Goal: Task Accomplishment & Management: Complete application form

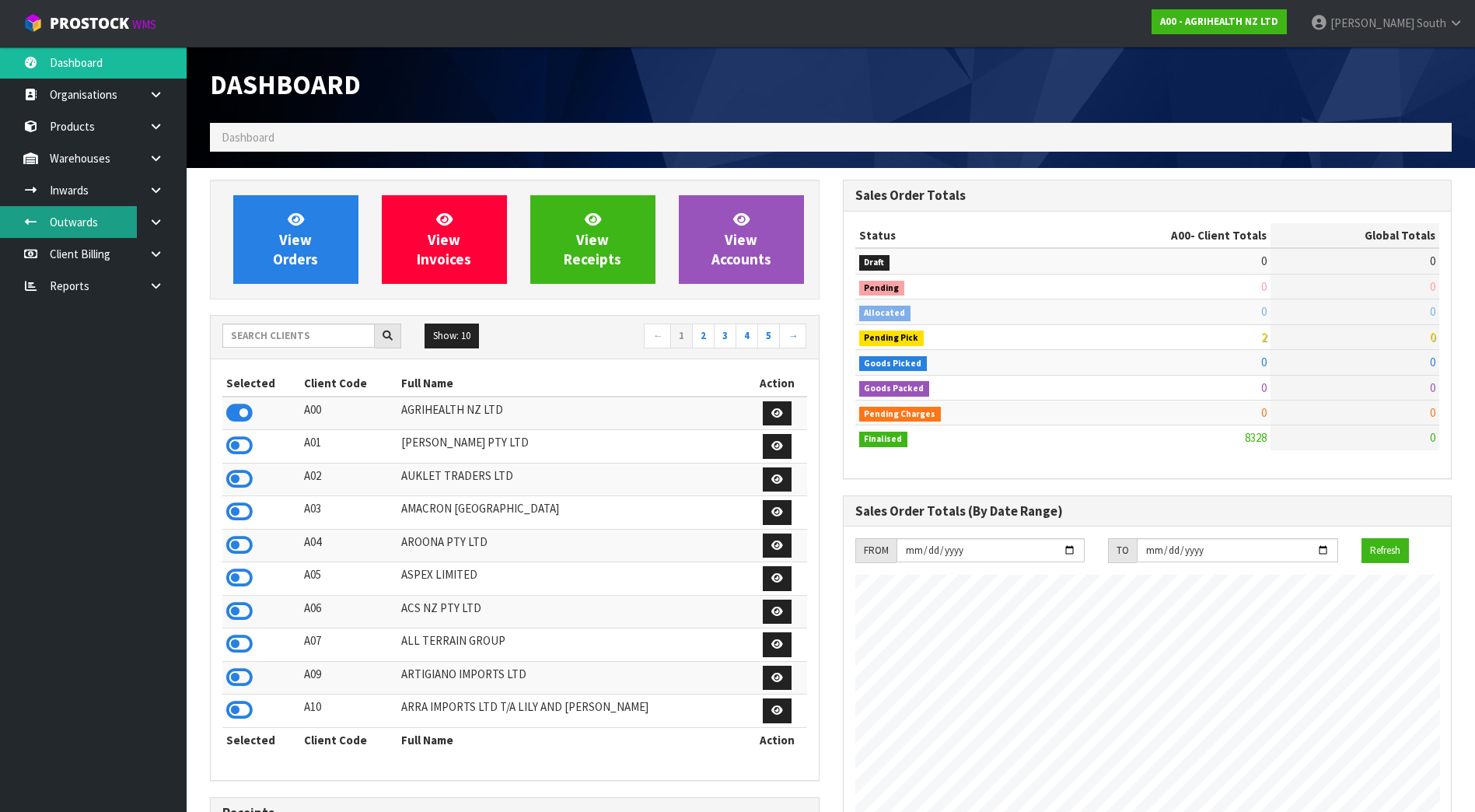
scroll to position [1178, 632]
click at [321, 329] on input "text" at bounding box center [299, 335] width 153 height 24
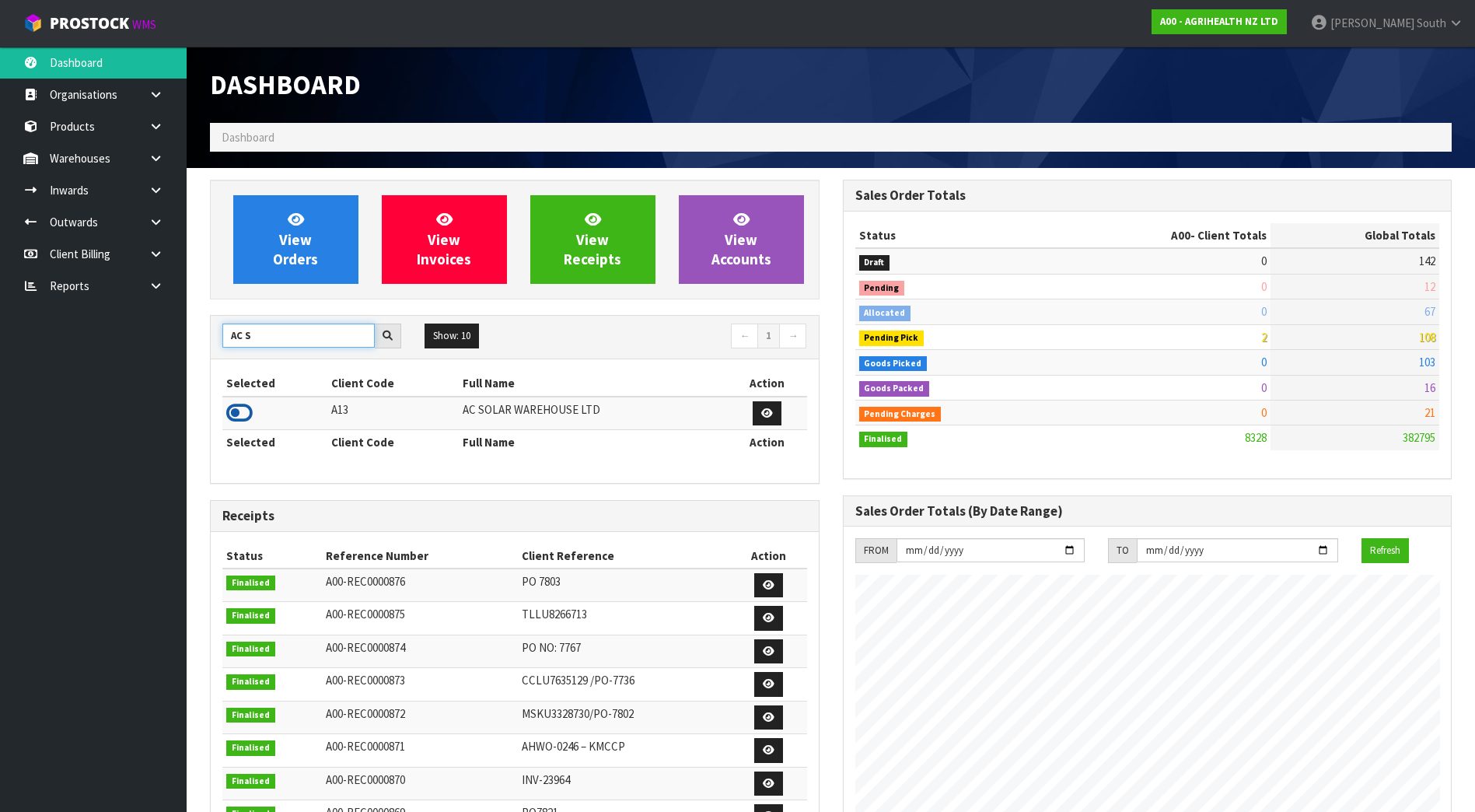
type input "AC S"
click at [247, 415] on icon at bounding box center [239, 413] width 27 height 23
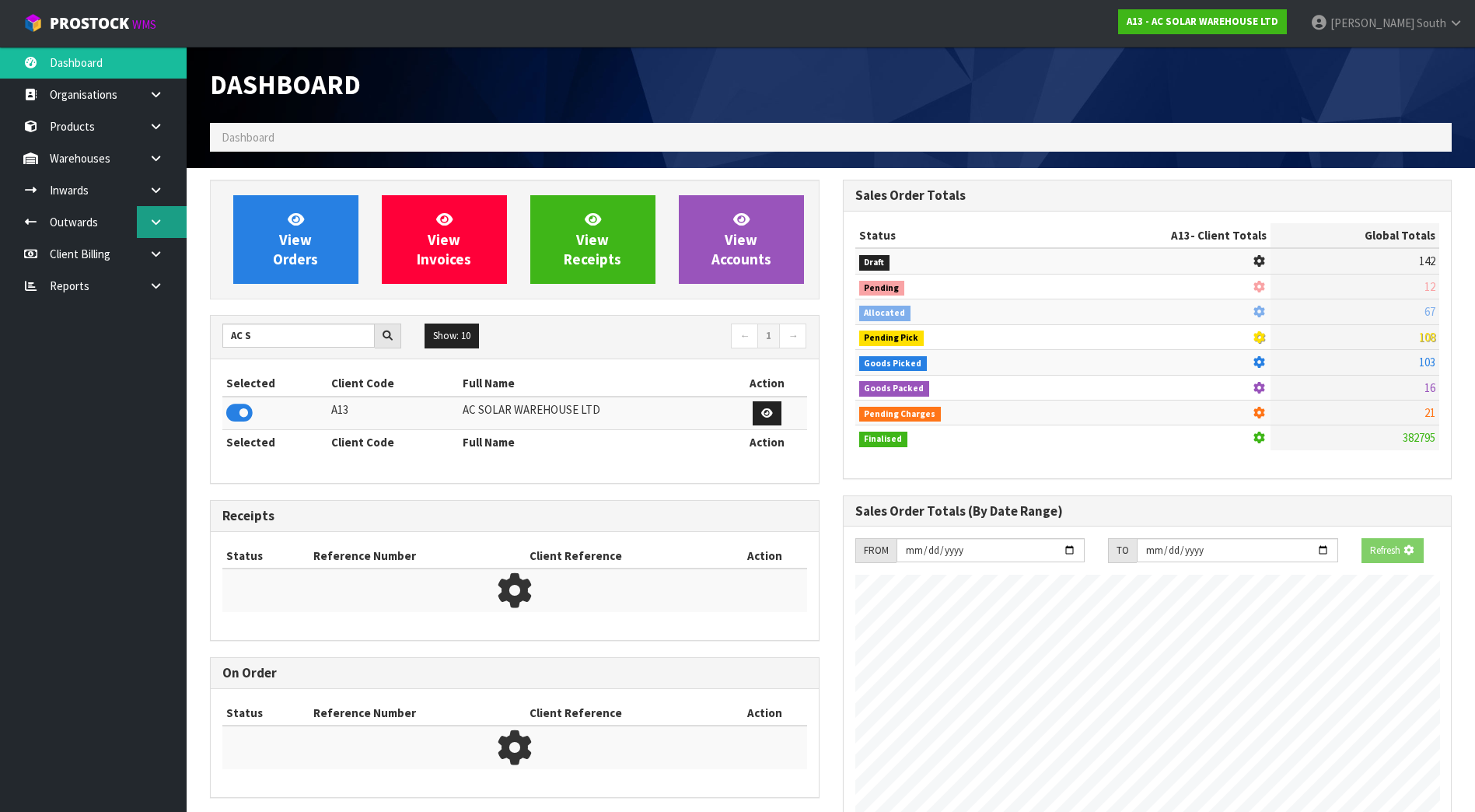
scroll to position [1277, 632]
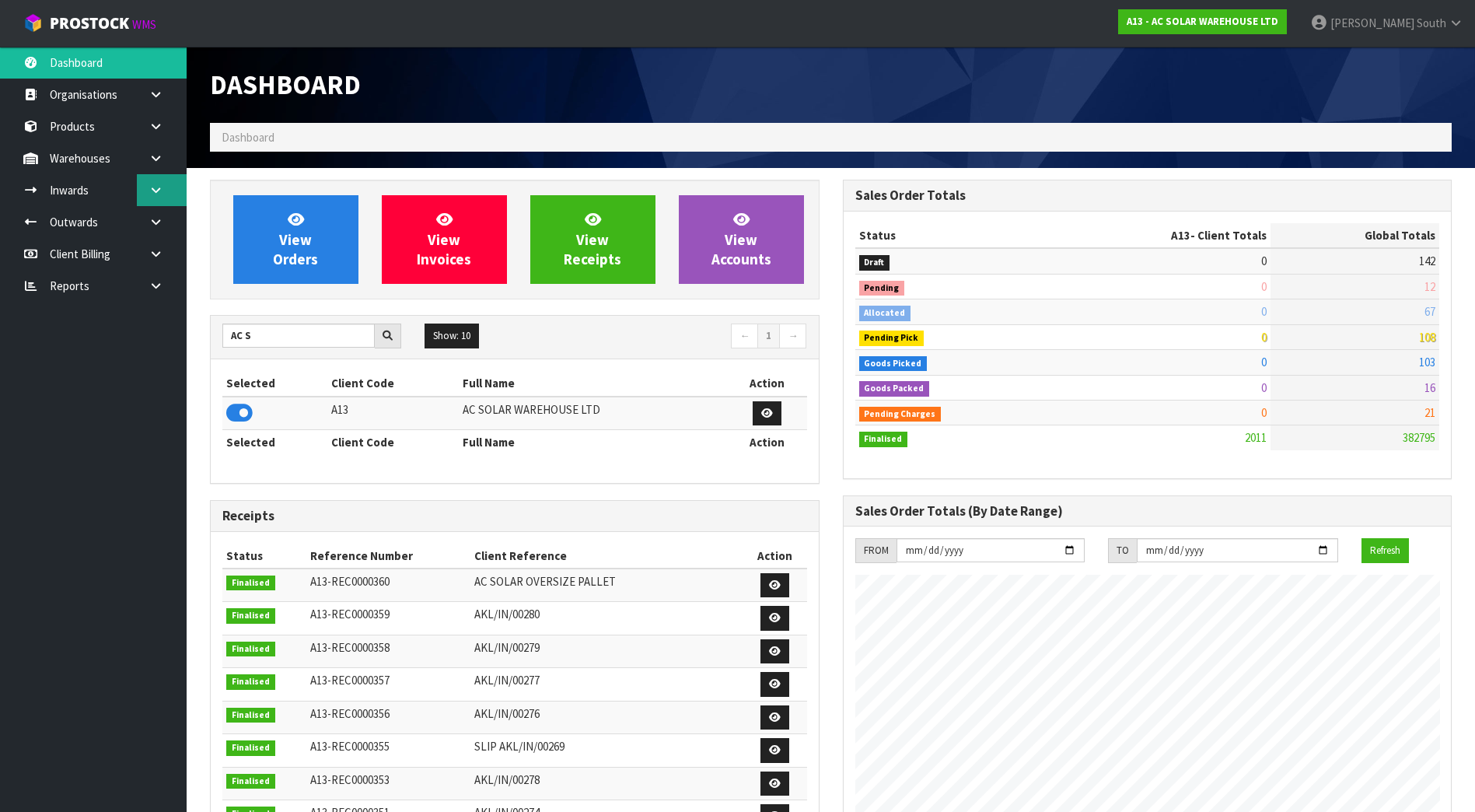
click at [168, 189] on link at bounding box center [162, 190] width 50 height 32
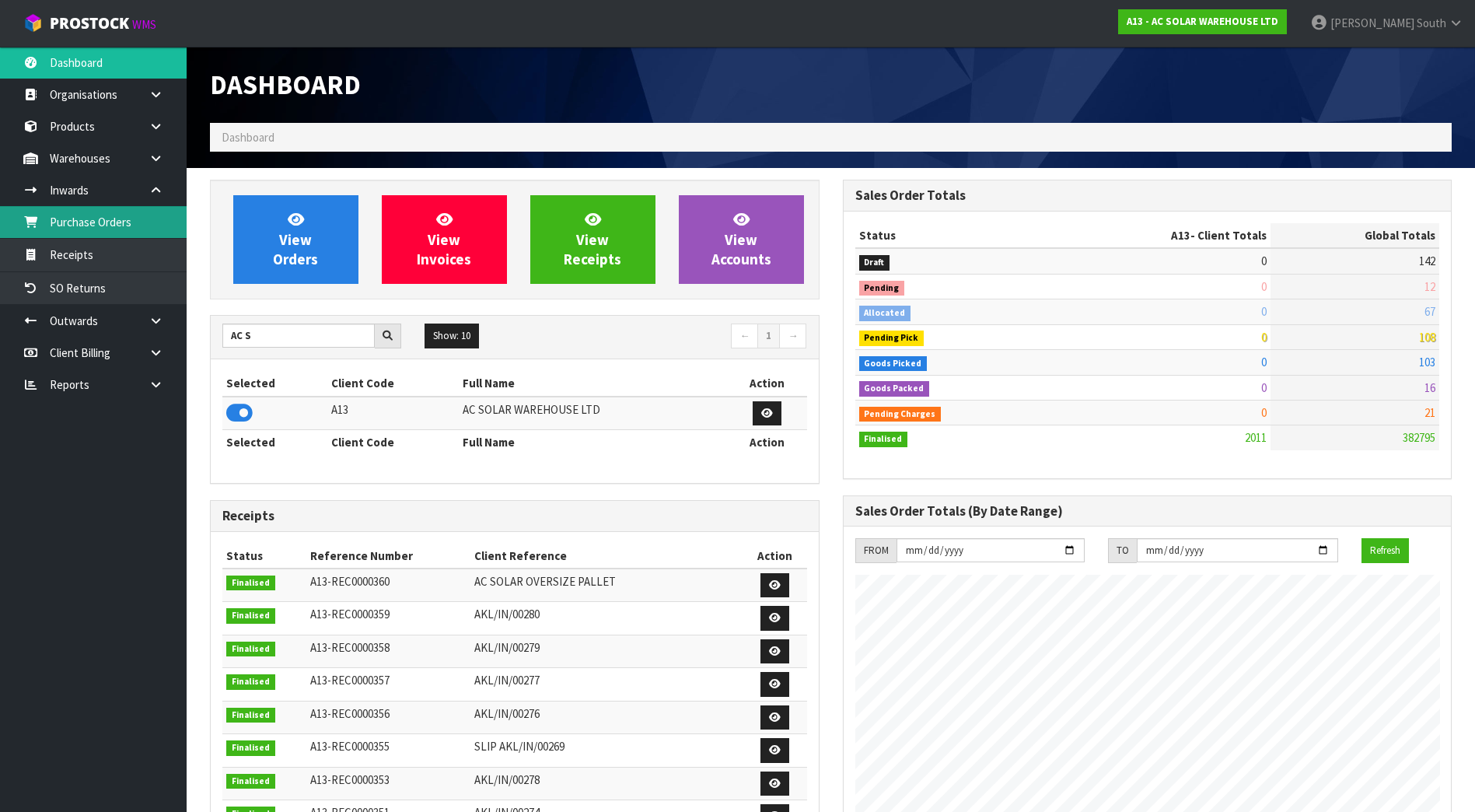
click at [123, 226] on link "Purchase Orders" at bounding box center [93, 222] width 187 height 32
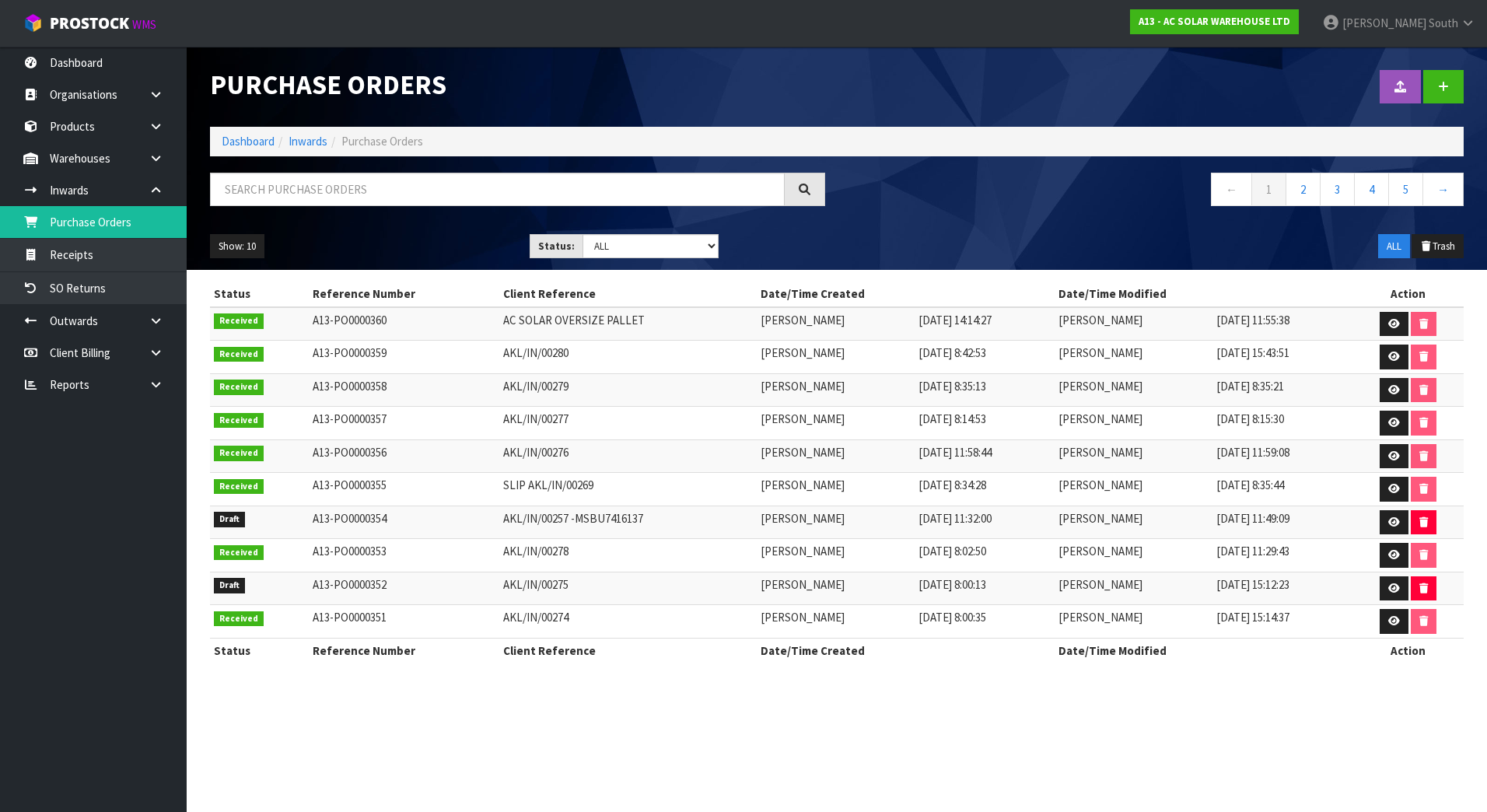
click at [856, 252] on div "Show: 10 5 10 25 50 Status: Draft Pending Received Cancelled ALL ALL Trash" at bounding box center [836, 247] width 1277 height 48
click at [1446, 72] on link at bounding box center [1443, 87] width 40 height 33
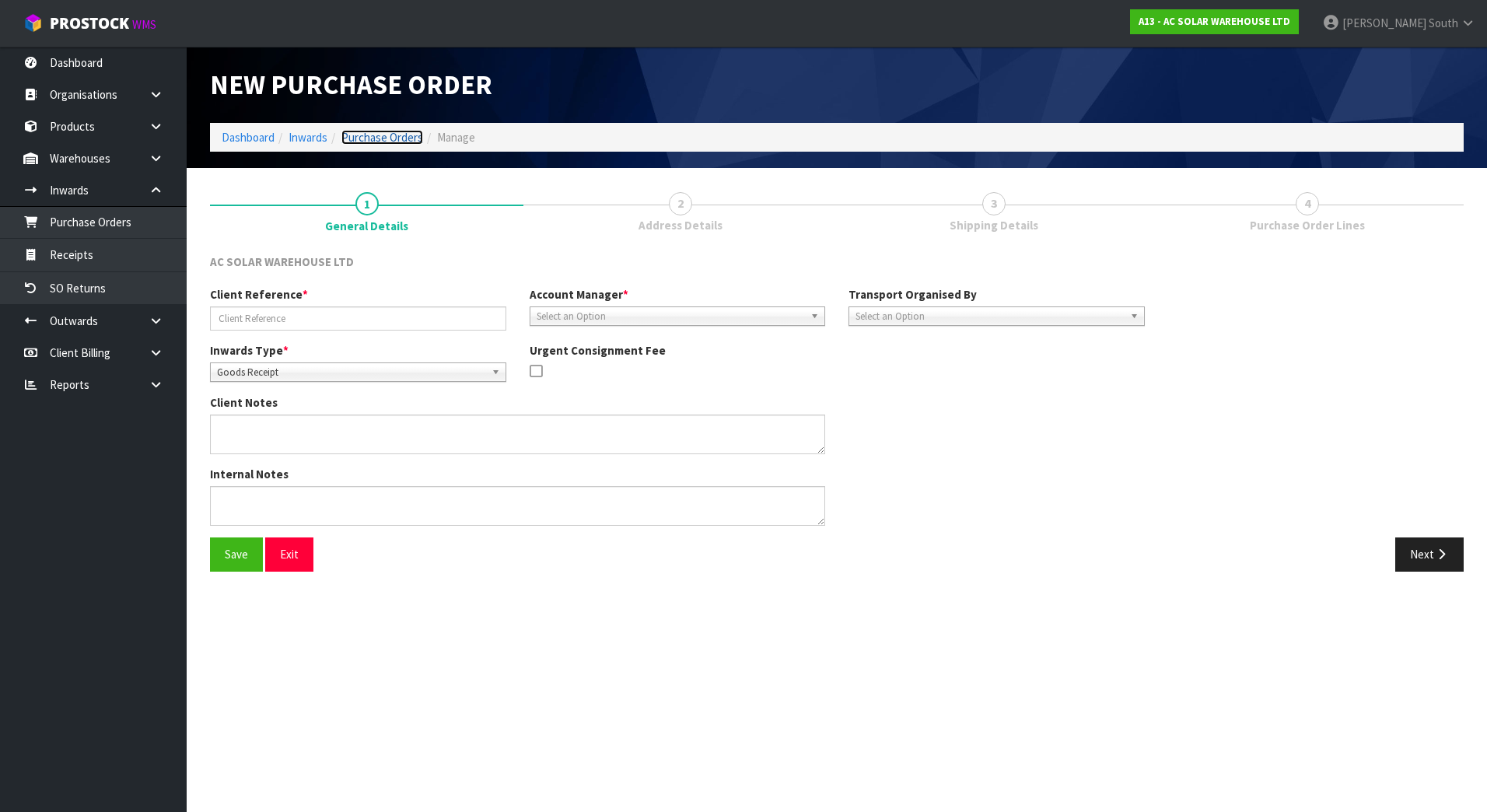
click at [403, 139] on link "Purchase Orders" at bounding box center [382, 138] width 82 height 15
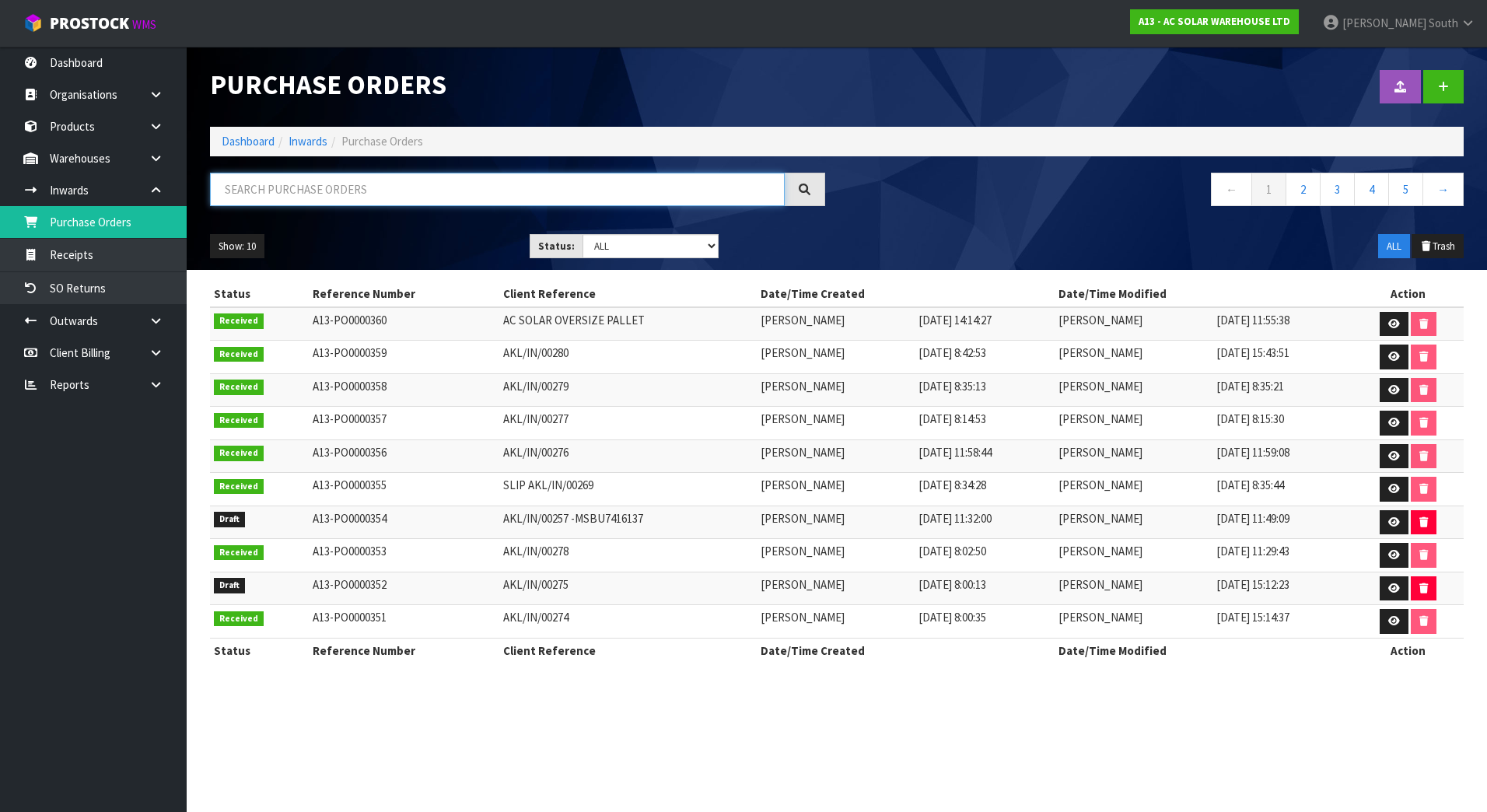
click at [556, 188] on input "text" at bounding box center [497, 189] width 575 height 33
paste input "AKL/IN/00282"
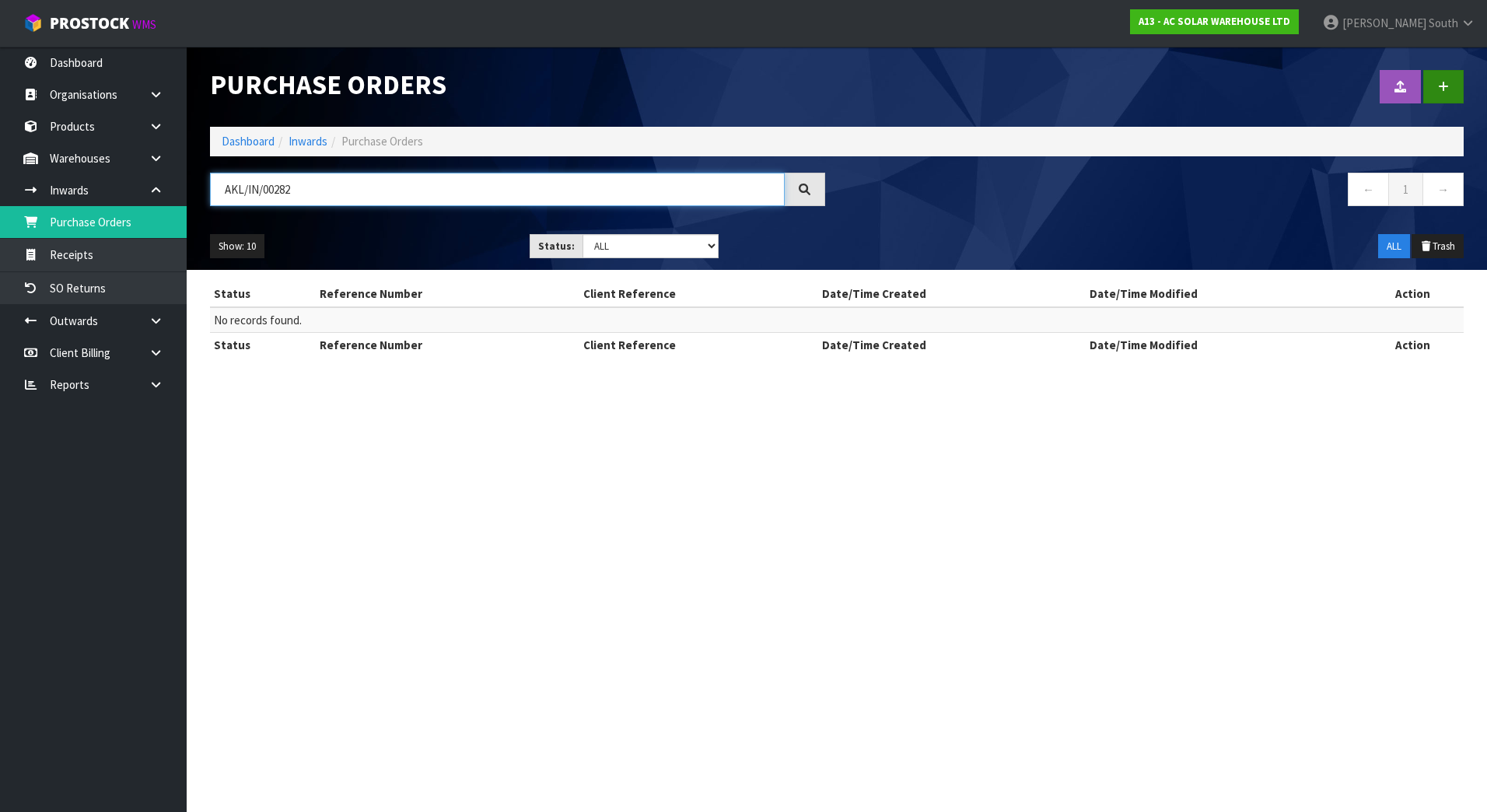
type input "AKL/IN/00282"
click at [1429, 82] on link at bounding box center [1443, 87] width 40 height 33
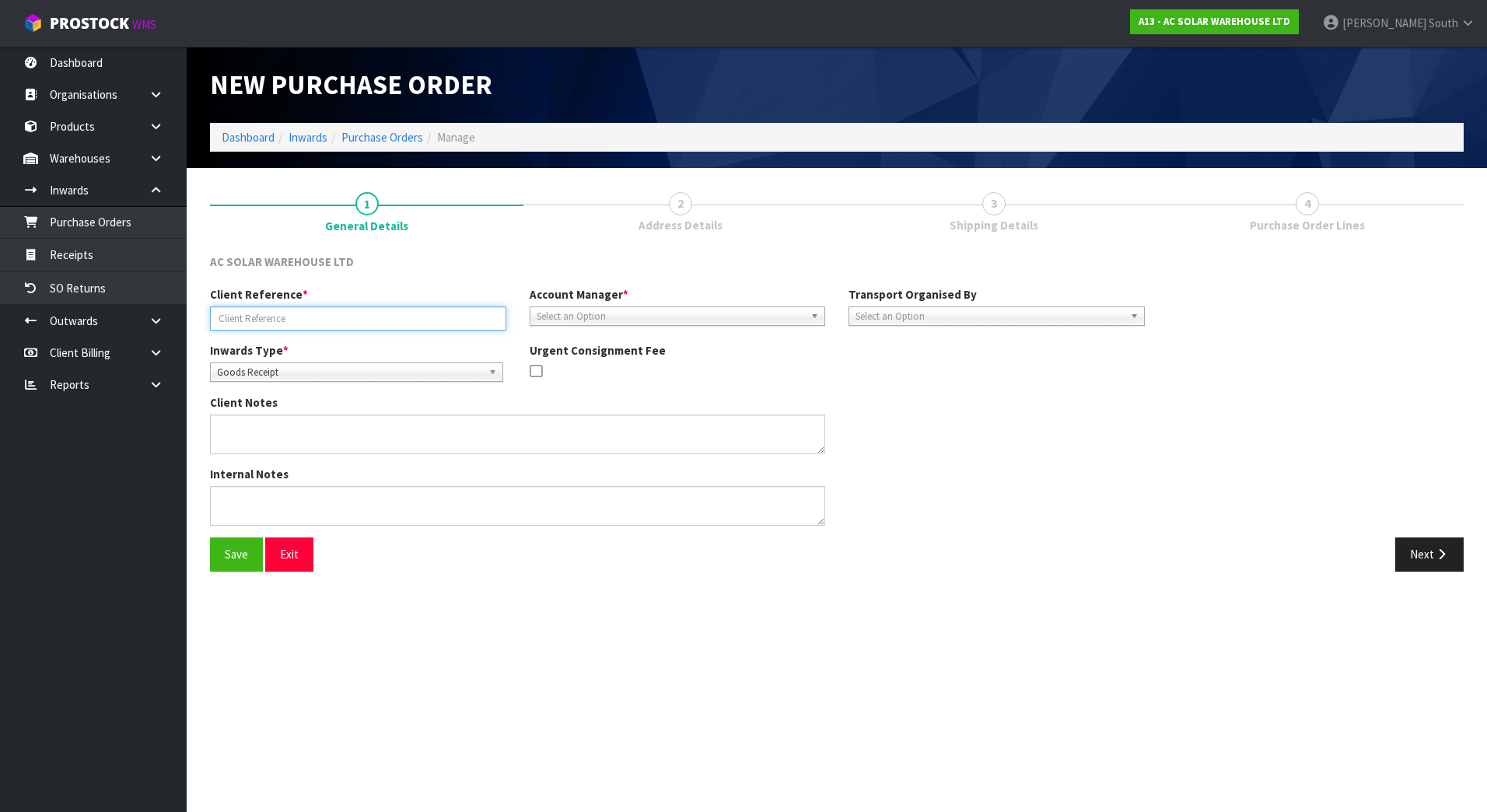
click at [312, 318] on input "text" at bounding box center [358, 318] width 296 height 24
click at [359, 123] on ol "Dashboard Inwards Purchase Orders Manage" at bounding box center [836, 137] width 1253 height 29
click at [368, 129] on li "Purchase Orders" at bounding box center [375, 138] width 96 height 17
drag, startPoint x: 368, startPoint y: 129, endPoint x: 375, endPoint y: 141, distance: 13.9
click at [375, 141] on link "Purchase Orders" at bounding box center [382, 138] width 82 height 15
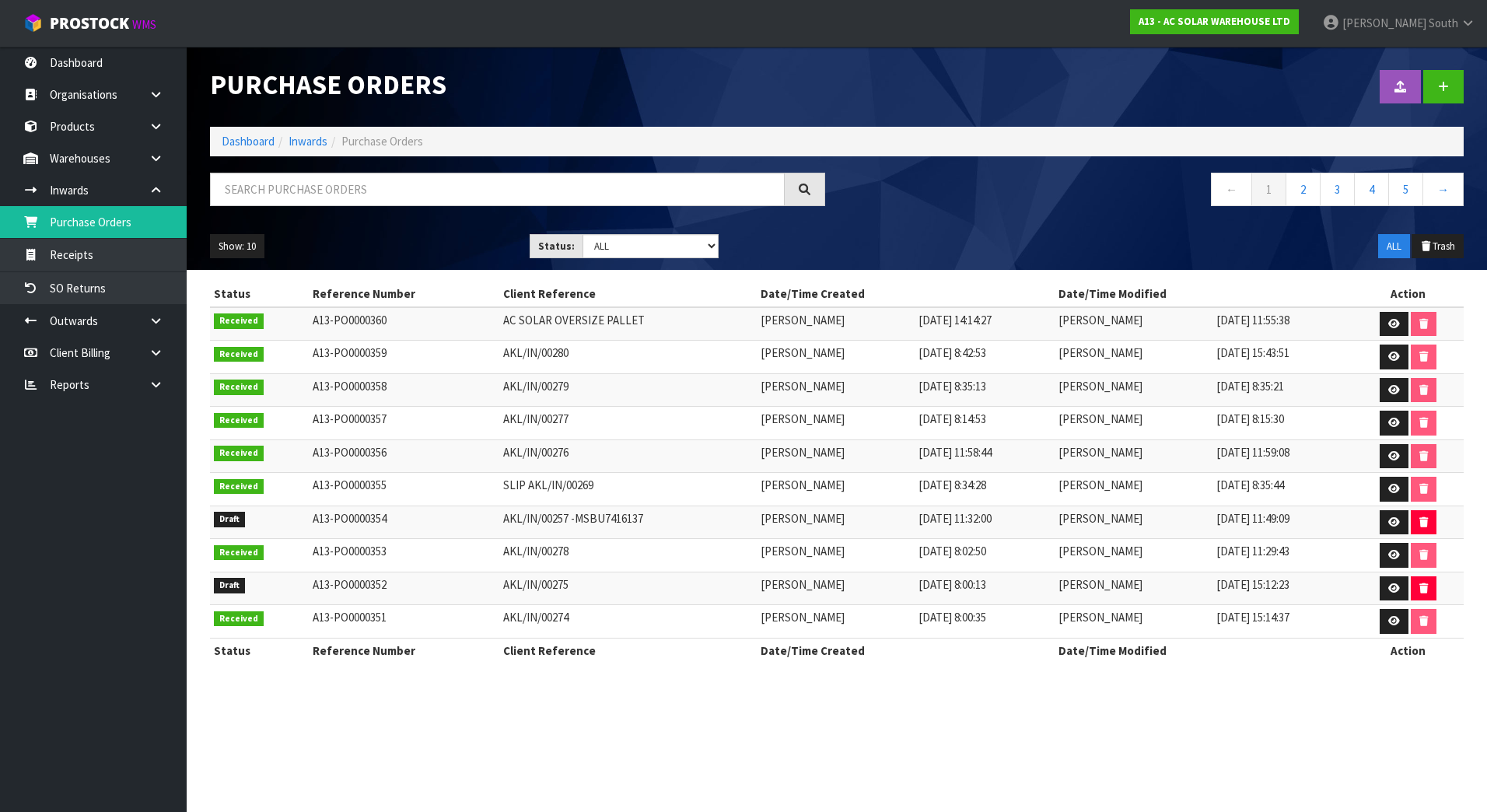
click at [1079, 236] on div "Show: 10 5 10 25 50 Status: Draft Pending Received Cancelled ALL ALL Trash" at bounding box center [836, 247] width 1277 height 48
click at [486, 186] on input "text" at bounding box center [497, 189] width 575 height 33
paste input "AKL/IN/00282"
type input "AKL/IN/00282"
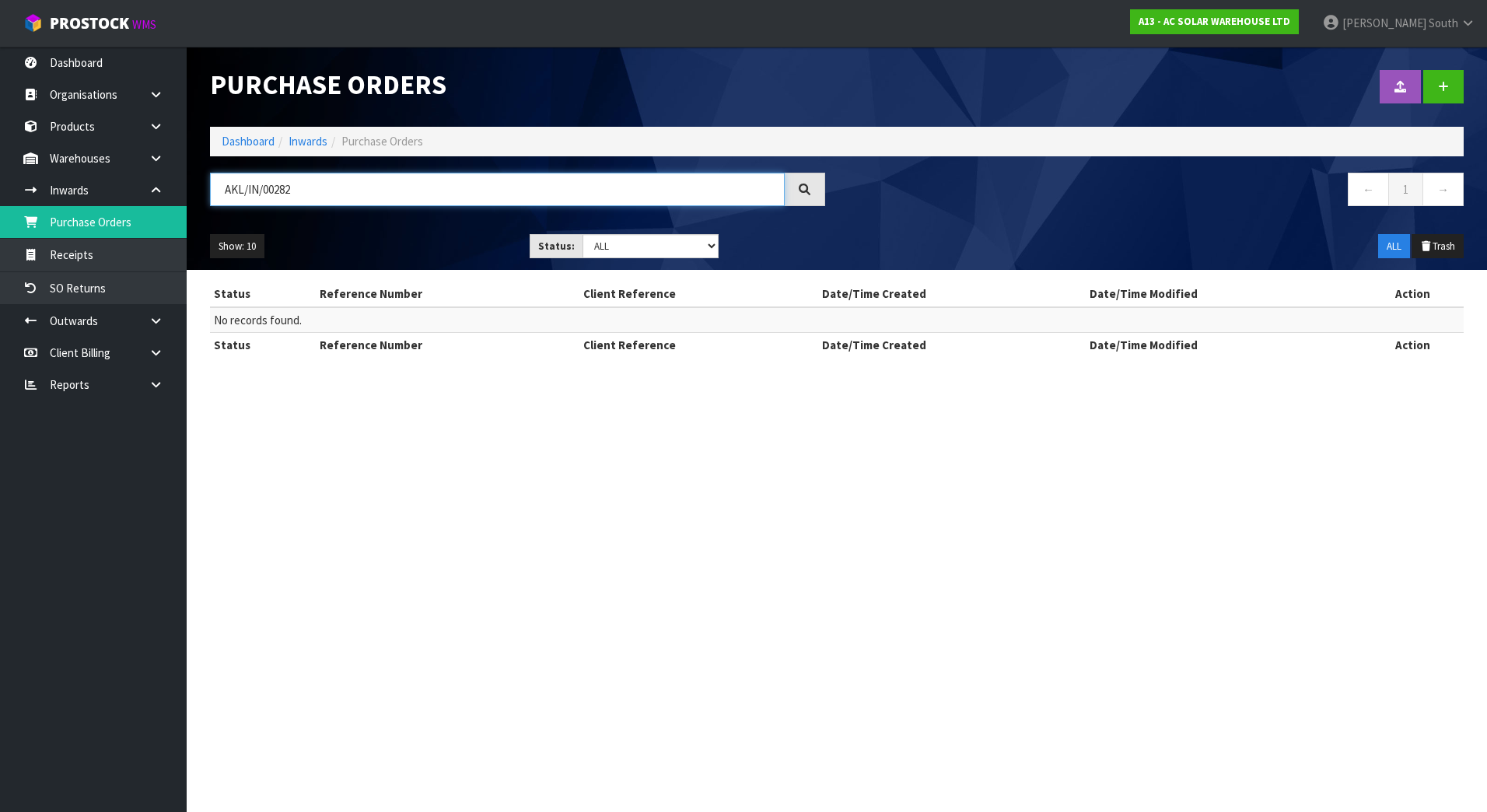
drag, startPoint x: 502, startPoint y: 194, endPoint x: 198, endPoint y: 188, distance: 304.1
click at [198, 188] on div "AKL/IN/00282" at bounding box center [518, 195] width 639 height 45
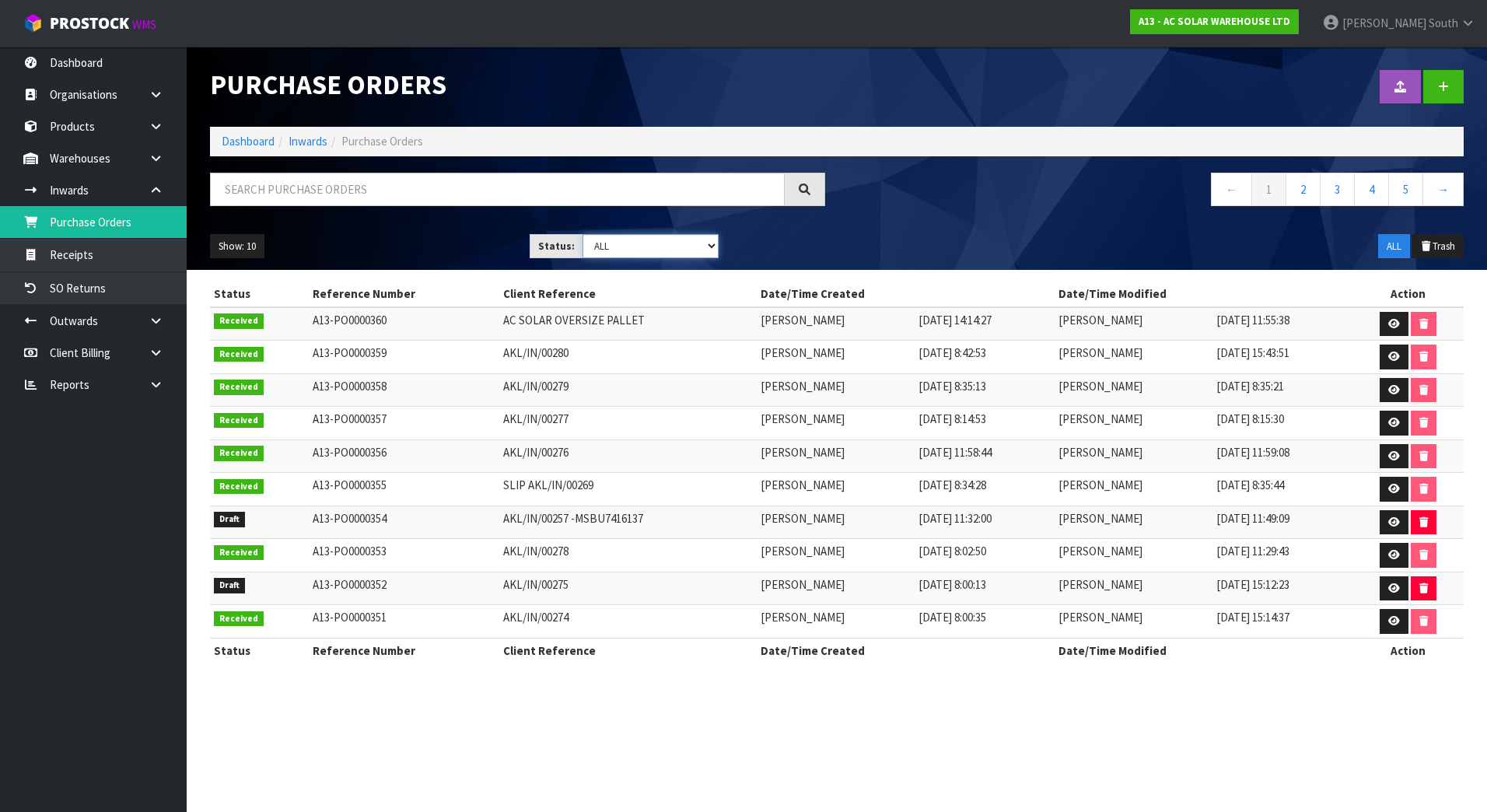
click at [600, 245] on select "Draft Pending Received Cancelled ALL" at bounding box center [651, 246] width 137 height 24
select select "string:0"
click at [582, 234] on select "Draft Pending Received Cancelled ALL" at bounding box center [651, 246] width 137 height 24
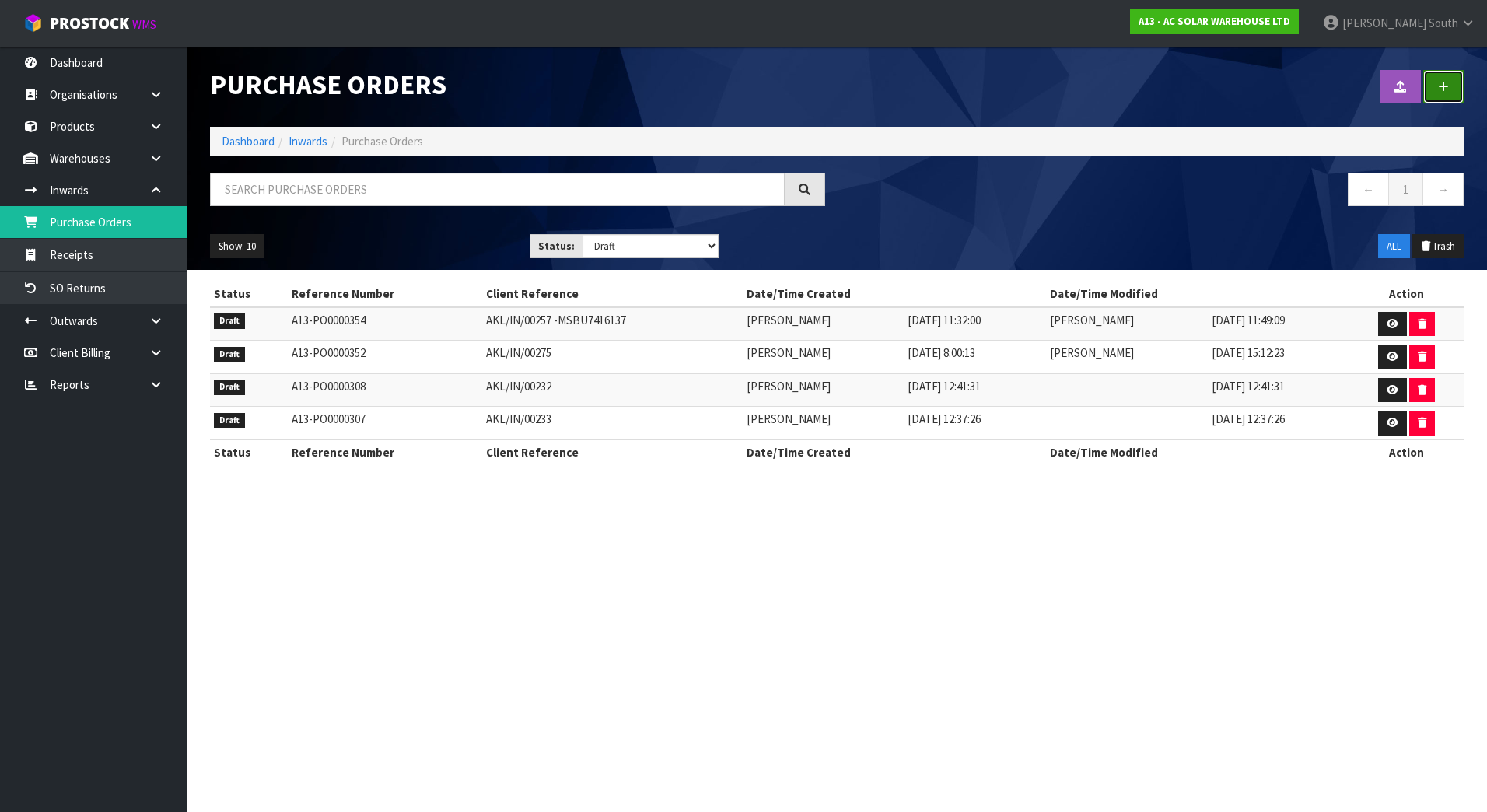
click at [1439, 87] on icon at bounding box center [1443, 87] width 11 height 12
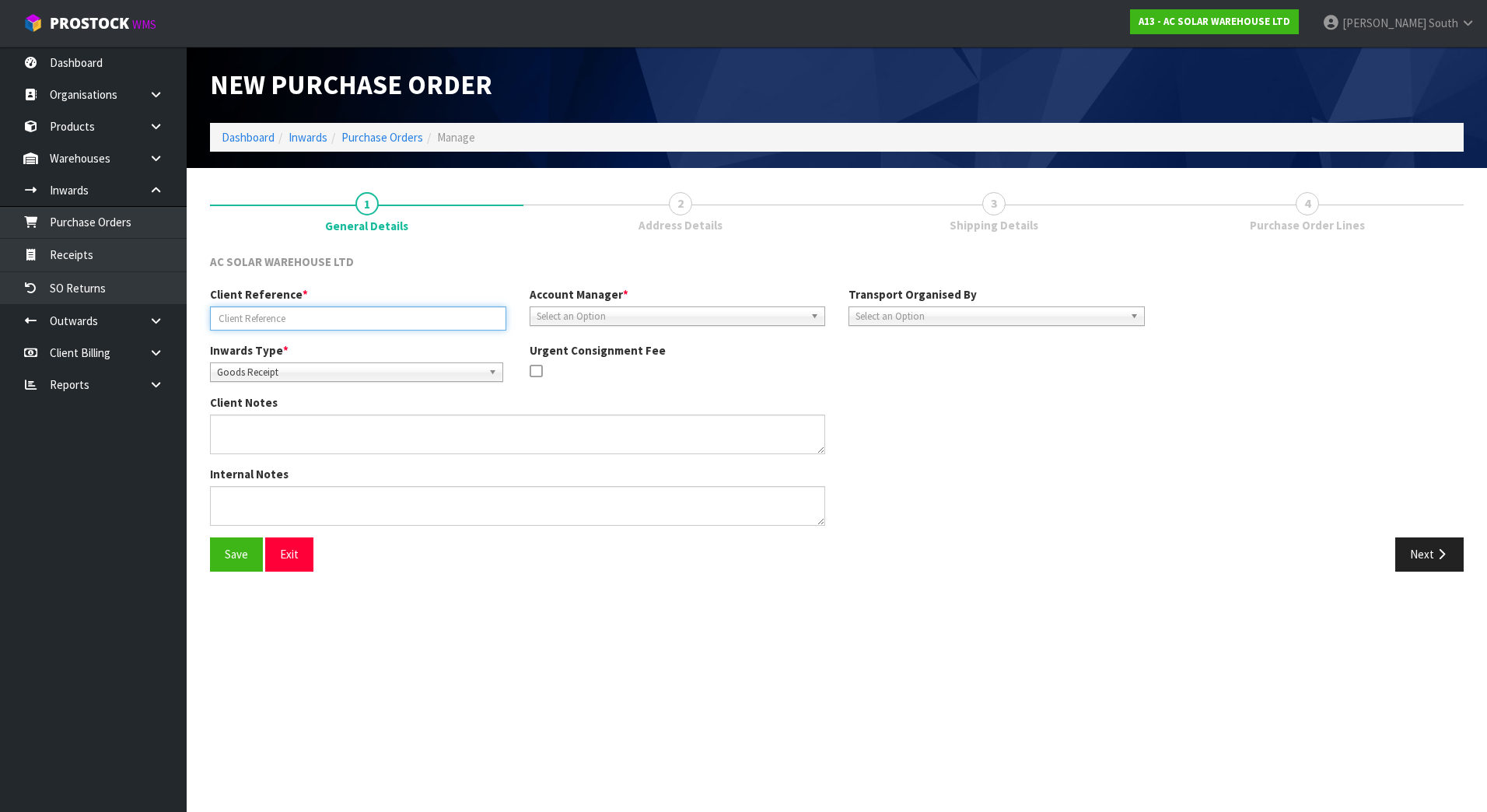
click at [338, 313] on input "text" at bounding box center [358, 318] width 296 height 24
paste input "AKL/IN/00282"
type input "AKL/IN/00282"
click at [963, 432] on div "Client Notes" at bounding box center [677, 430] width 958 height 72
click at [616, 317] on span "Select an Option" at bounding box center [671, 316] width 269 height 18
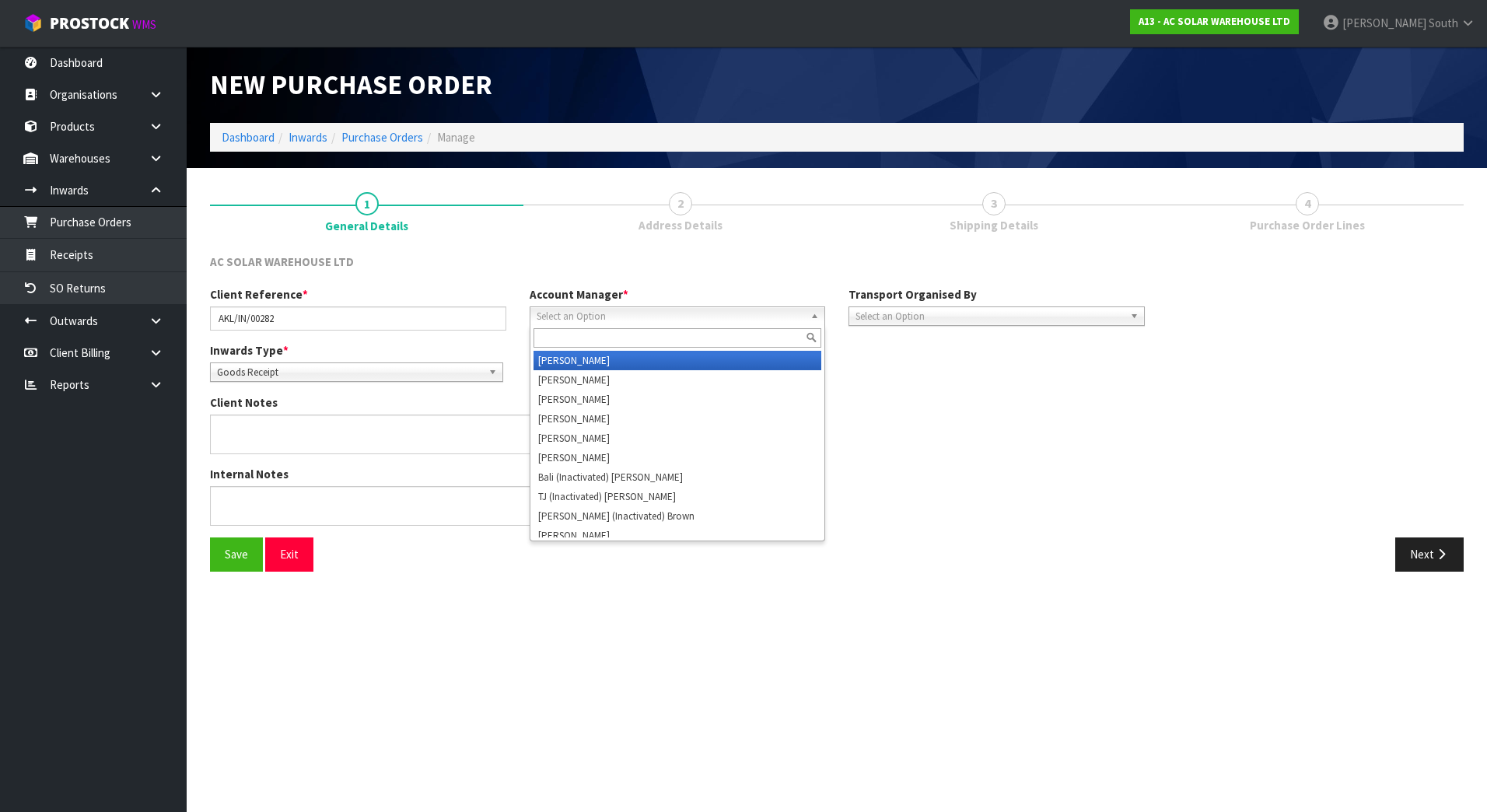
type input "B"
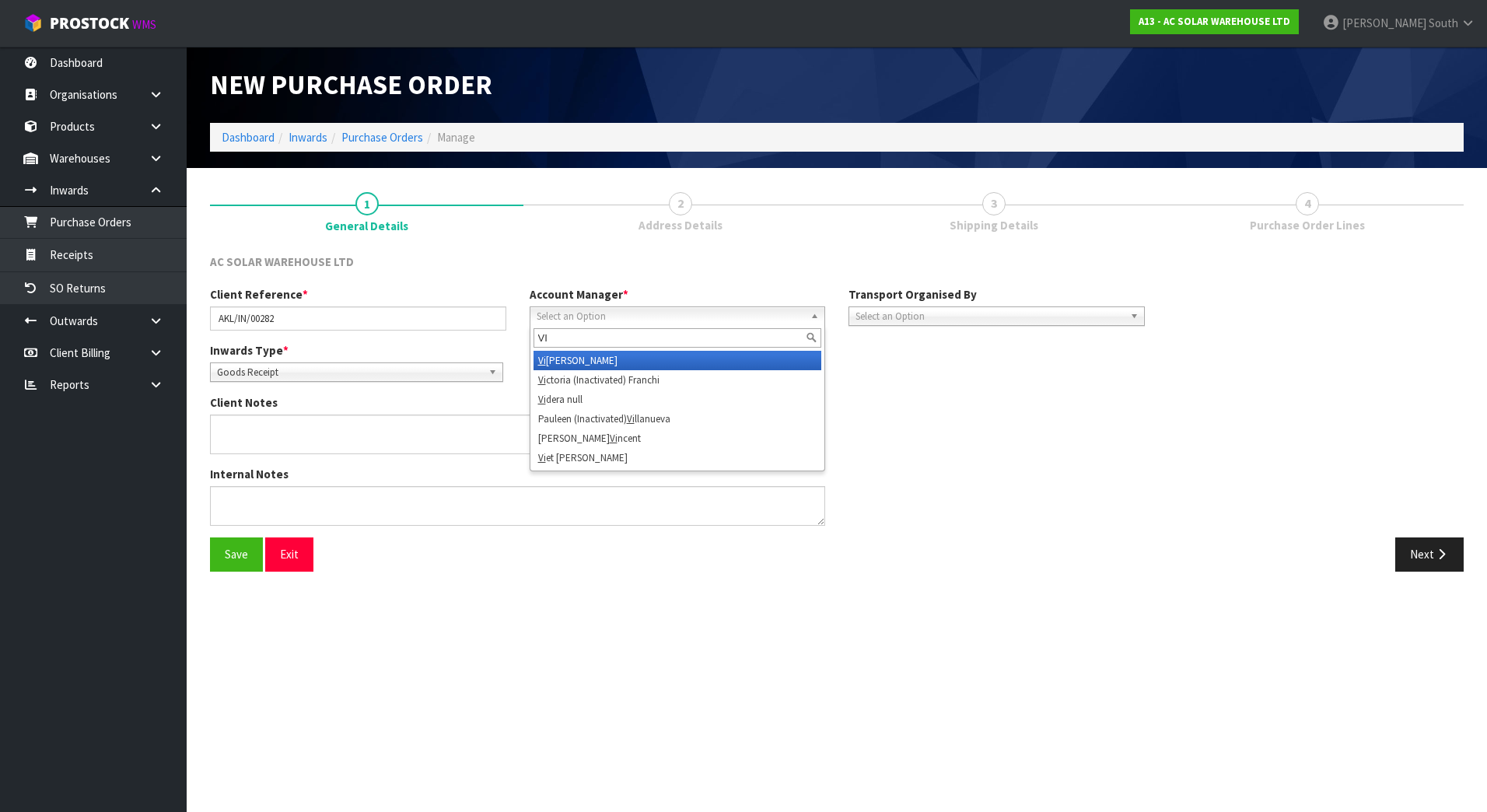
type input "VI"
click at [628, 365] on li "[PERSON_NAME]" at bounding box center [678, 360] width 289 height 19
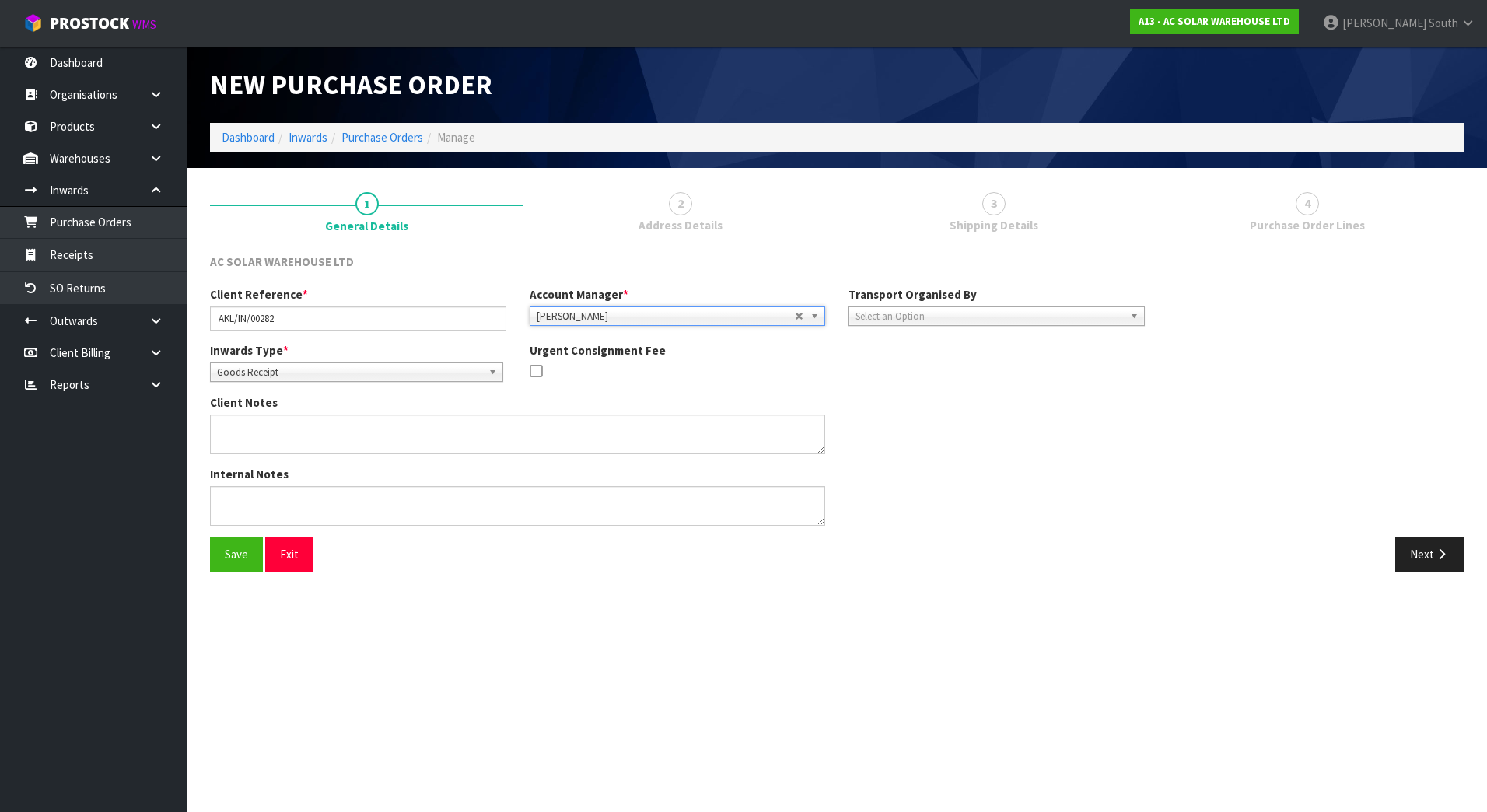
click at [917, 395] on div "Client Notes" at bounding box center [677, 430] width 958 height 72
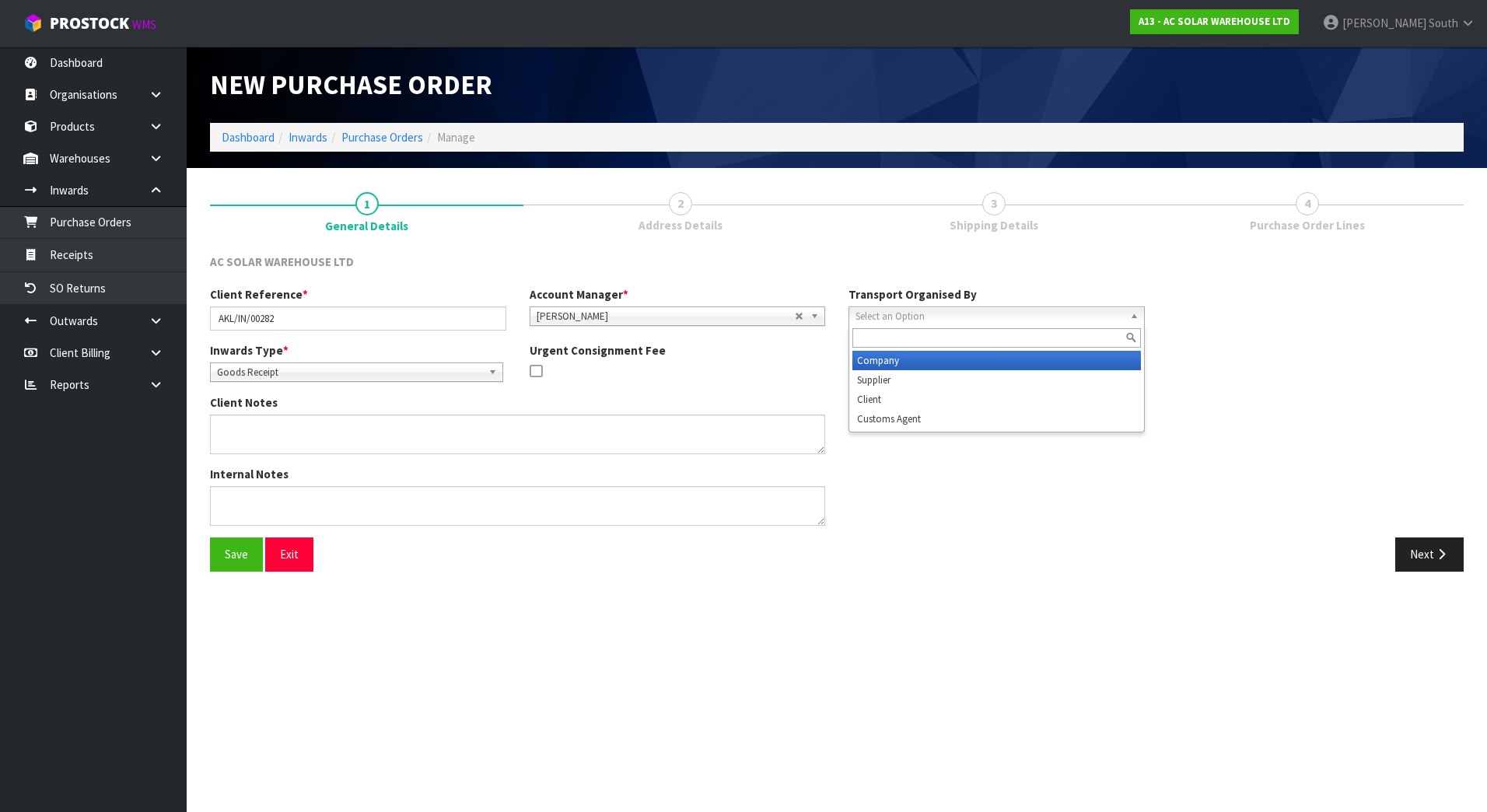
click at [920, 321] on span "Select an Option" at bounding box center [990, 316] width 269 height 18
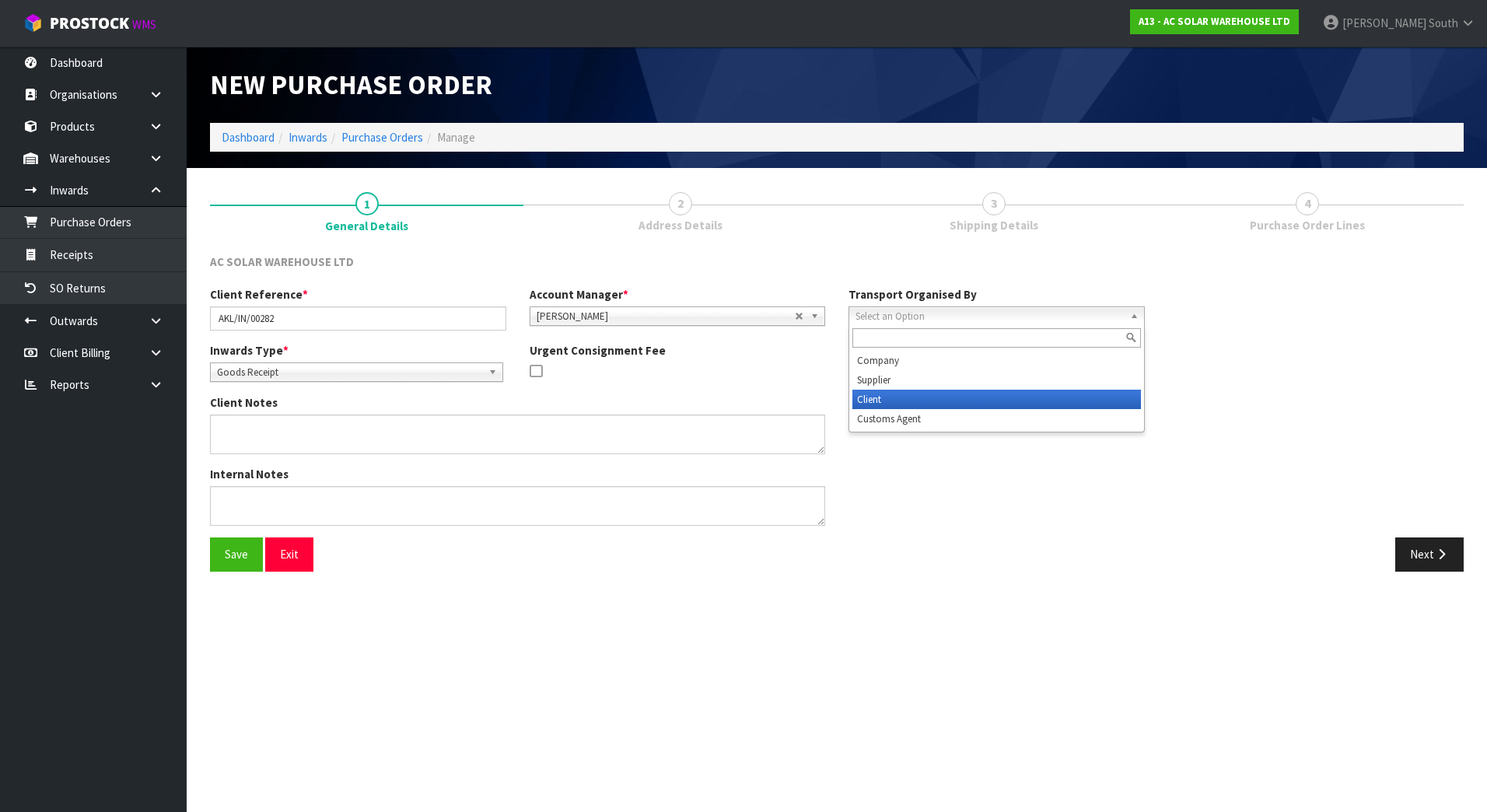
click at [893, 389] on li "Client" at bounding box center [997, 398] width 289 height 19
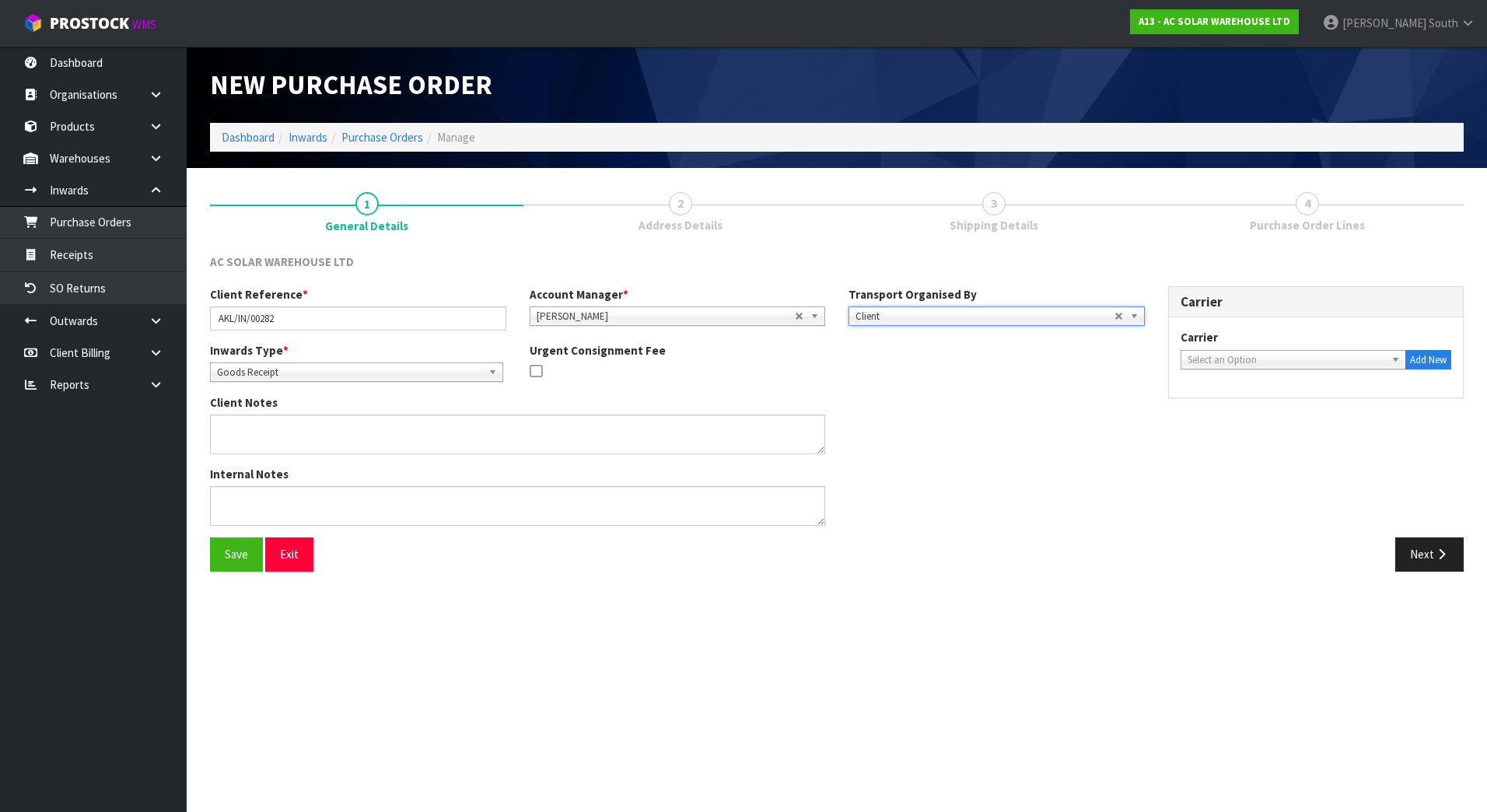
click at [946, 401] on div "Client Notes" at bounding box center [677, 430] width 958 height 72
click at [236, 552] on button "Save" at bounding box center [236, 554] width 53 height 33
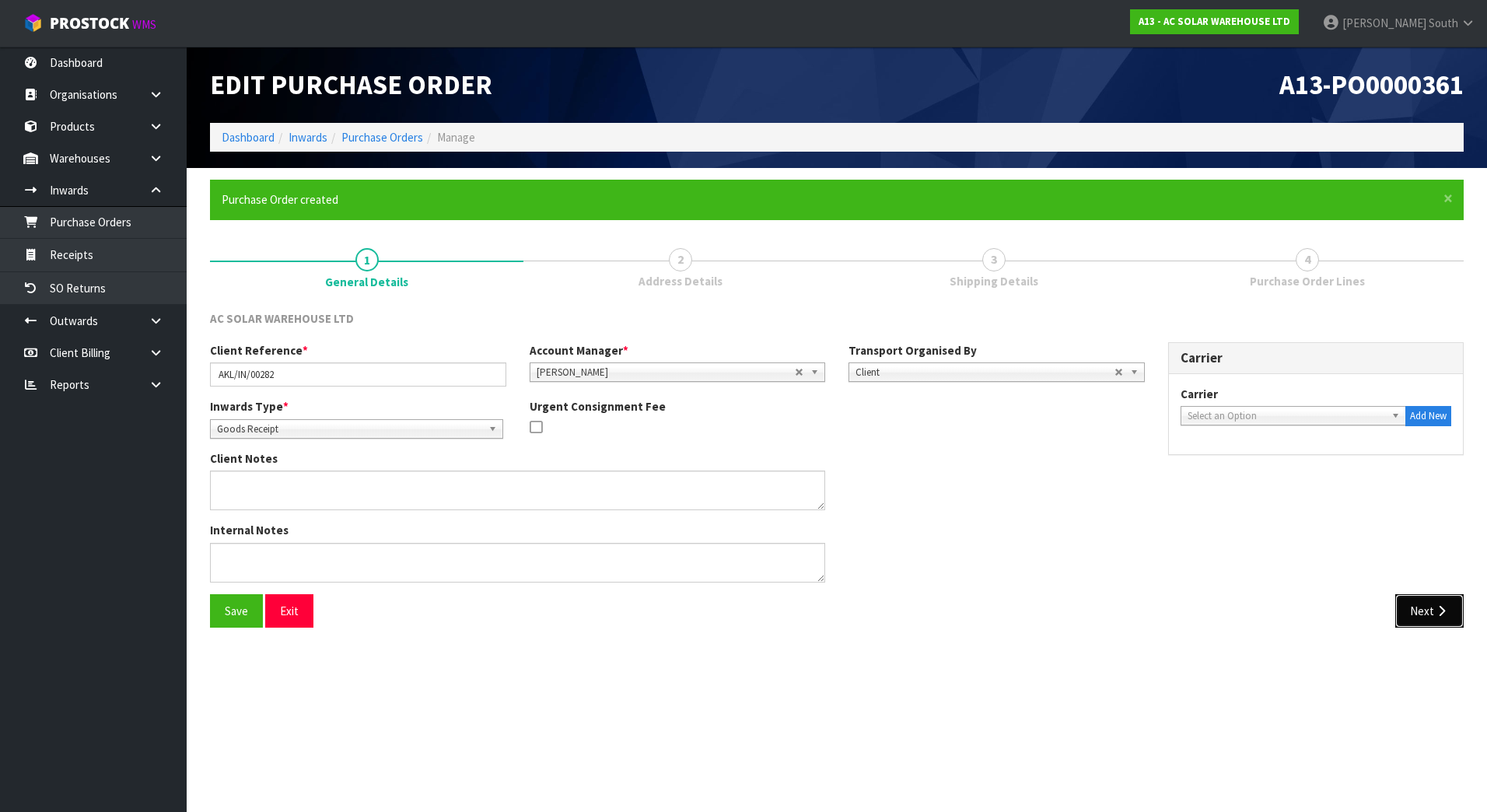
click at [1409, 621] on button "Next" at bounding box center [1429, 610] width 68 height 33
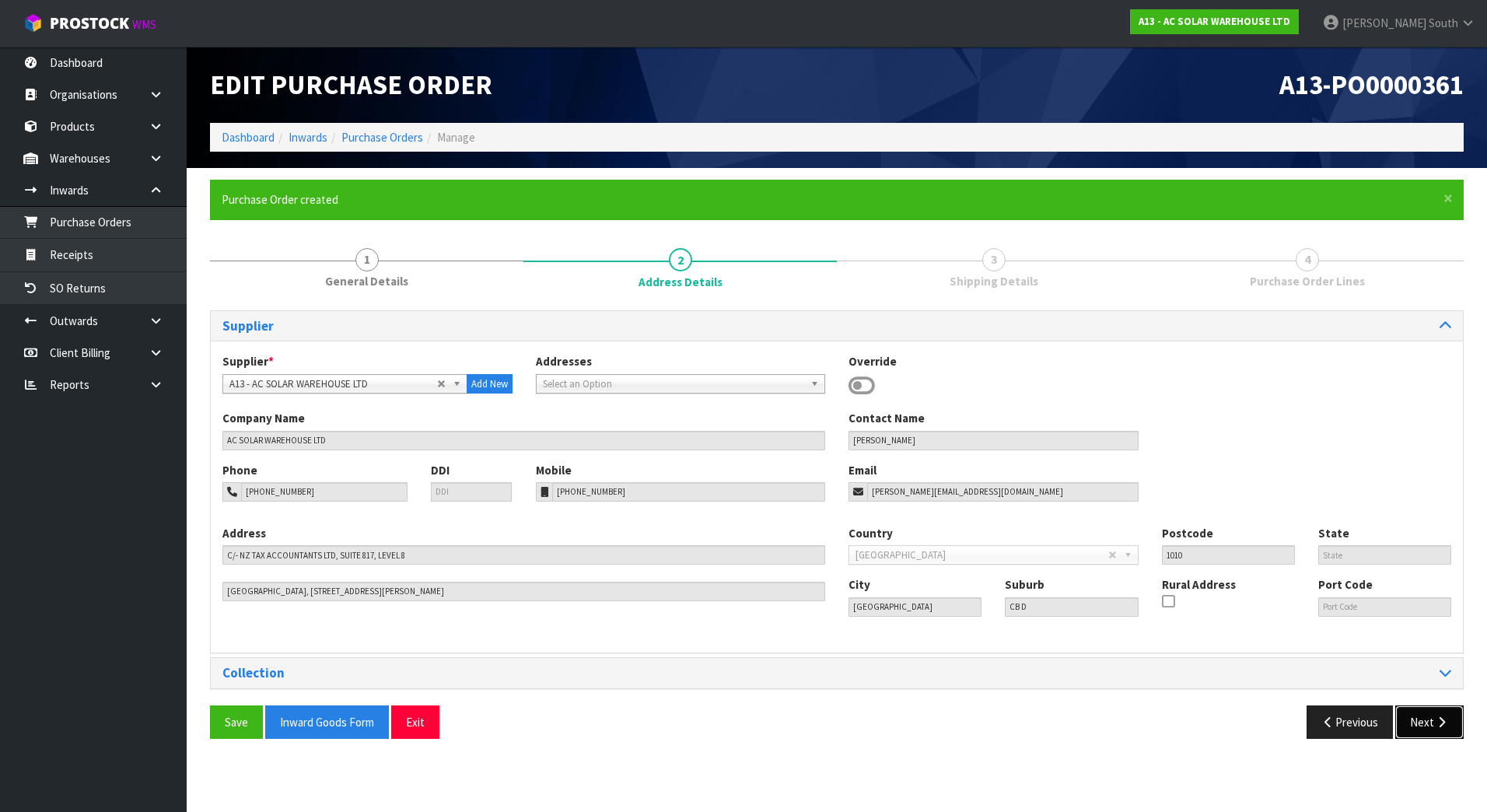
click at [1430, 724] on button "Next" at bounding box center [1429, 722] width 68 height 33
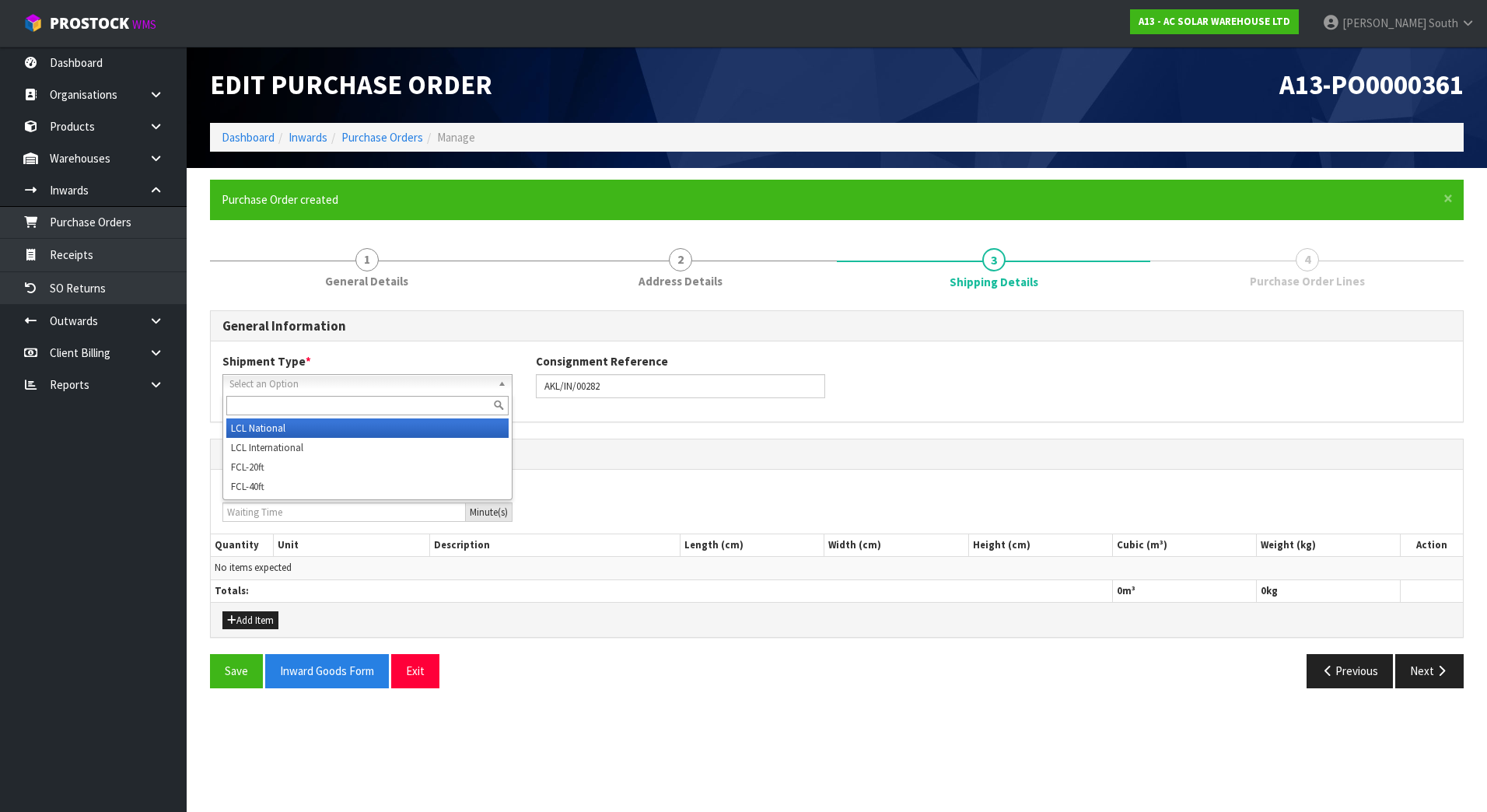
click at [472, 378] on span "Select an Option" at bounding box center [360, 383] width 262 height 18
click at [358, 432] on li "LCL National" at bounding box center [367, 428] width 282 height 19
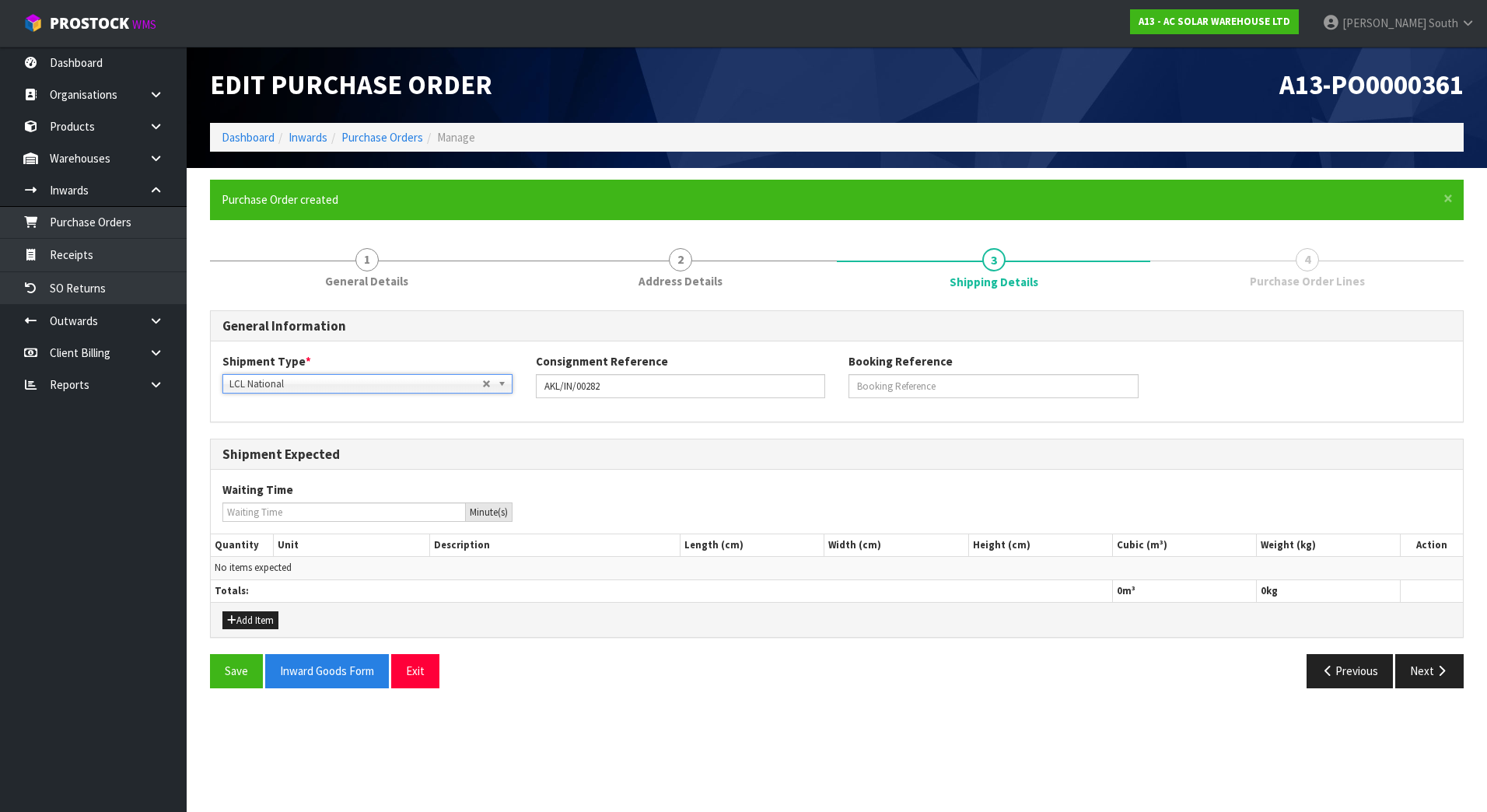
click at [1207, 391] on div "Shipment Type * LCL National LCL International FCL-20ft FCL-40ft LCL National L…" at bounding box center [836, 380] width 1252 height 56
click at [1427, 674] on button "Next" at bounding box center [1429, 670] width 68 height 33
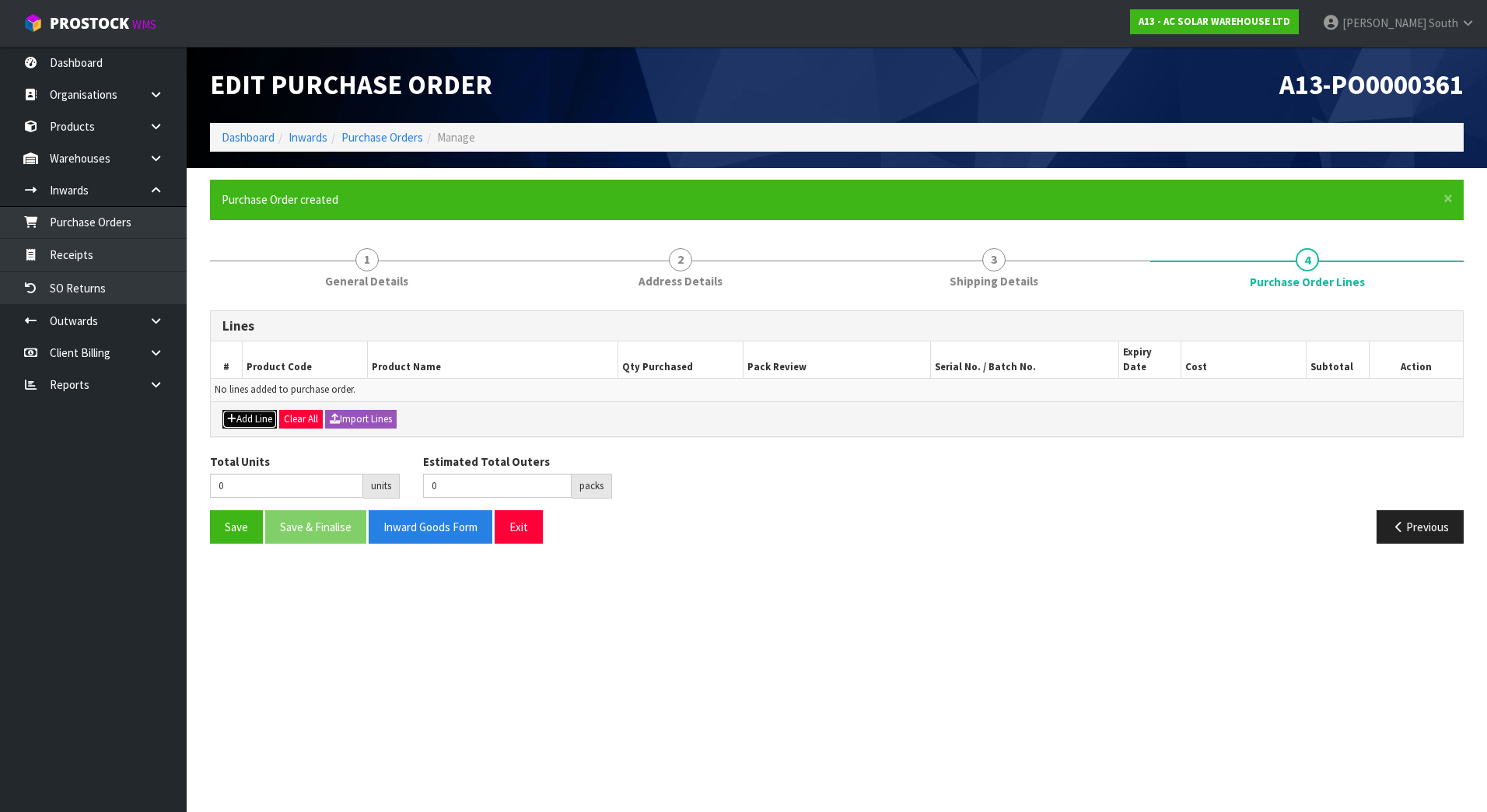
click at [277, 409] on button "Add Line" at bounding box center [249, 419] width 54 height 18
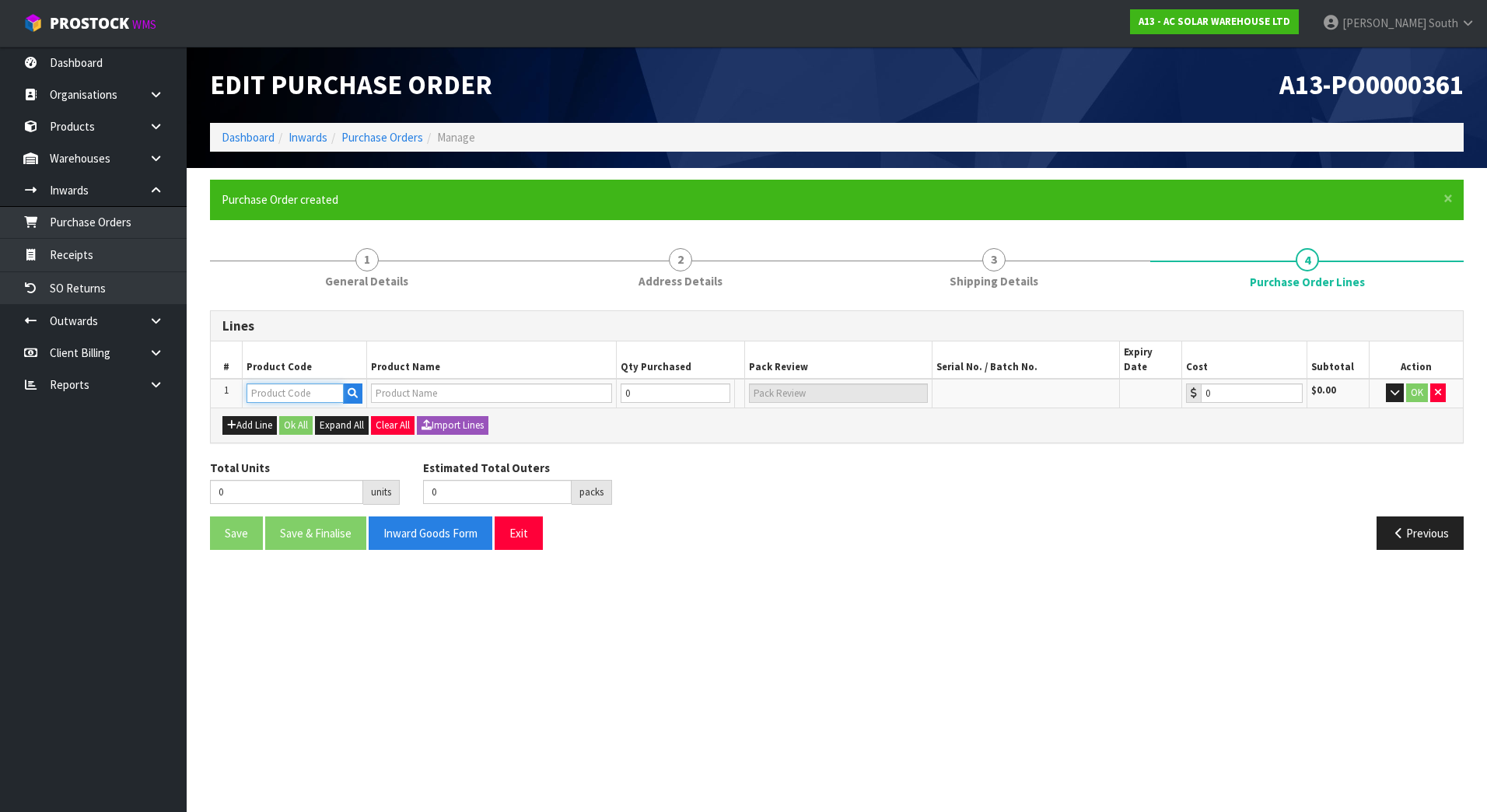
click at [274, 383] on input "text" at bounding box center [295, 393] width 98 height 19
paste input "3684"
type input "3684"
type input "SUNGROW SBH BATTERY - 5KWH MODULAR UNIT SBH050"
type input "0.00"
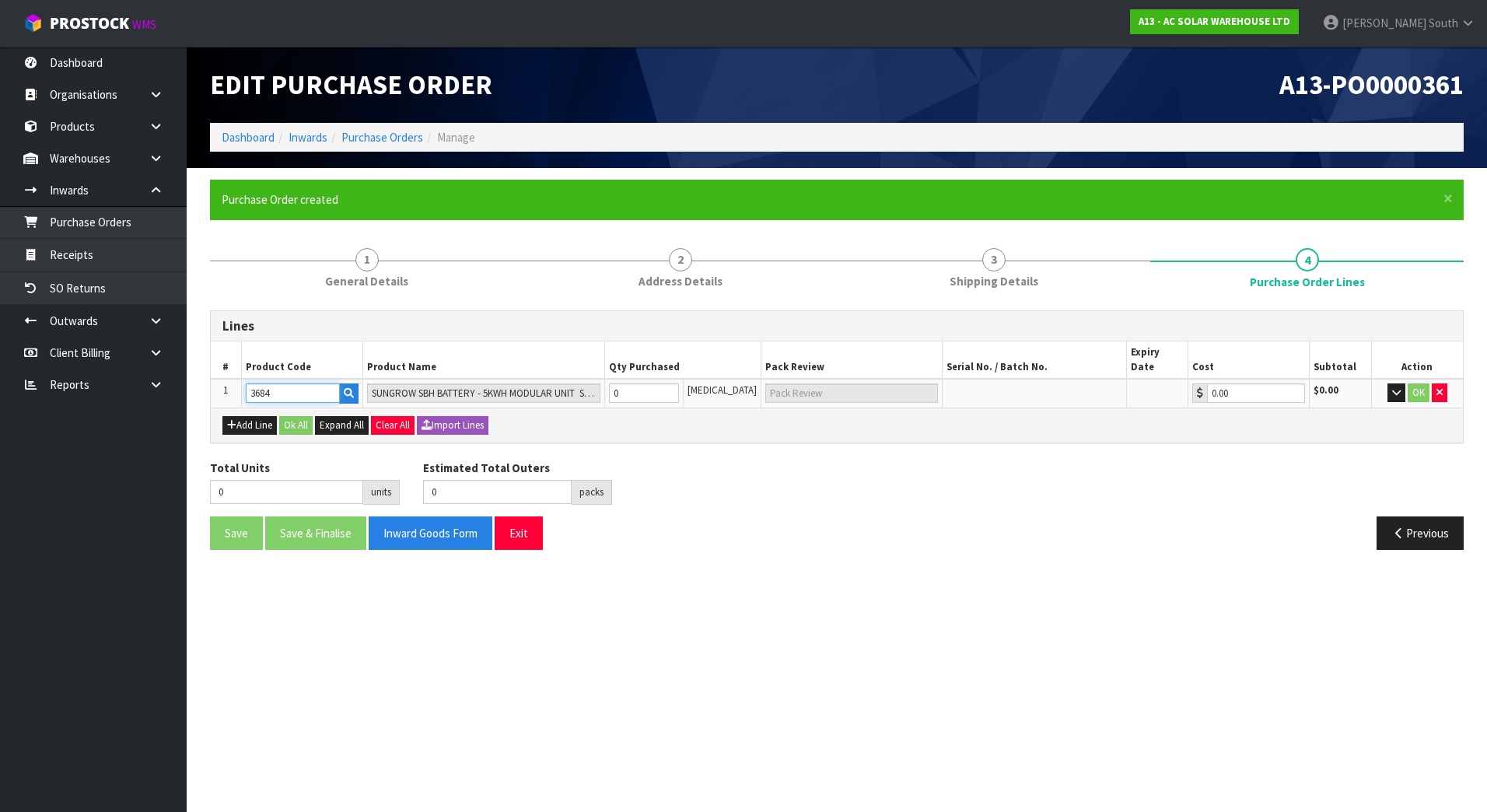
type input "3684"
click at [942, 519] on div "Previous" at bounding box center [1156, 533] width 639 height 33
type input "1"
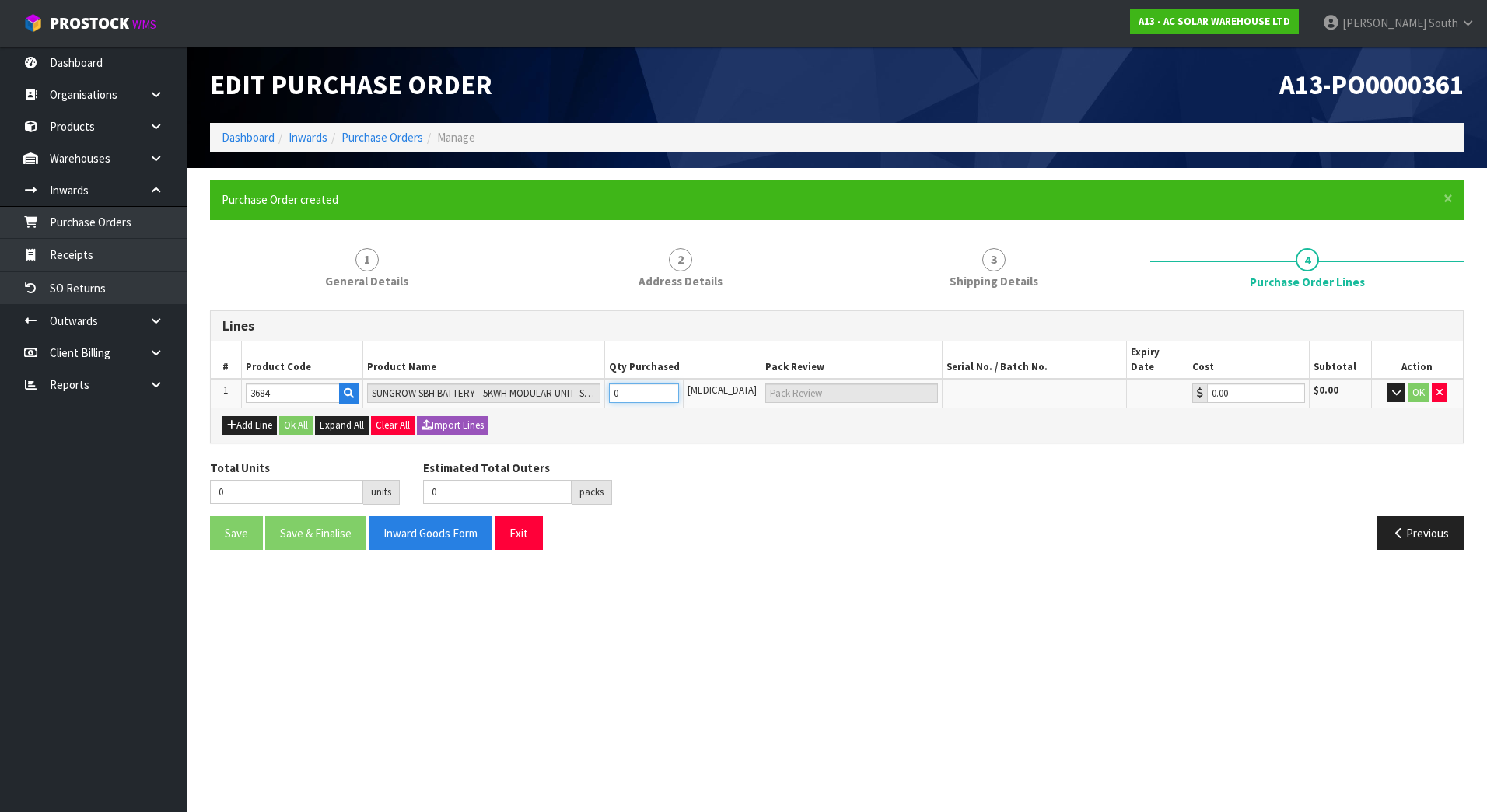
type input "1 CTN"
type input "1"
click at [680, 383] on input "1" at bounding box center [644, 393] width 71 height 19
type input "2"
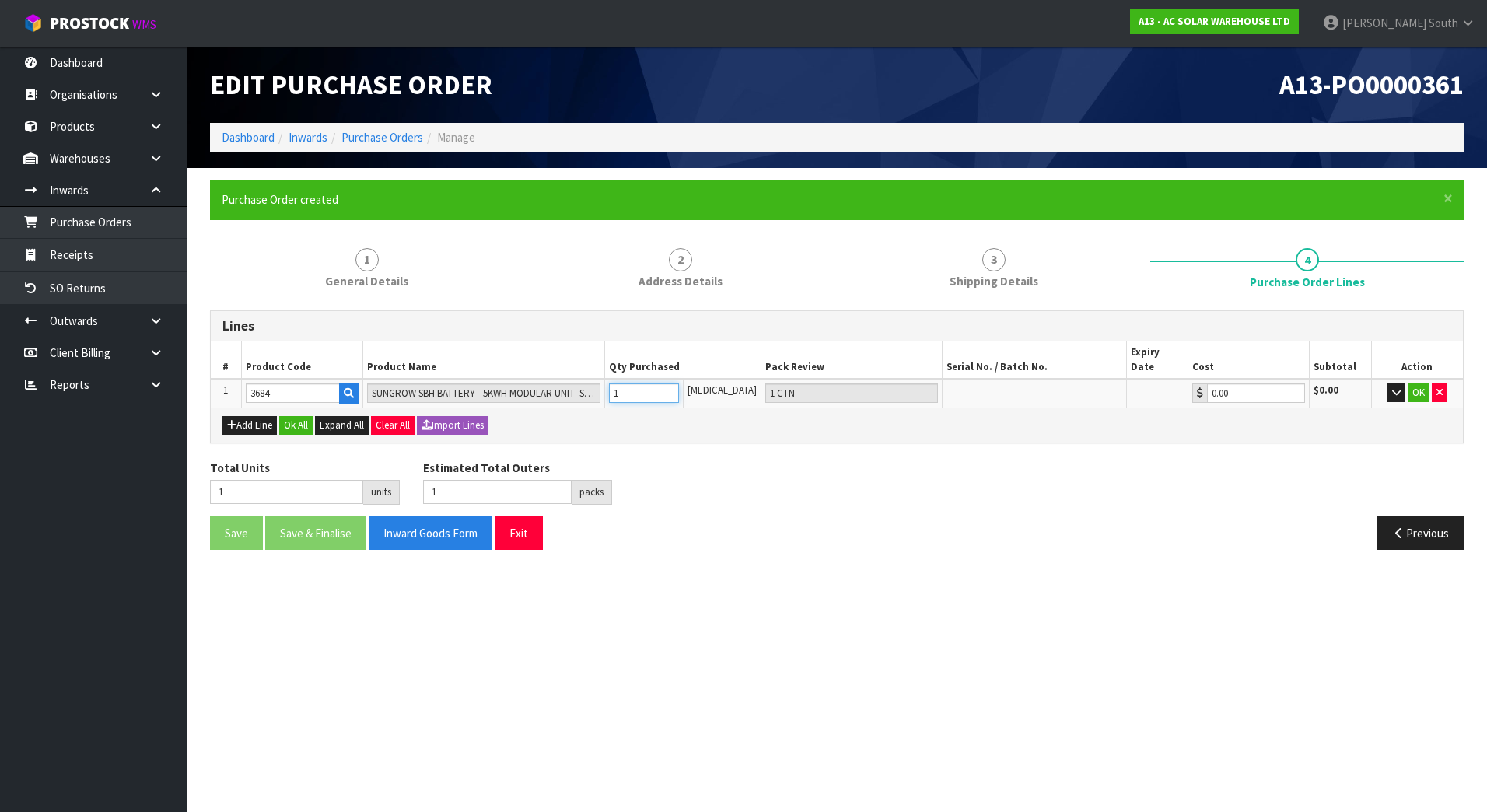
type input "2"
type input "2 CTN"
type input "2"
click at [680, 383] on input "2" at bounding box center [644, 393] width 71 height 19
type input "3"
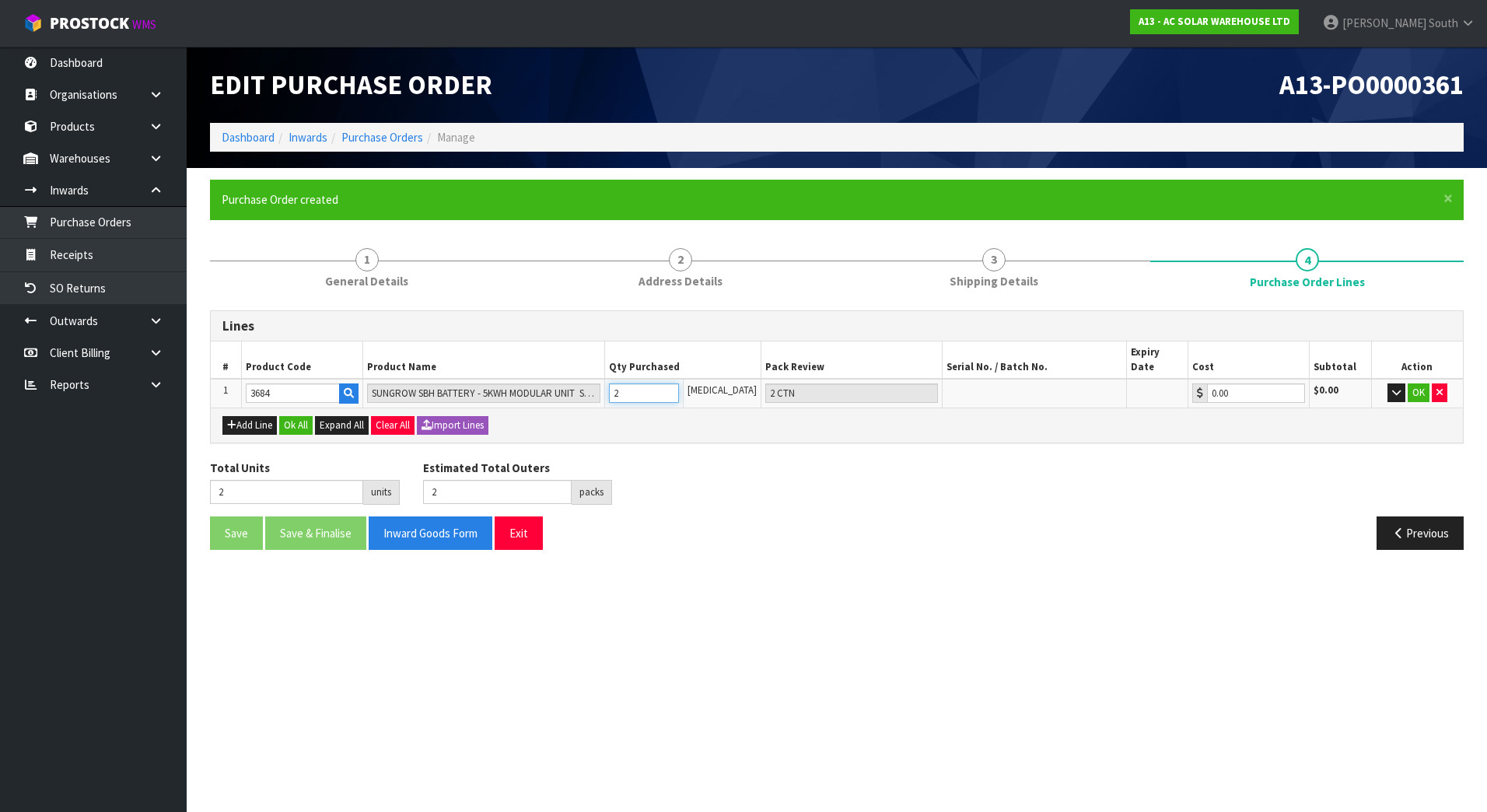
type input "3"
type input "3 CTN"
type input "3"
click at [680, 383] on input "3" at bounding box center [644, 393] width 71 height 19
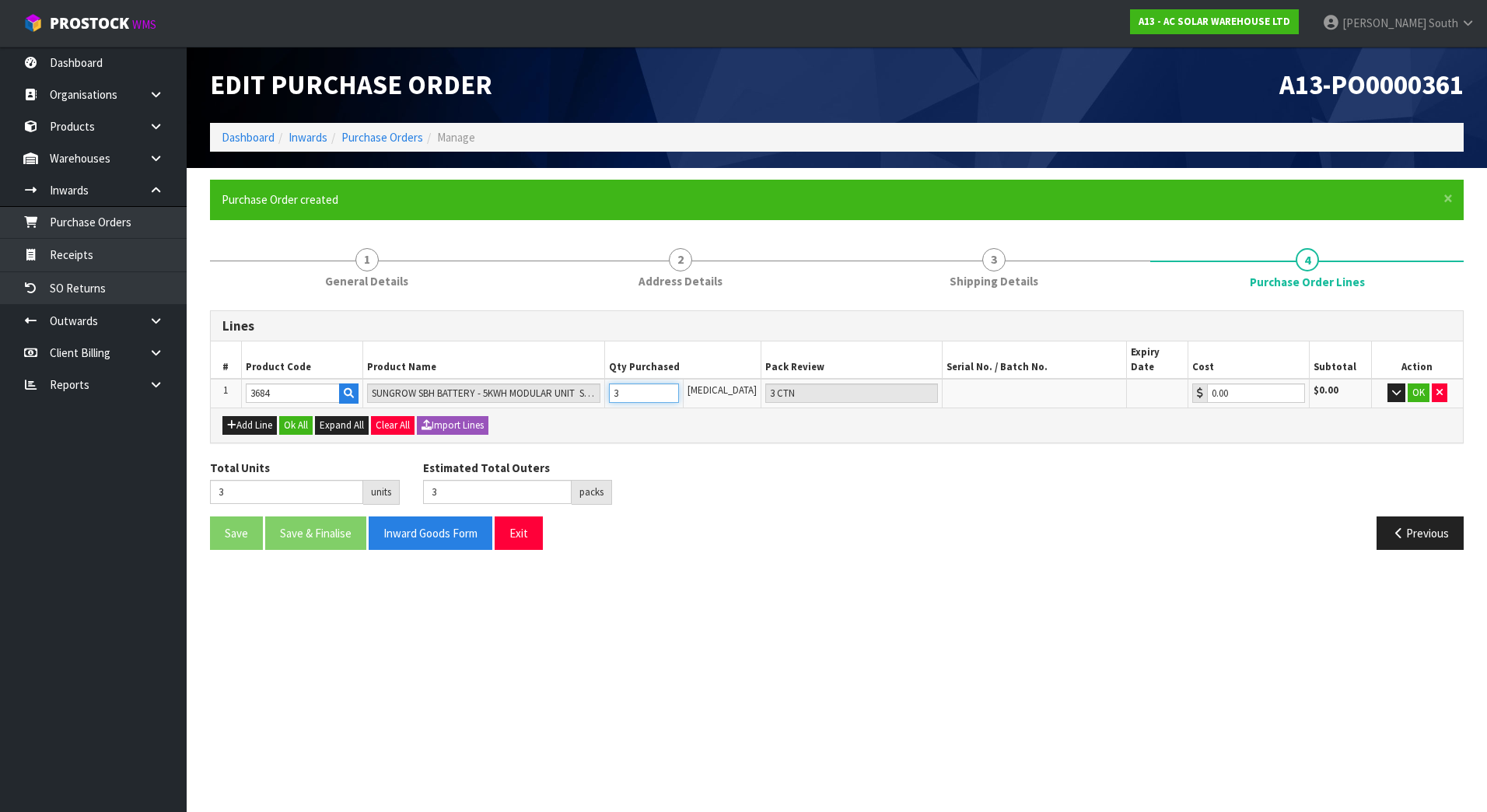
type input "4"
type input "4 CTN"
type input "4"
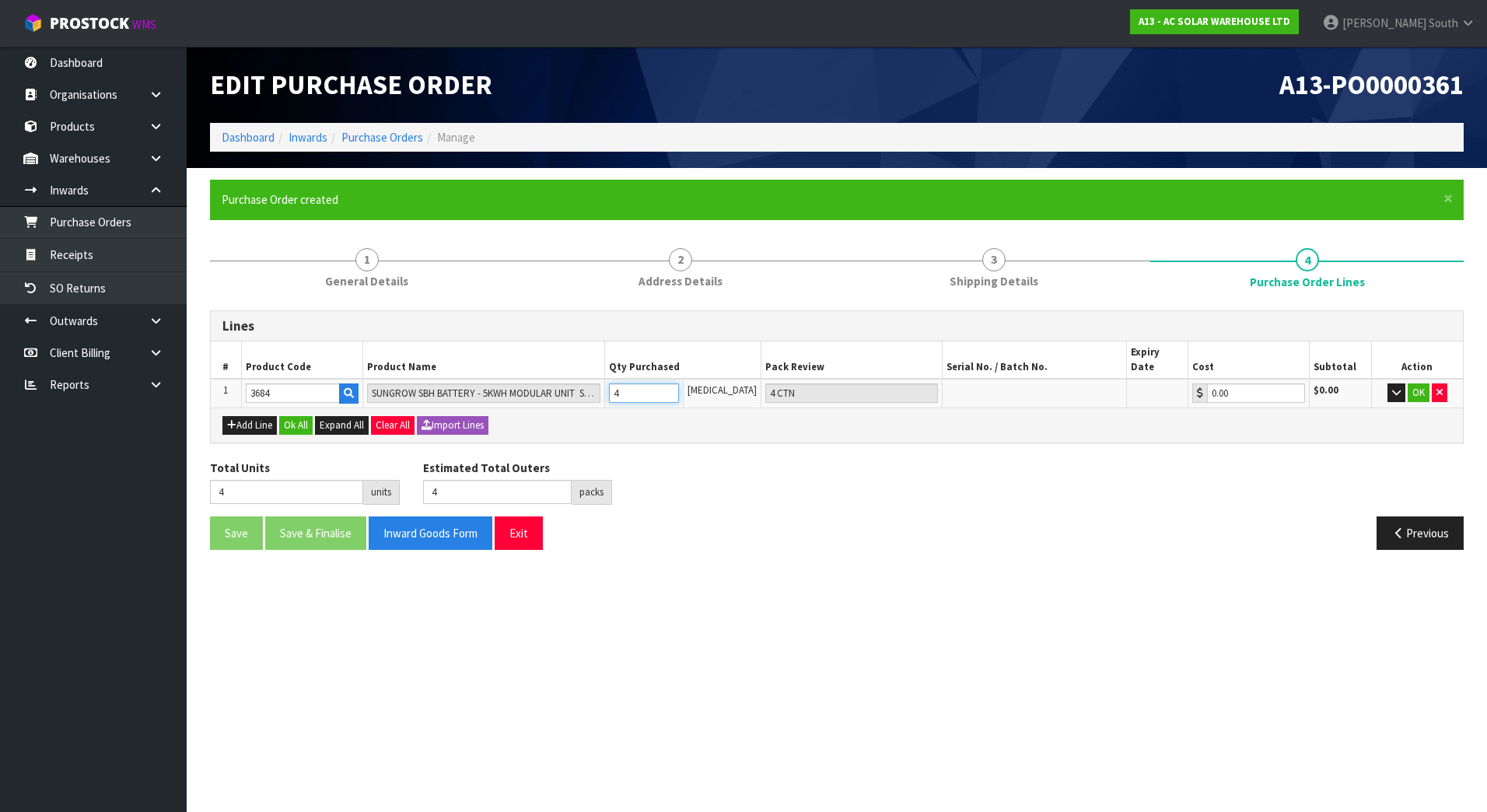
click at [680, 383] on input "4" at bounding box center [644, 393] width 71 height 19
type input "5"
type input "5 CTN"
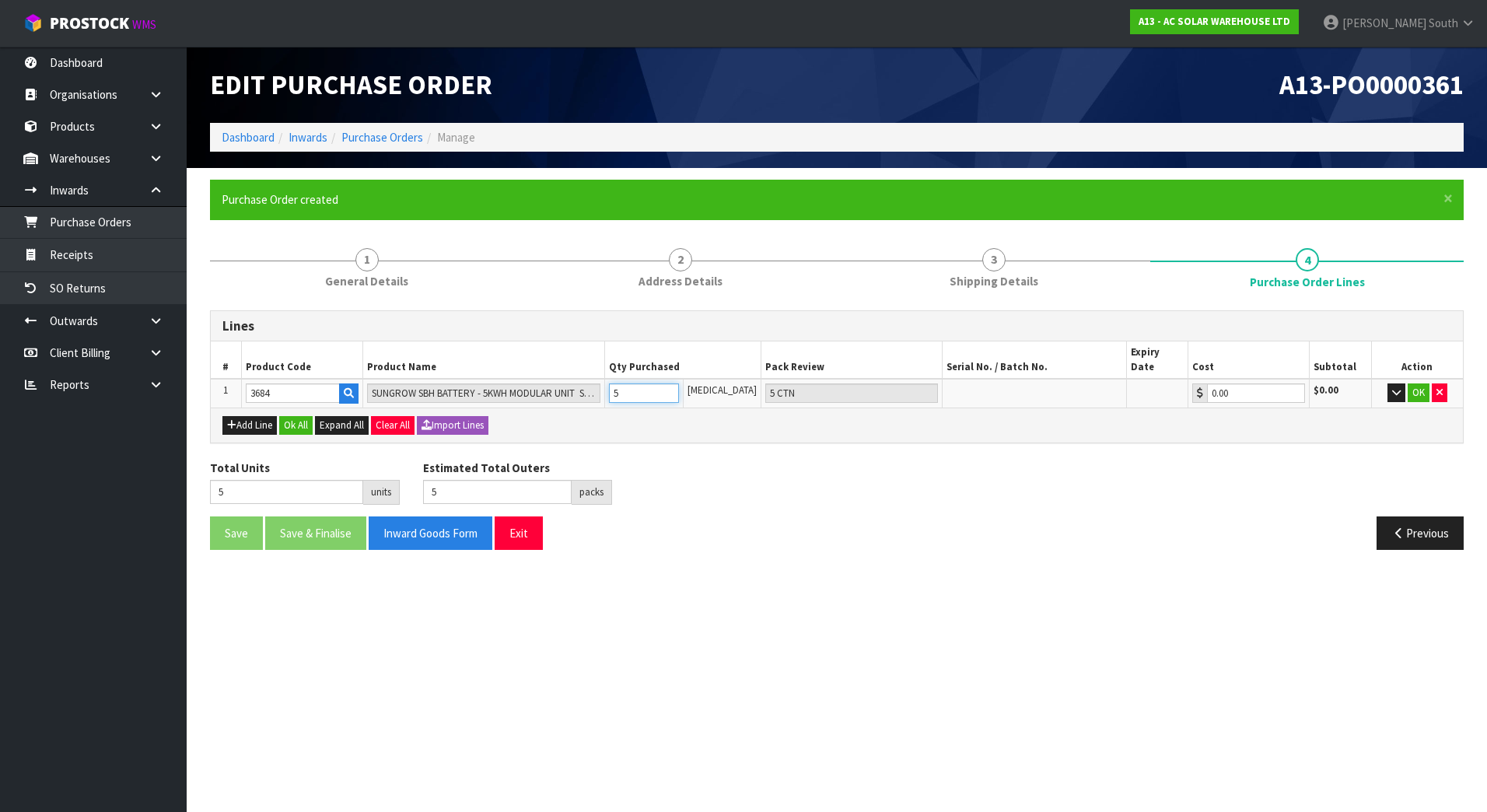
type input "5"
click at [680, 383] on input "5" at bounding box center [644, 393] width 71 height 19
type input "6"
type input "0"
type input "6"
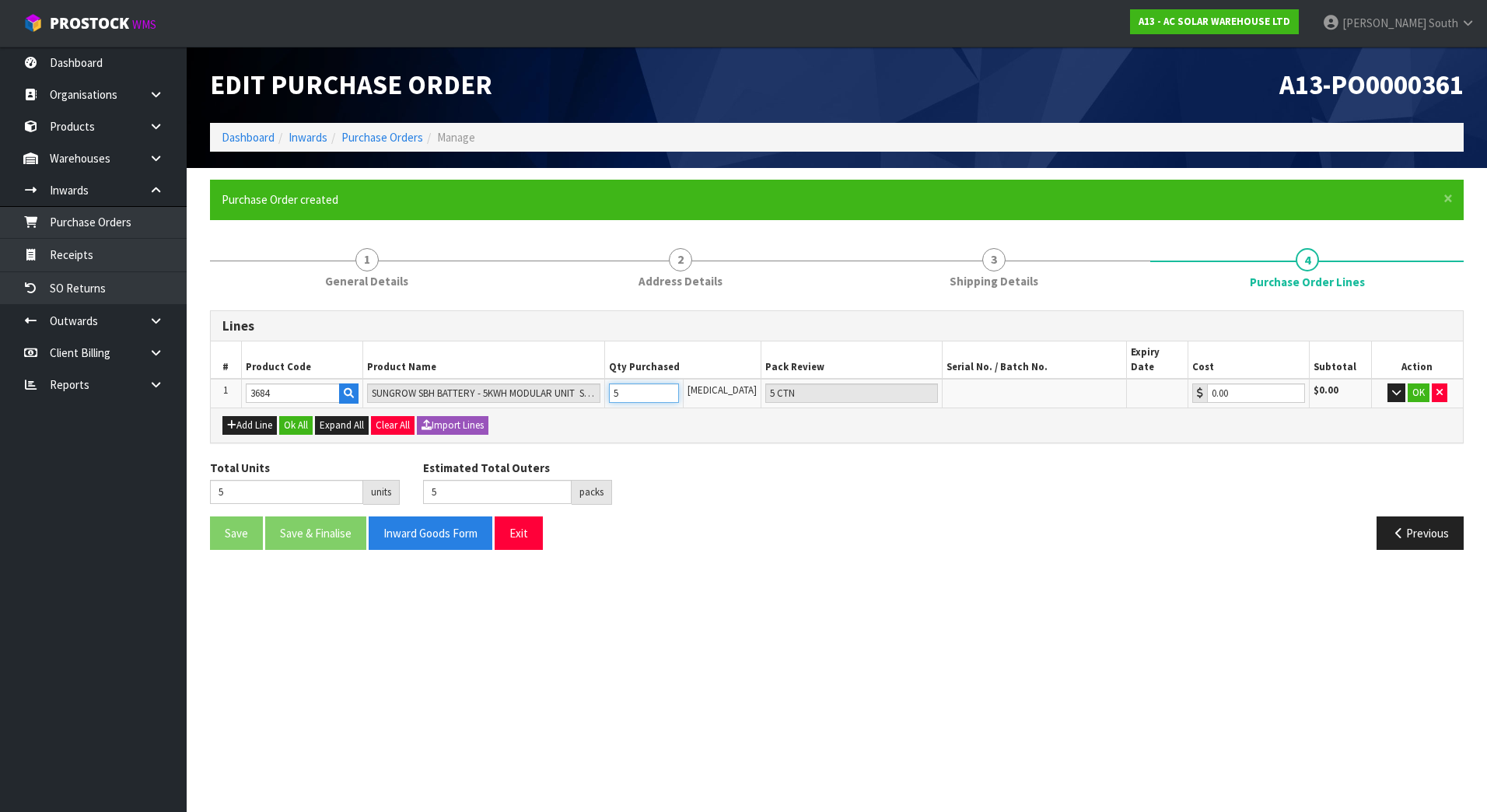
type input "1 PLT"
type input "6"
click at [680, 383] on input "6" at bounding box center [644, 393] width 71 height 19
click at [1420, 383] on button "OK" at bounding box center [1419, 393] width 22 height 18
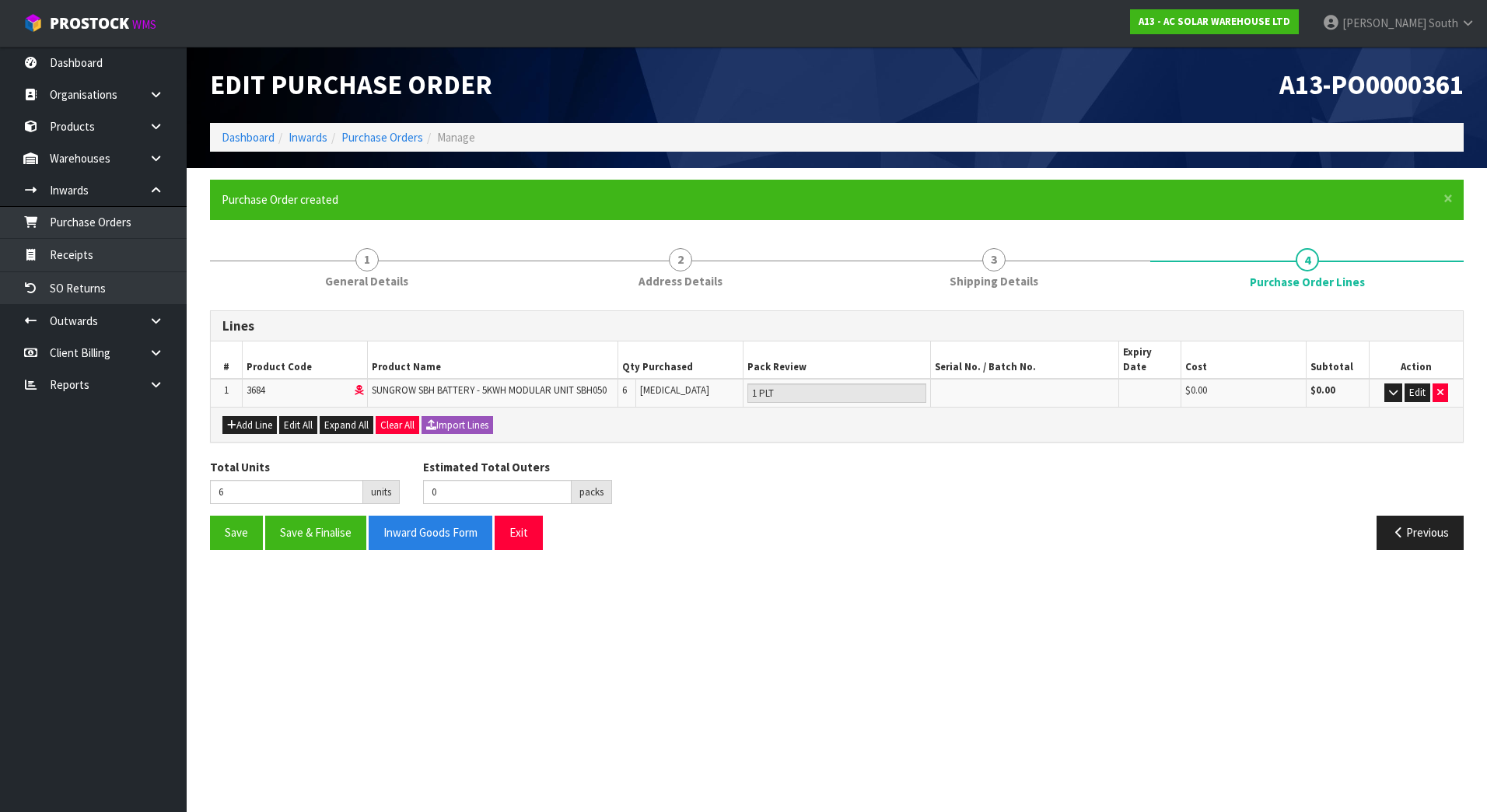
click at [906, 474] on div "Total Units 6 units Estimated Total Outers 0 packs Estimated Total Pallets 0 pa…" at bounding box center [836, 487] width 1277 height 57
click at [248, 420] on div "Add Line Edit All Expand All Clear All Import Lines" at bounding box center [836, 424] width 1252 height 35
click at [249, 417] on button "Add Line" at bounding box center [249, 425] width 54 height 18
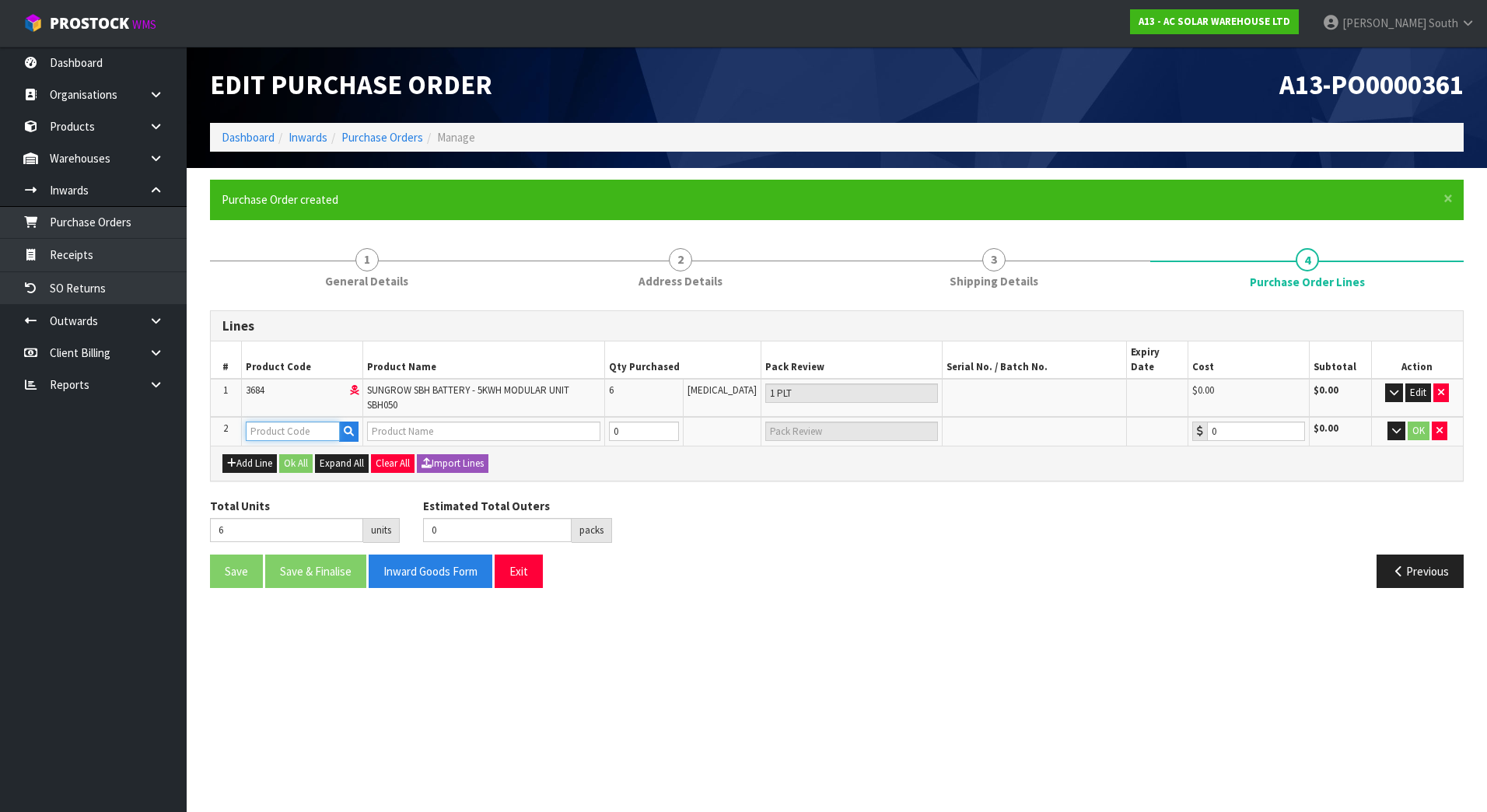
click at [328, 421] on input "text" at bounding box center [293, 430] width 94 height 19
paste input "3685"
type input "3685"
type input "SUNGROW SBH BATTERY - ACCESSORY KIT SBH ACCESSORY KIT"
type input "0.00"
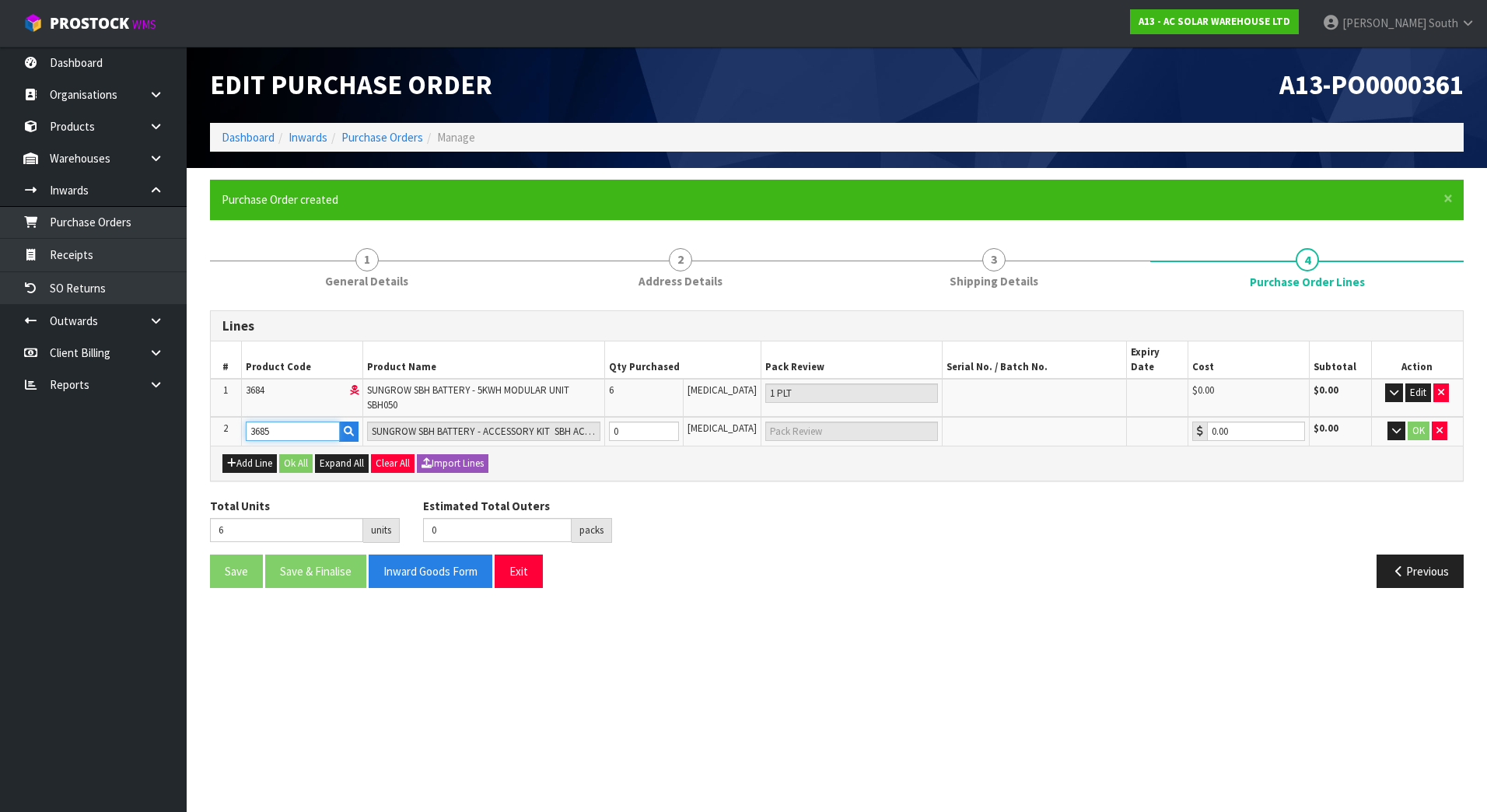
type input "3685"
click at [840, 568] on div "Save Save & Finalise Inward Goods Form Exit Previous" at bounding box center [836, 577] width 1277 height 45
click at [823, 554] on div "Save Save & Finalise Inward Goods Form Exit" at bounding box center [518, 571] width 639 height 33
type input "7"
type input "1"
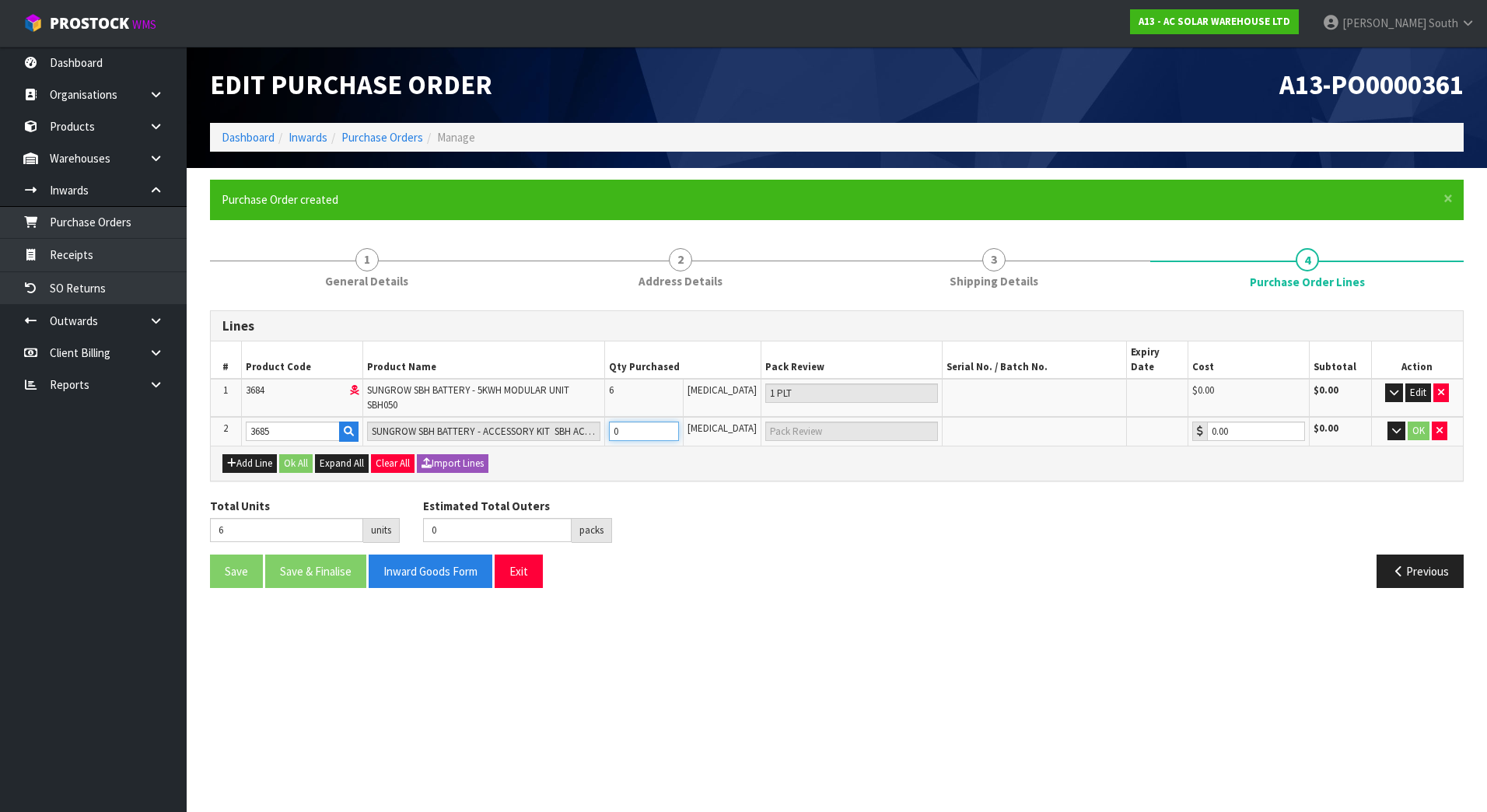
type input "1"
type input "1 CTN"
type input "1"
click at [680, 421] on input "1" at bounding box center [644, 430] width 71 height 19
click at [1412, 421] on button "OK" at bounding box center [1419, 430] width 22 height 18
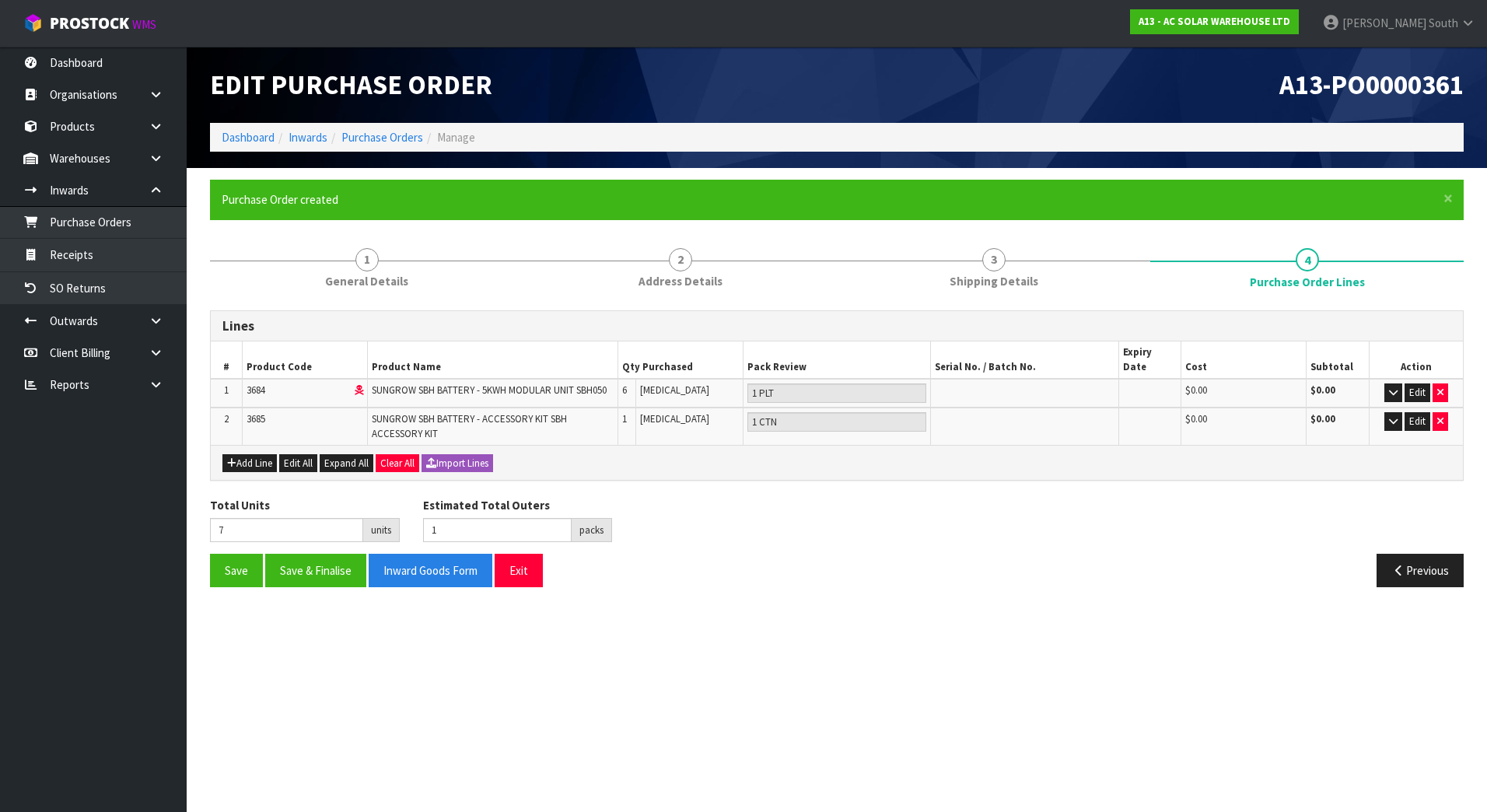
click at [1160, 517] on div "Total Units 7 units Estimated Total Outers 1 packs Estimated Total Pallets 0 pa…" at bounding box center [836, 525] width 1277 height 57
click at [259, 454] on button "Add Line" at bounding box center [249, 464] width 54 height 18
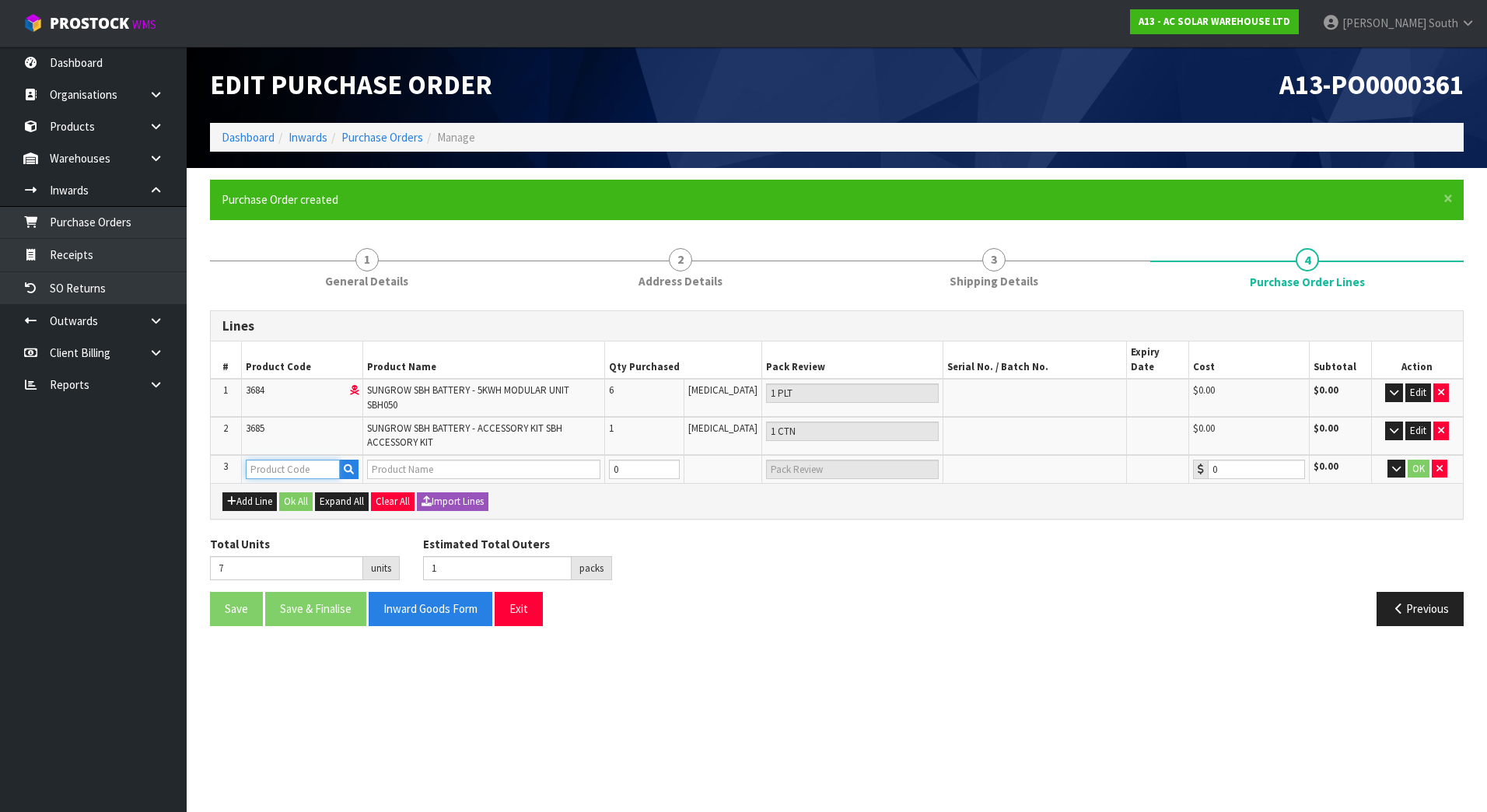
click at [282, 459] on input "text" at bounding box center [293, 469] width 94 height 19
paste input "1512"
type input "1512"
type input "ASA00104 - SUNGROW LFP BATTERY - 3.2KWH MODULAR UNIT"
type input "0.00"
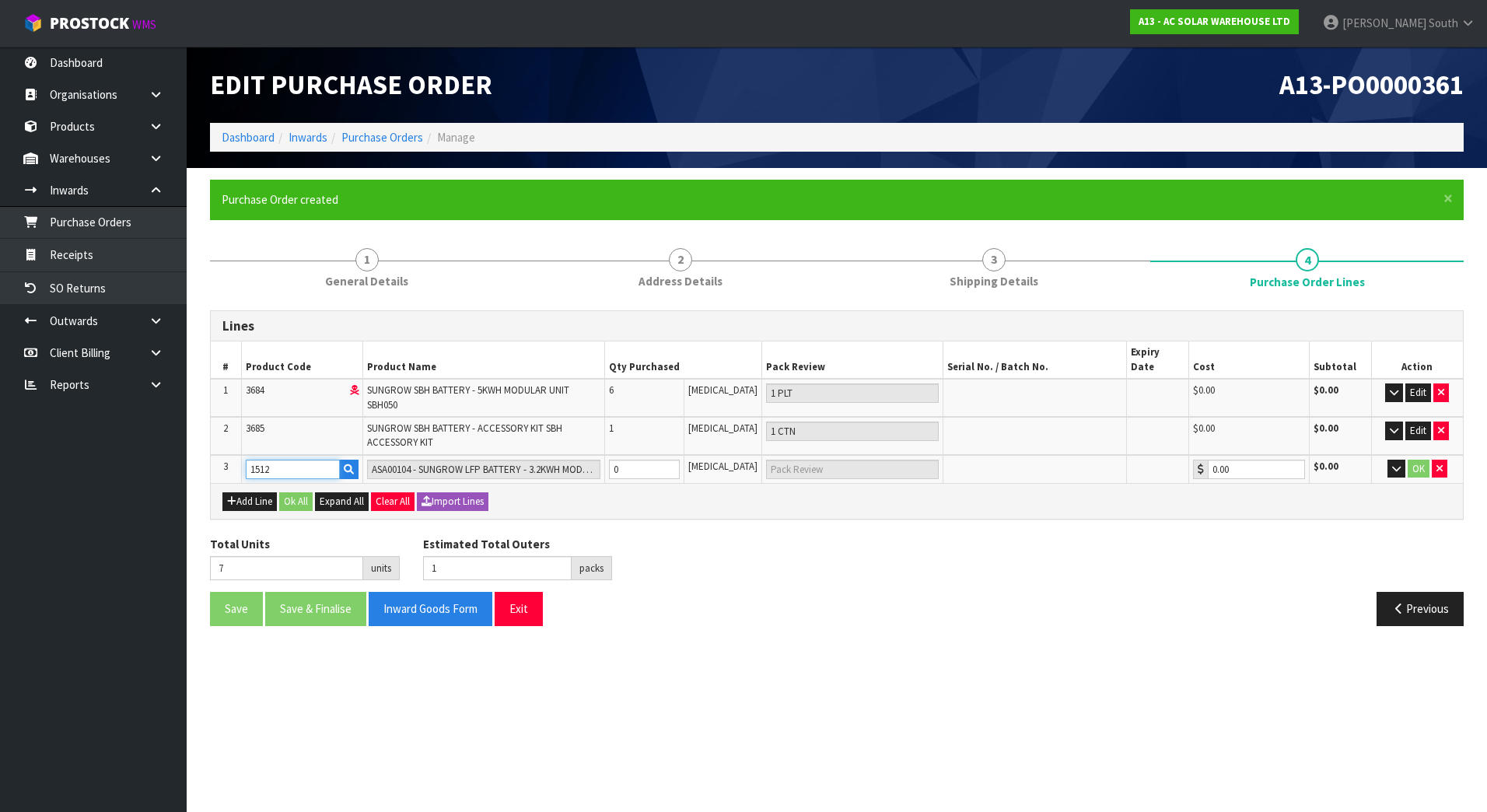
type input "1512"
click at [539, 454] on tr "3 1512 ASA00104 - SUNGROW LFP BATTERY - 3.2KWH MODULAR UNIT 0 [MEDICAL_DATA] 0.…" at bounding box center [836, 469] width 1252 height 29
type input "13"
type input "6"
type input "1 PLT"
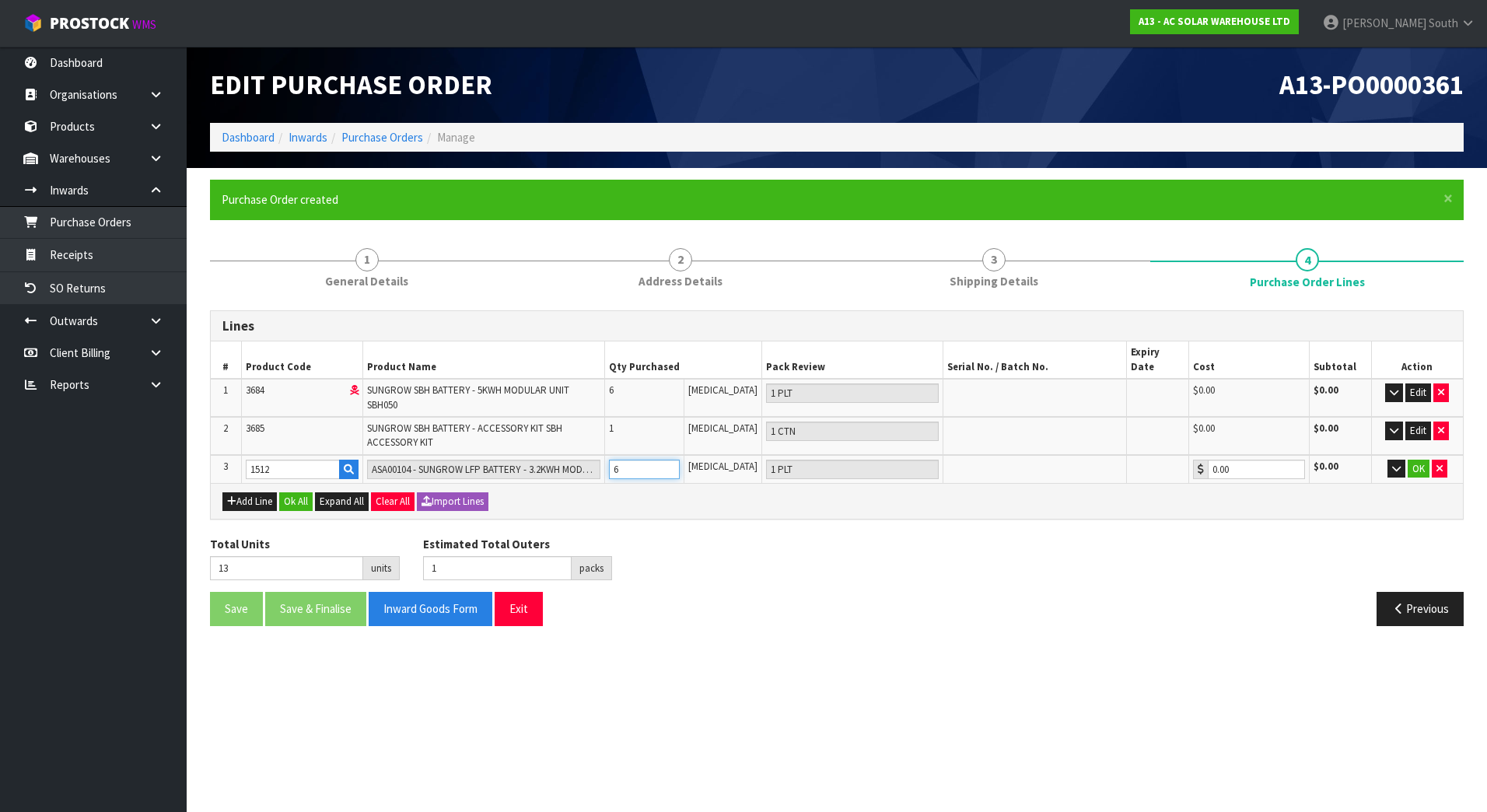
type input "6"
drag, startPoint x: 1048, startPoint y: 534, endPoint x: 1108, endPoint y: 536, distance: 60.0
click at [1063, 535] on div "Total Units 13 units Estimated Total Outers 1 packs Estimated Total Pallets 0 p…" at bounding box center [836, 564] width 1277 height 57
click at [1412, 459] on button "OK" at bounding box center [1419, 469] width 22 height 18
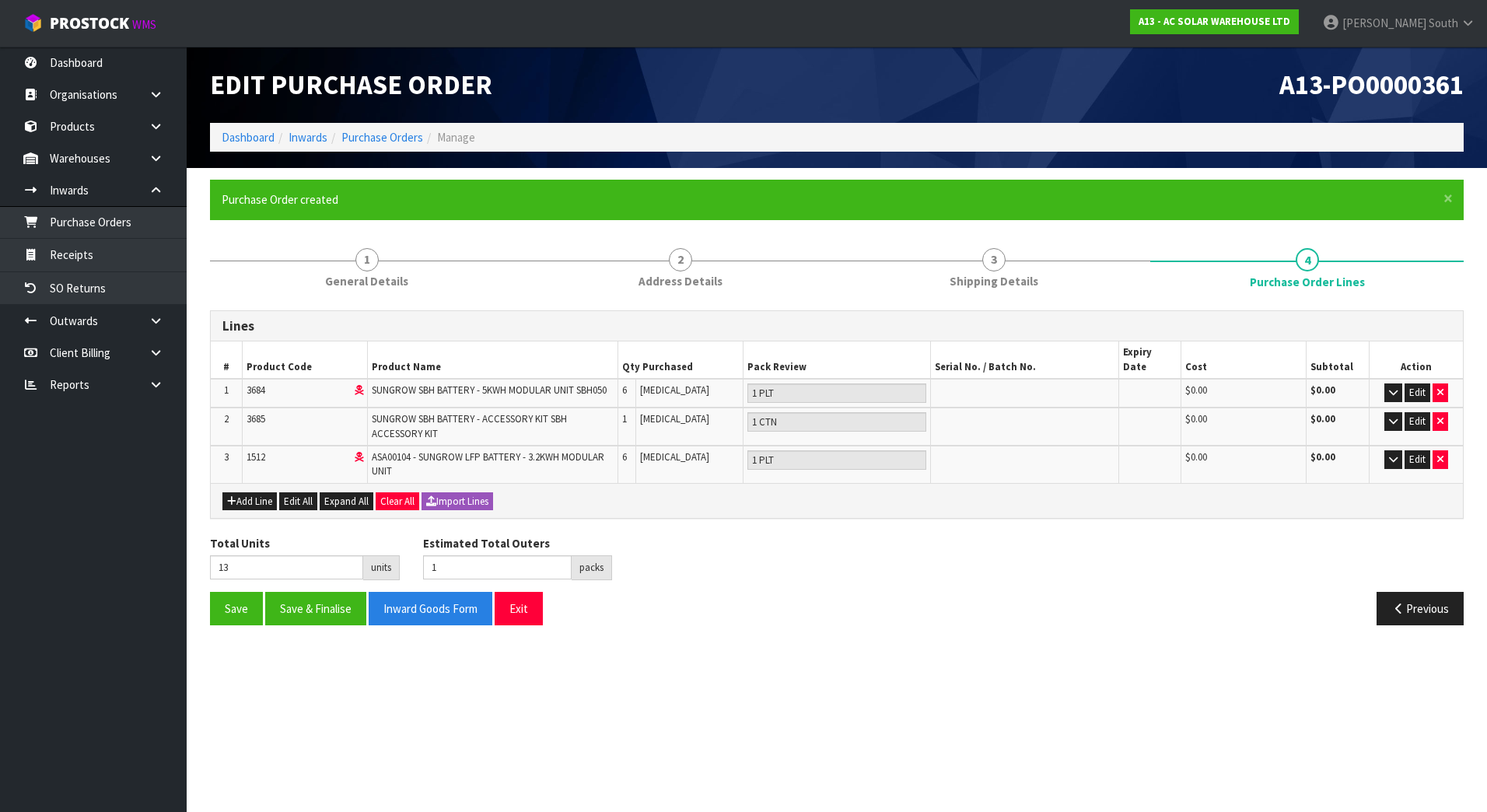
click at [657, 545] on div "Total Units 13 units Estimated Total Outers 1 packs Estimated Total Pallets 0 p…" at bounding box center [836, 564] width 1277 height 57
click at [238, 492] on button "Add Line" at bounding box center [249, 501] width 54 height 18
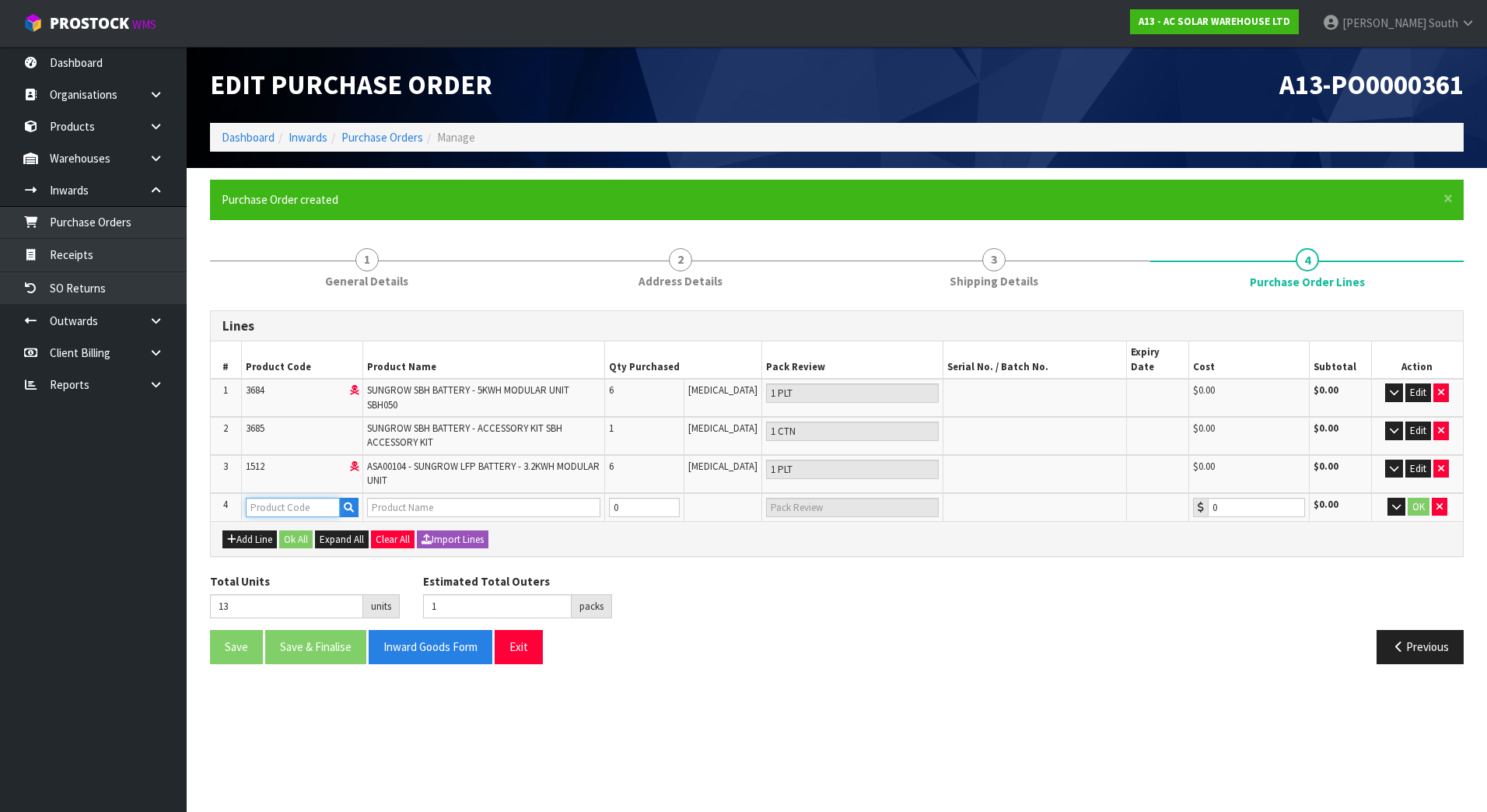
click at [274, 498] on input "text" at bounding box center [293, 507] width 94 height 19
paste input "1567"
type input "1567"
type input "SG5.0RS - SUNGROW G3 5KW SINGLE PHASE INVERTER-DUAL MPPT WITH WIFI DONGLE"
type input "0.00"
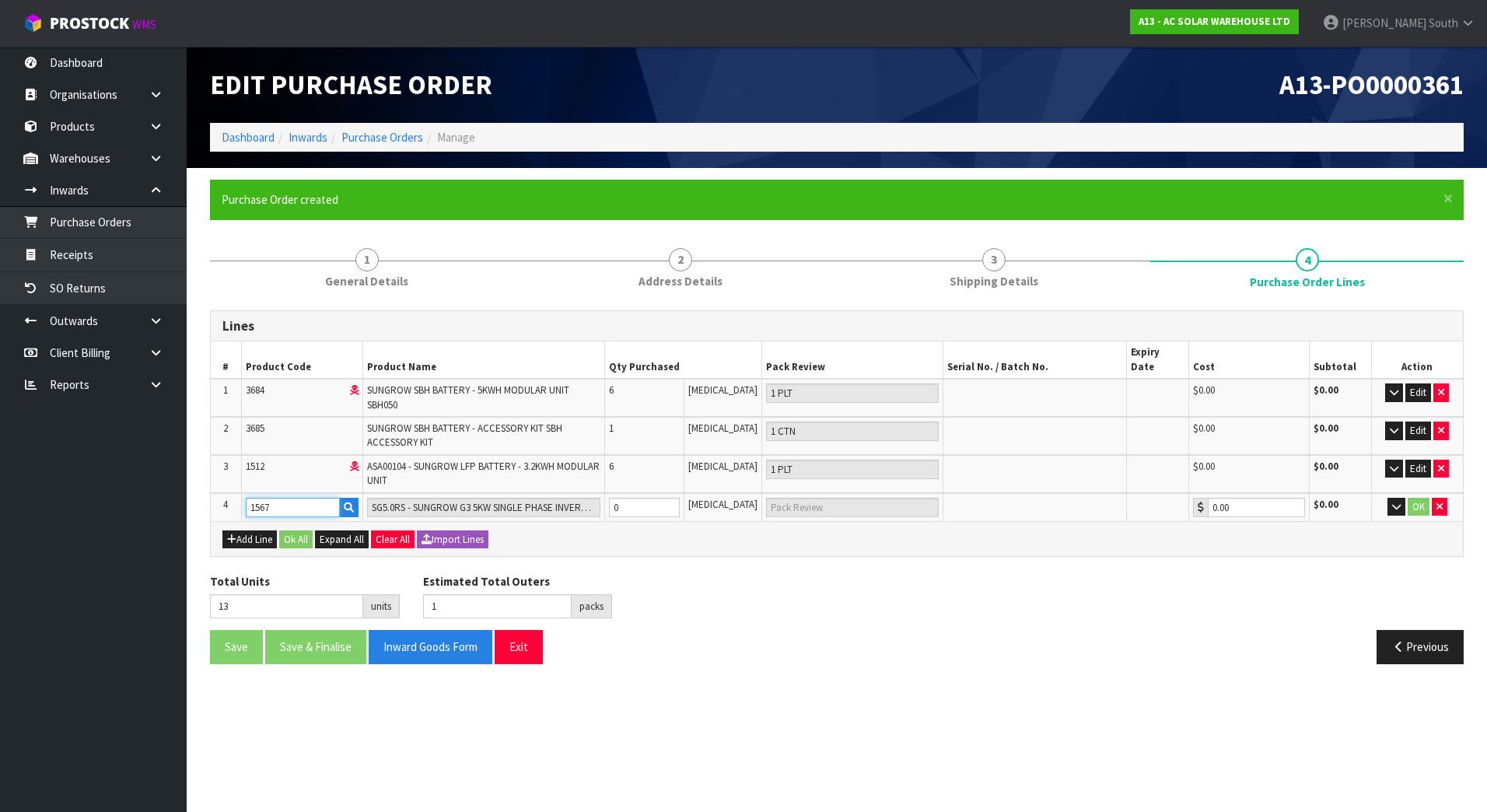
type input "1567"
type input "14"
type input "2"
type input "1"
type input "1 CTN"
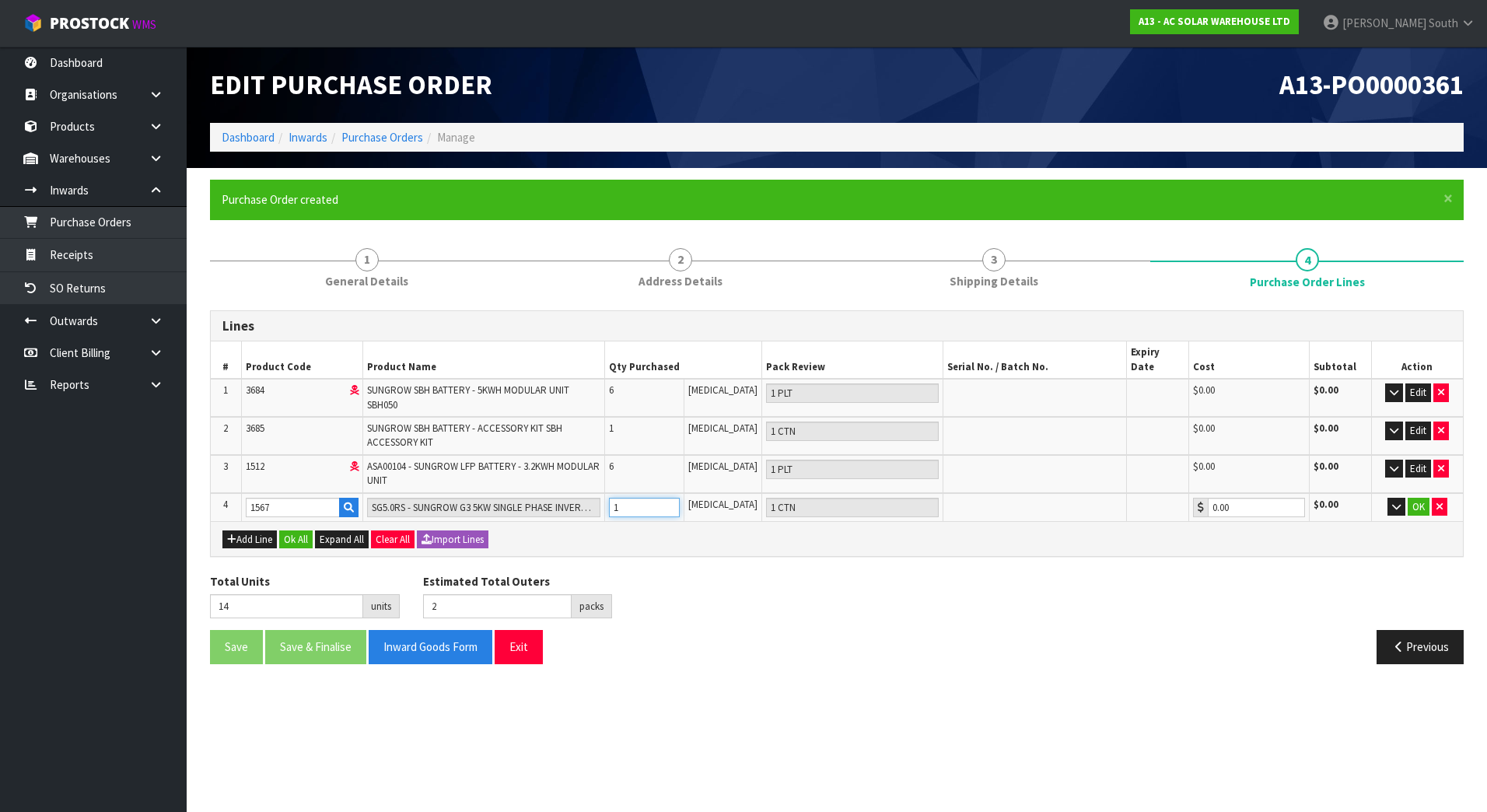
type input "1"
click at [680, 498] on input "1" at bounding box center [644, 507] width 71 height 19
type input "15"
type input "3"
type input "2"
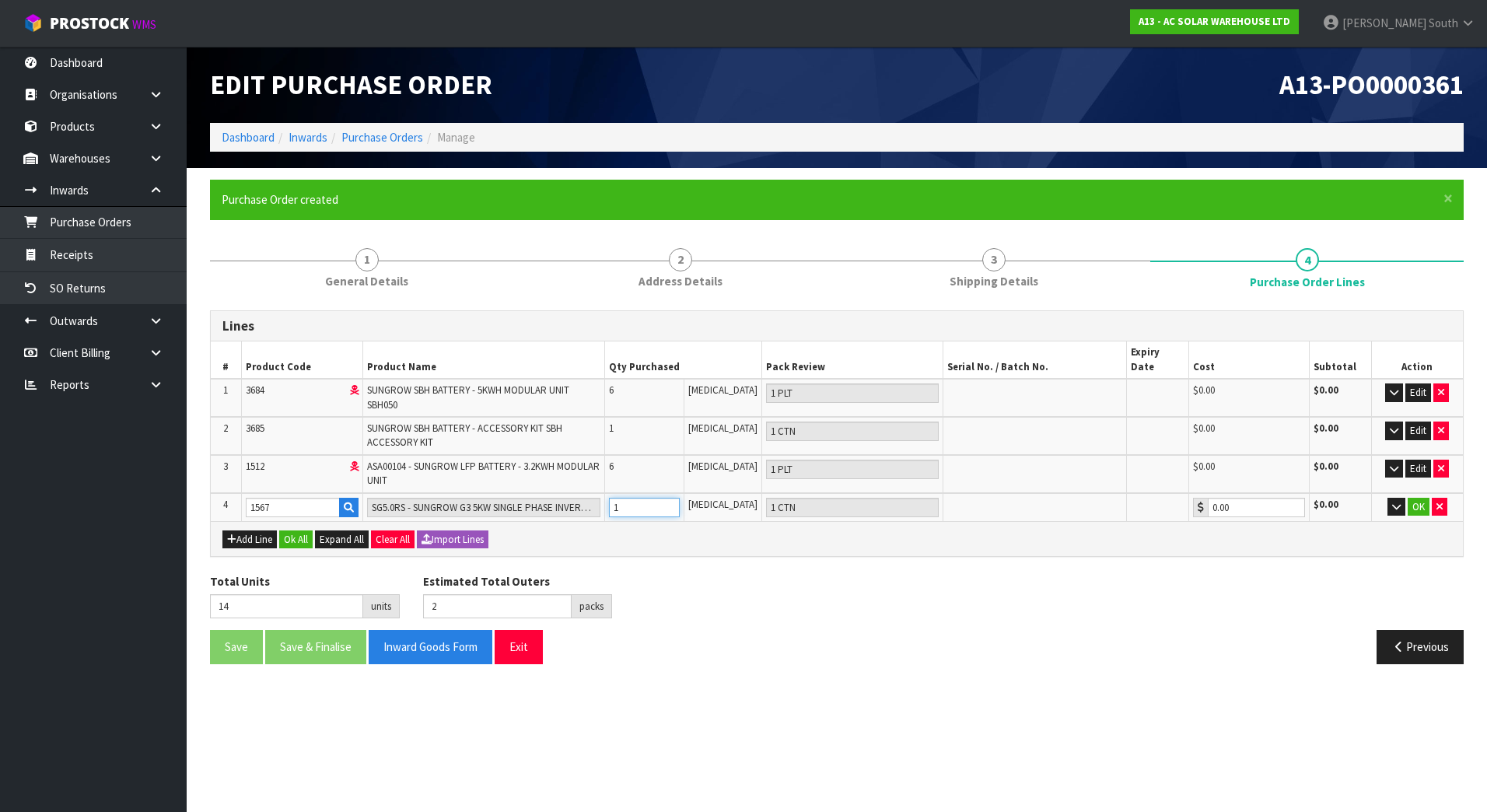
type input "2 CTN"
type input "2"
click at [680, 498] on input "2" at bounding box center [644, 507] width 71 height 19
drag, startPoint x: 848, startPoint y: 519, endPoint x: 940, endPoint y: 527, distance: 92.3
click at [862, 529] on div "Add Line Ok All Expand All Clear All Import Lines" at bounding box center [836, 539] width 1228 height 18
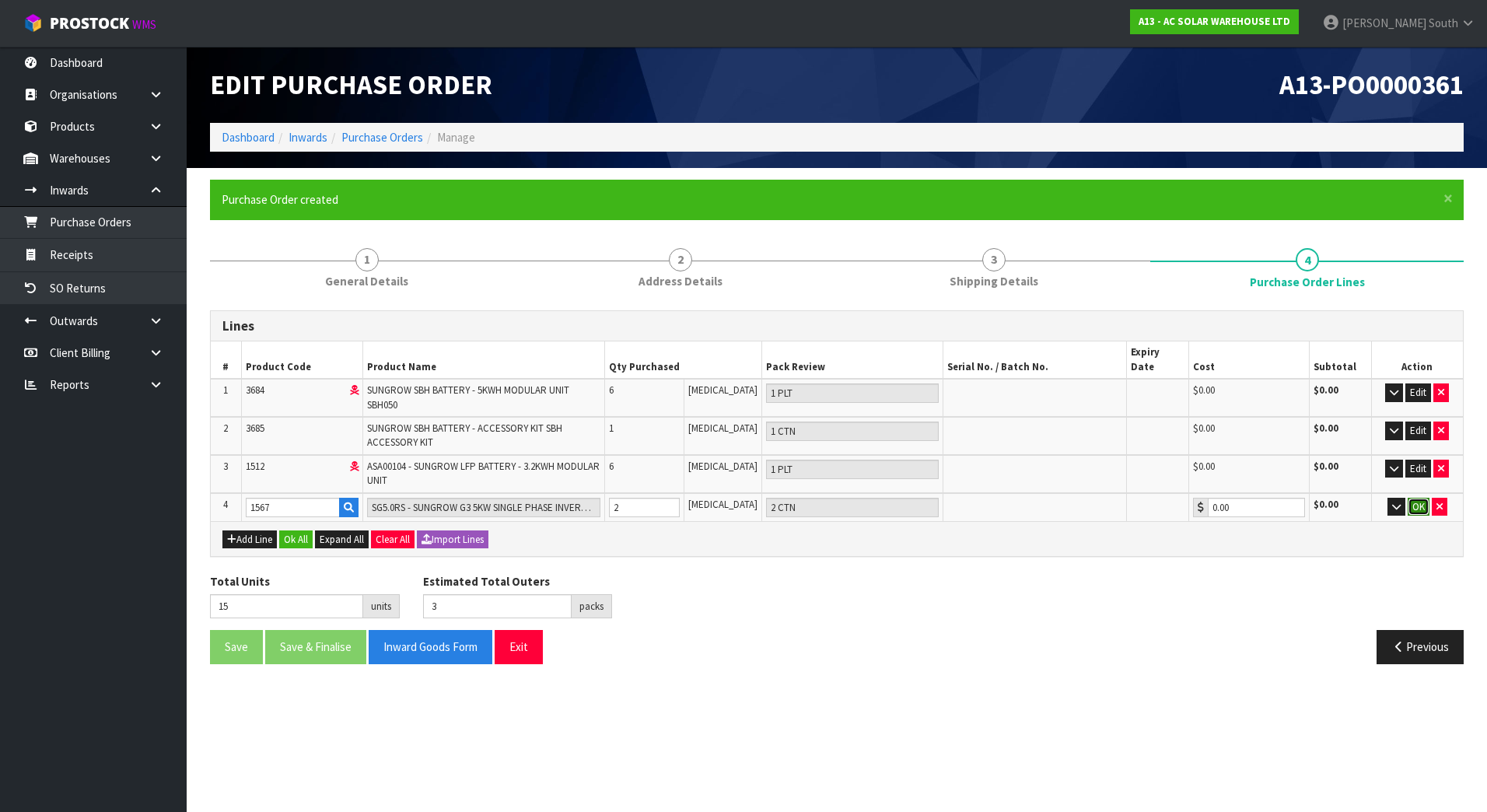
click at [1420, 498] on button "OK" at bounding box center [1419, 507] width 22 height 18
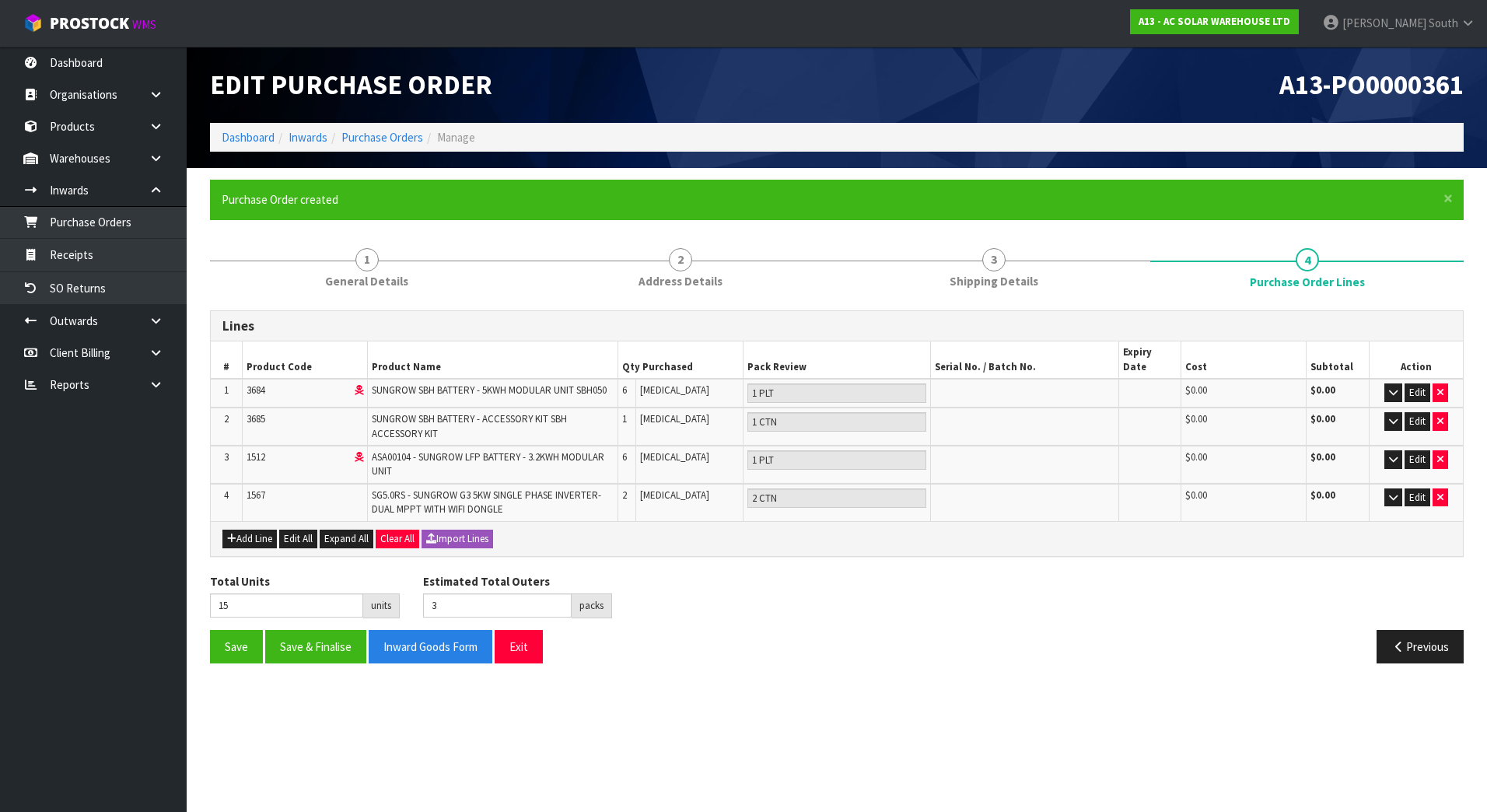
click at [1056, 593] on div "Total Units 15 units Estimated Total Outers 3 packs Estimated Total Pallets 0 p…" at bounding box center [836, 601] width 1277 height 57
click at [243, 529] on button "Add Line" at bounding box center [249, 539] width 54 height 18
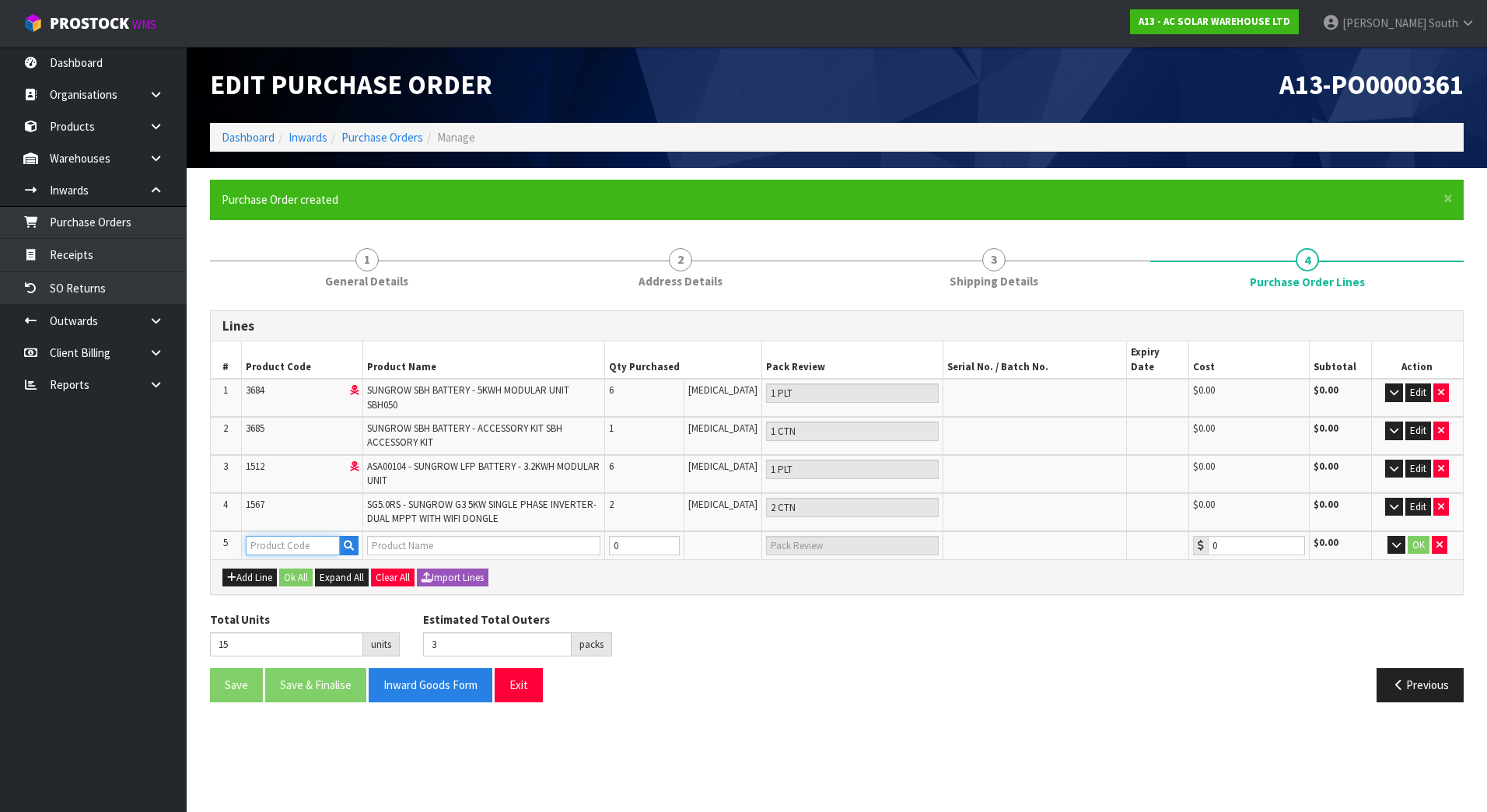
click at [317, 535] on input "text" at bounding box center [293, 544] width 94 height 19
paste input "3151"
type input "3151"
click at [740, 568] on div "Add Line Ok All Expand All Clear All Import Lines" at bounding box center [836, 577] width 1228 height 18
type input "SH8.0RS - SUNGROW 8KW SINGLE PHASE HYBRID STORAGE INVERTER - SUITS SUNGROW BATT…"
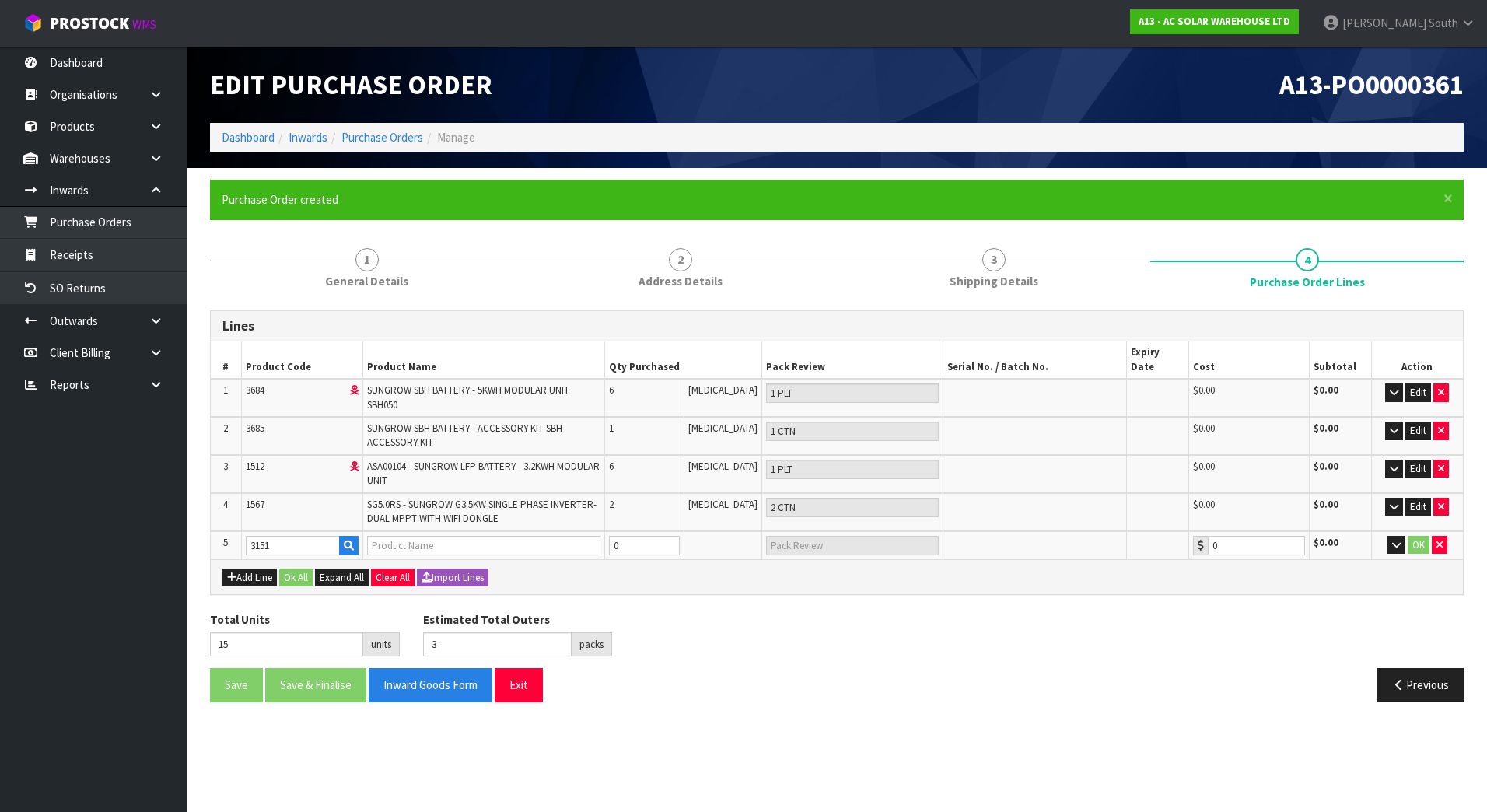
type input "0.00"
click at [680, 535] on input "0" at bounding box center [644, 544] width 71 height 19
type input "16"
type input "1"
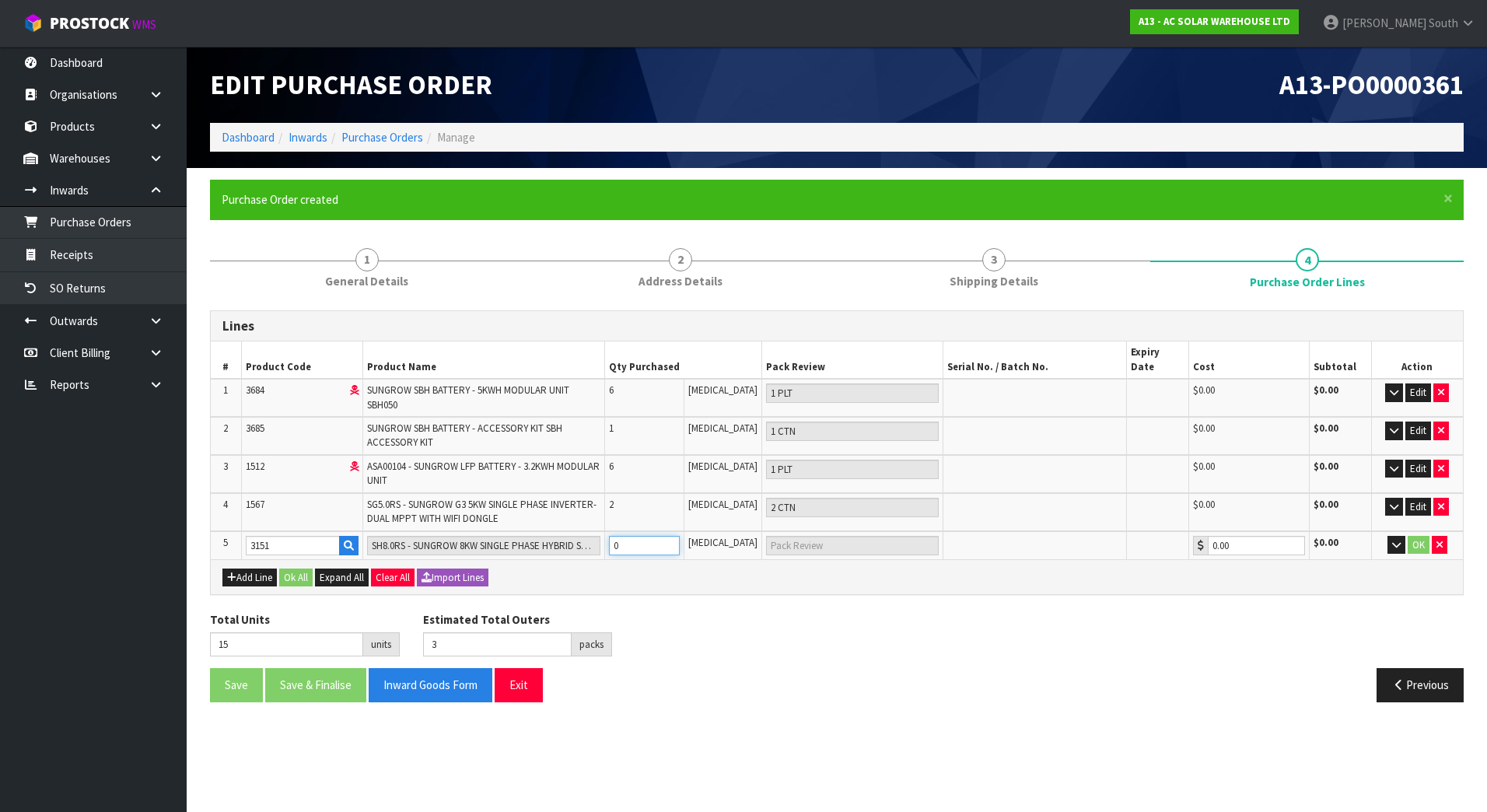
type input "1 [MEDICAL_DATA]"
type input "1"
click at [680, 535] on input "1" at bounding box center [644, 544] width 71 height 19
type input "17"
type input "2"
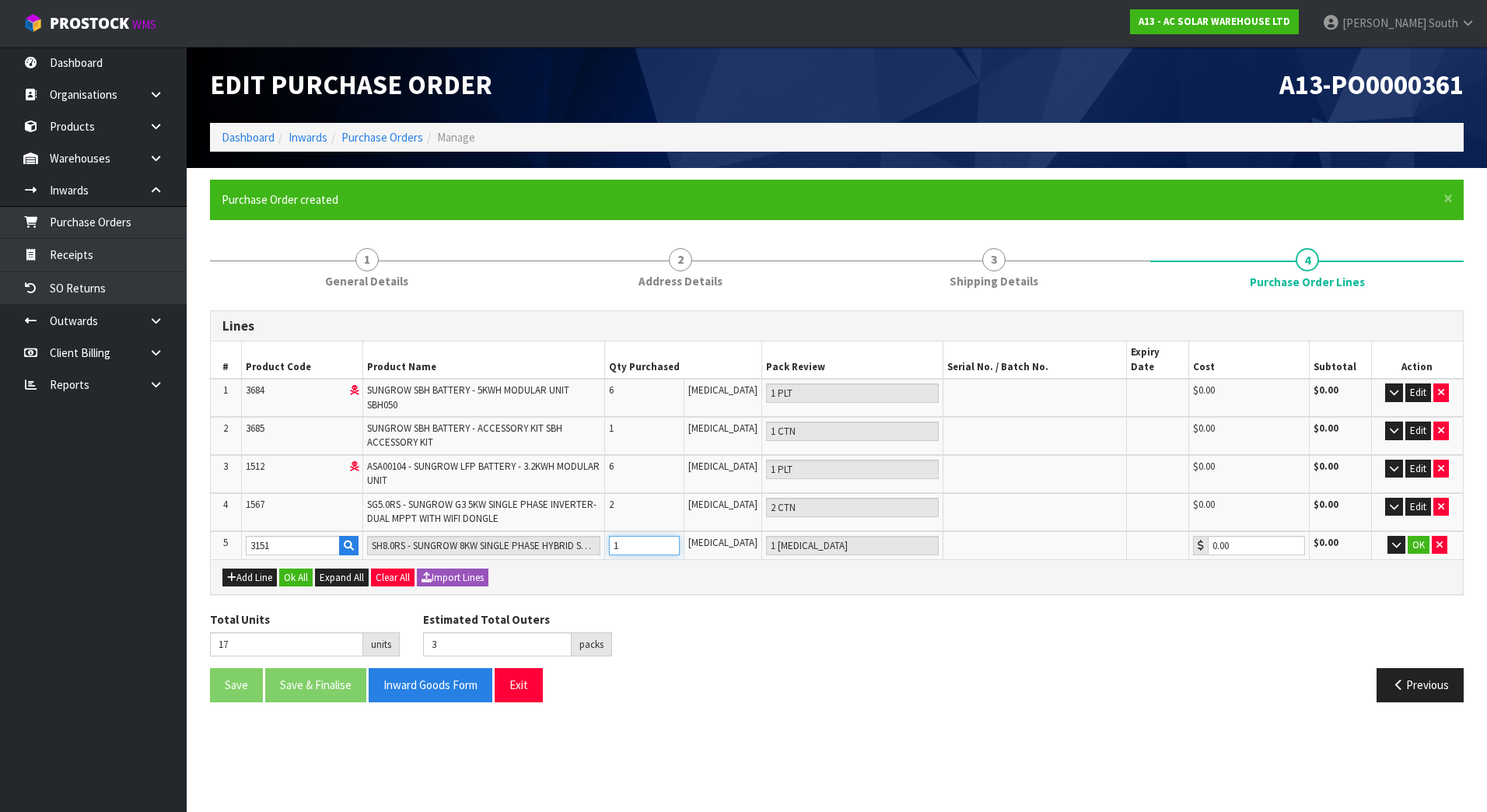
type input "2 [MEDICAL_DATA]"
type input "2"
click at [680, 535] on input "2" at bounding box center [644, 544] width 71 height 19
click at [733, 583] on div "Lines # Product Code Product Name Qty Purchased Pack Review Serial No. / Batch …" at bounding box center [836, 512] width 1253 height 403
click at [1419, 535] on button "OK" at bounding box center [1419, 544] width 22 height 18
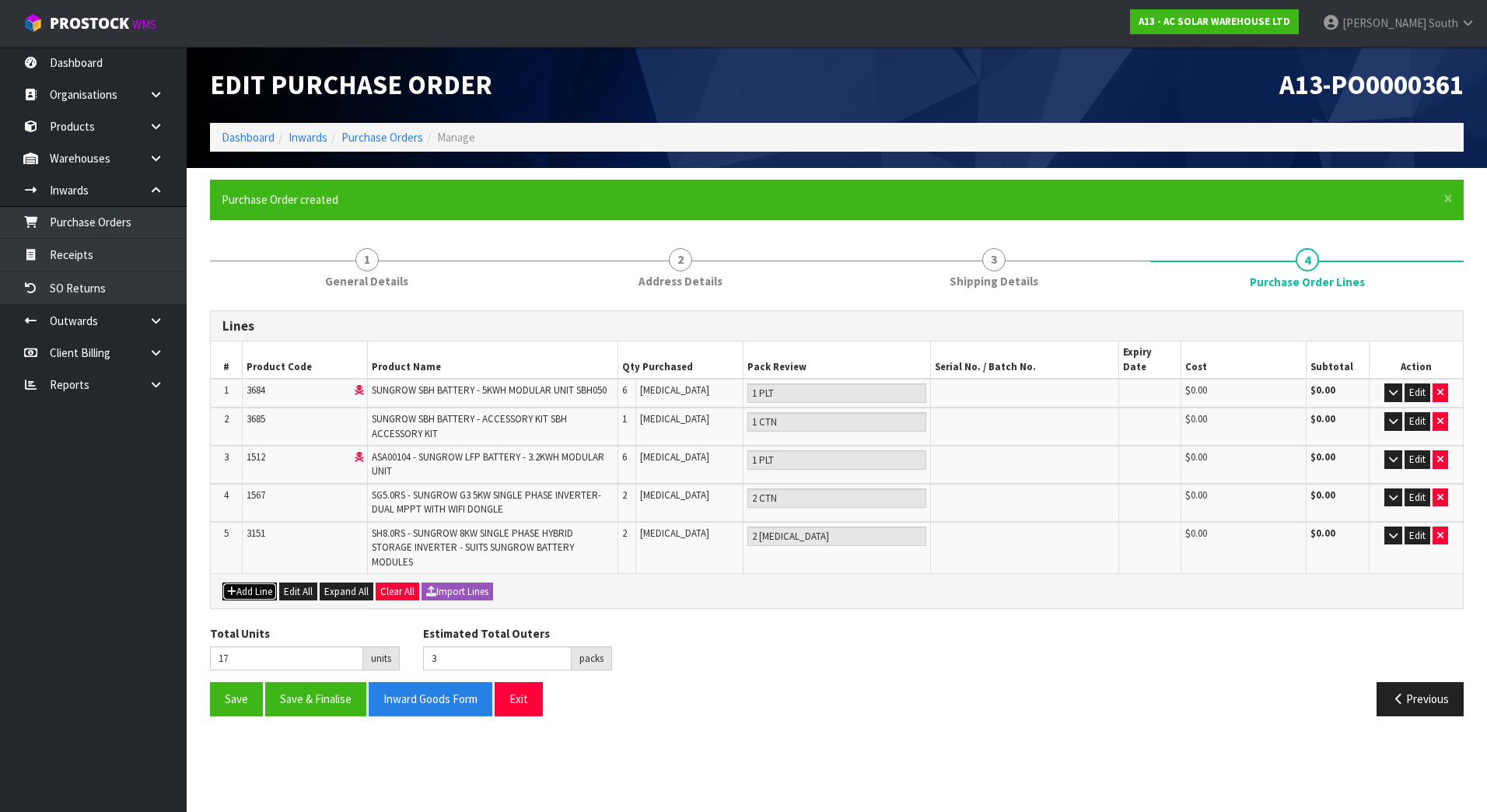
click at [260, 582] on button "Add Line" at bounding box center [249, 591] width 54 height 18
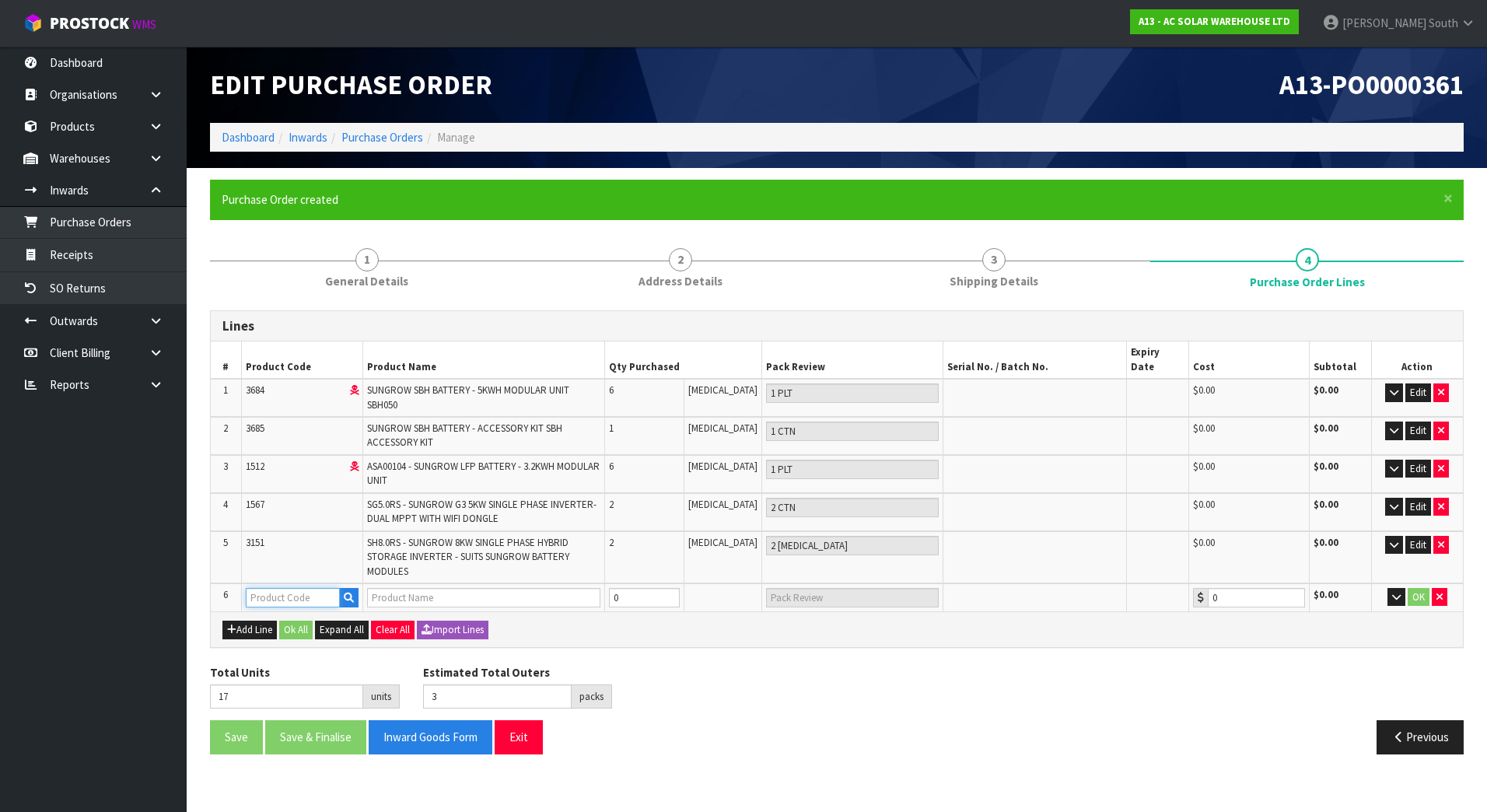
click at [264, 588] on input "text" at bounding box center [293, 597] width 94 height 19
paste input "1562"
type input "1562"
type input "SG8.0RS-ADA - SUNGROW G3 10KW SINGLE PHASE INVERTER-TRIPLE MPPTWITH WIFI DONGLE"
type input "0.00"
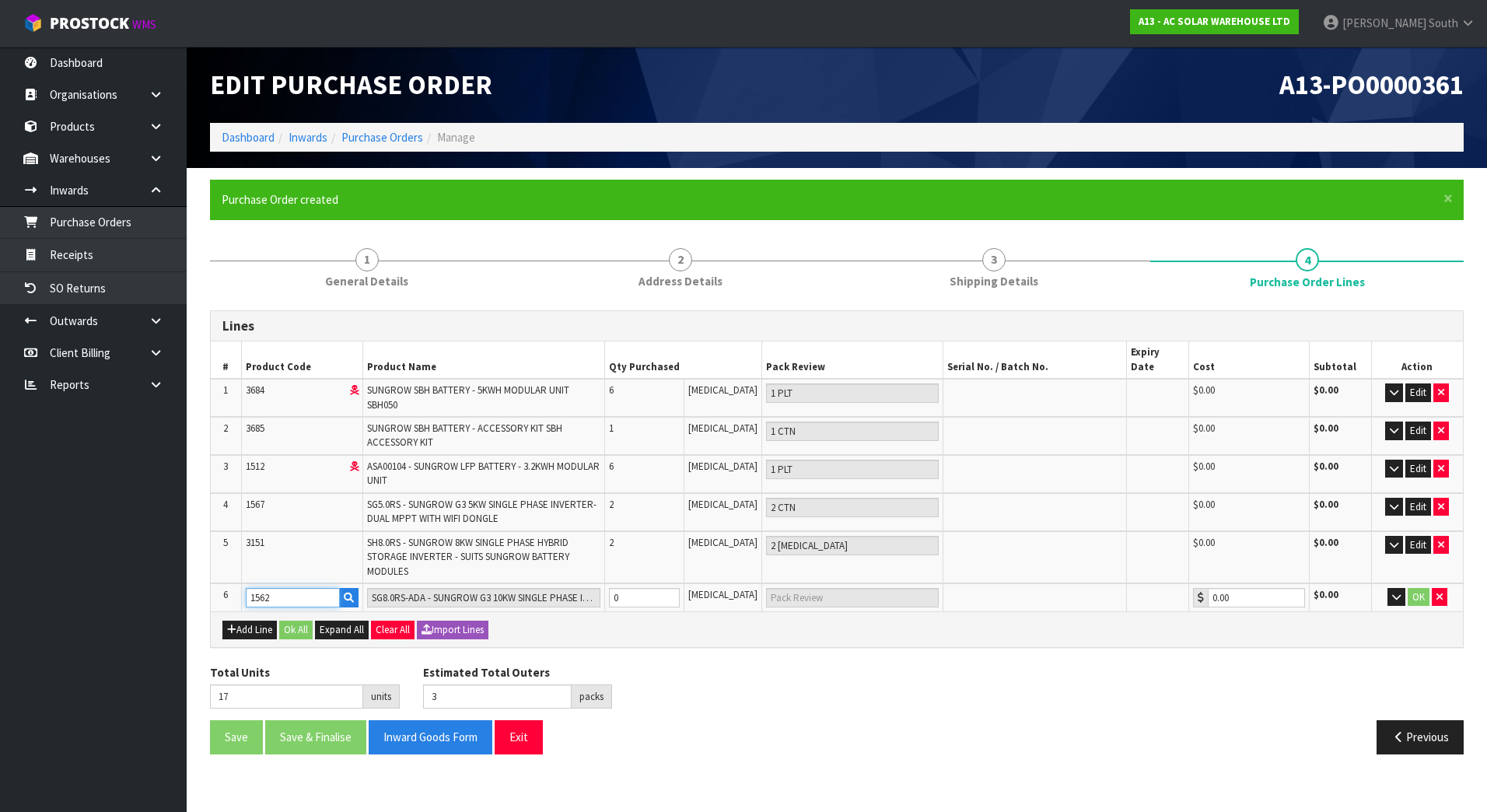
type input "1562"
type input "18"
type input "4"
type input "1"
type input "1 CTN"
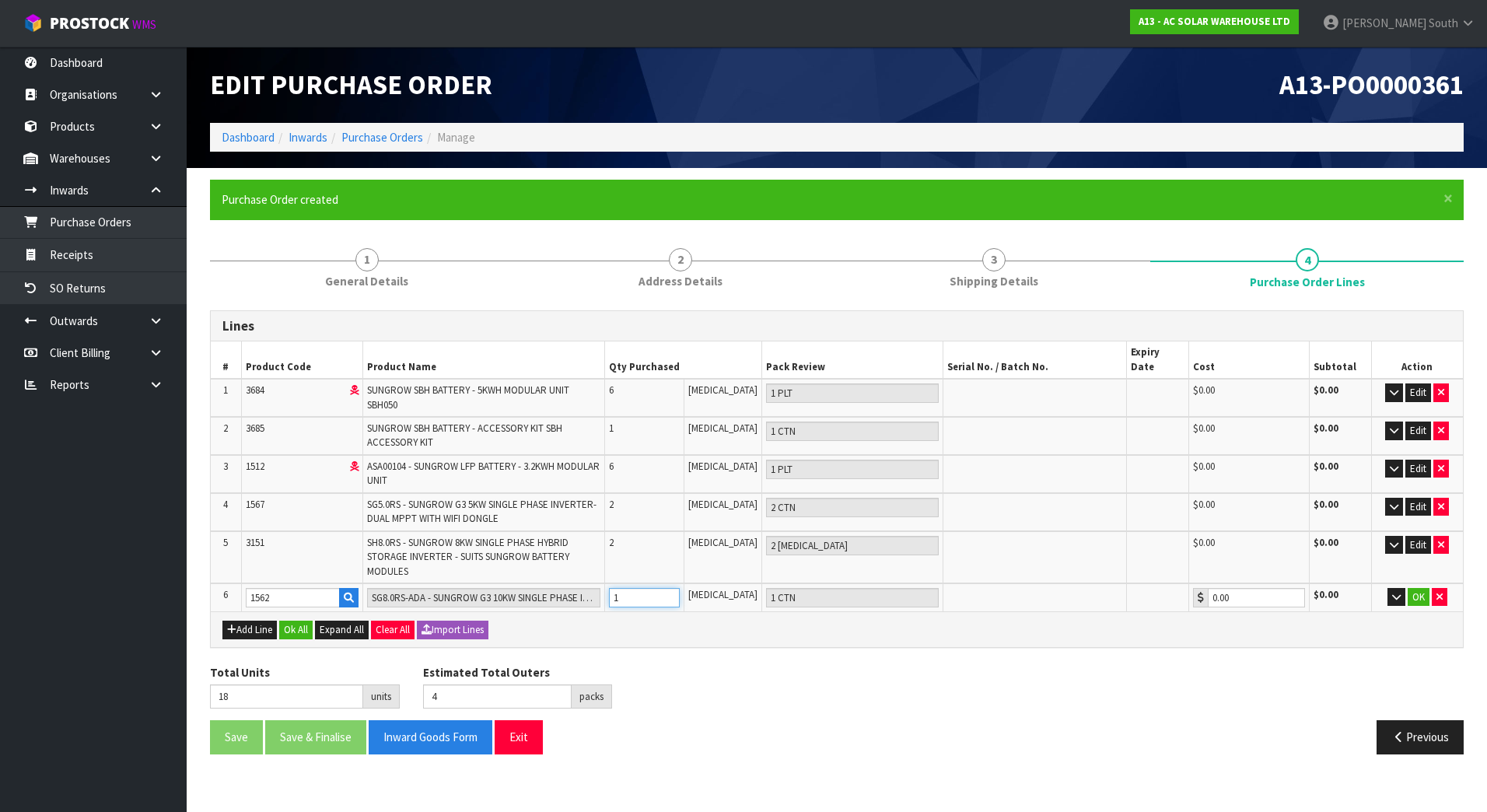
type input "1"
click at [680, 588] on input "1" at bounding box center [644, 597] width 71 height 19
type input "19"
type input "5"
type input "2"
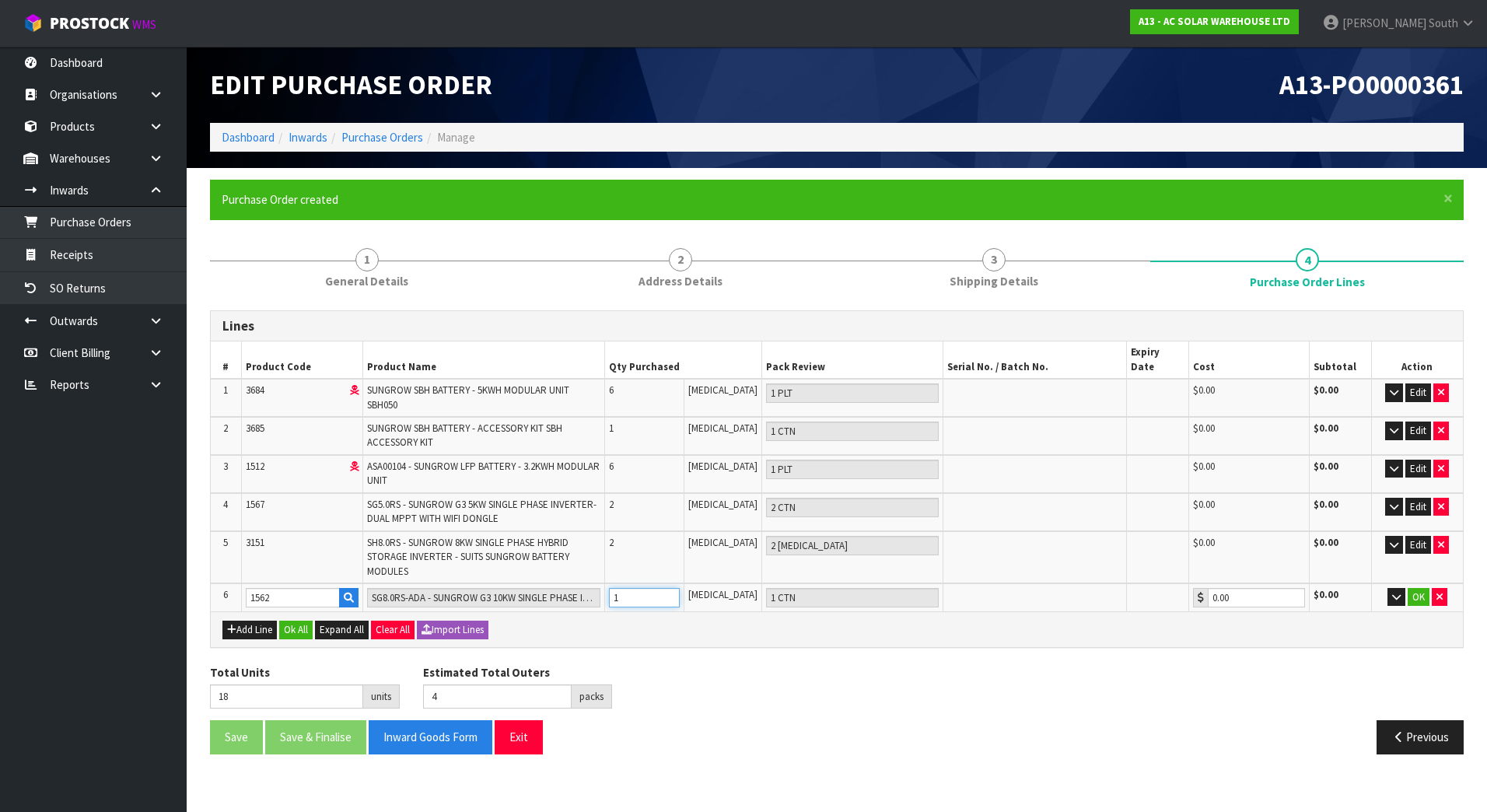
type input "2 CTN"
type input "2"
click at [680, 588] on input "2" at bounding box center [644, 597] width 71 height 19
click at [1414, 588] on button "OK" at bounding box center [1419, 597] width 22 height 18
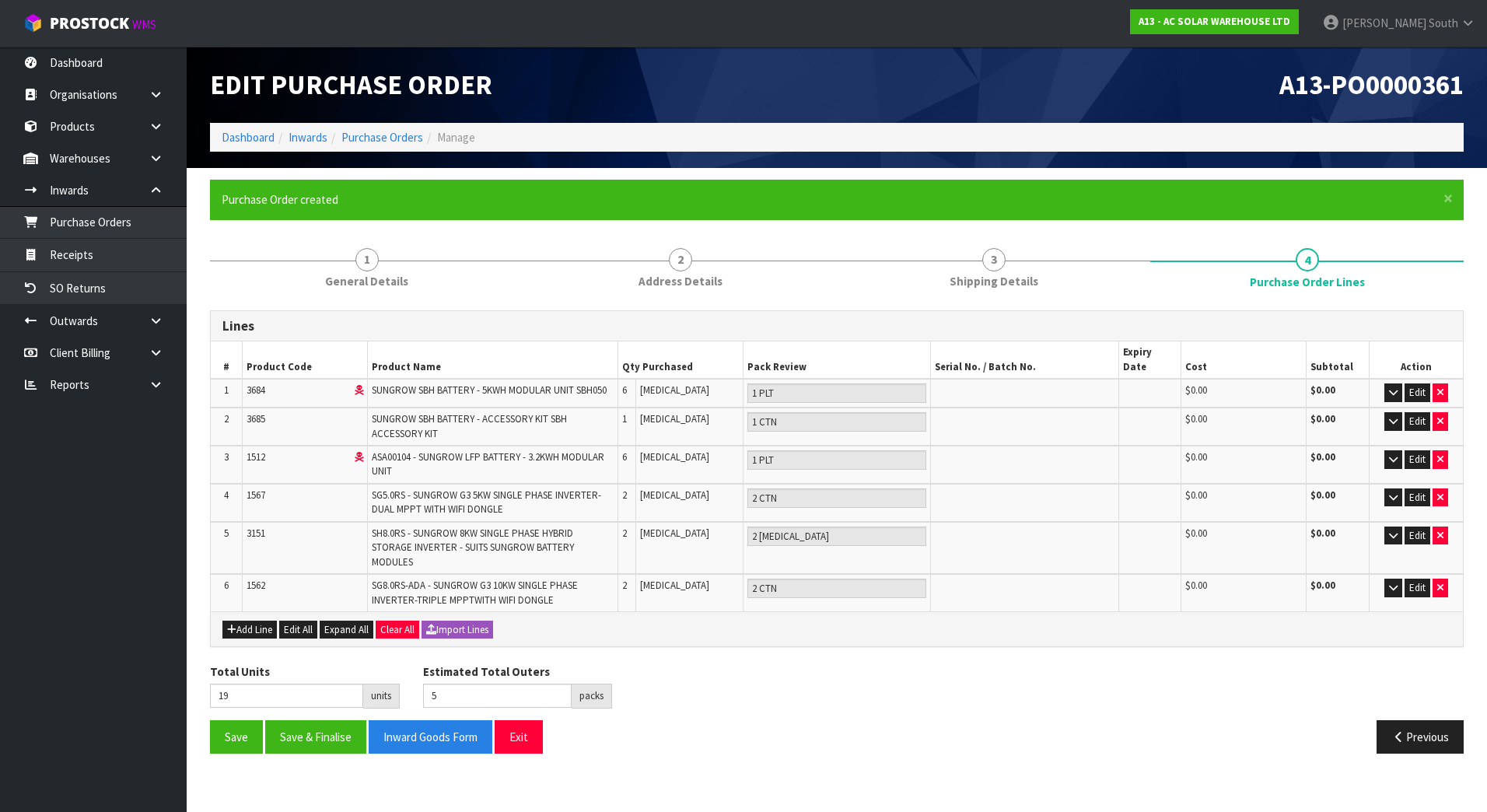
click at [923, 681] on div "Total Units 19 units Estimated Total Outers 5 packs Estimated Total Pallets 0 p…" at bounding box center [836, 691] width 1277 height 57
click at [232, 624] on icon "button" at bounding box center [231, 629] width 9 height 10
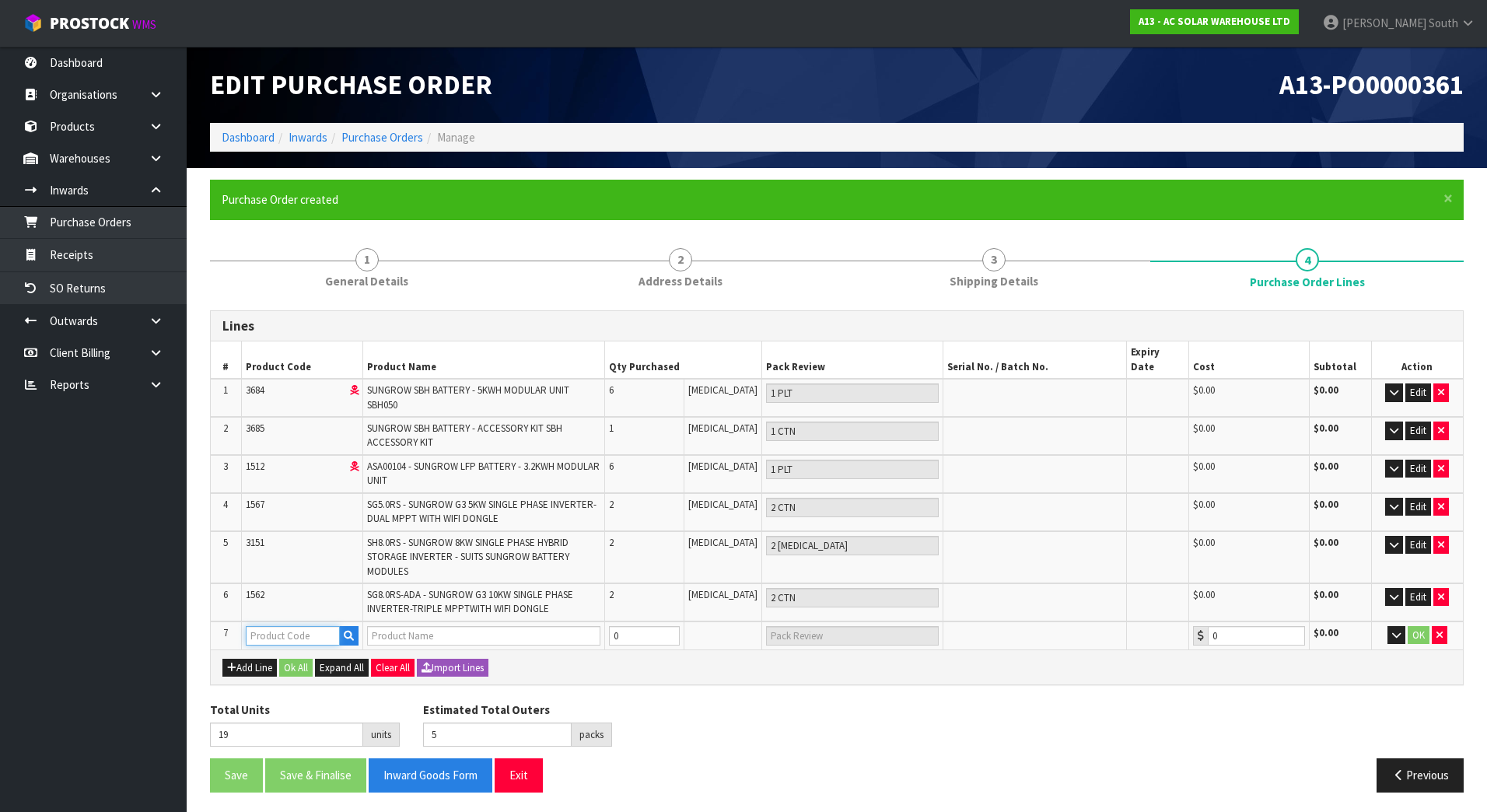
click at [290, 626] on input "text" at bounding box center [293, 635] width 94 height 19
paste input "1526"
type input "1526"
type input "DTSD1352 - SUNGROW 3 PHASE SMART ENERGY METER - COMMERCIAL"
type input "0.00"
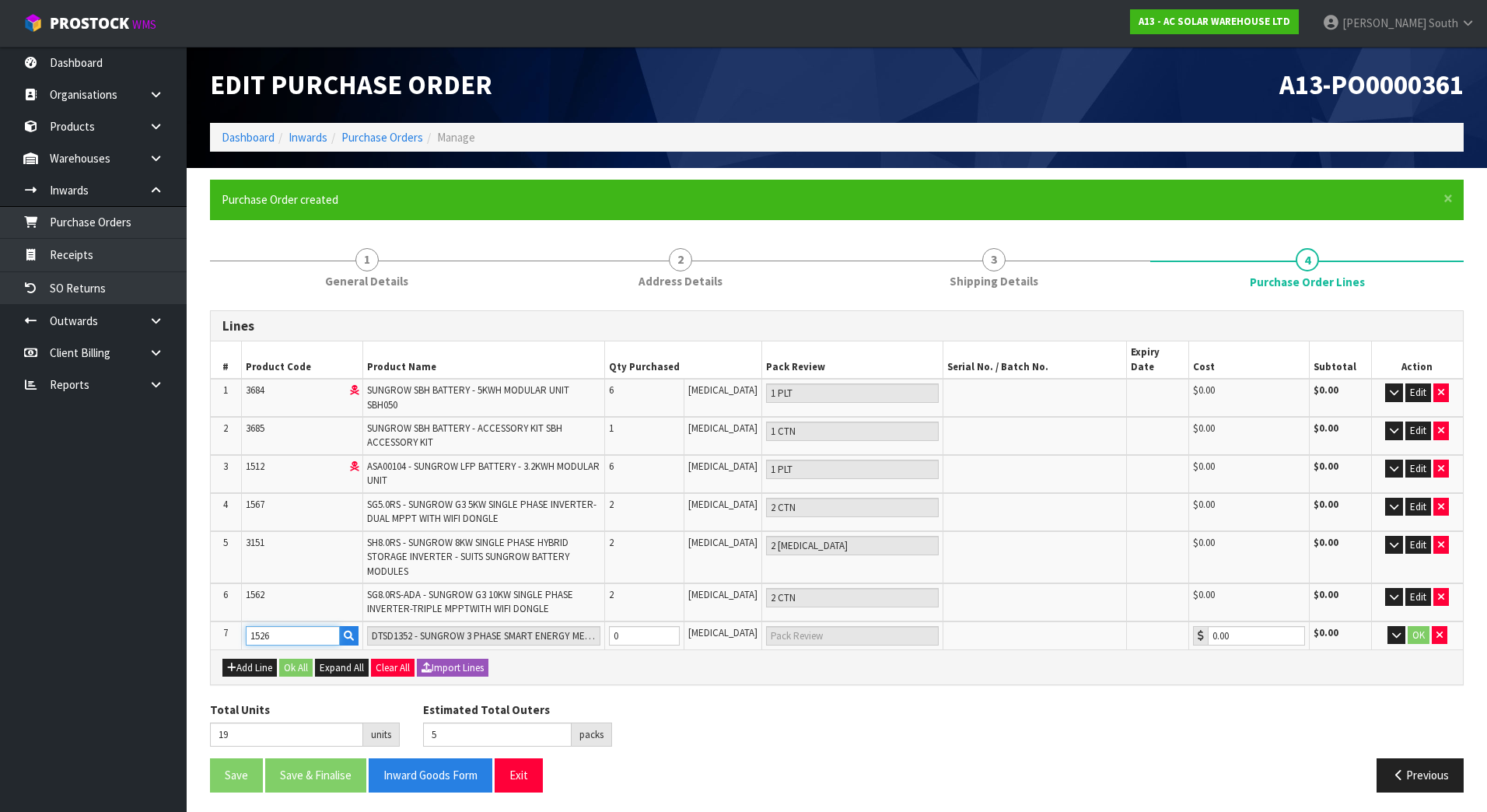
type input "1526"
type input "20"
type input "6"
type input "1"
type input "1 CTN"
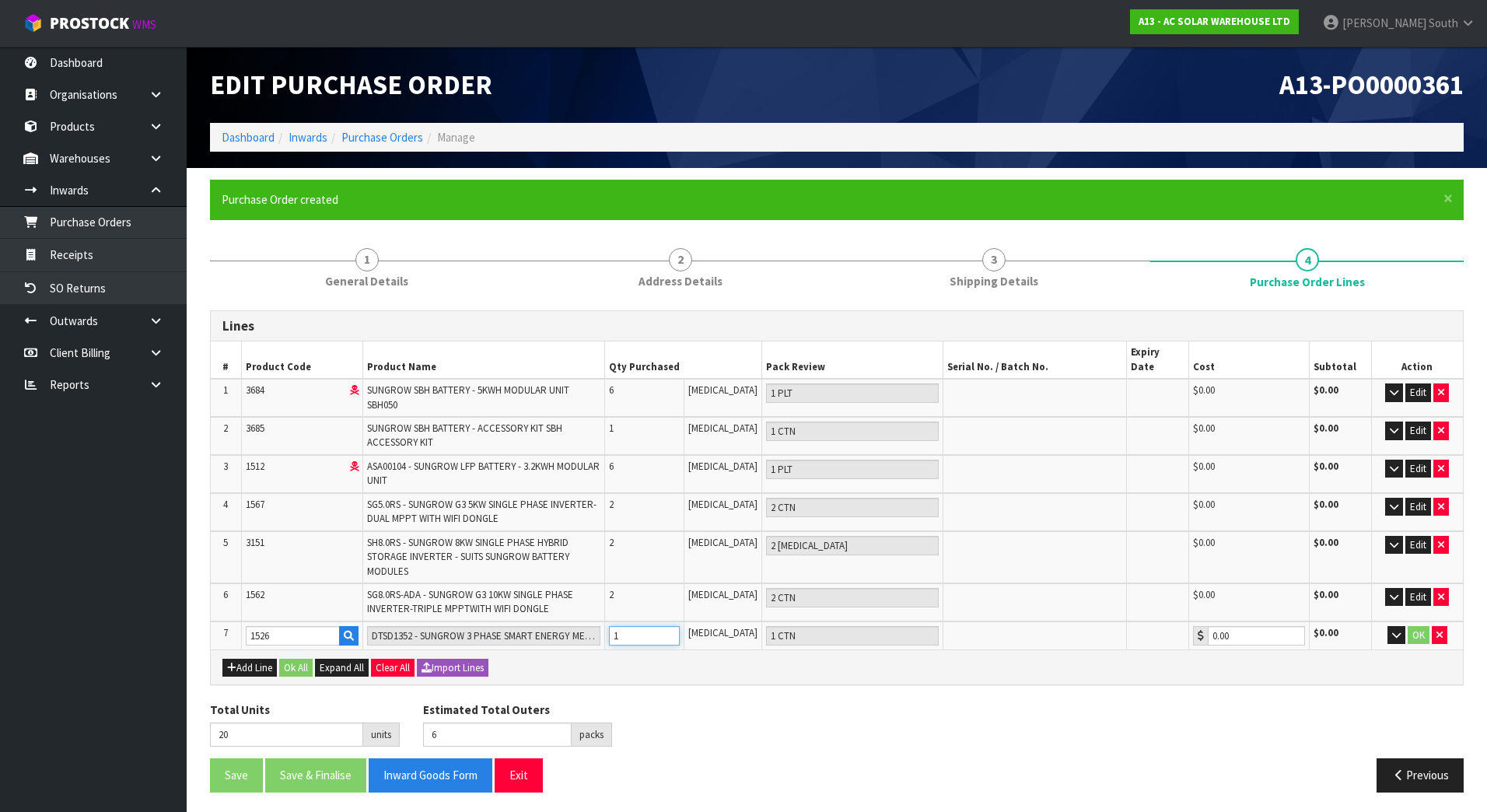
drag, startPoint x: 702, startPoint y: 610, endPoint x: 711, endPoint y: 614, distance: 9.8
type input "1"
click at [680, 626] on input "1" at bounding box center [644, 635] width 71 height 19
click at [902, 701] on div "Total Units 20 units Estimated Total Outers 6 packs Estimated Total Pallets 0 p…" at bounding box center [836, 729] width 1277 height 57
click at [1409, 626] on button "OK" at bounding box center [1419, 635] width 22 height 18
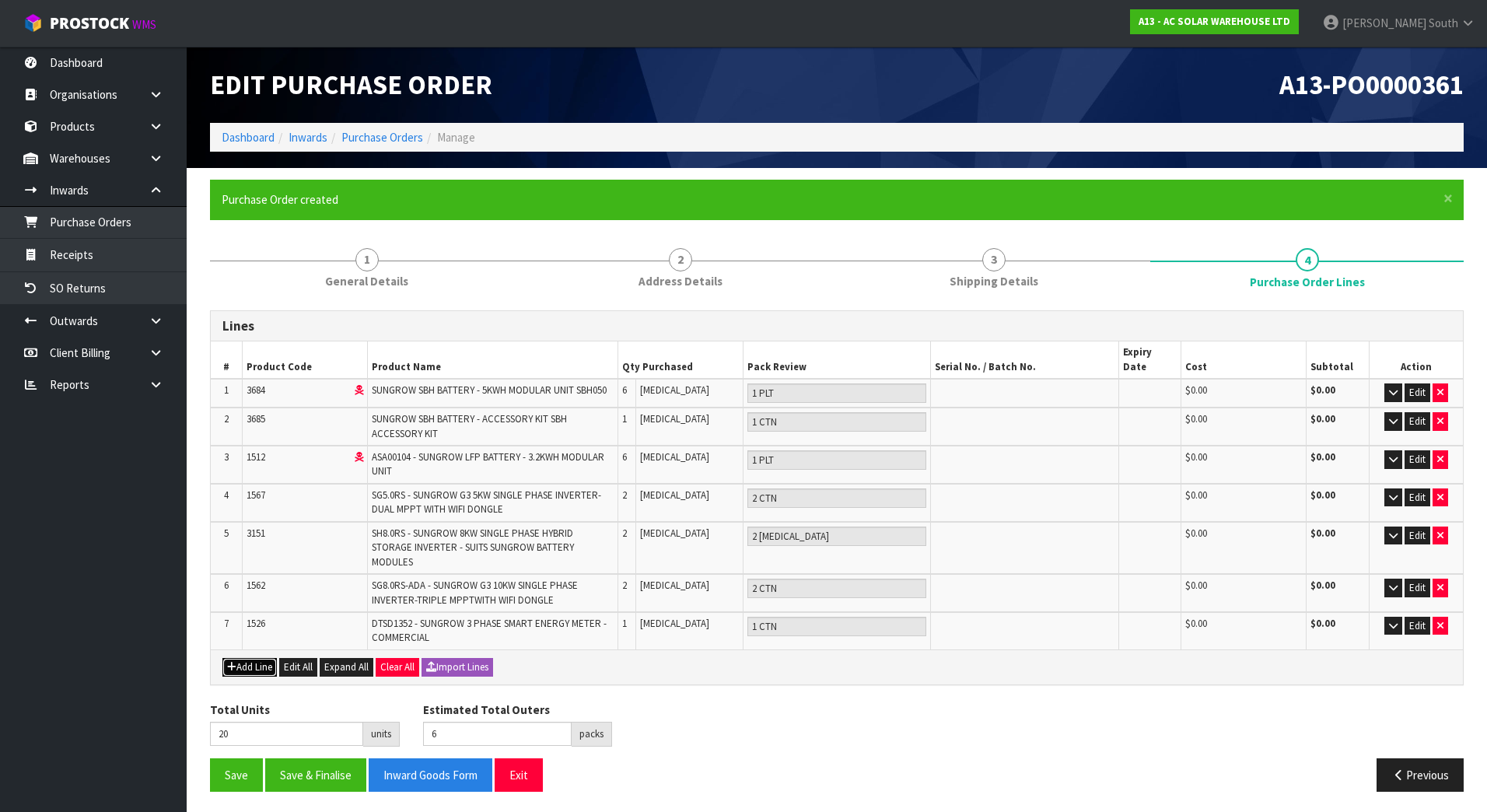
click at [253, 658] on button "Add Line" at bounding box center [249, 667] width 54 height 18
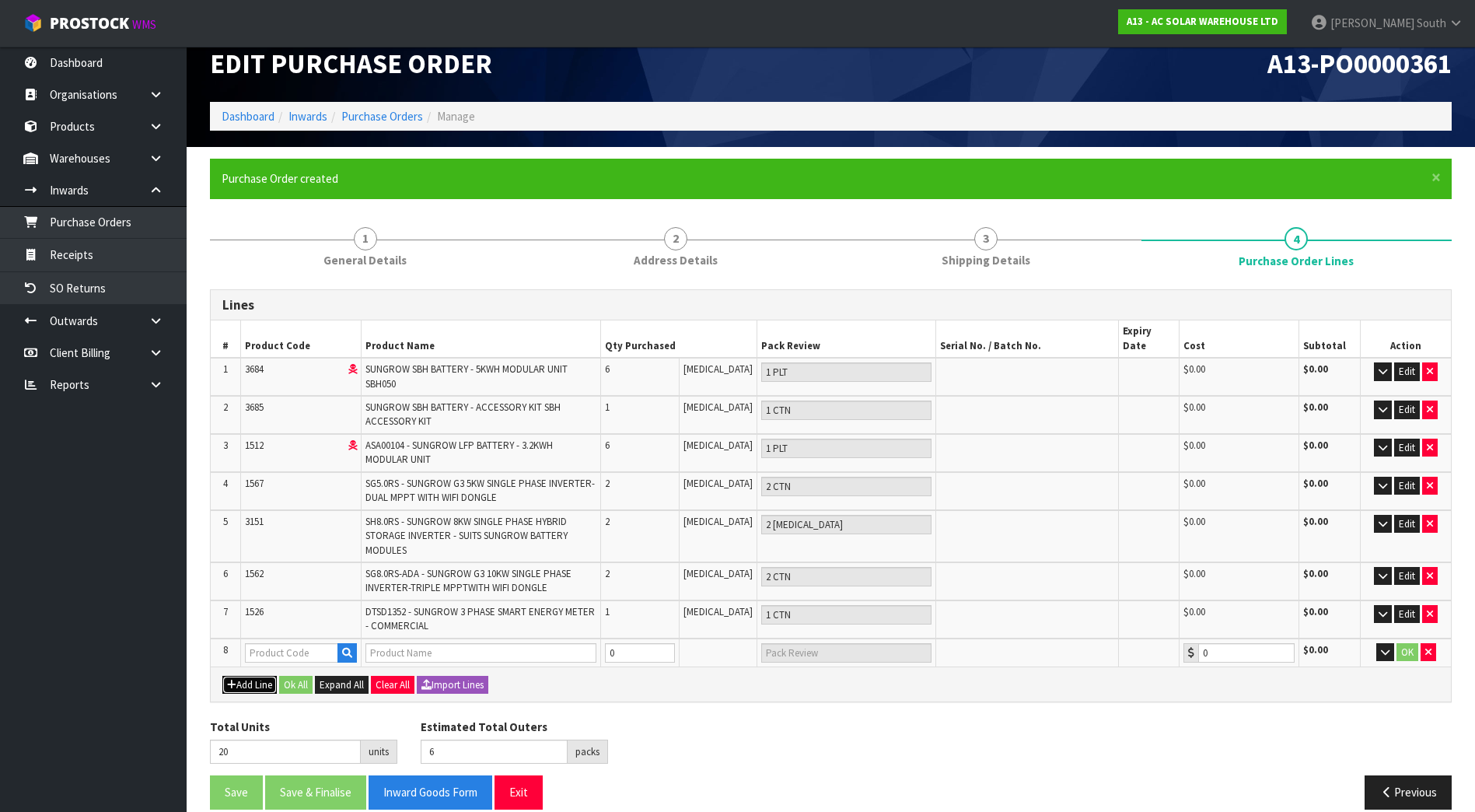
scroll to position [28, 0]
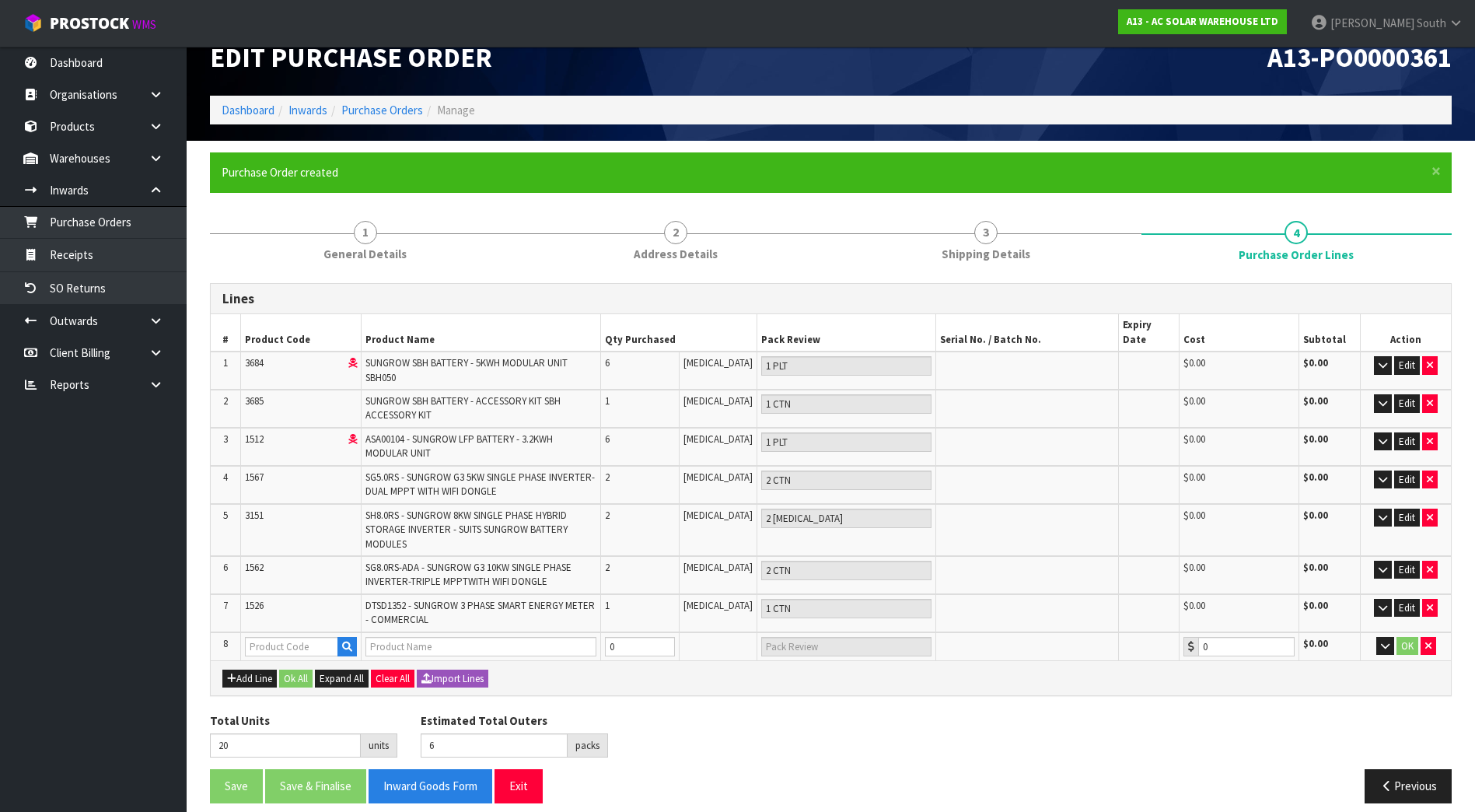
click at [282, 632] on td at bounding box center [301, 646] width 121 height 29
click at [283, 637] on input "text" at bounding box center [292, 646] width 93 height 19
paste input "1524"
type input "1524"
type input "S100 - SUNGROW SINGLE PHASE SMART ENERGY METER - 100A"
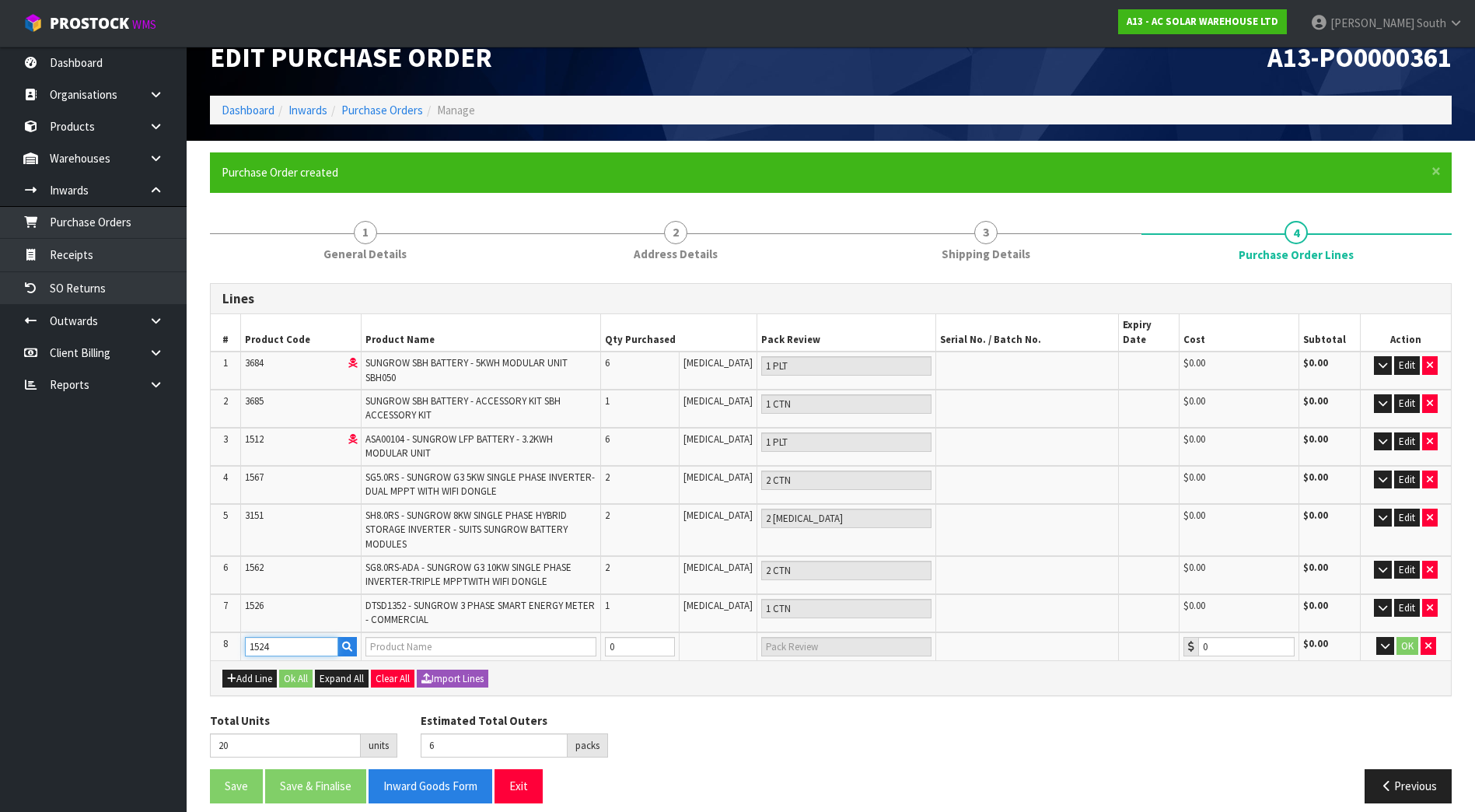
type input "0.00"
type input "1524"
type input "21"
type input "7"
type input "1"
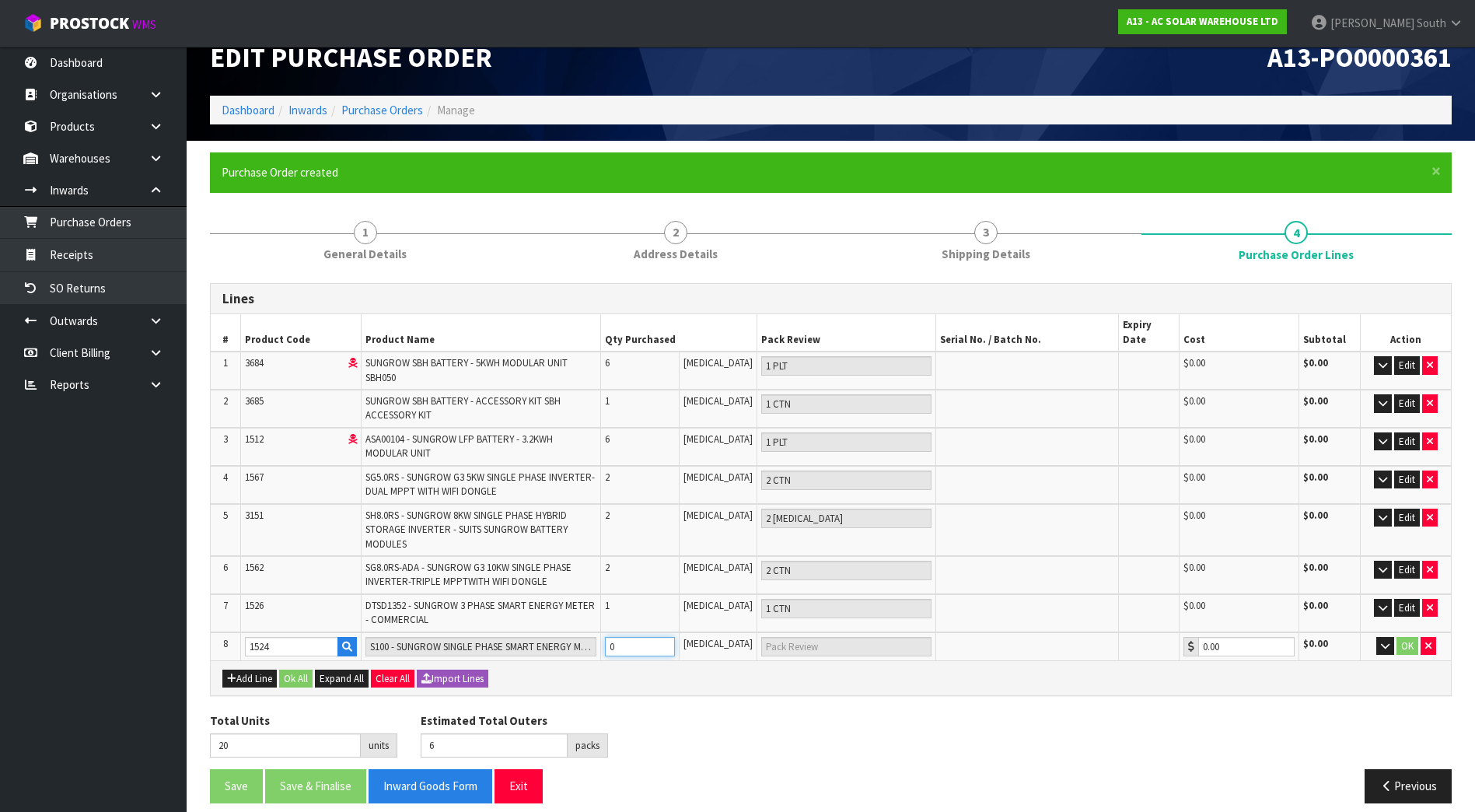
type input "1 CTN"
type input "1"
click at [675, 637] on input "1" at bounding box center [640, 646] width 70 height 19
type input "22"
type input "8"
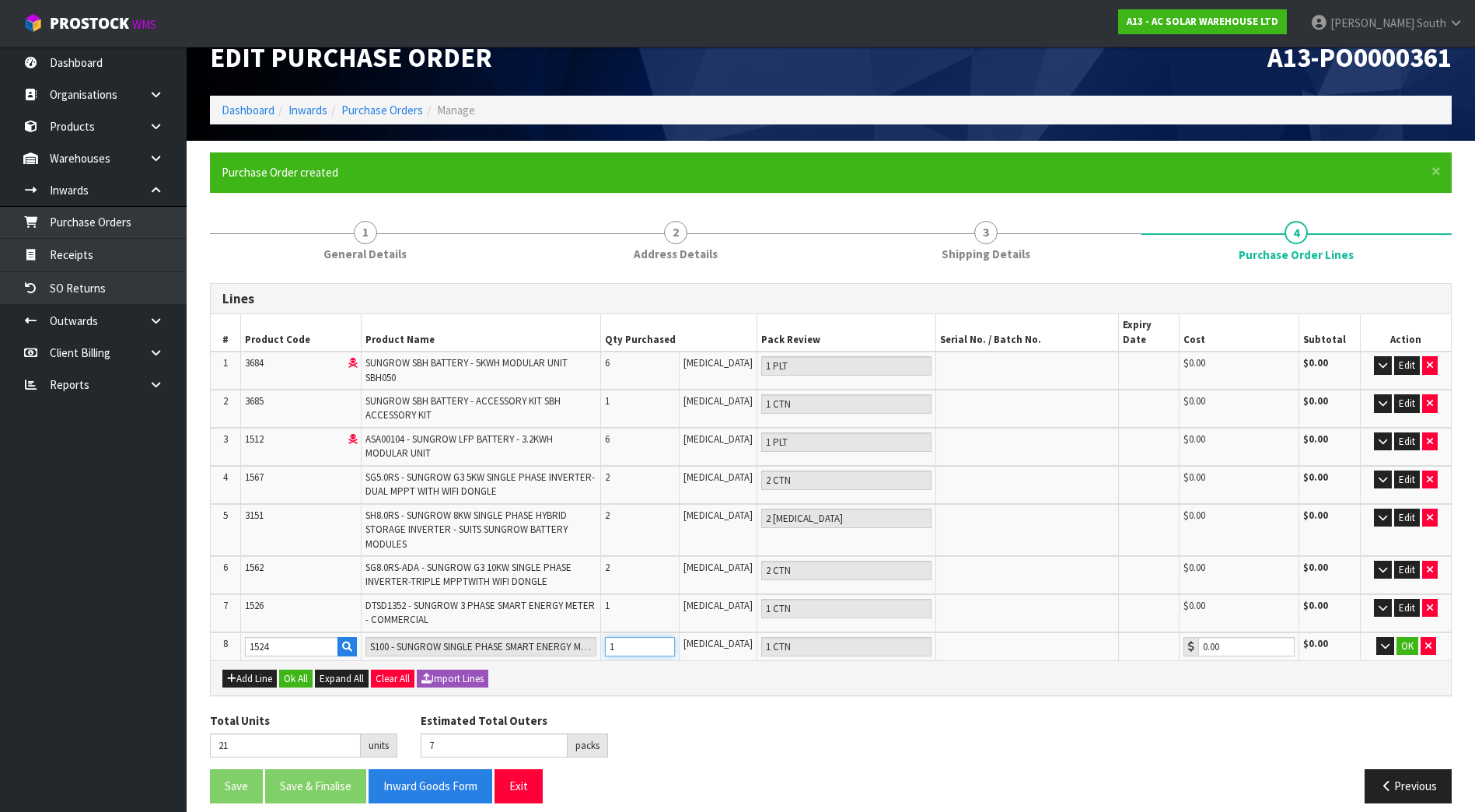
type input "2"
type input "2 CTN"
type input "2"
click at [675, 637] on input "2" at bounding box center [640, 646] width 70 height 19
drag, startPoint x: 983, startPoint y: 726, endPoint x: 1249, endPoint y: 709, distance: 266.5
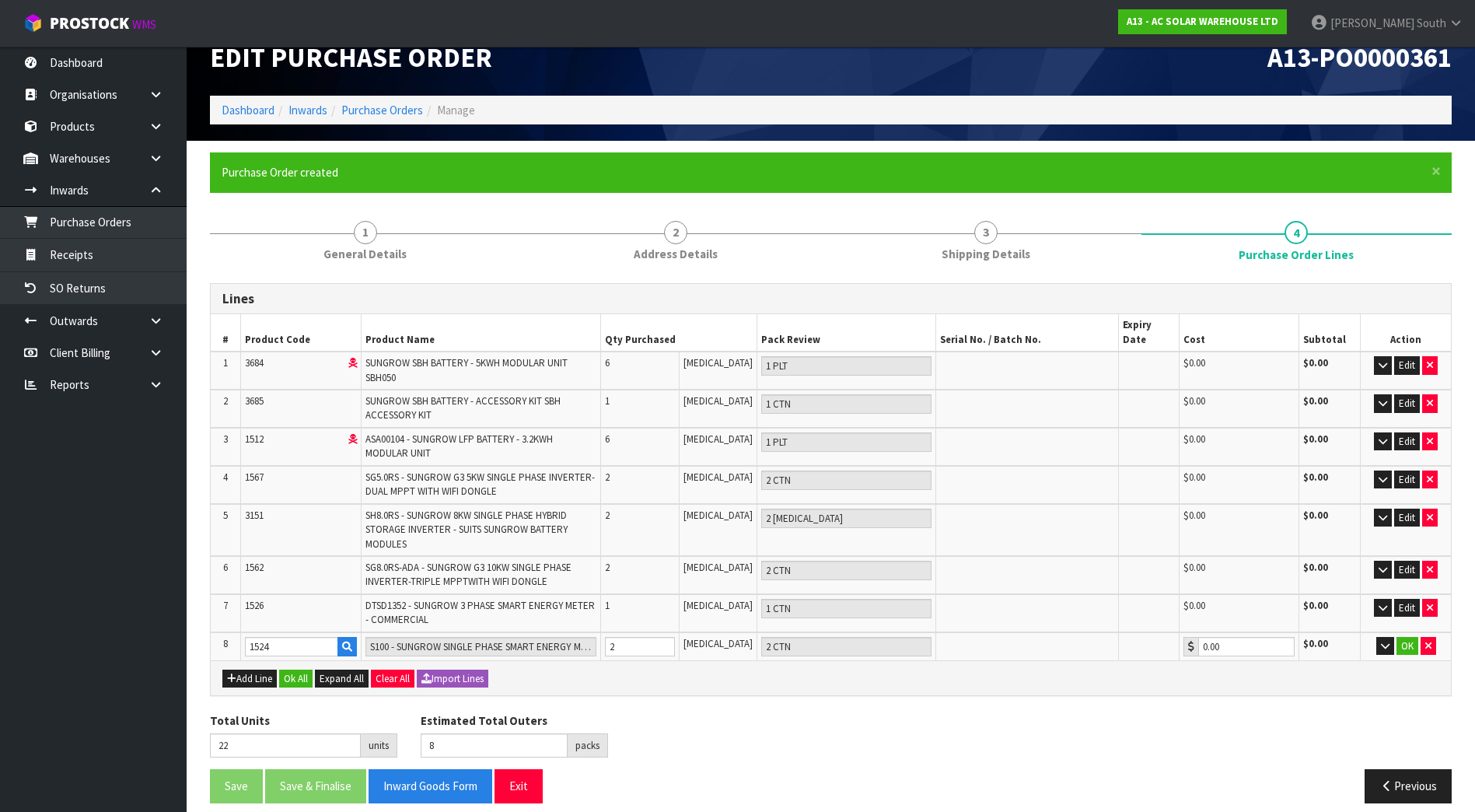
click at [985, 726] on div "Total Units 22 units Estimated Total Outers 8 packs Estimated Total Pallets 0 p…" at bounding box center [830, 740] width 1265 height 57
click at [1409, 639] on button "OK" at bounding box center [1407, 646] width 22 height 18
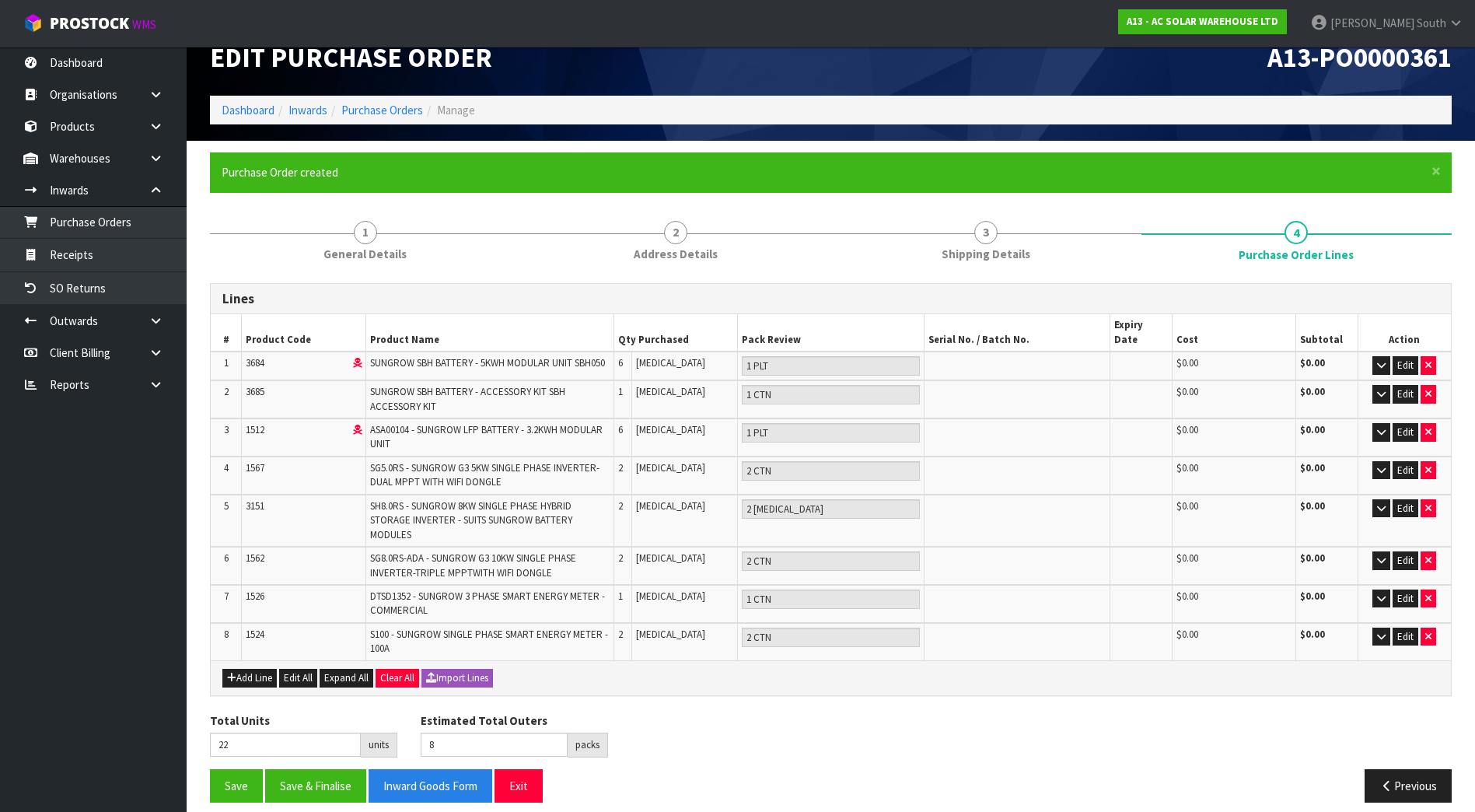
drag, startPoint x: 1288, startPoint y: 685, endPoint x: 1262, endPoint y: 685, distance: 26.0
click at [1286, 685] on div "Lines # Product Code Product Name Qty Purchased Pack Review Serial No. / Batch …" at bounding box center [830, 549] width 1242 height 532
click at [241, 669] on button "Add Line" at bounding box center [249, 678] width 54 height 18
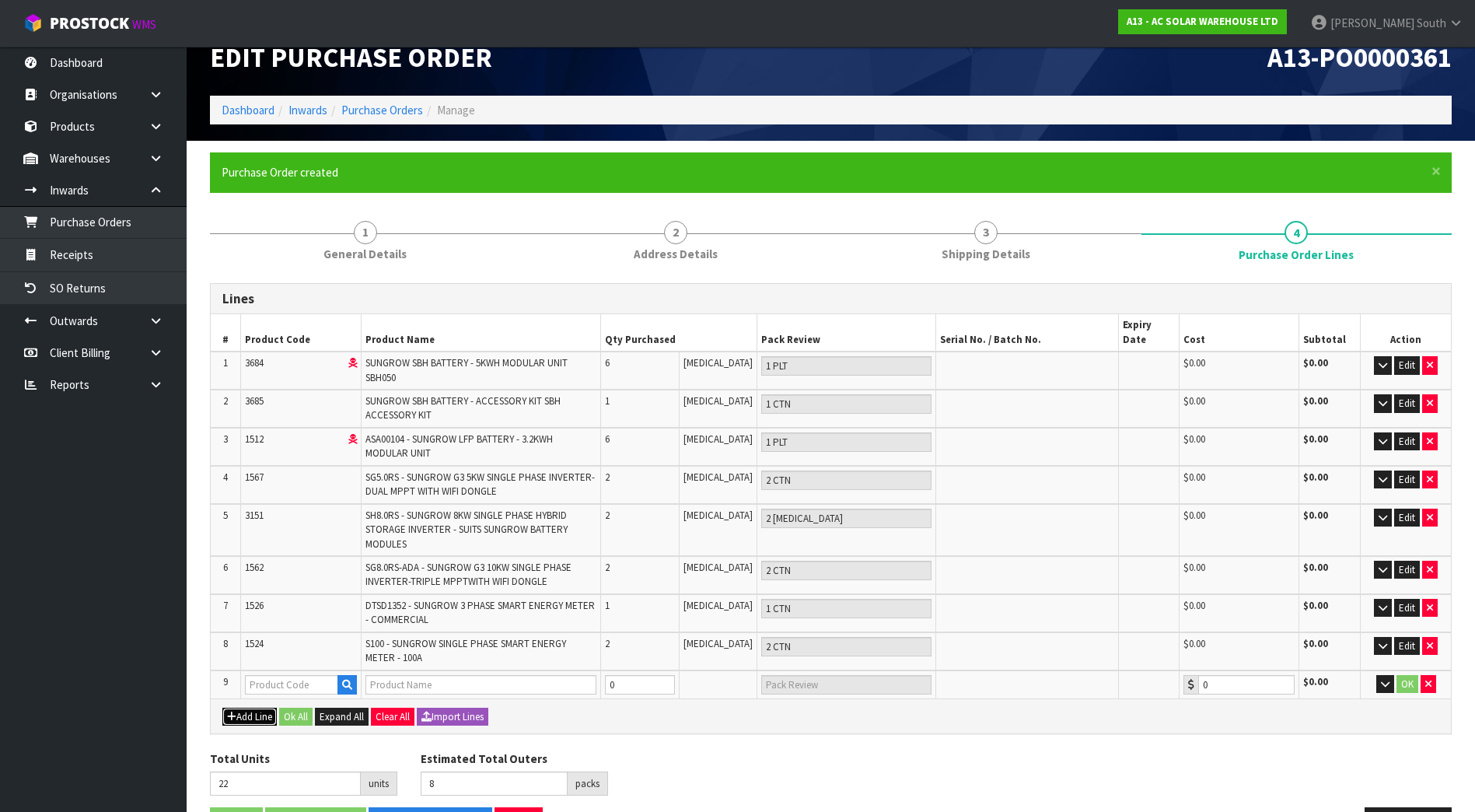
scroll to position [65, 0]
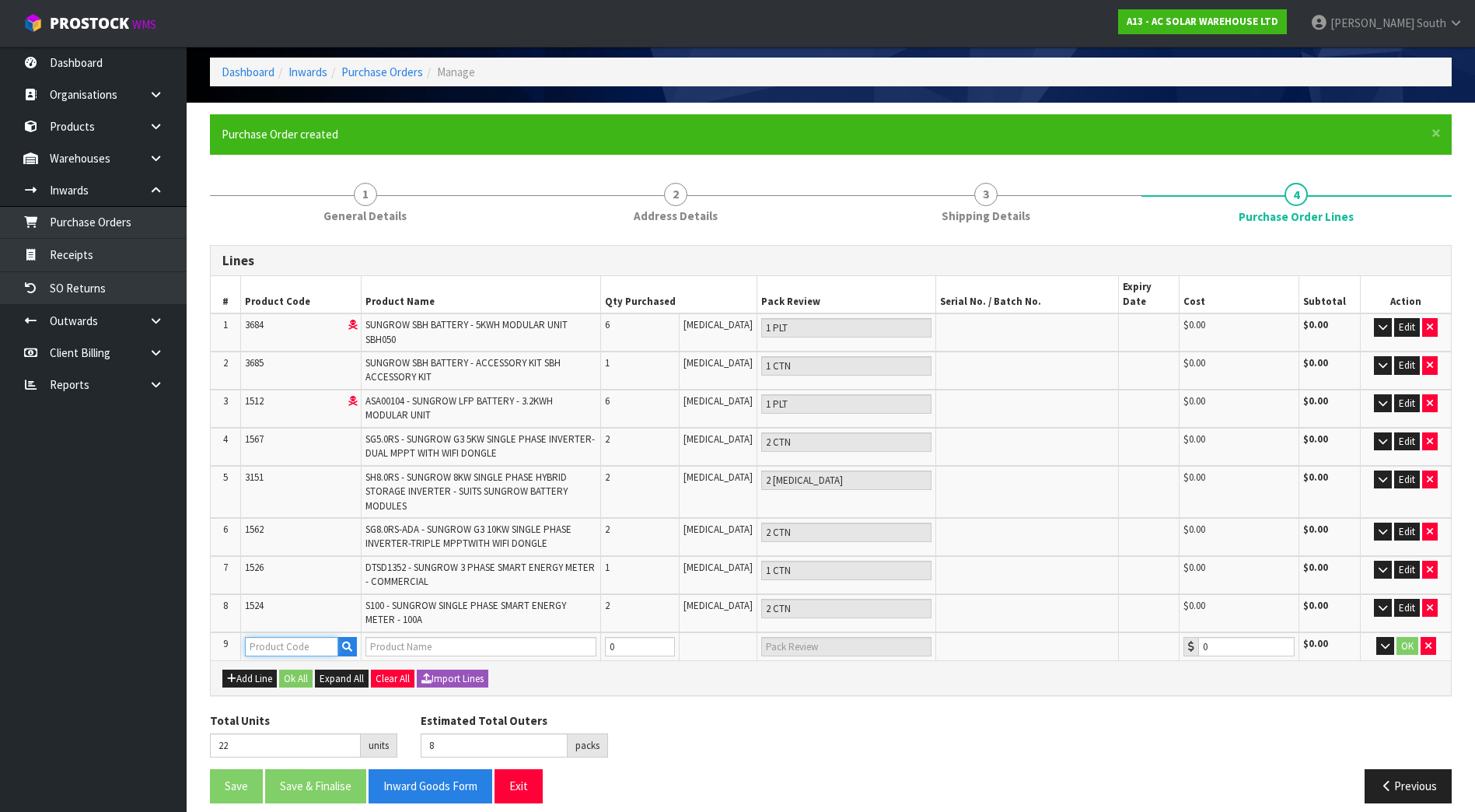
click at [305, 637] on input "text" at bounding box center [292, 646] width 93 height 19
paste input "1580"
type input "1580"
type input "DTSU666-20 - SUNGROW DUAL CHANNEL CT SMART ENERGY METER"
type input "0.00"
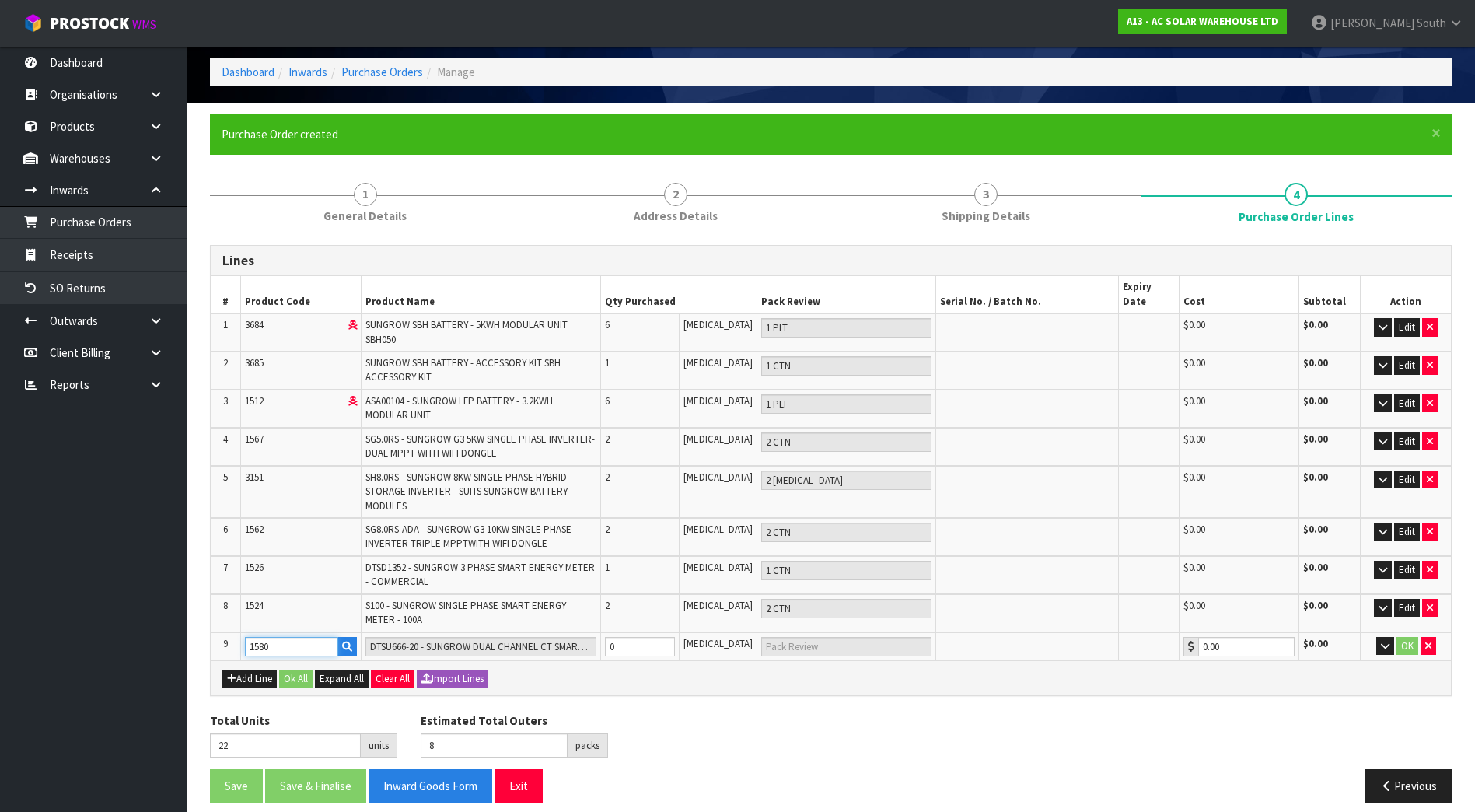
type input "1580"
type input "23"
type input "1"
type input "1 [MEDICAL_DATA]"
type input "1"
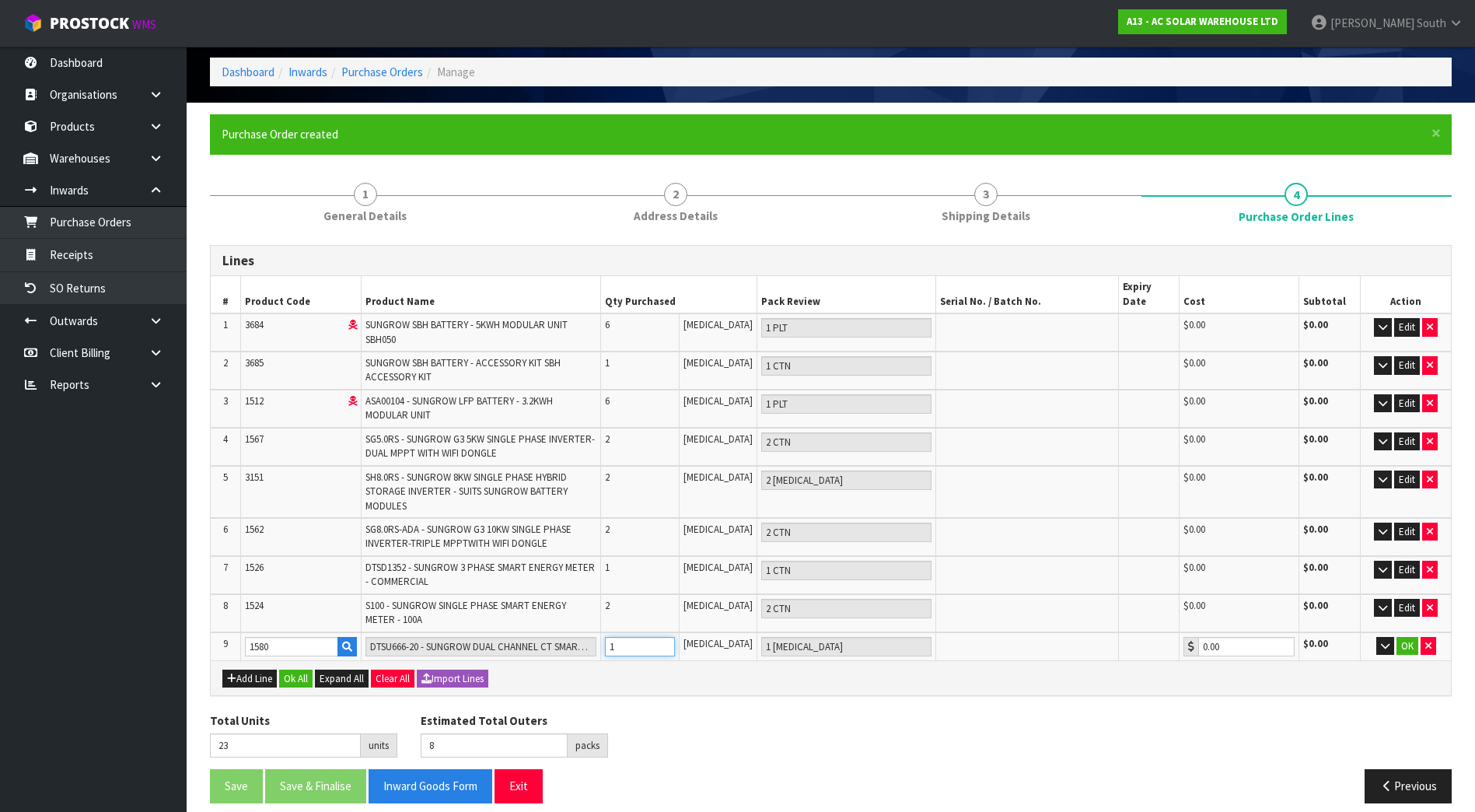
click at [675, 637] on input "1" at bounding box center [640, 646] width 70 height 19
click at [794, 679] on div "Add Line Ok All Expand All Clear All Import Lines" at bounding box center [830, 678] width 1240 height 35
click at [1403, 637] on button "OK" at bounding box center [1407, 646] width 22 height 18
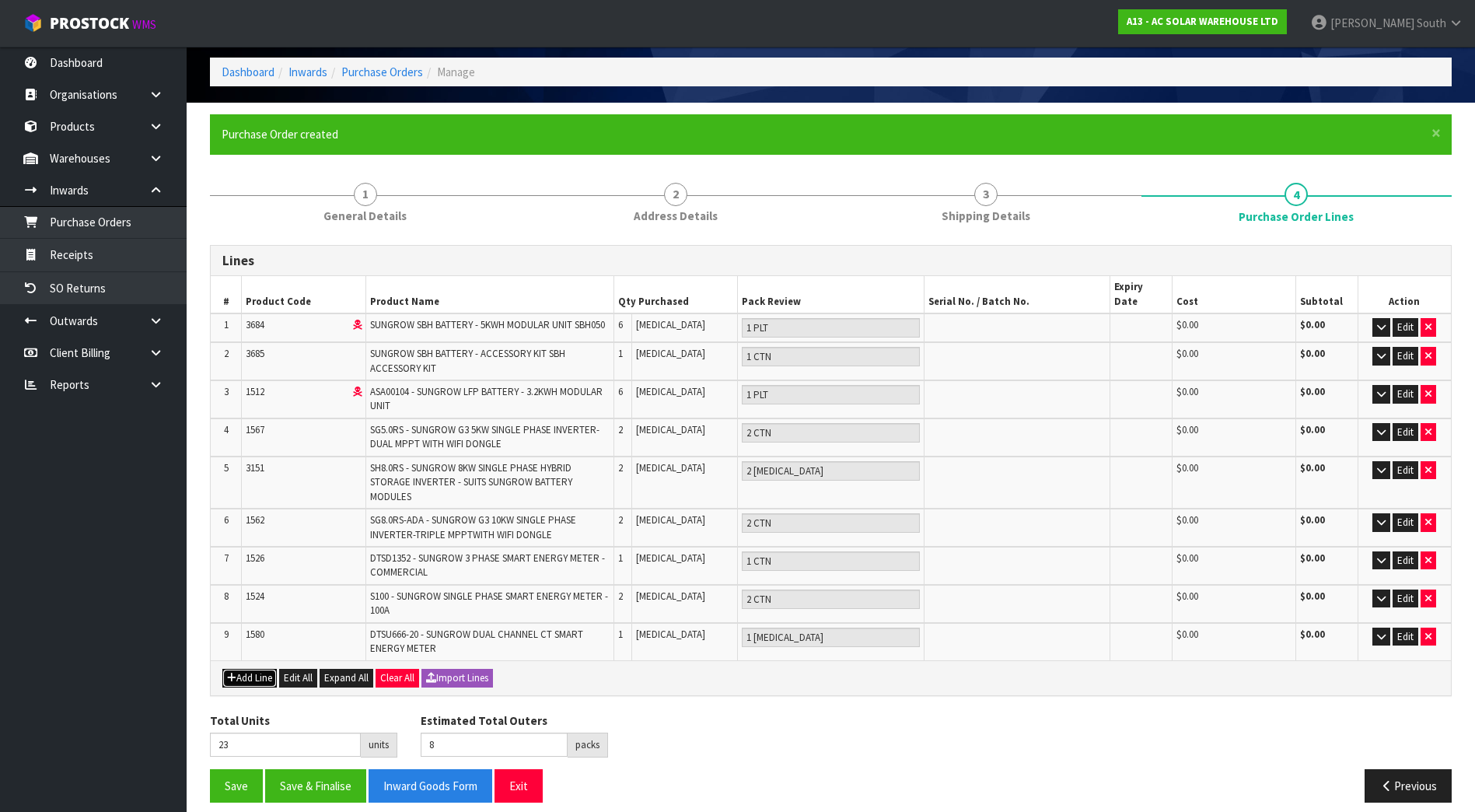
click at [263, 669] on button "Add Line" at bounding box center [249, 678] width 54 height 18
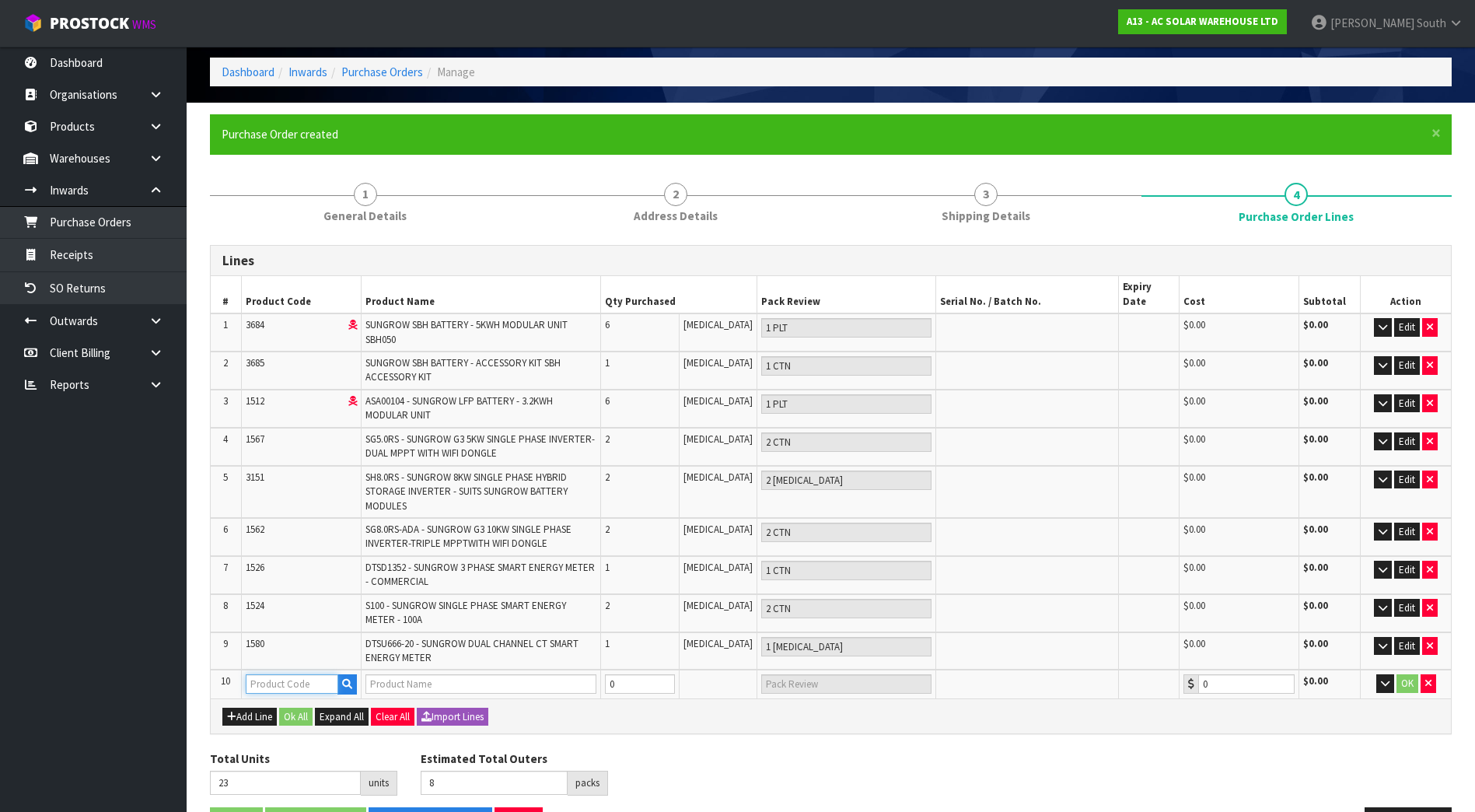
click at [326, 674] on input "text" at bounding box center [293, 683] width 93 height 19
paste input "2756"
type input "2756"
type input "CT-100A-0.333V * - SUNGROW 100A-0.333V CT - SET OF 3"
type input "0.00"
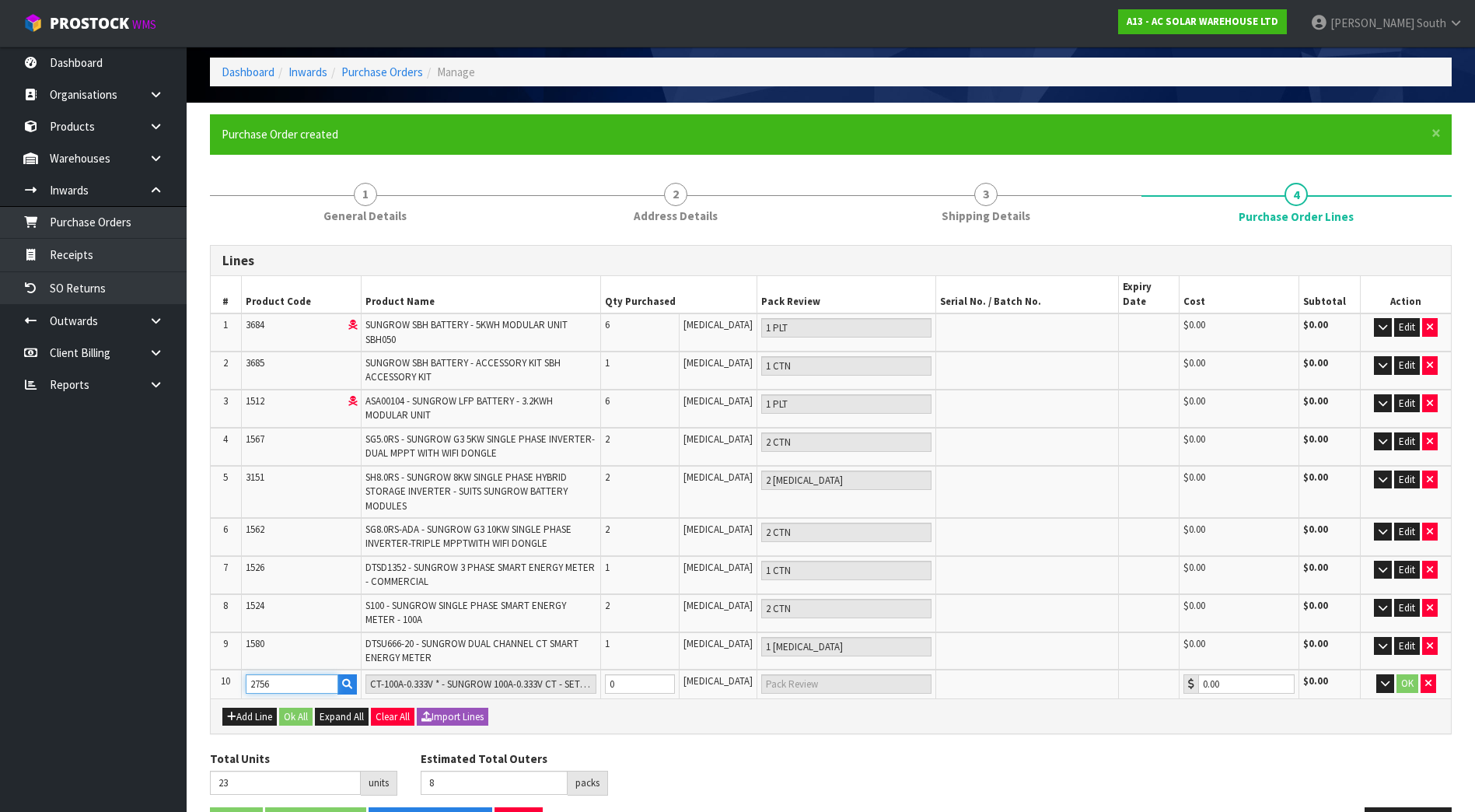
type input "2756"
type input "24"
type input "9"
type input "1"
type input "1 CTN"
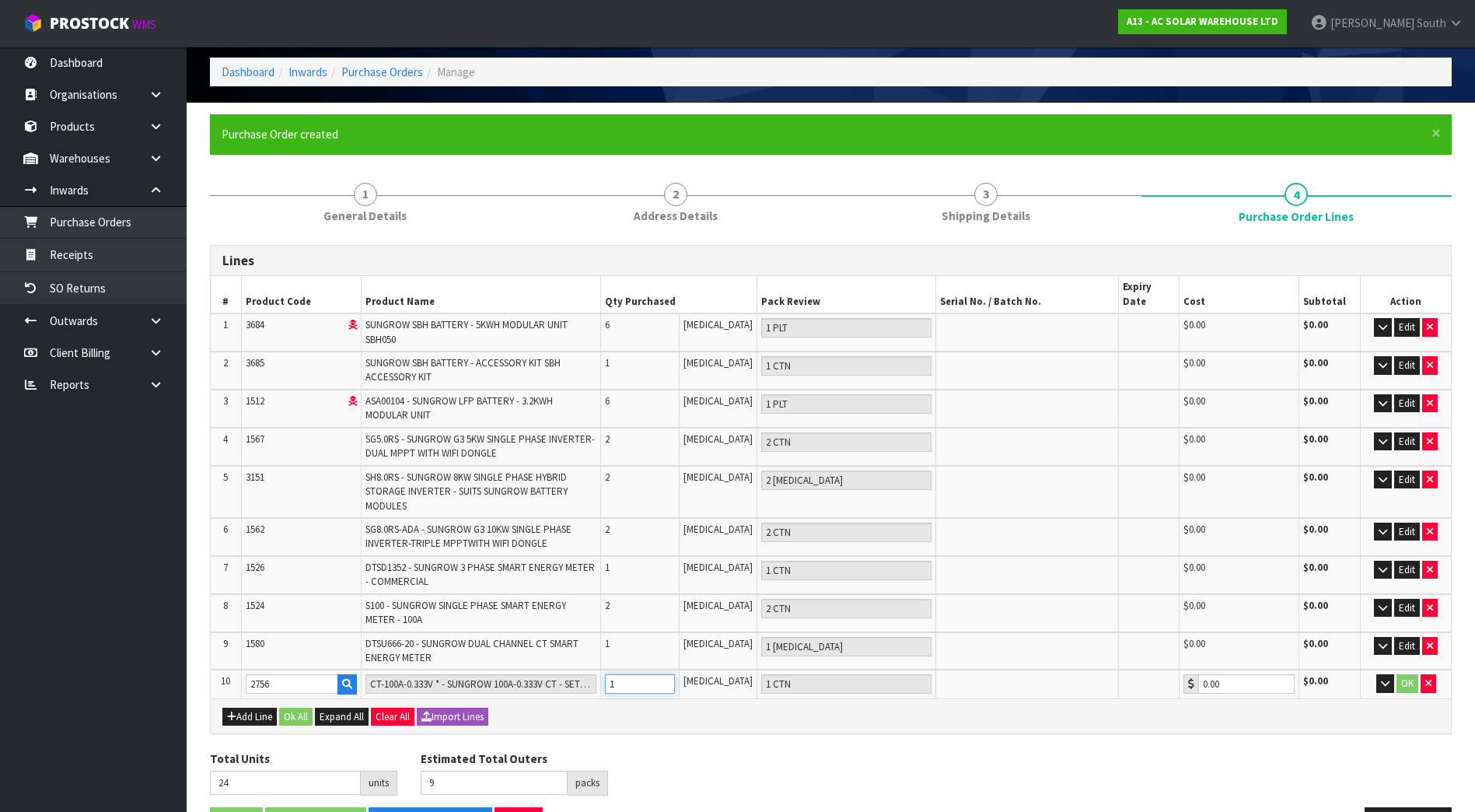
type input "1"
click at [675, 674] on input "1" at bounding box center [640, 683] width 70 height 19
click at [777, 750] on div "Total Units 24 units Estimated Total Outers 9 packs Estimated Total Pallets 0 p…" at bounding box center [830, 779] width 1265 height 57
click at [1403, 674] on button "OK" at bounding box center [1407, 683] width 22 height 18
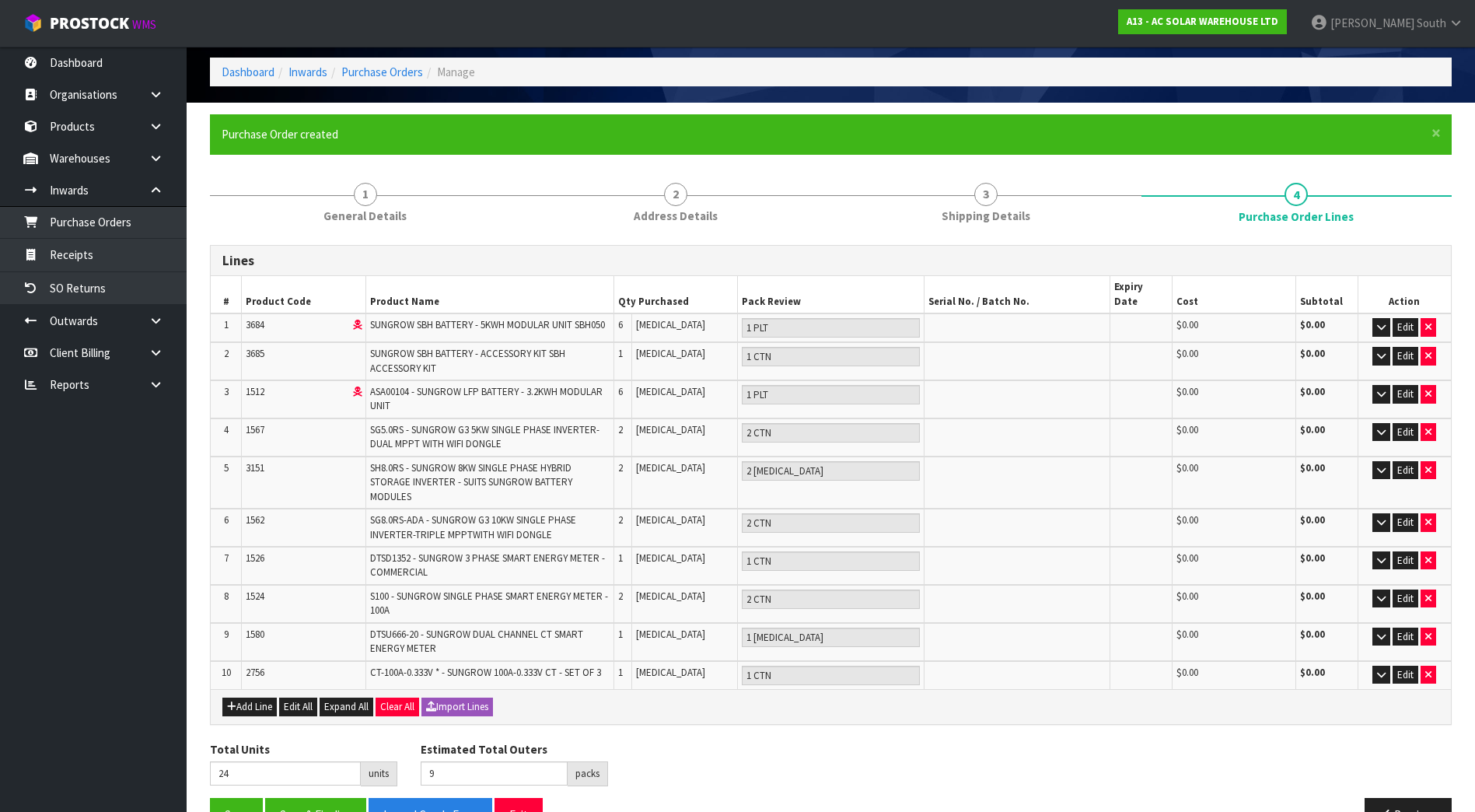
click at [968, 741] on div "Total Units 24 units Estimated Total Outers 9 packs Estimated Total Pallets 0 p…" at bounding box center [830, 769] width 1265 height 57
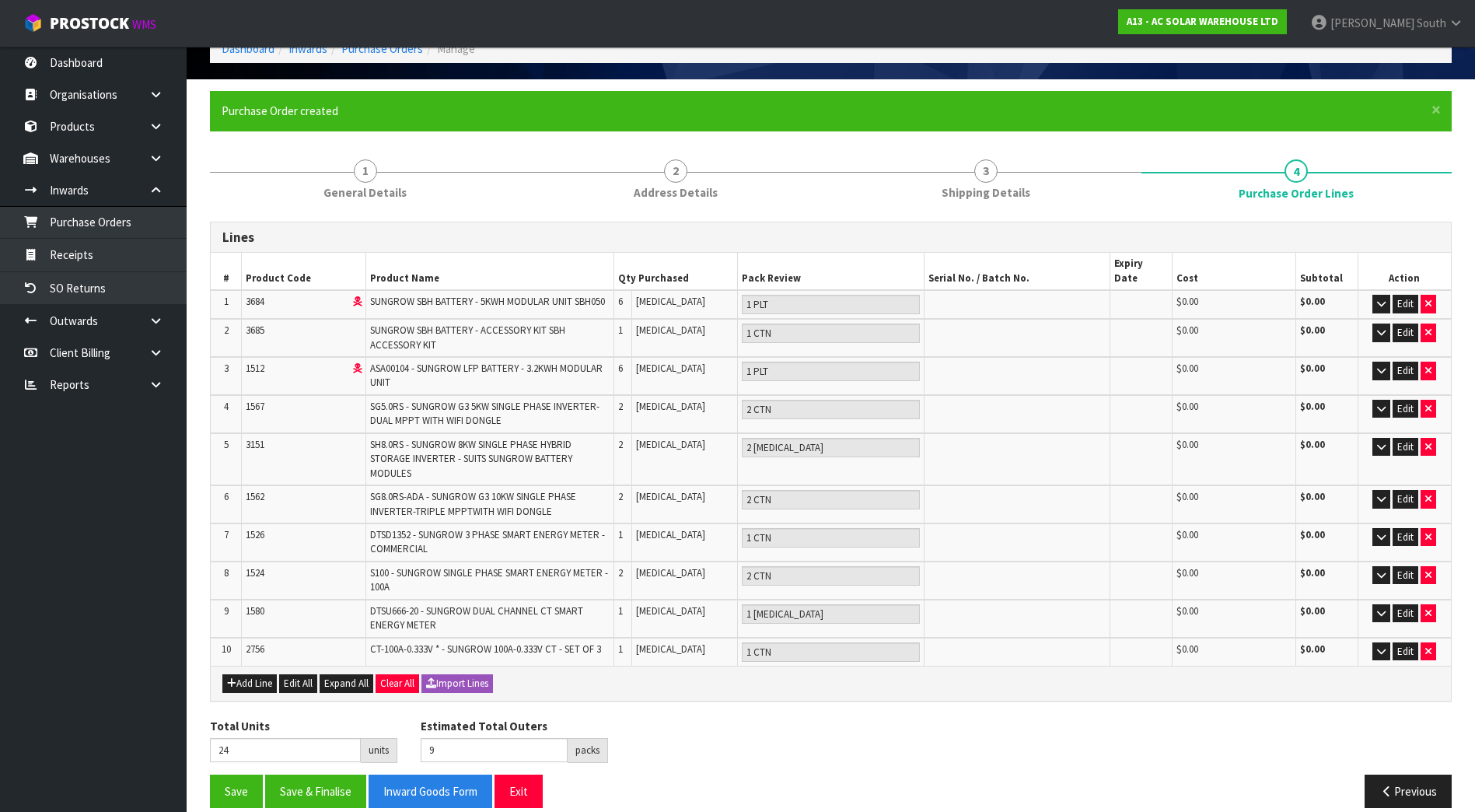
scroll to position [94, 0]
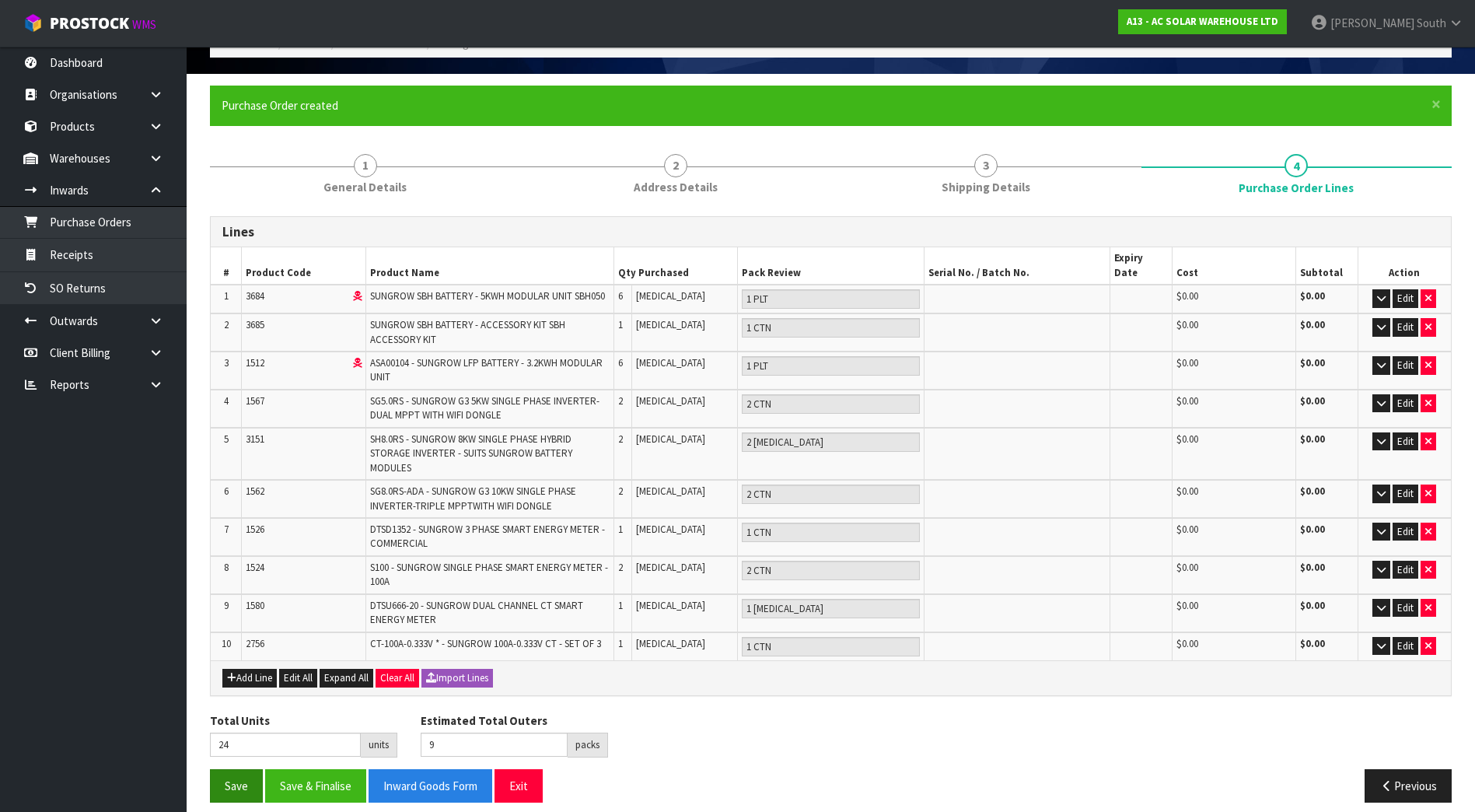
click at [222, 754] on div "Lines # Product Code Product Name Qty Purchased Pack Review Serial No. / Batch …" at bounding box center [830, 514] width 1242 height 598
drag, startPoint x: 222, startPoint y: 754, endPoint x: 210, endPoint y: 748, distance: 13.4
click at [211, 748] on div "Total Units 24 units Estimated Total Outers 9 packs Estimated Total Pallets 0 p…" at bounding box center [830, 740] width 1265 height 57
click at [236, 769] on button "Save" at bounding box center [236, 785] width 53 height 33
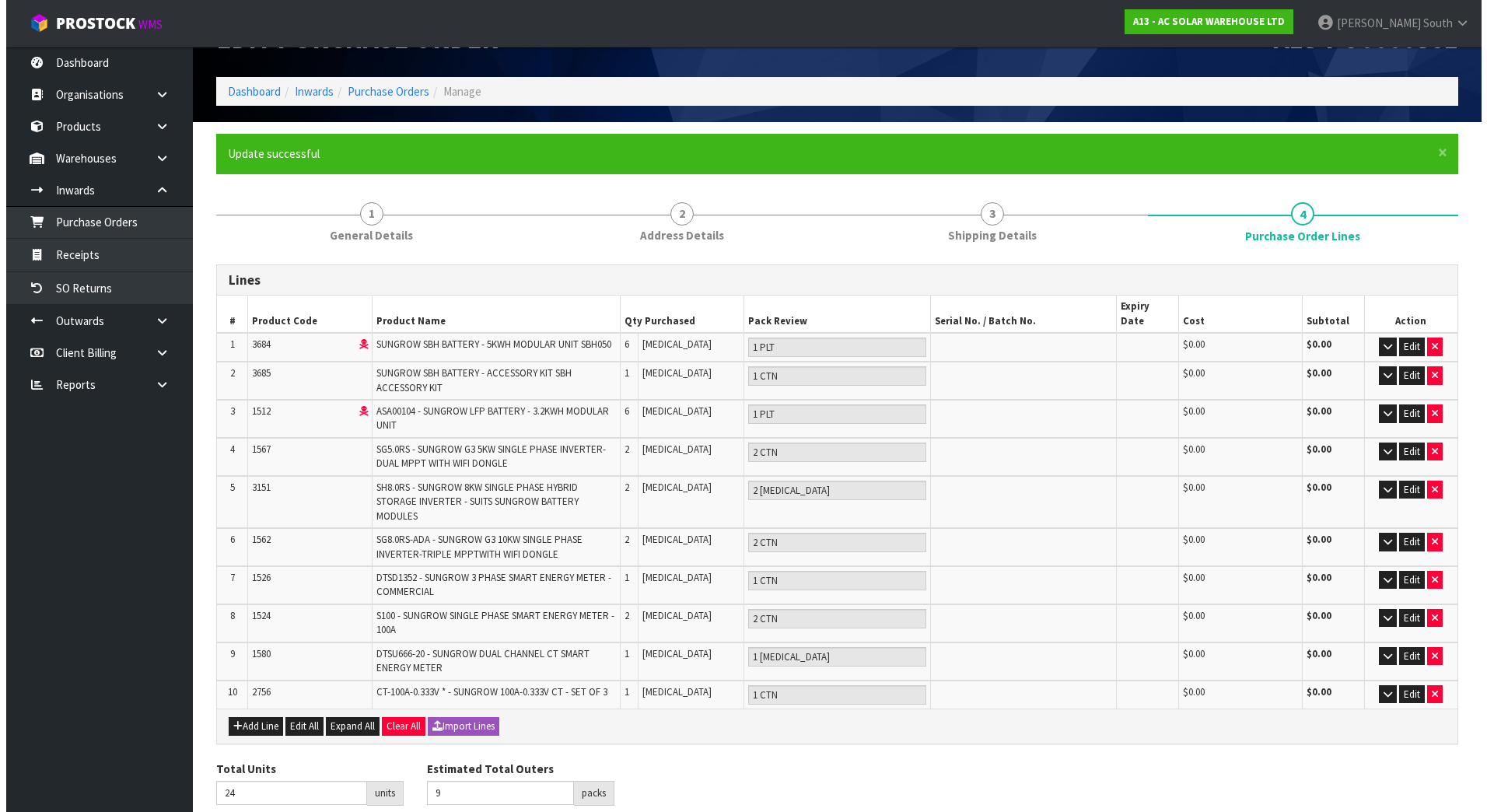
scroll to position [0, 0]
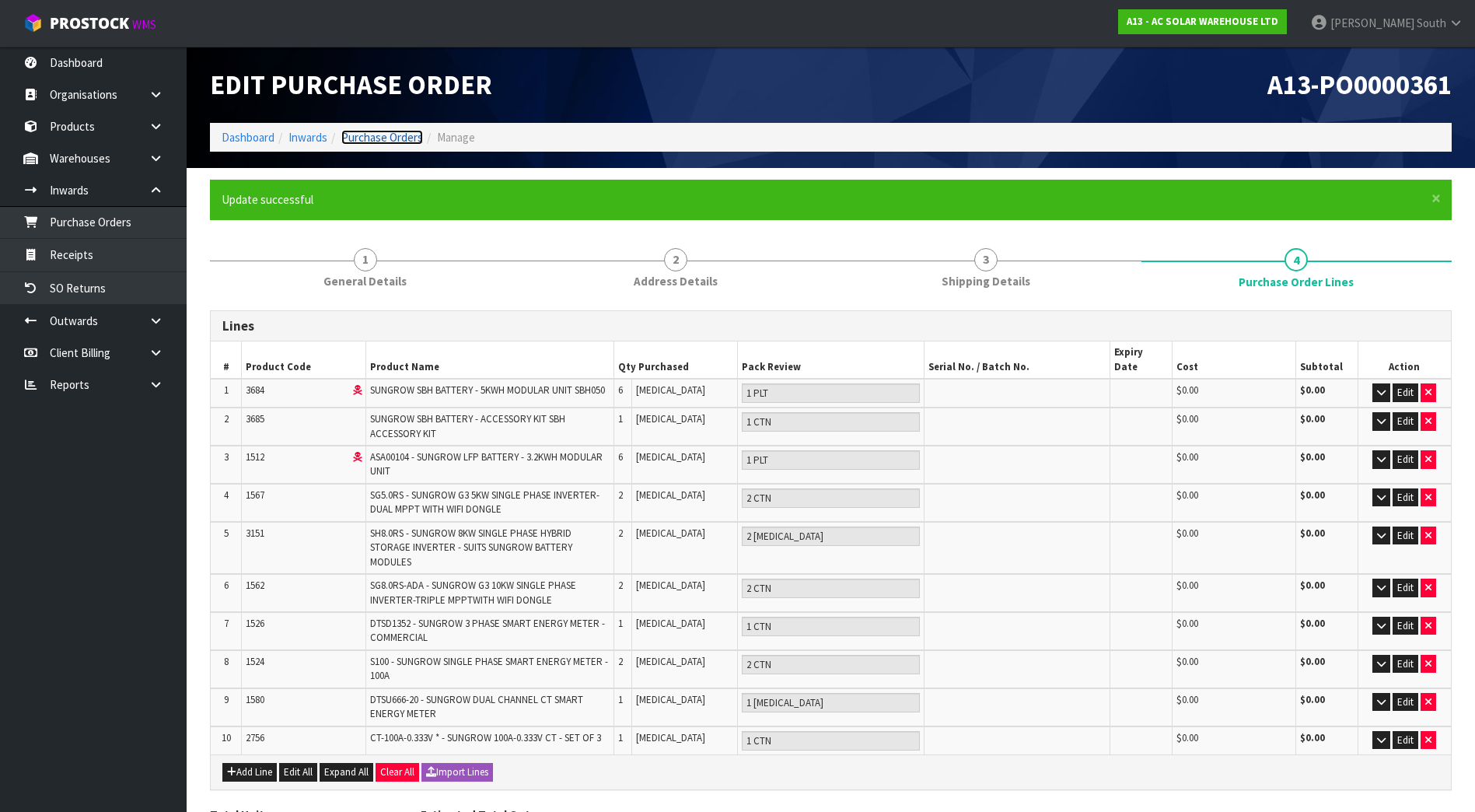
click at [384, 136] on link "Purchase Orders" at bounding box center [382, 138] width 82 height 15
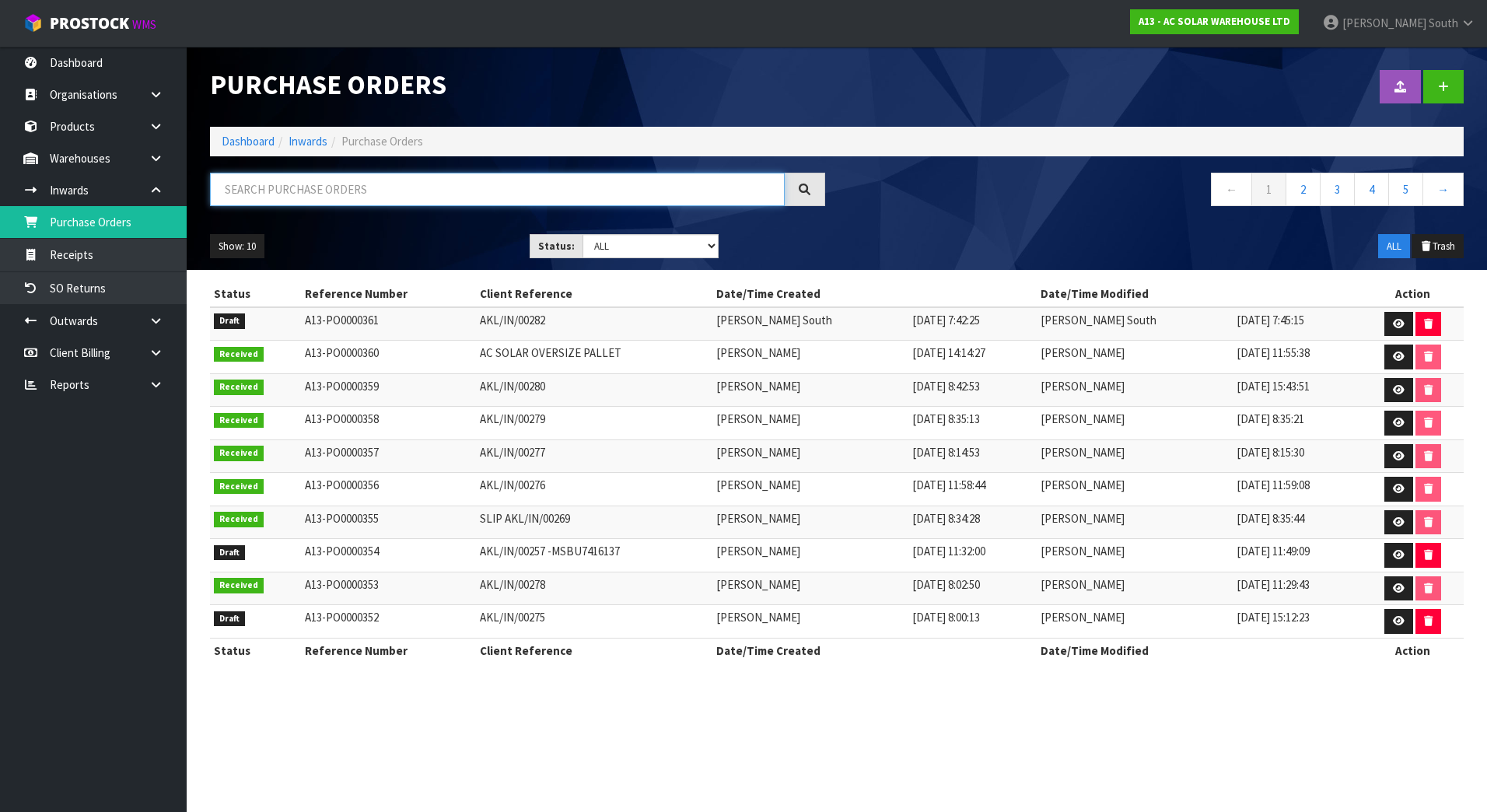
drag, startPoint x: 383, startPoint y: 183, endPoint x: 399, endPoint y: 188, distance: 16.8
click at [383, 183] on input "text" at bounding box center [497, 189] width 575 height 33
paste input "AKL/IN/00275"
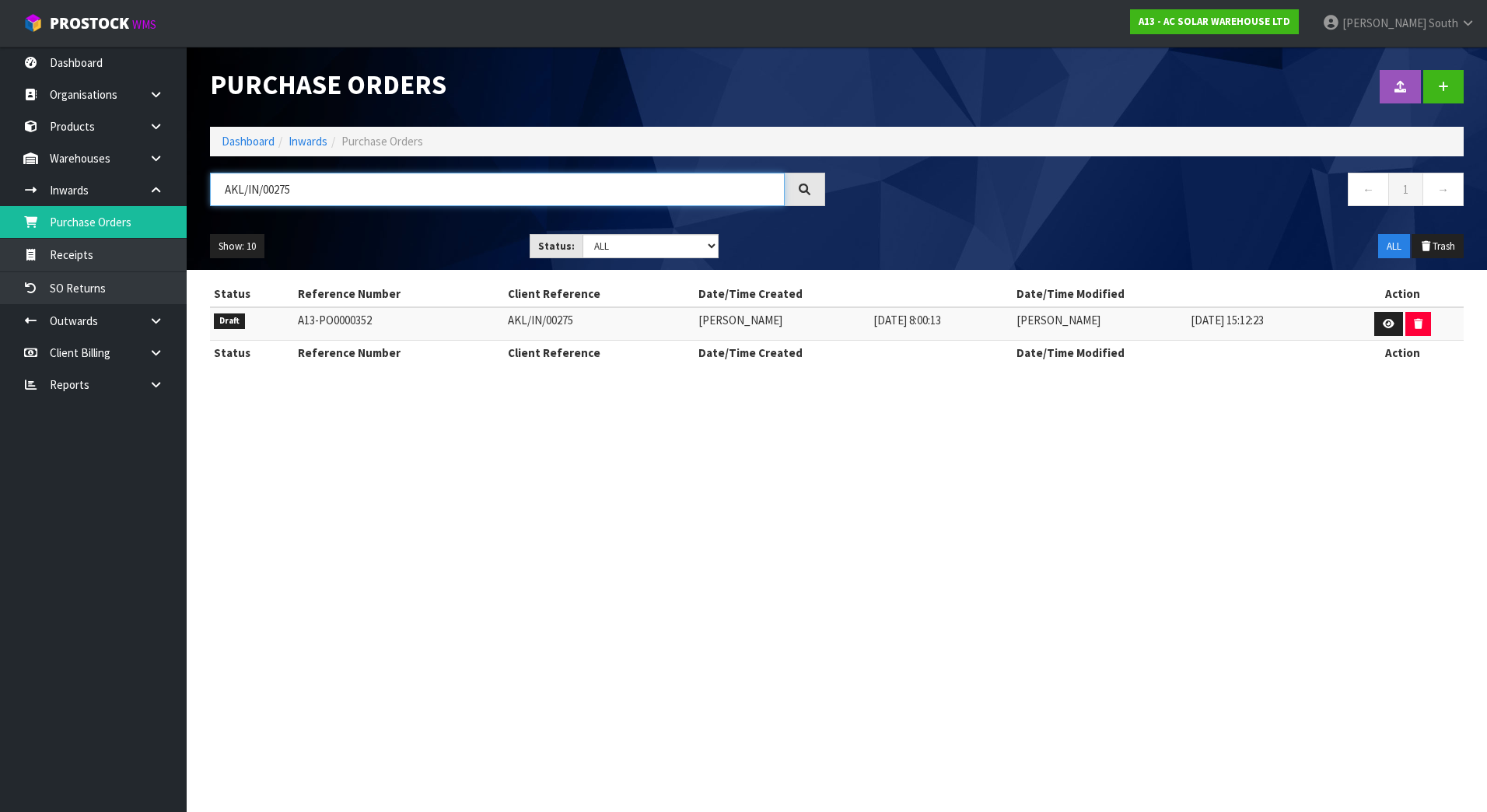
type input "AKL/IN/00275"
click at [1372, 326] on td at bounding box center [1402, 323] width 123 height 33
drag, startPoint x: 1376, startPoint y: 323, endPoint x: 1383, endPoint y: 315, distance: 10.6
click at [1376, 323] on link at bounding box center [1389, 324] width 29 height 25
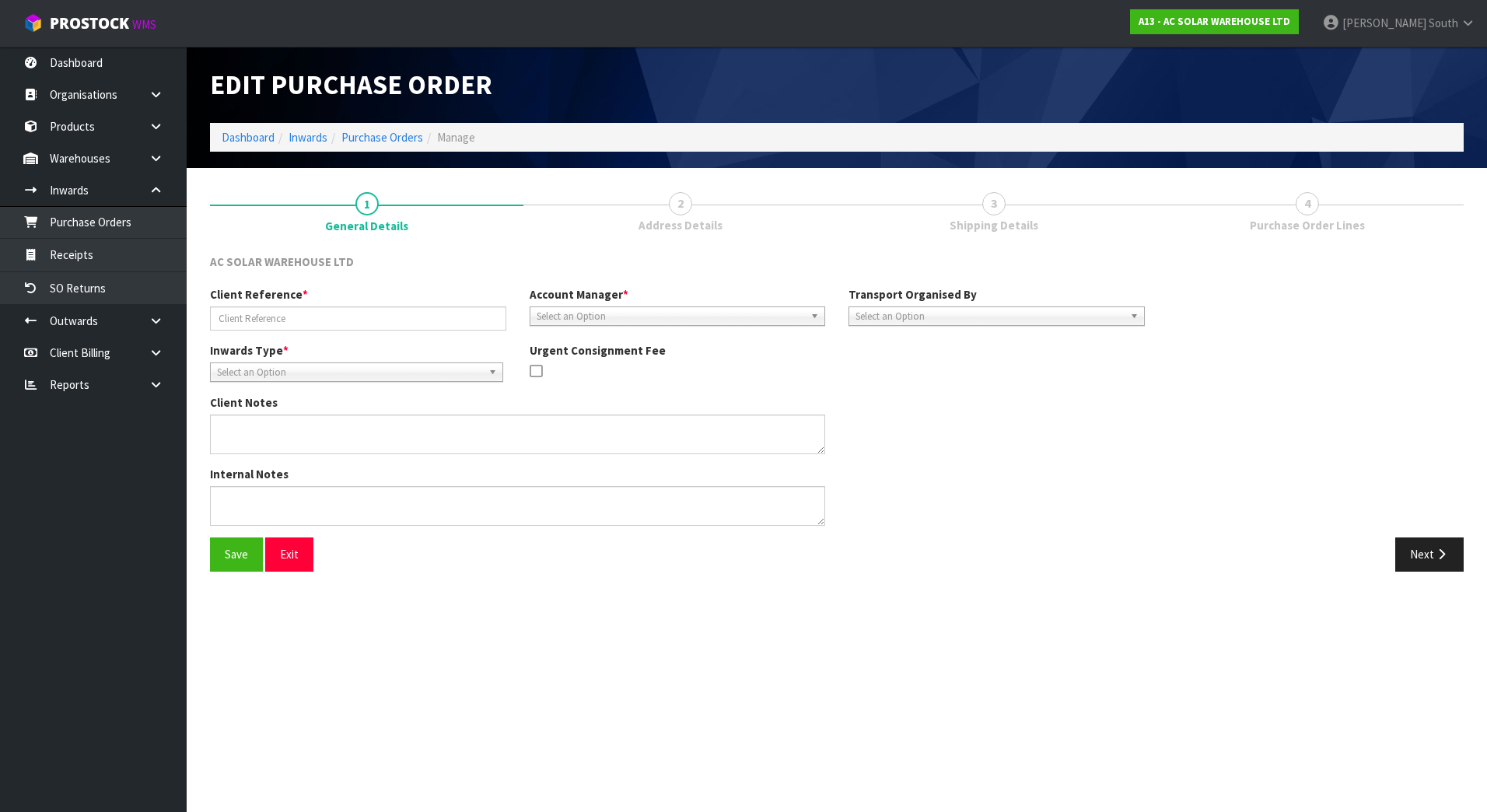
type input "AKL/IN/00275"
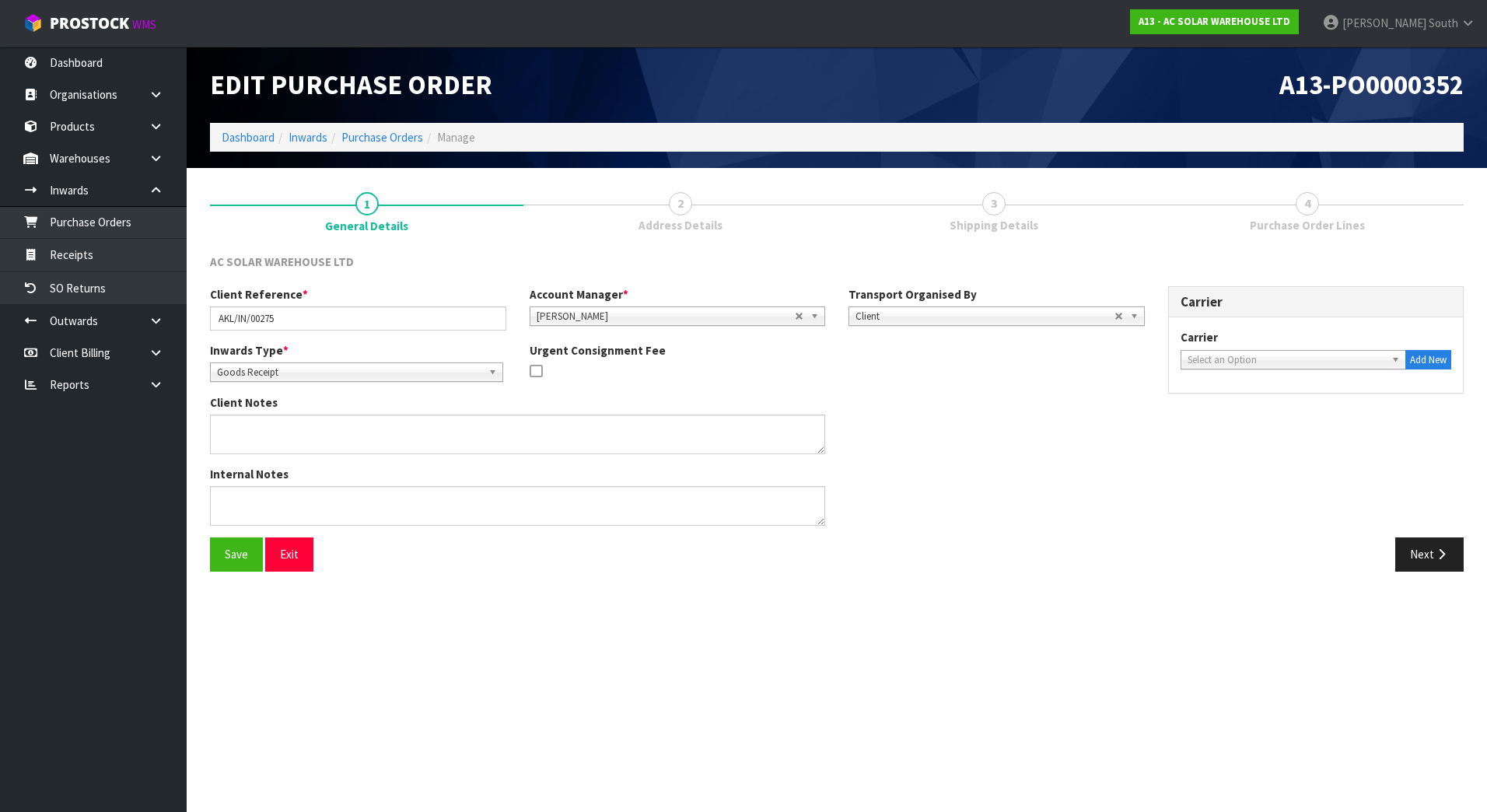
click at [1284, 337] on div "Carrier ACFS TRANSPORT - ACFS TRANSPORT ACT TRANSPORT LTD - ACT TRANSPORT LTD A…" at bounding box center [1315, 348] width 271 height 40
click at [1284, 355] on span "Select an Option" at bounding box center [1287, 360] width 198 height 18
type input "FE"
drag, startPoint x: 1249, startPoint y: 404, endPoint x: 1276, endPoint y: 436, distance: 41.9
click at [1249, 407] on li "FE DEX WORLD SERVICE CENTER - FEDEX WORLD SERVICE CENTER" at bounding box center [1294, 409] width 219 height 31
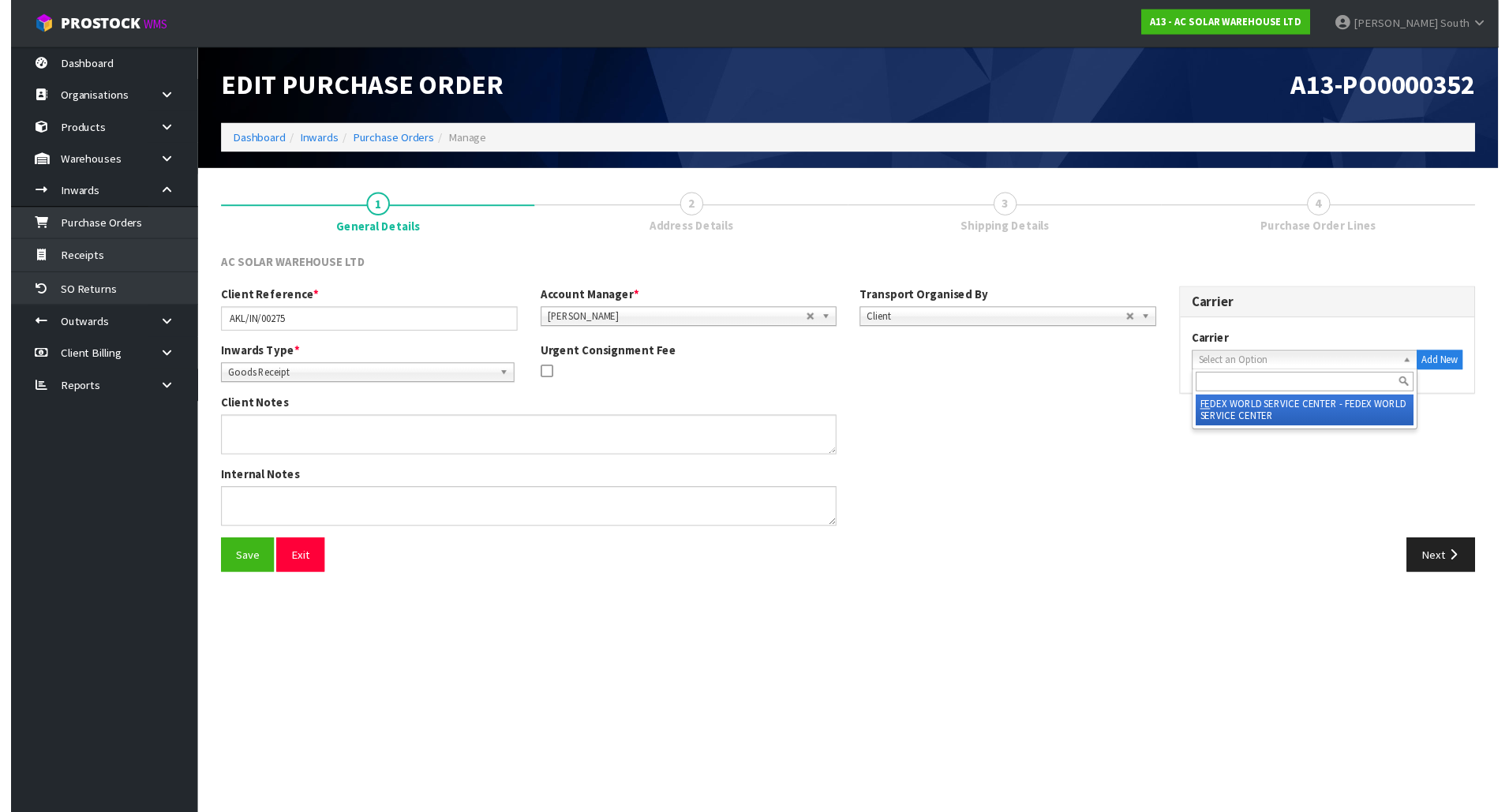
scroll to position [0, 3]
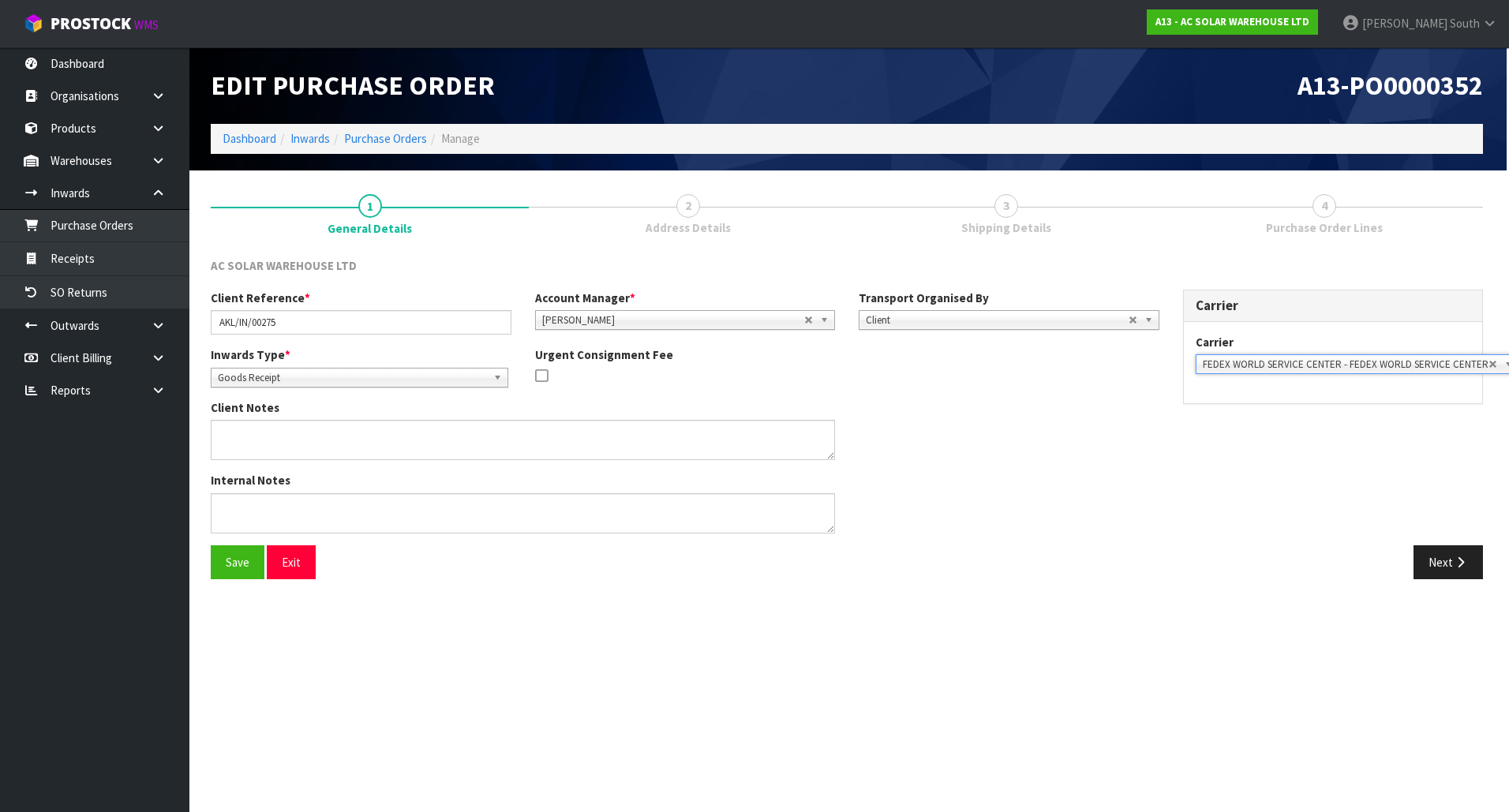
click at [1325, 486] on div "Client Reference * AKL/IN/00275 Account Manager * [PERSON_NAME] [PERSON_NAME] […" at bounding box center [846, 417] width 1296 height 255
click at [1451, 565] on button "Next" at bounding box center [1448, 562] width 69 height 34
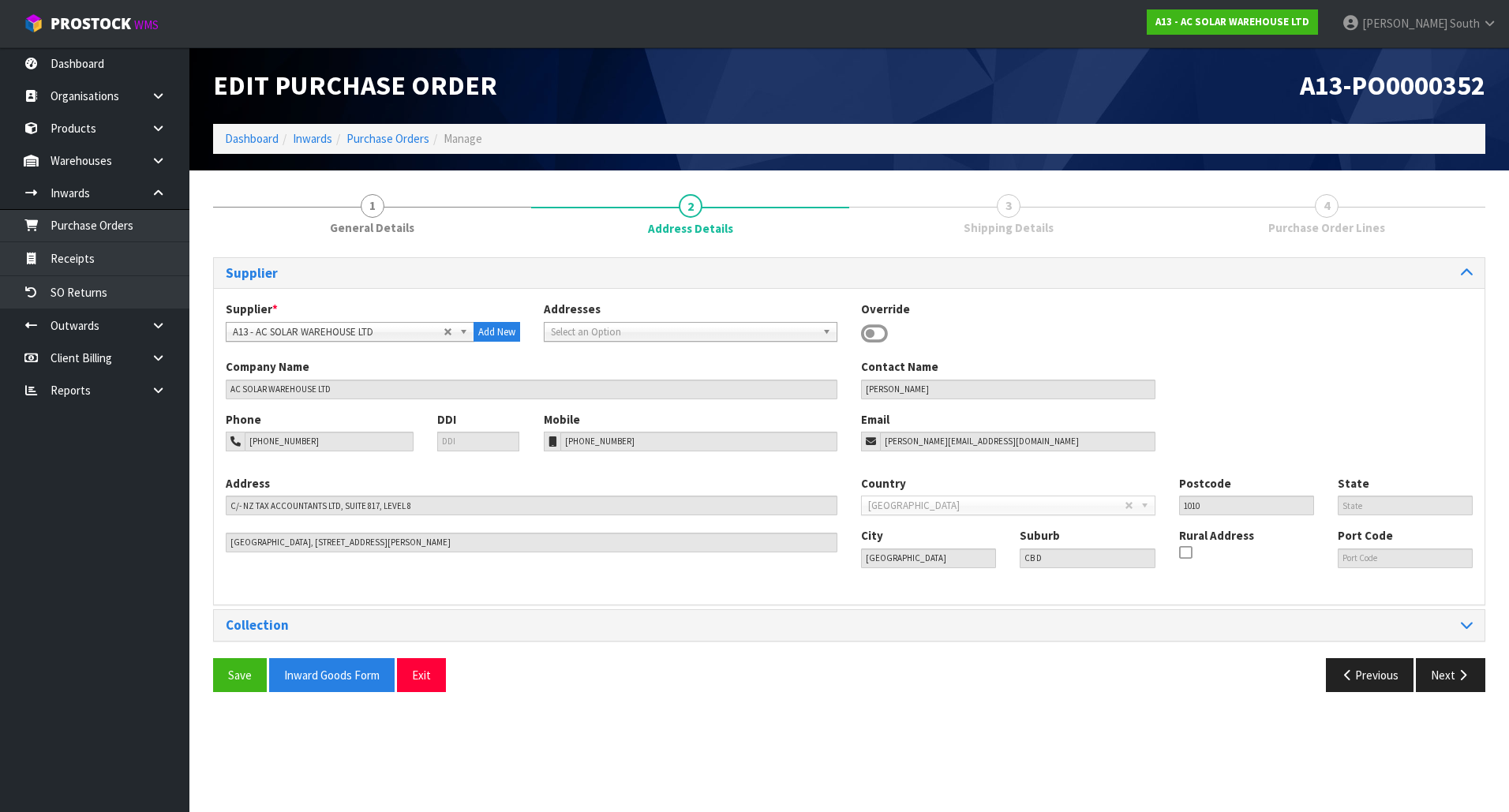
scroll to position [0, 0]
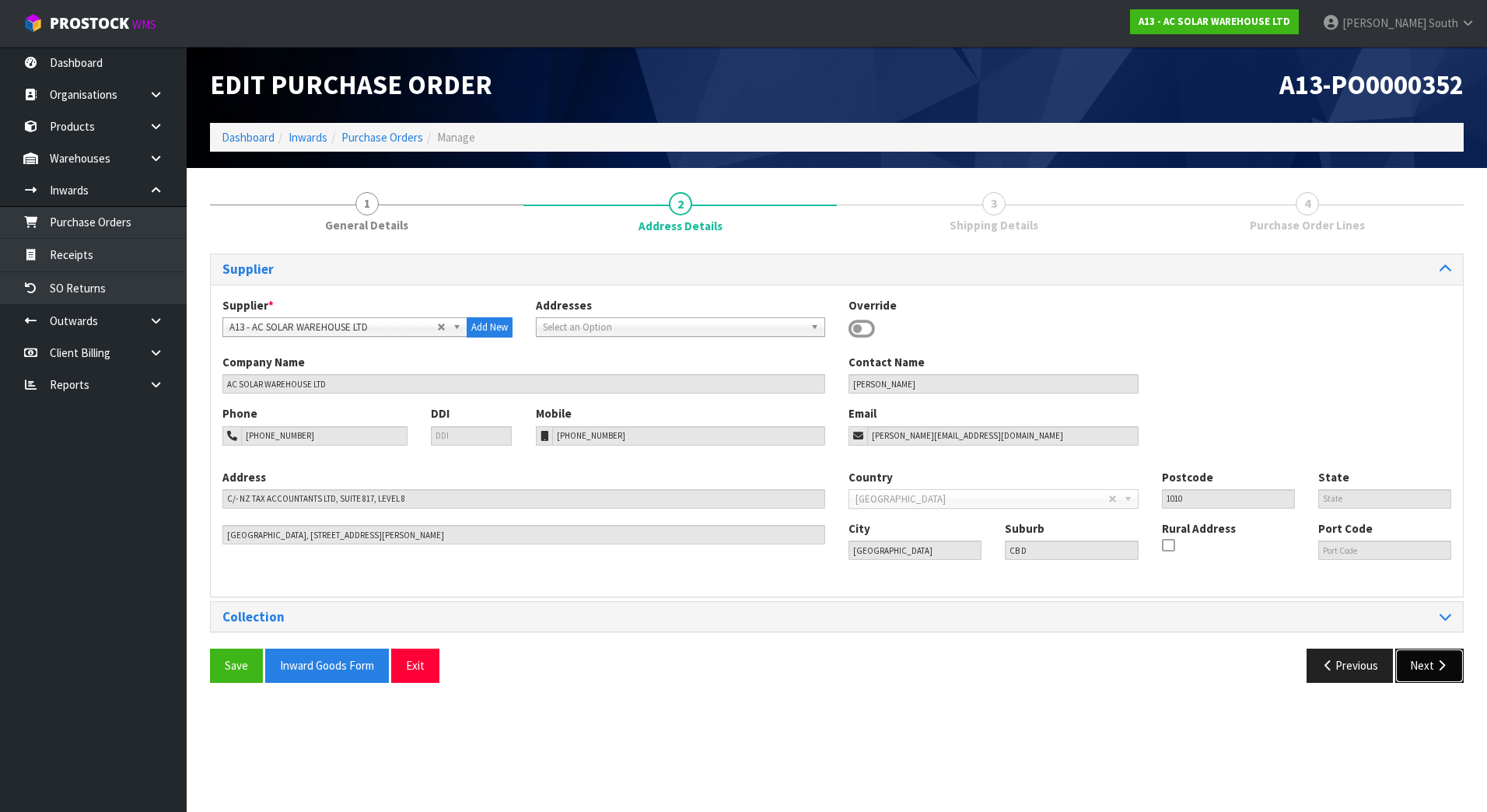
click at [1429, 671] on button "Next" at bounding box center [1429, 665] width 68 height 33
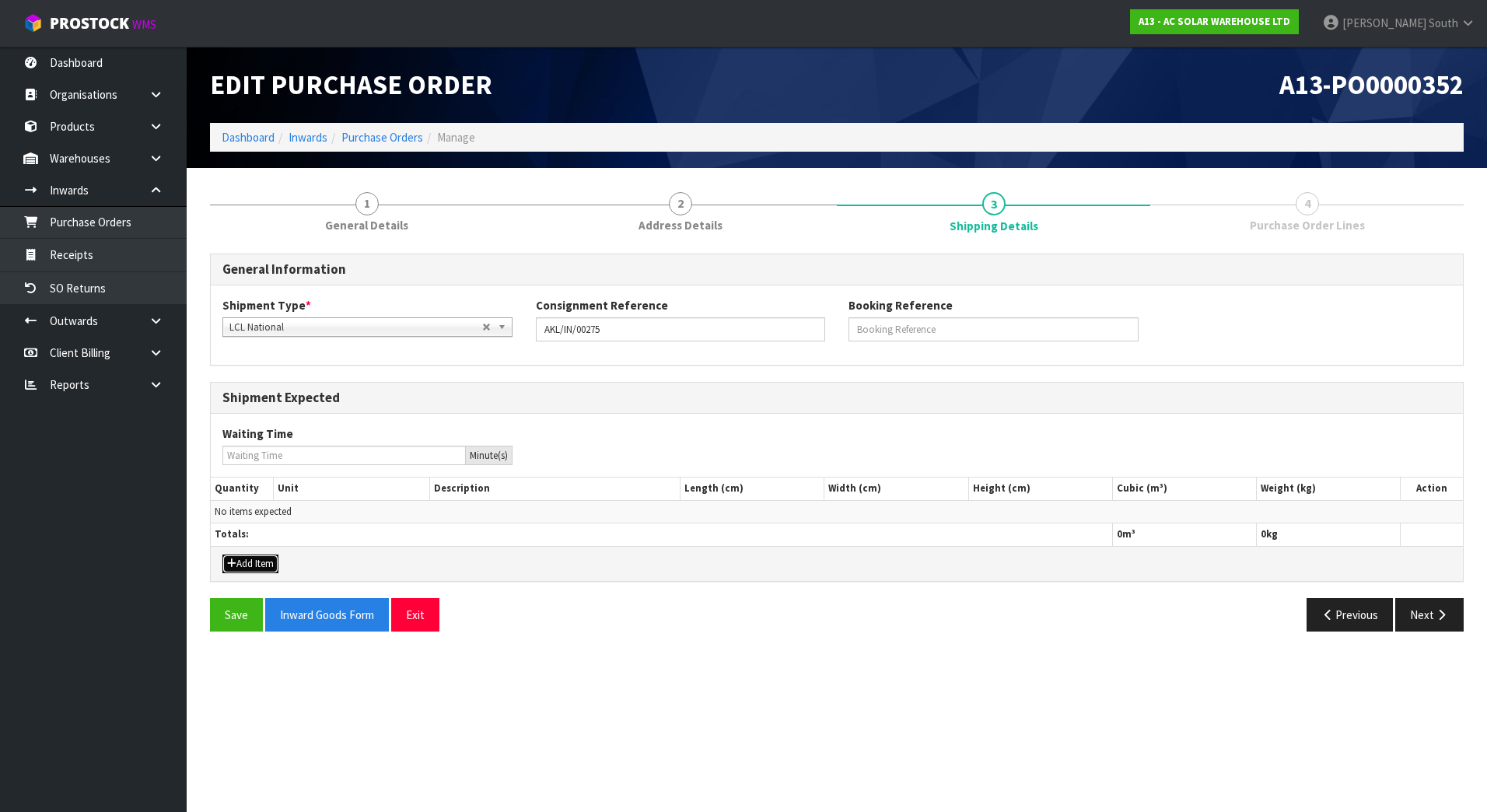
click at [253, 562] on button "Add Item" at bounding box center [250, 564] width 56 height 18
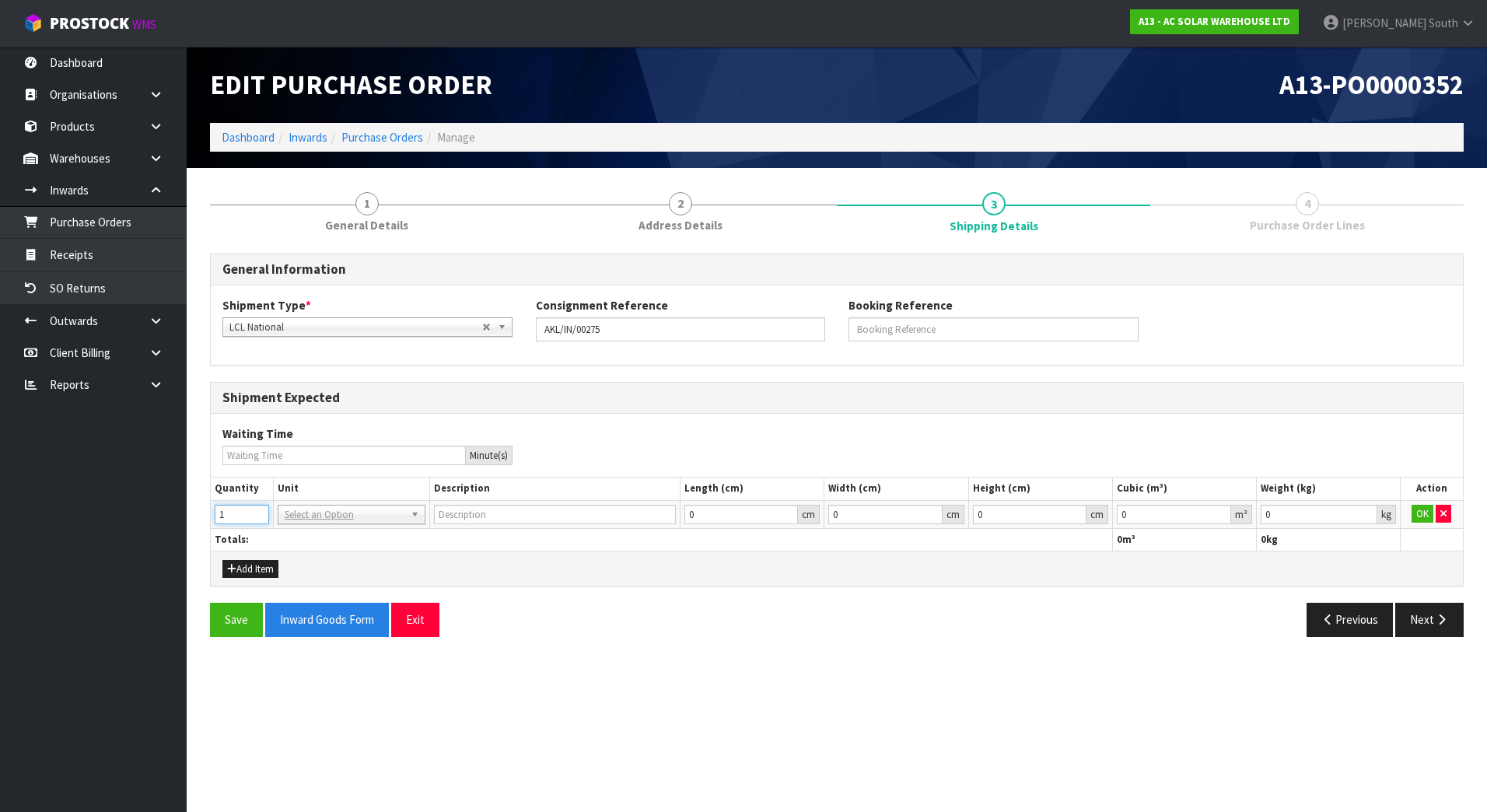
click at [249, 513] on input "1" at bounding box center [241, 514] width 54 height 19
drag, startPoint x: 246, startPoint y: 513, endPoint x: 211, endPoint y: 513, distance: 35.0
click at [211, 513] on td "1" at bounding box center [243, 514] width 63 height 28
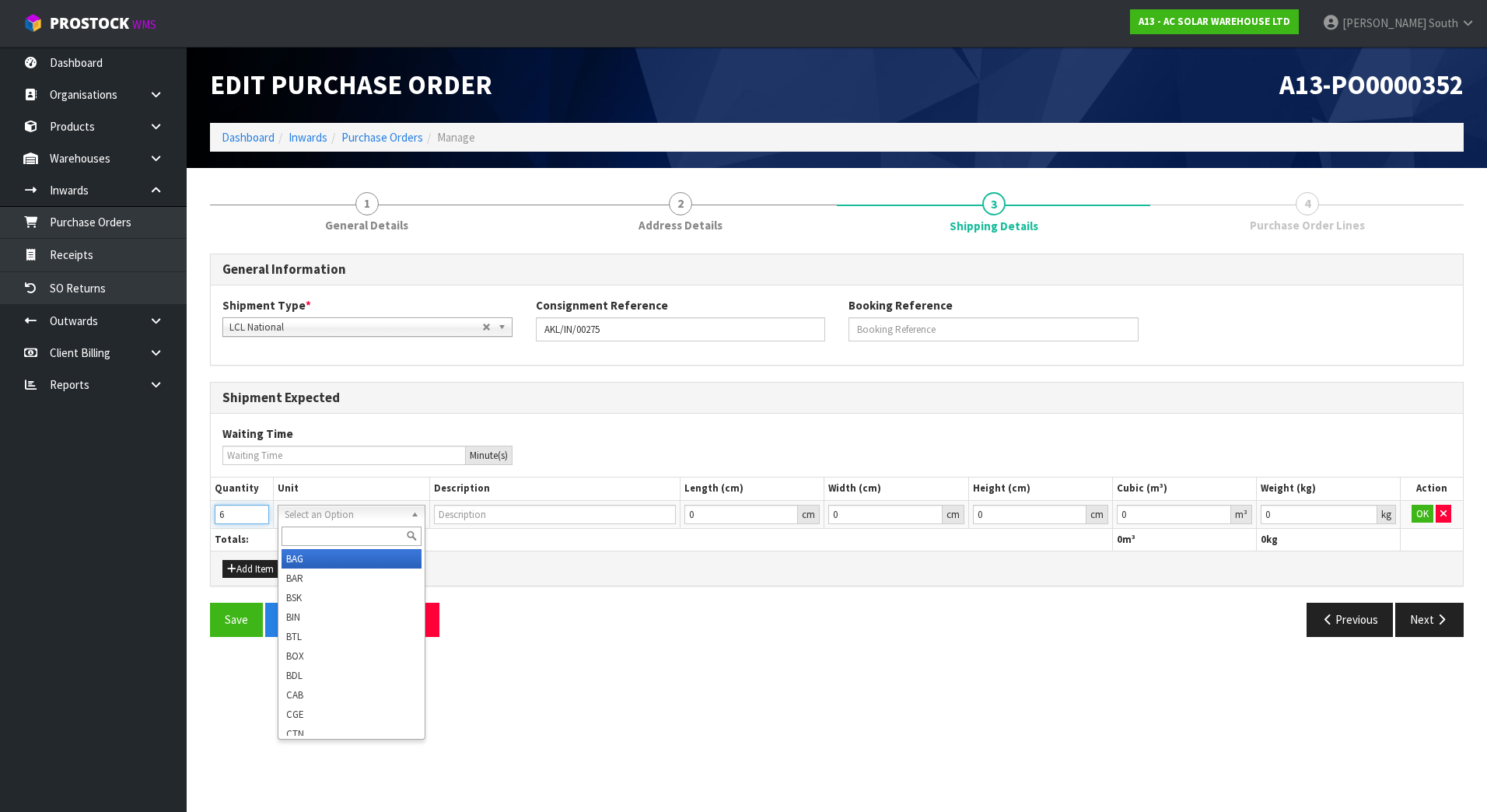
type input "6"
click at [346, 530] on input "text" at bounding box center [352, 535] width 140 height 19
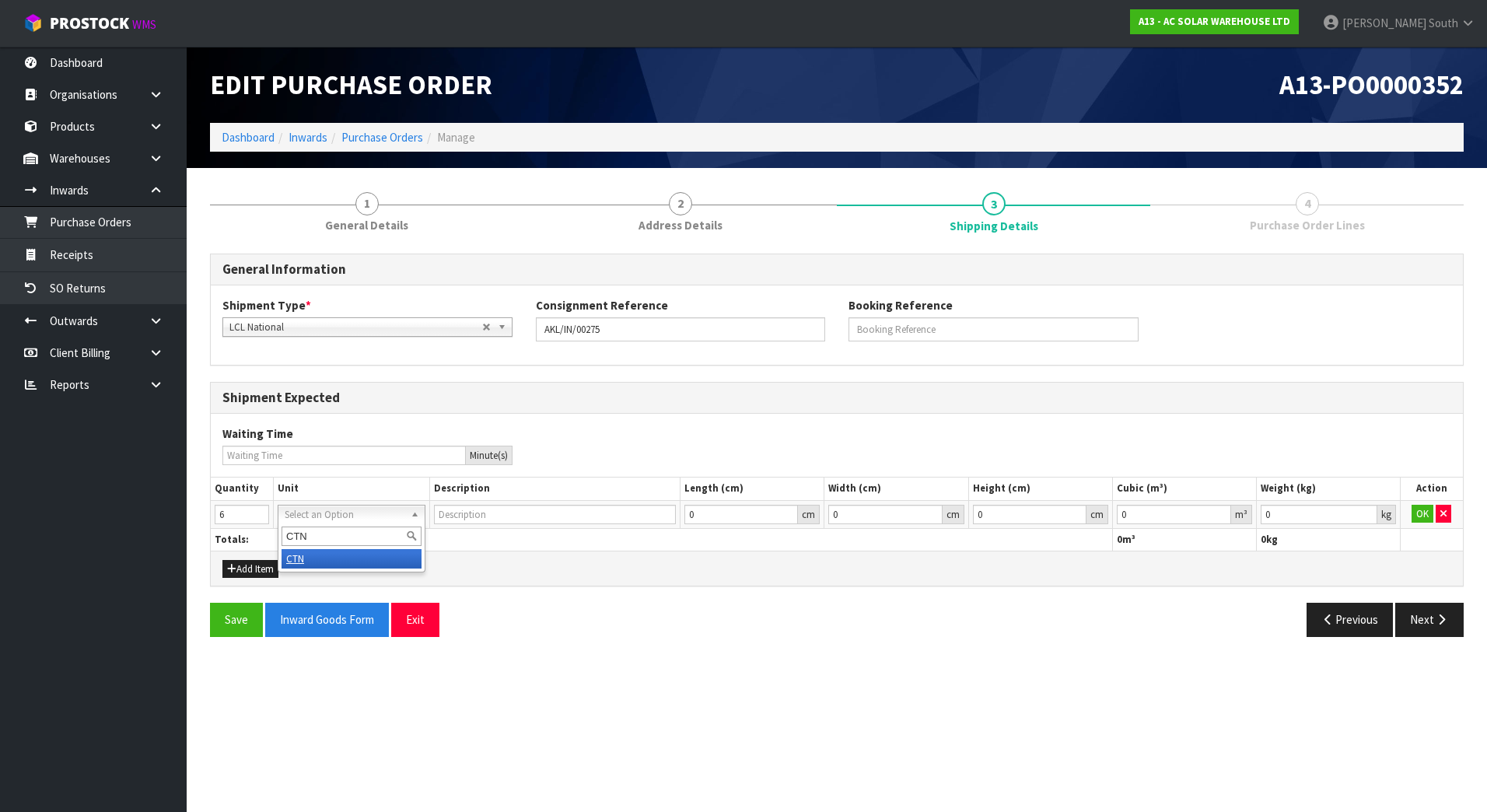
type input "CTN"
type input "CARTON"
click at [686, 591] on div "General Information Shipment Type * LCL National LCL International FCL-20ft FCL…" at bounding box center [836, 451] width 1253 height 395
click at [1420, 513] on button "OK" at bounding box center [1422, 514] width 22 height 18
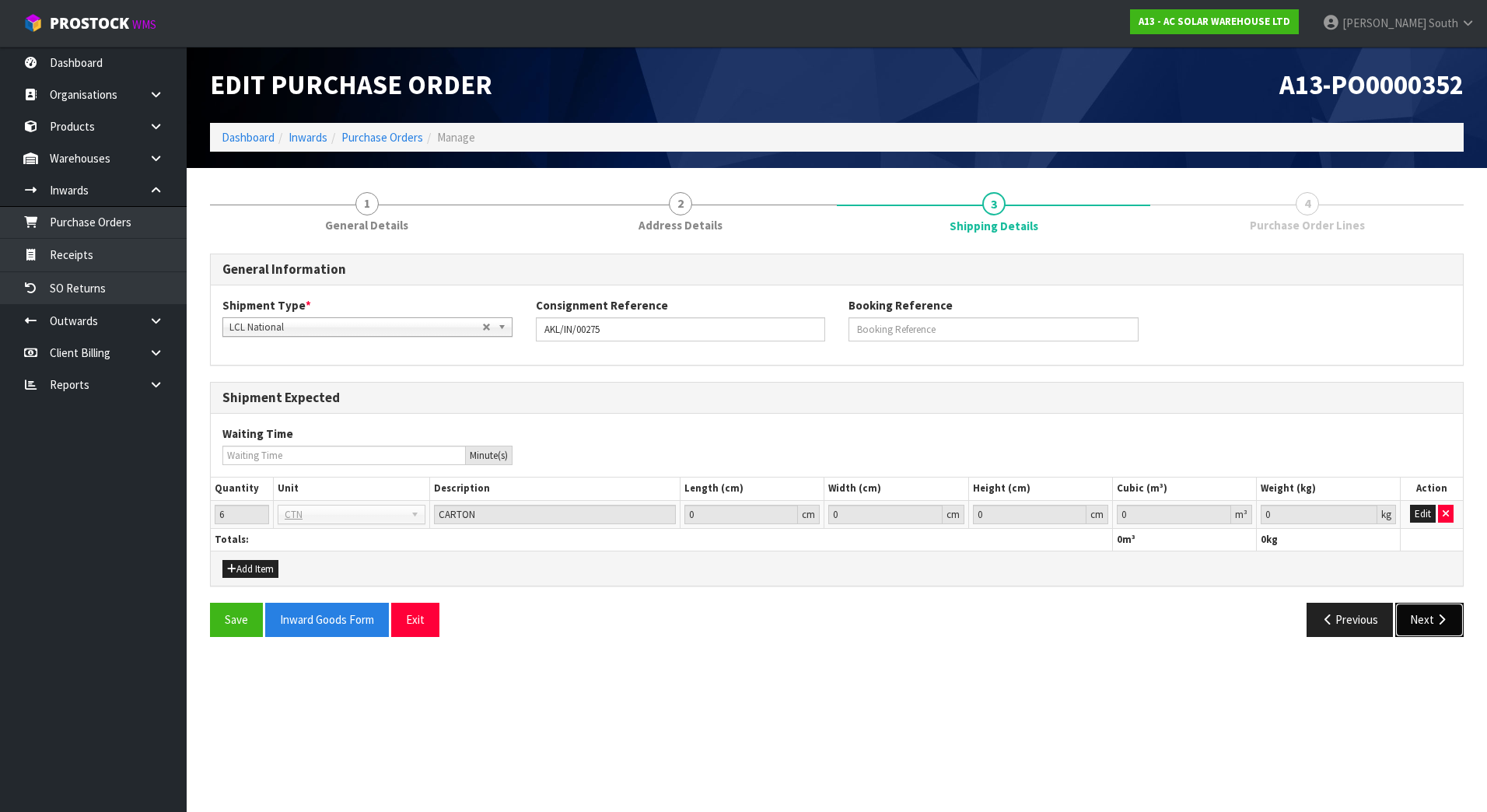
click at [1413, 621] on button "Next" at bounding box center [1429, 619] width 68 height 33
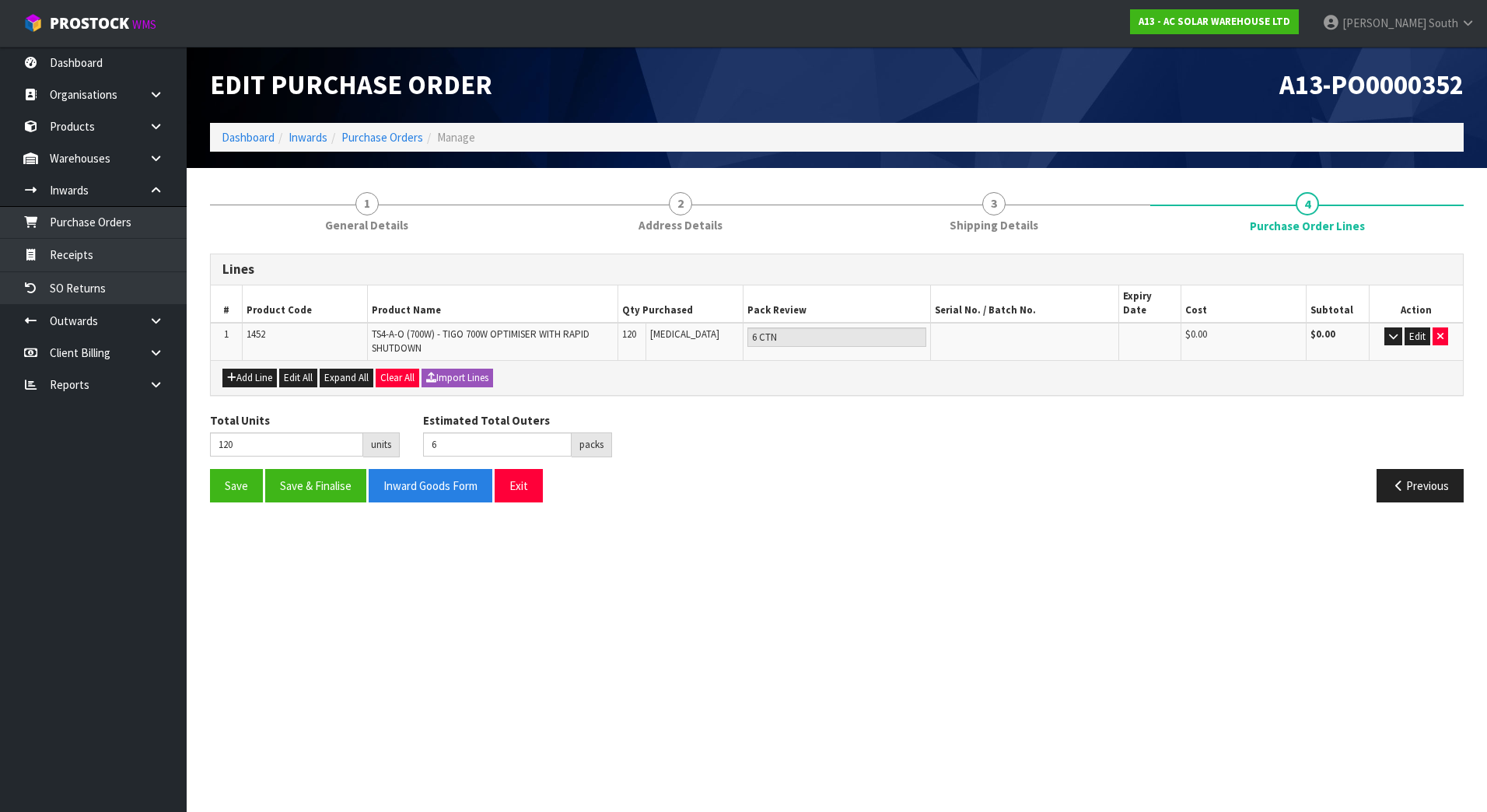
click at [756, 528] on section "Edit Purchase Order A13-PO0000352 Dashboard Inwards Purchase Orders Manage 1 Ge…" at bounding box center [743, 406] width 1487 height 812
click at [231, 481] on button "Save" at bounding box center [236, 485] width 53 height 33
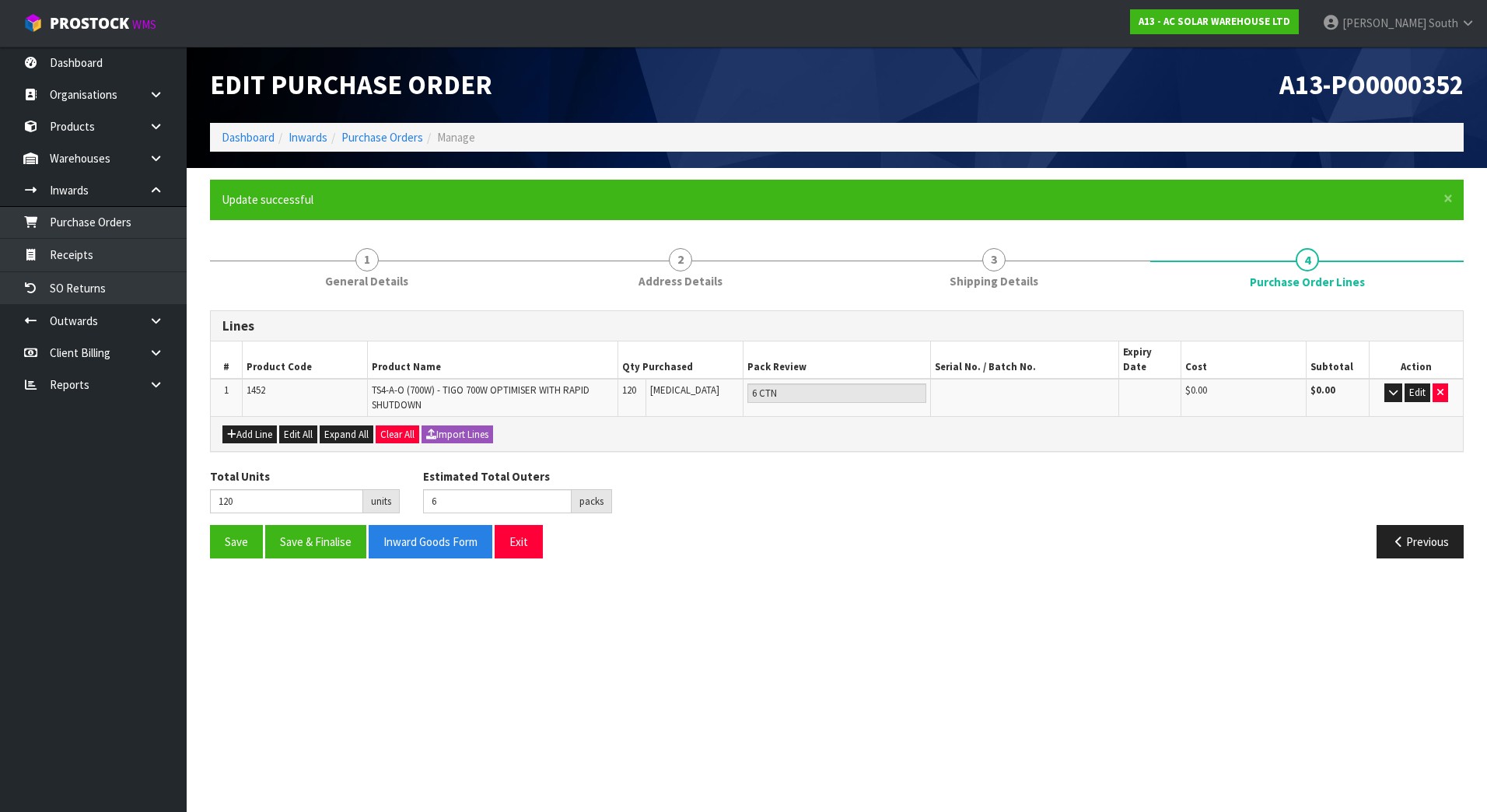
click at [957, 439] on div "Lines # Product Code Product Name Qty Purchased Pack Review Serial No. / Batch …" at bounding box center [836, 440] width 1253 height 260
click at [354, 532] on button "Save & Finalise" at bounding box center [315, 541] width 101 height 33
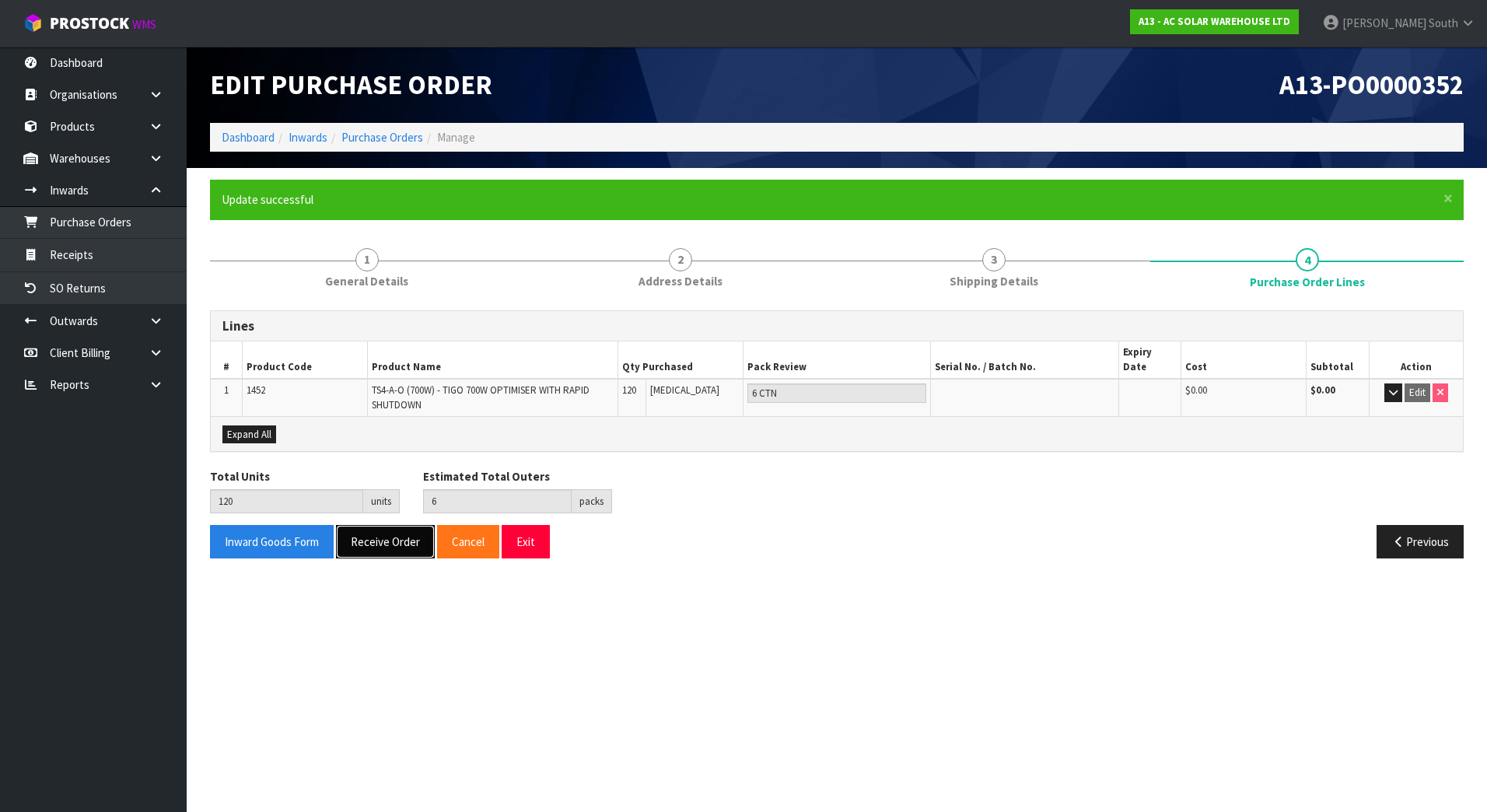
click at [373, 535] on button "Receive Order" at bounding box center [385, 541] width 98 height 33
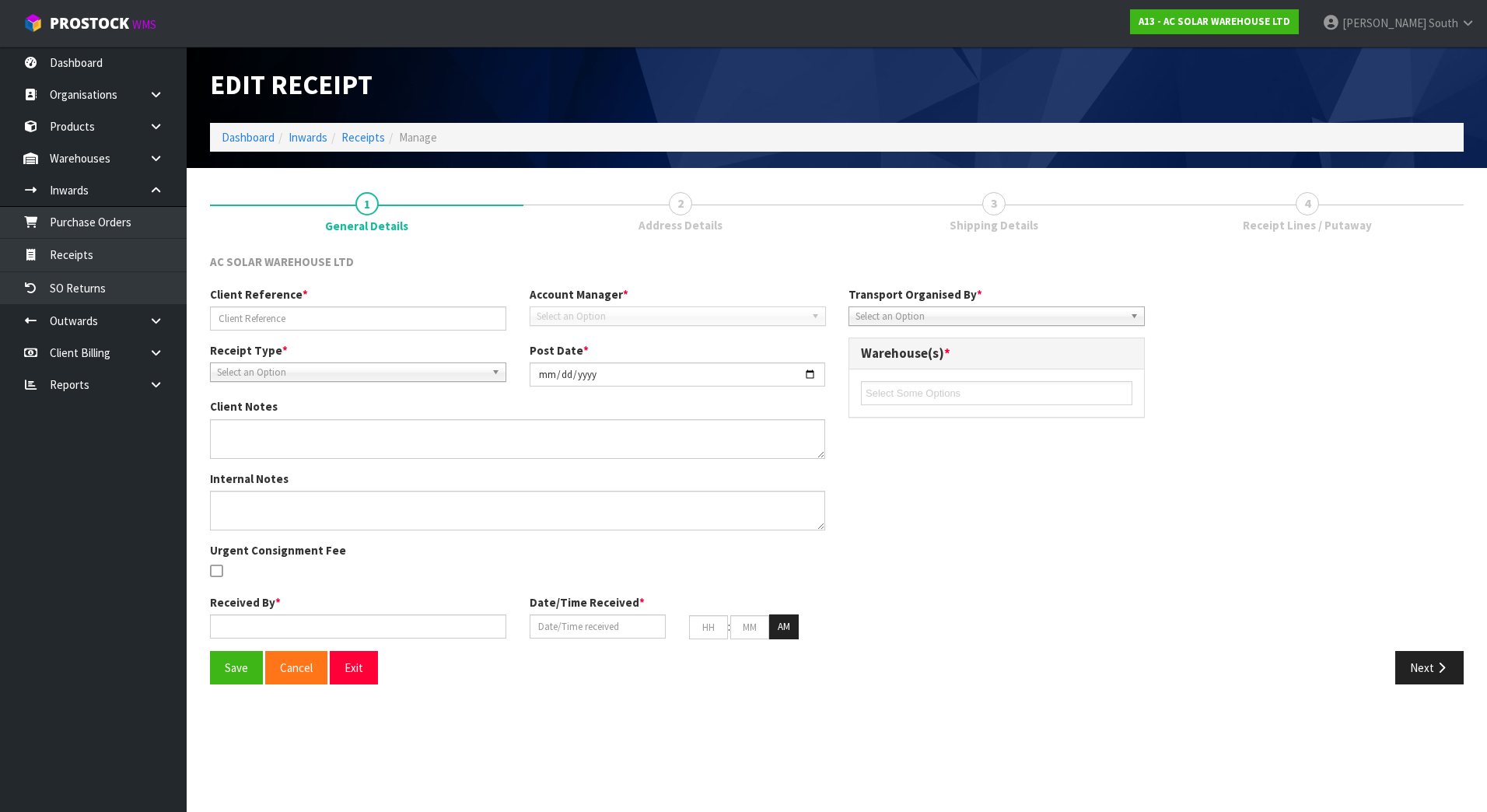
type input "AKL/IN/00275"
type input "[DATE]"
type input "[PERSON_NAME] South"
type input "[DATE]"
type input "07"
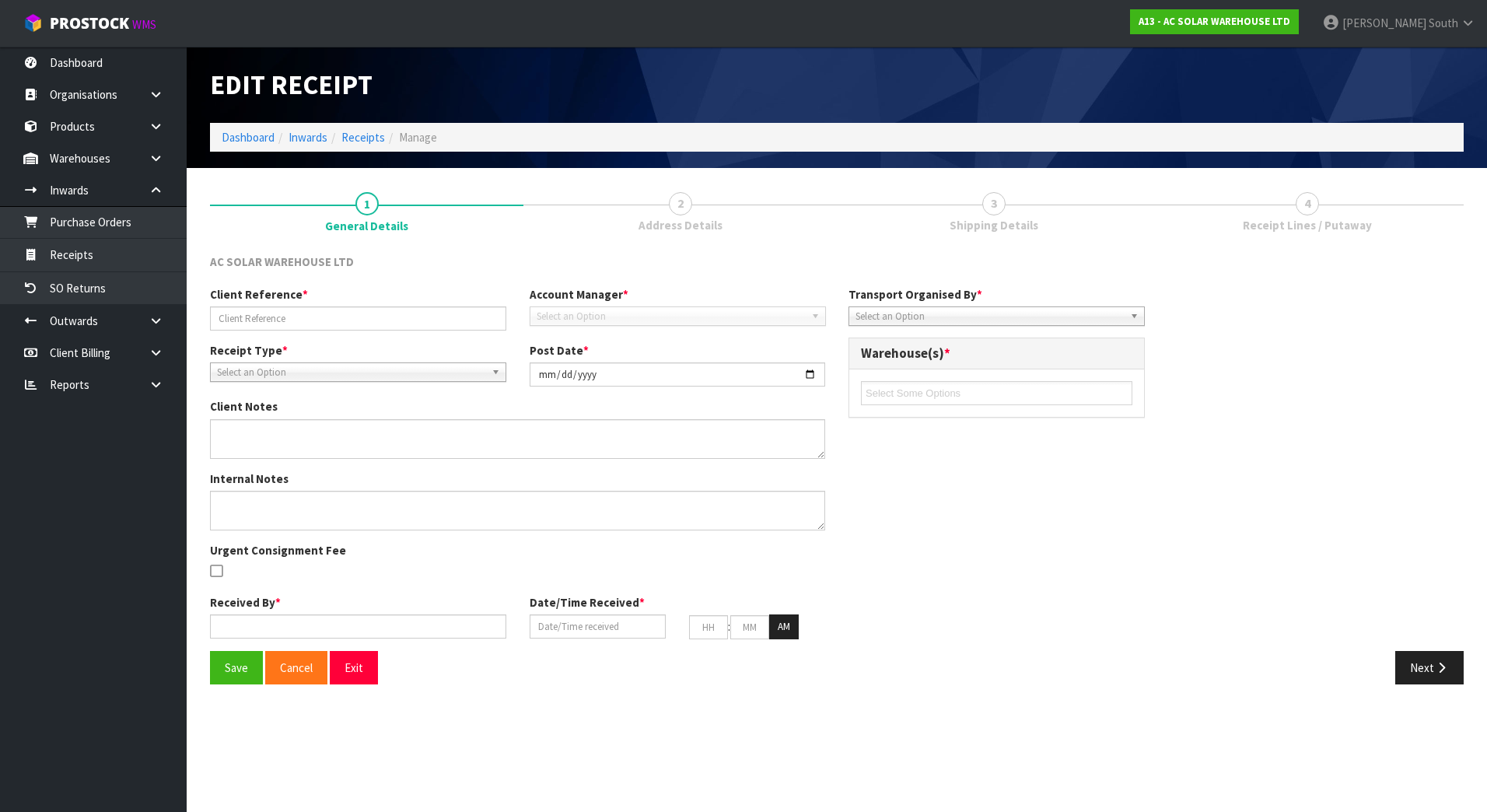
type input "47"
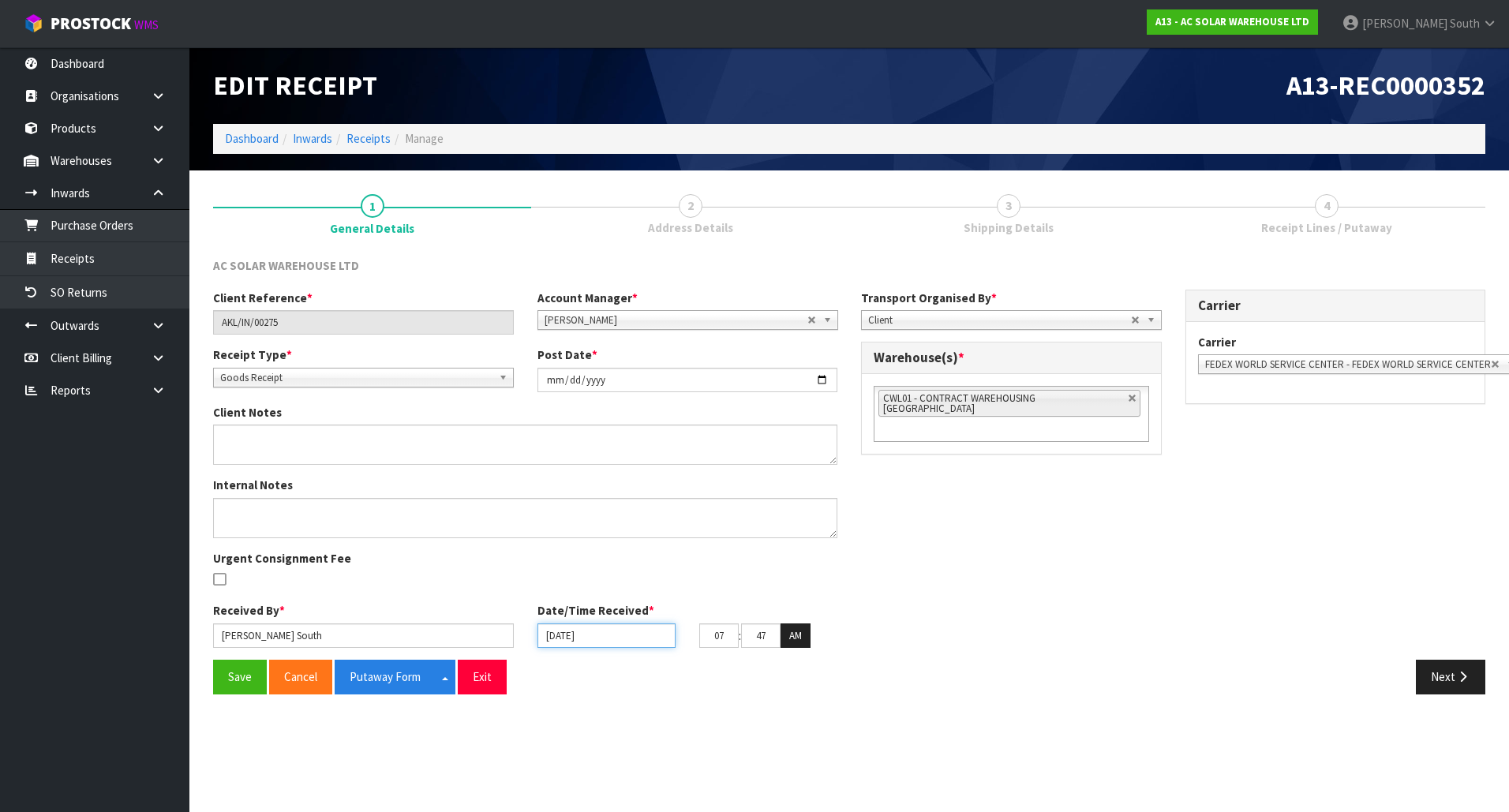
drag, startPoint x: 624, startPoint y: 625, endPoint x: 618, endPoint y: 632, distance: 9.2
click at [621, 628] on input "[DATE]" at bounding box center [606, 635] width 138 height 25
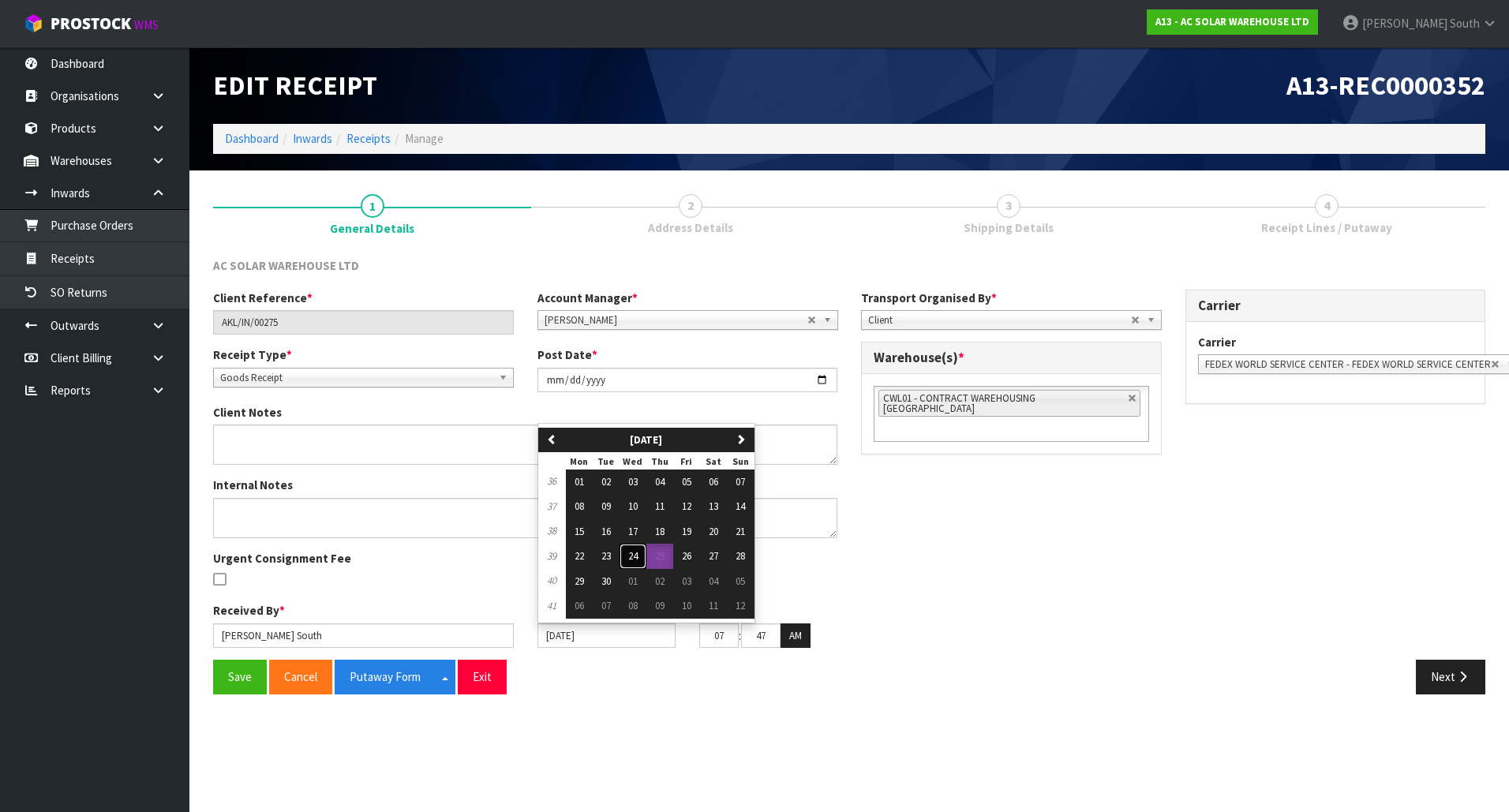
click at [641, 554] on button "24" at bounding box center [633, 556] width 27 height 25
type input "[DATE]"
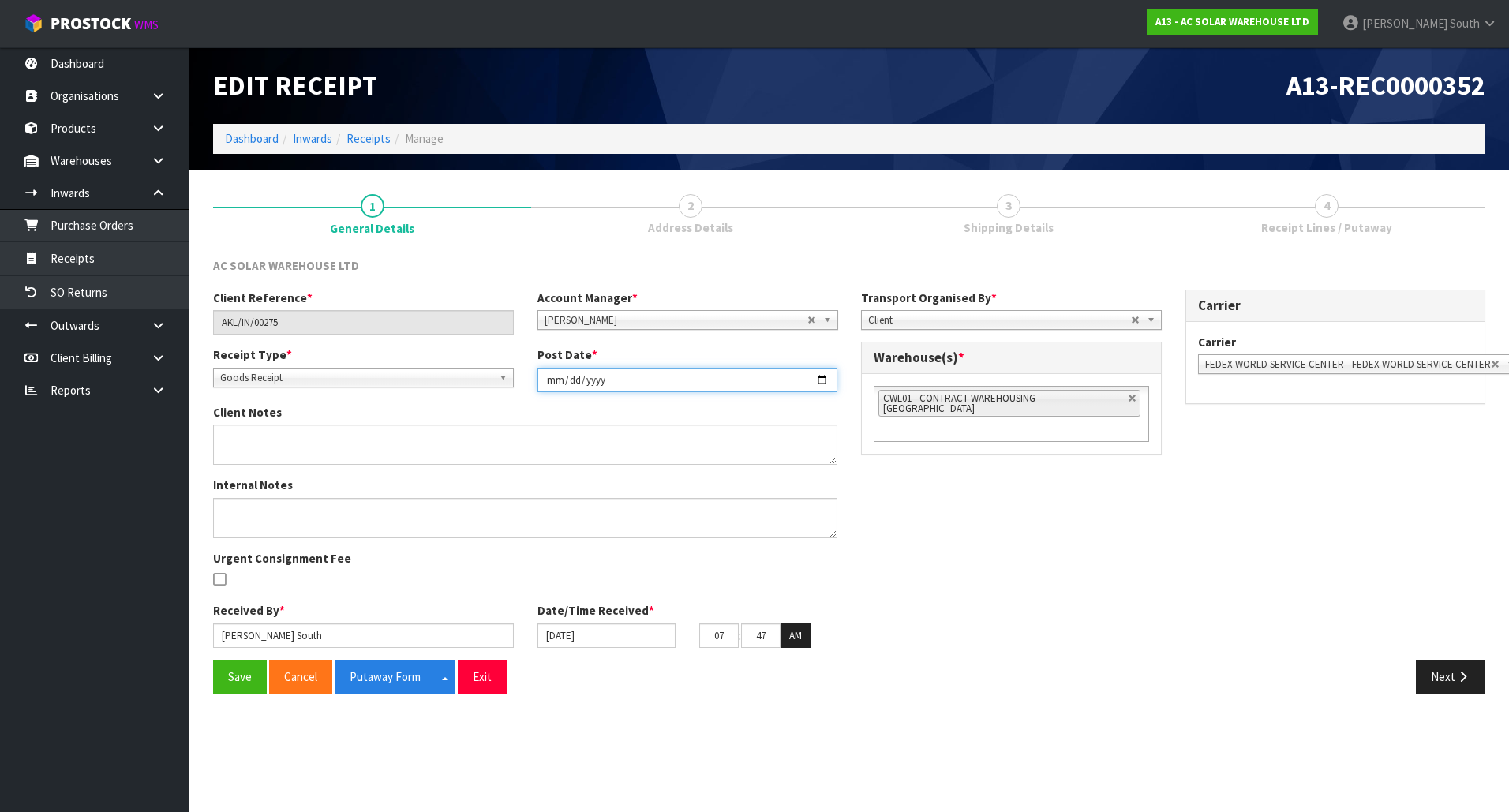
click at [628, 376] on input "[DATE]" at bounding box center [687, 380] width 300 height 25
click at [621, 377] on input "[DATE]" at bounding box center [687, 380] width 300 height 25
click at [823, 381] on input "[DATE]" at bounding box center [687, 380] width 300 height 25
type input "[DATE]"
click at [992, 511] on div "Client Reference * AKL/IN/00275 Account Manager * [PERSON_NAME] [PERSON_NAME] […" at bounding box center [849, 474] width 1296 height 370
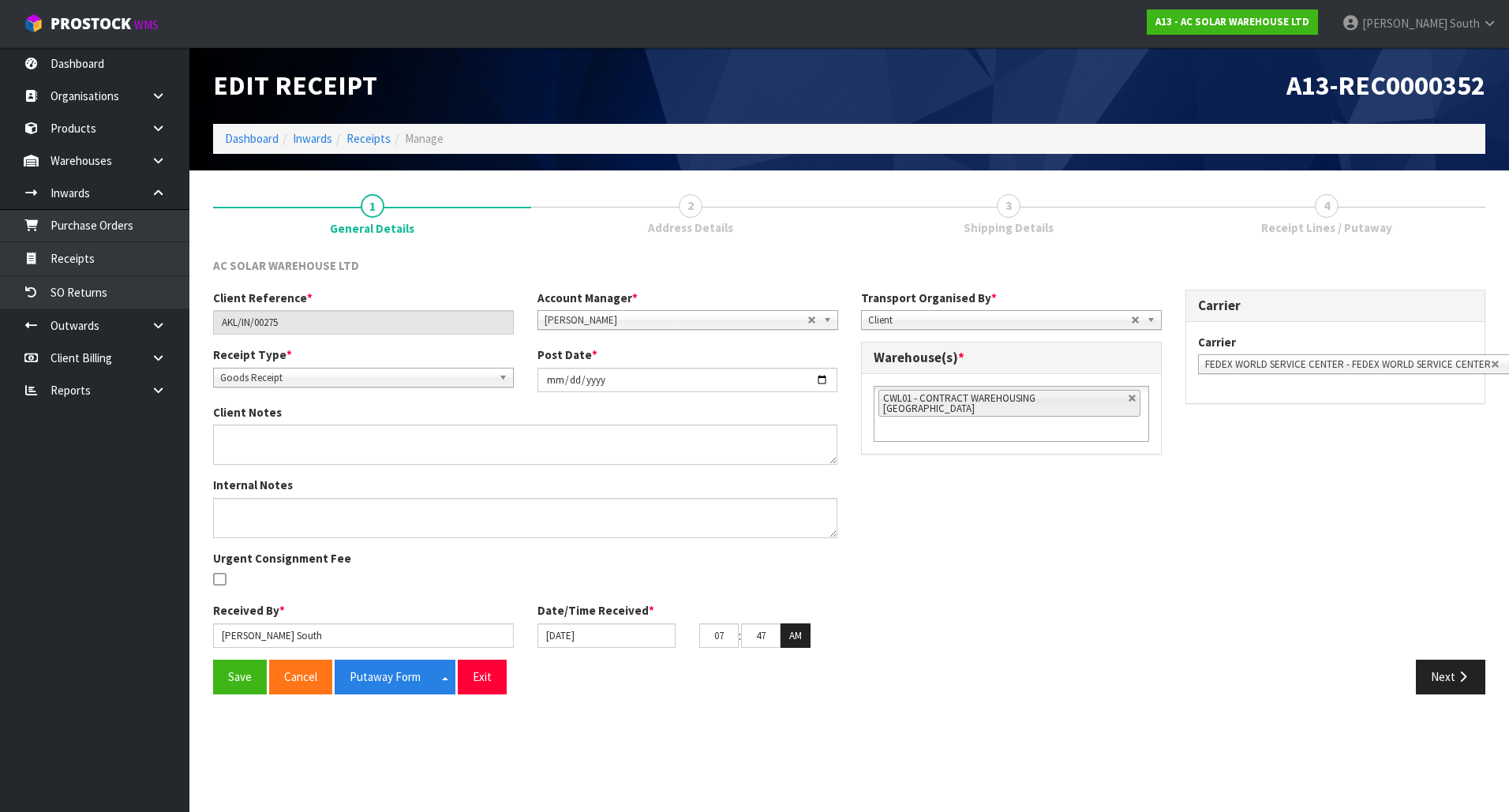
click at [1128, 401] on link at bounding box center [1132, 398] width 9 height 9
type input "Select Some Options"
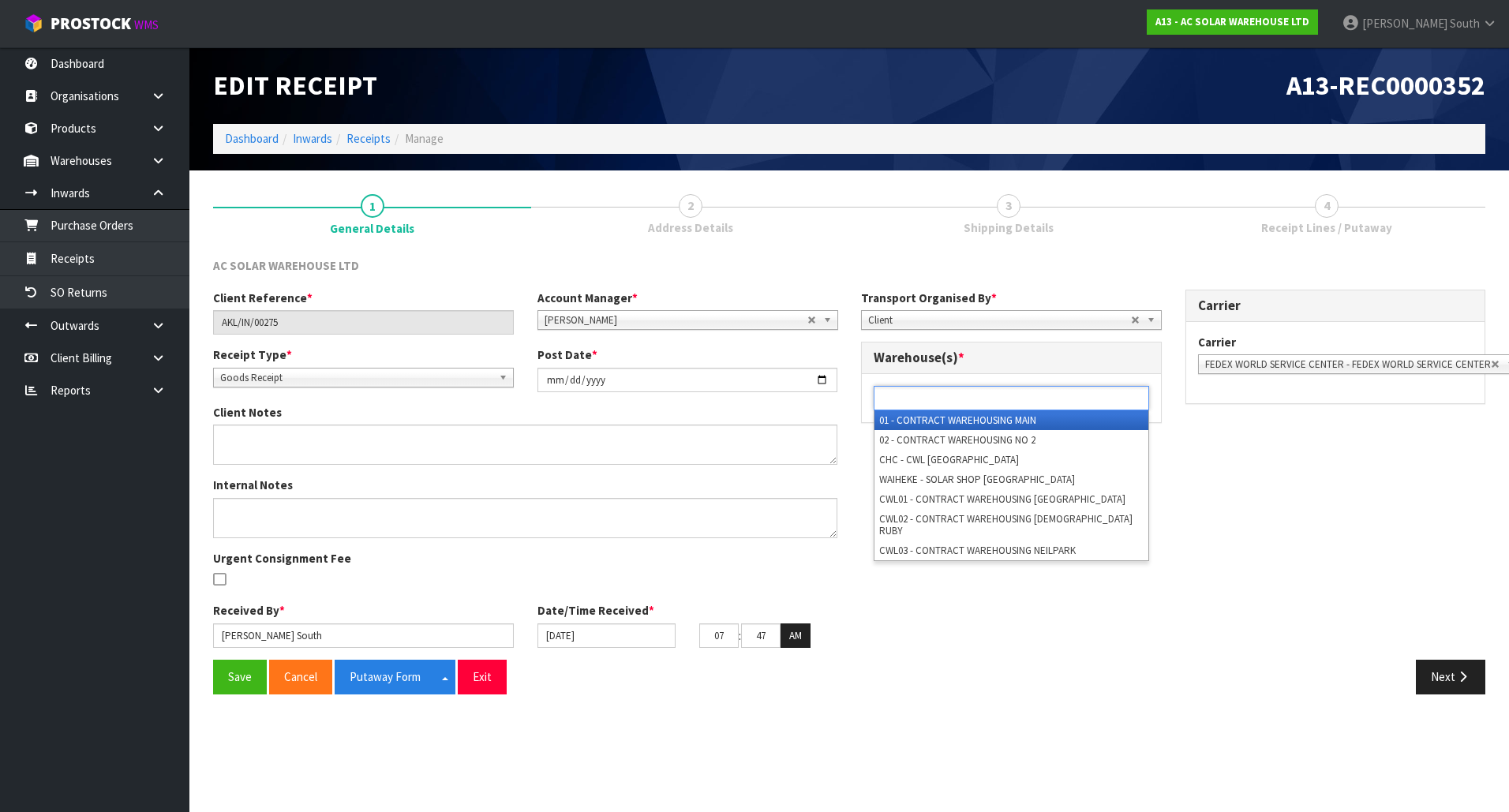
click at [1101, 401] on ul at bounding box center [1011, 398] width 275 height 25
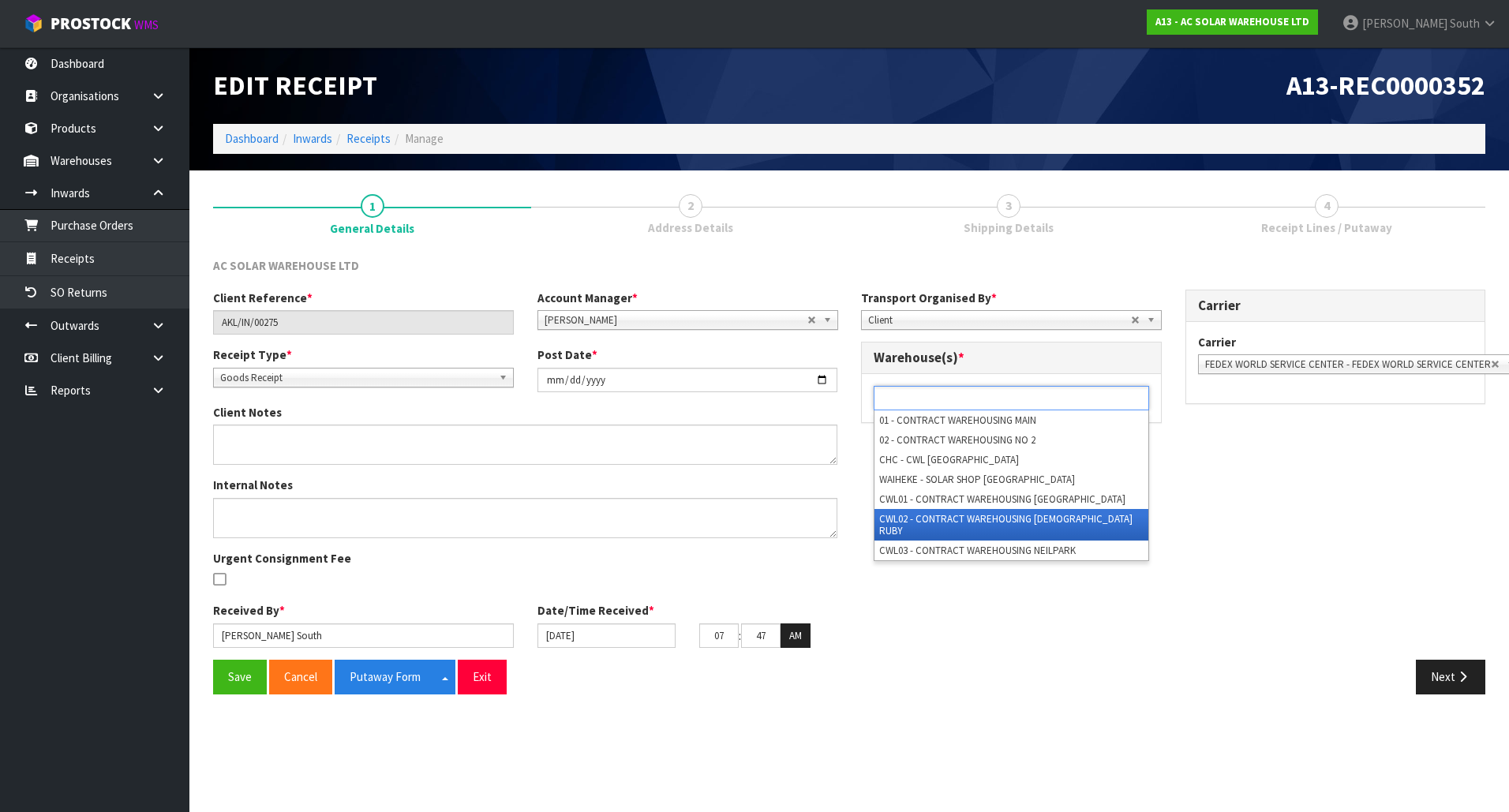
click at [1000, 519] on li "CWL02 - CONTRACT WAREHOUSING [DEMOGRAPHIC_DATA] RUBY" at bounding box center [1011, 524] width 274 height 31
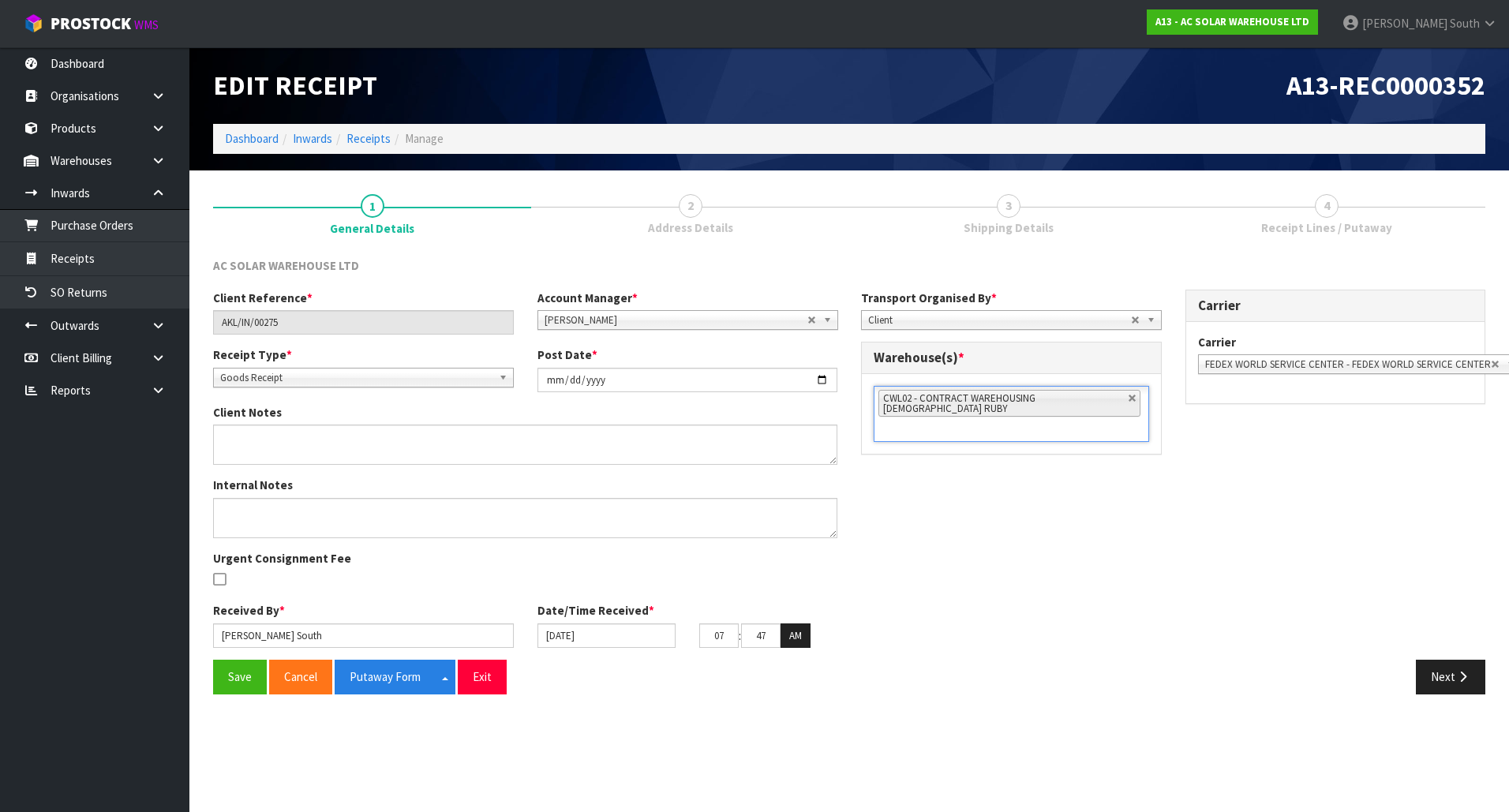
click at [1056, 557] on div "Client Reference * AKL/IN/00275 Account Manager * [PERSON_NAME] [PERSON_NAME] […" at bounding box center [849, 474] width 1296 height 370
click at [169, 172] on link at bounding box center [164, 161] width 51 height 32
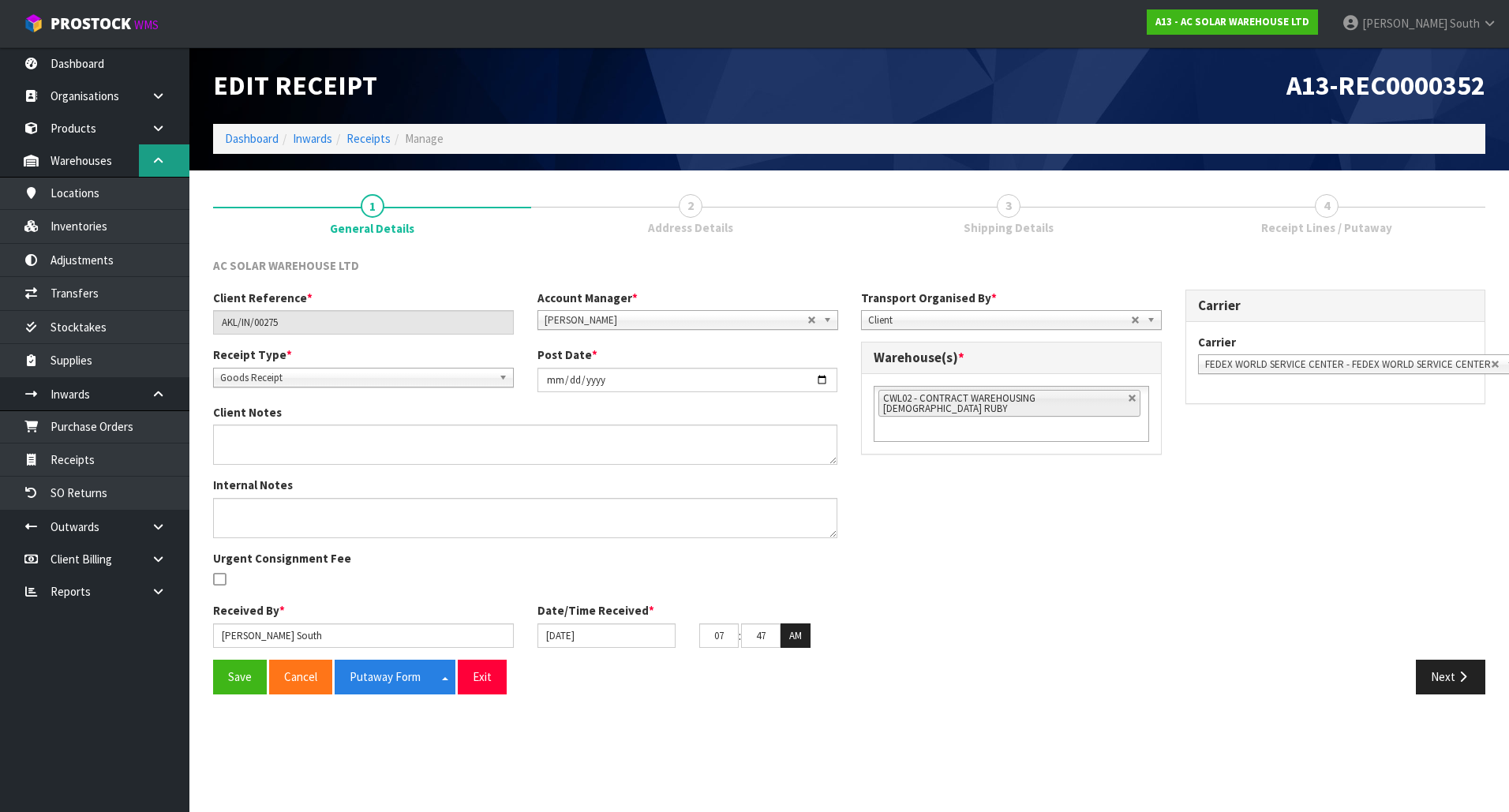
click at [169, 167] on link at bounding box center [164, 161] width 51 height 32
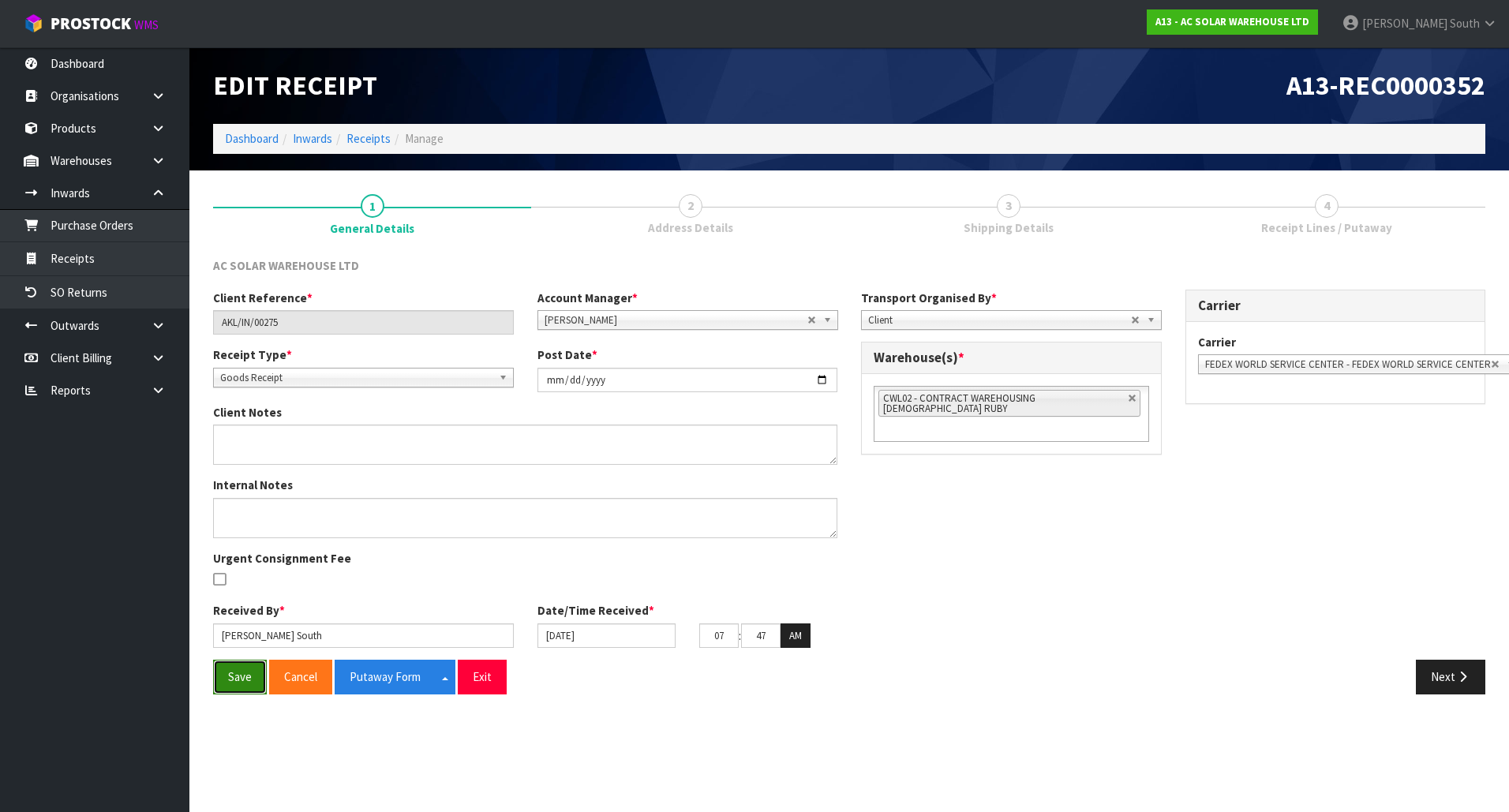
click at [232, 678] on button "Save" at bounding box center [240, 677] width 53 height 34
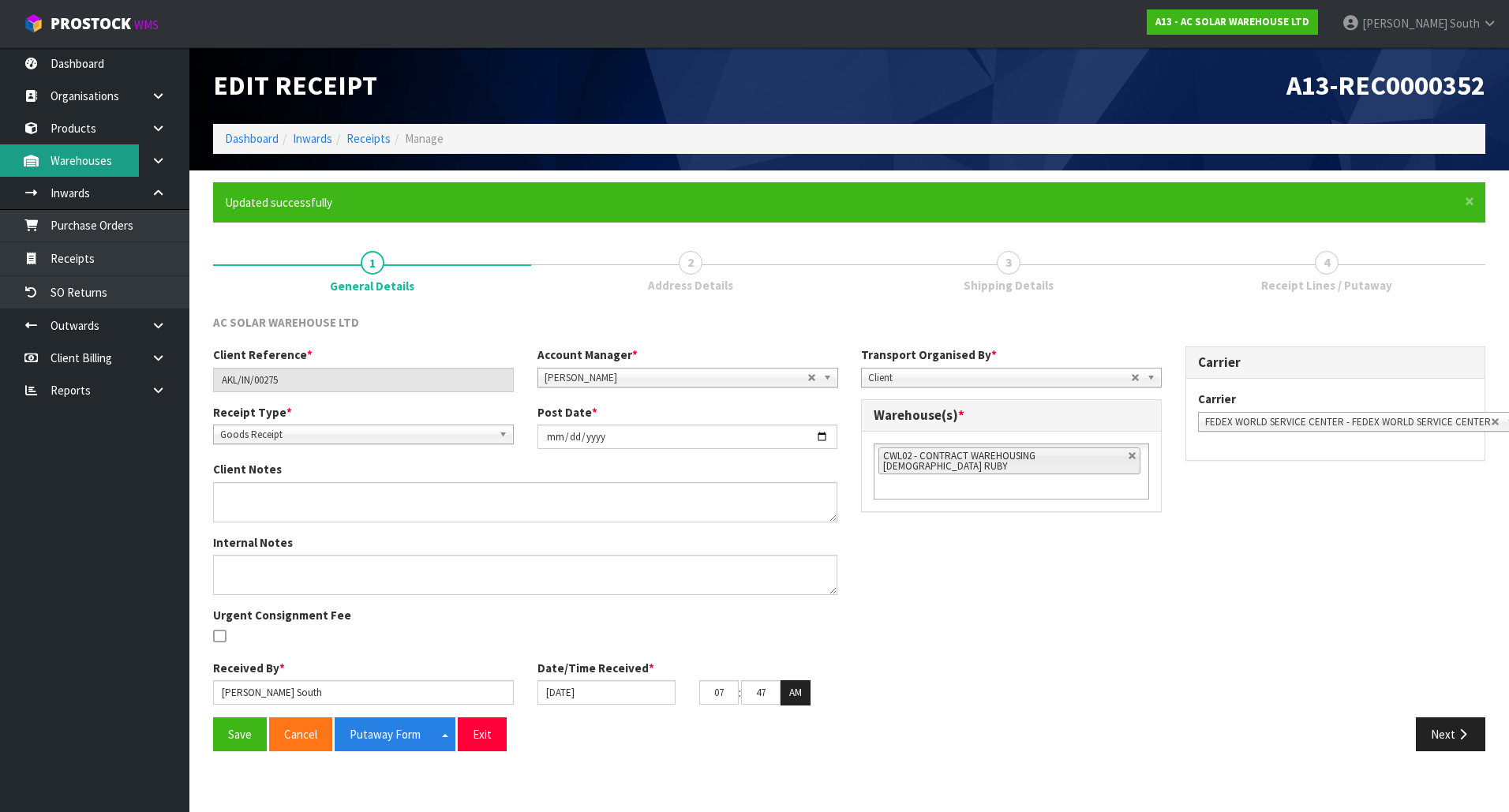
click at [103, 146] on link "Warehouses" at bounding box center [95, 161] width 190 height 32
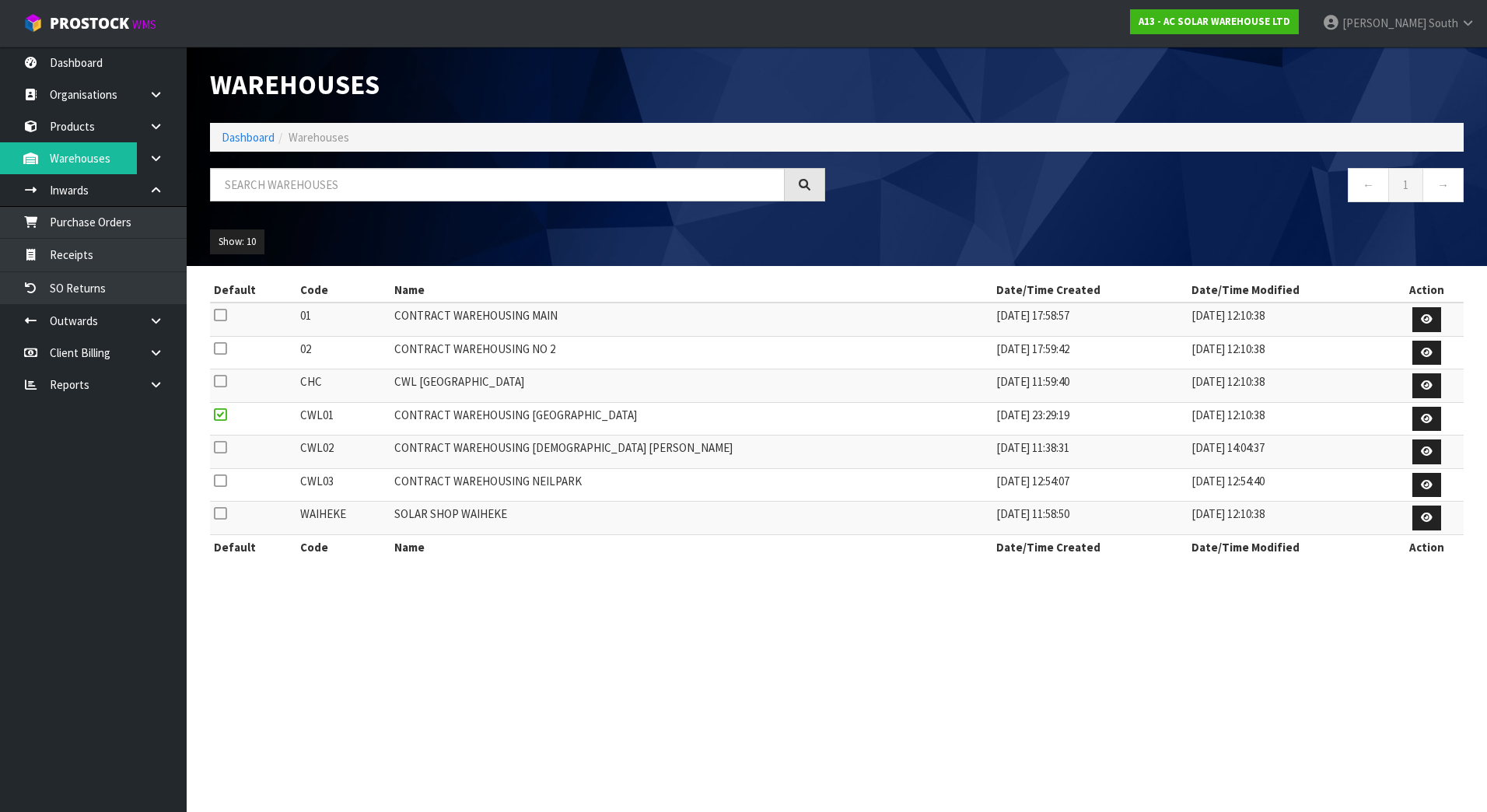
click at [225, 448] on icon at bounding box center [219, 447] width 13 height 1
click at [0, 0] on input "checkbox" at bounding box center [0, 0] width 0 height 0
click at [210, 447] on td at bounding box center [254, 452] width 87 height 33
click at [219, 447] on icon at bounding box center [219, 447] width 13 height 1
click at [0, 0] on input "checkbox" at bounding box center [0, 0] width 0 height 0
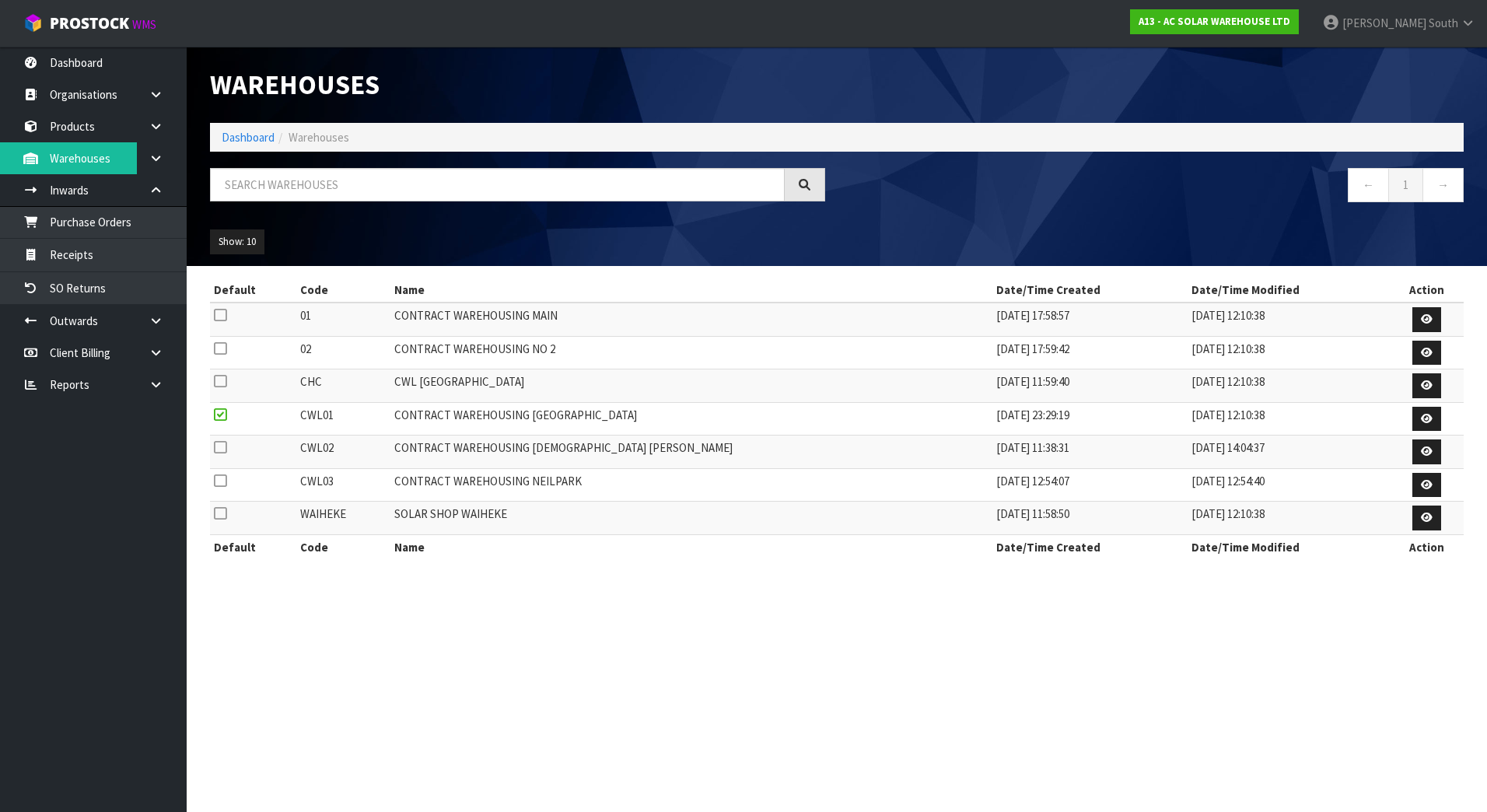
click at [219, 447] on icon at bounding box center [219, 447] width 13 height 1
click at [0, 0] on input "checkbox" at bounding box center [0, 0] width 0 height 0
click at [219, 447] on icon at bounding box center [219, 447] width 13 height 1
click at [0, 0] on input "checkbox" at bounding box center [0, 0] width 0 height 0
click at [219, 447] on icon at bounding box center [219, 447] width 13 height 1
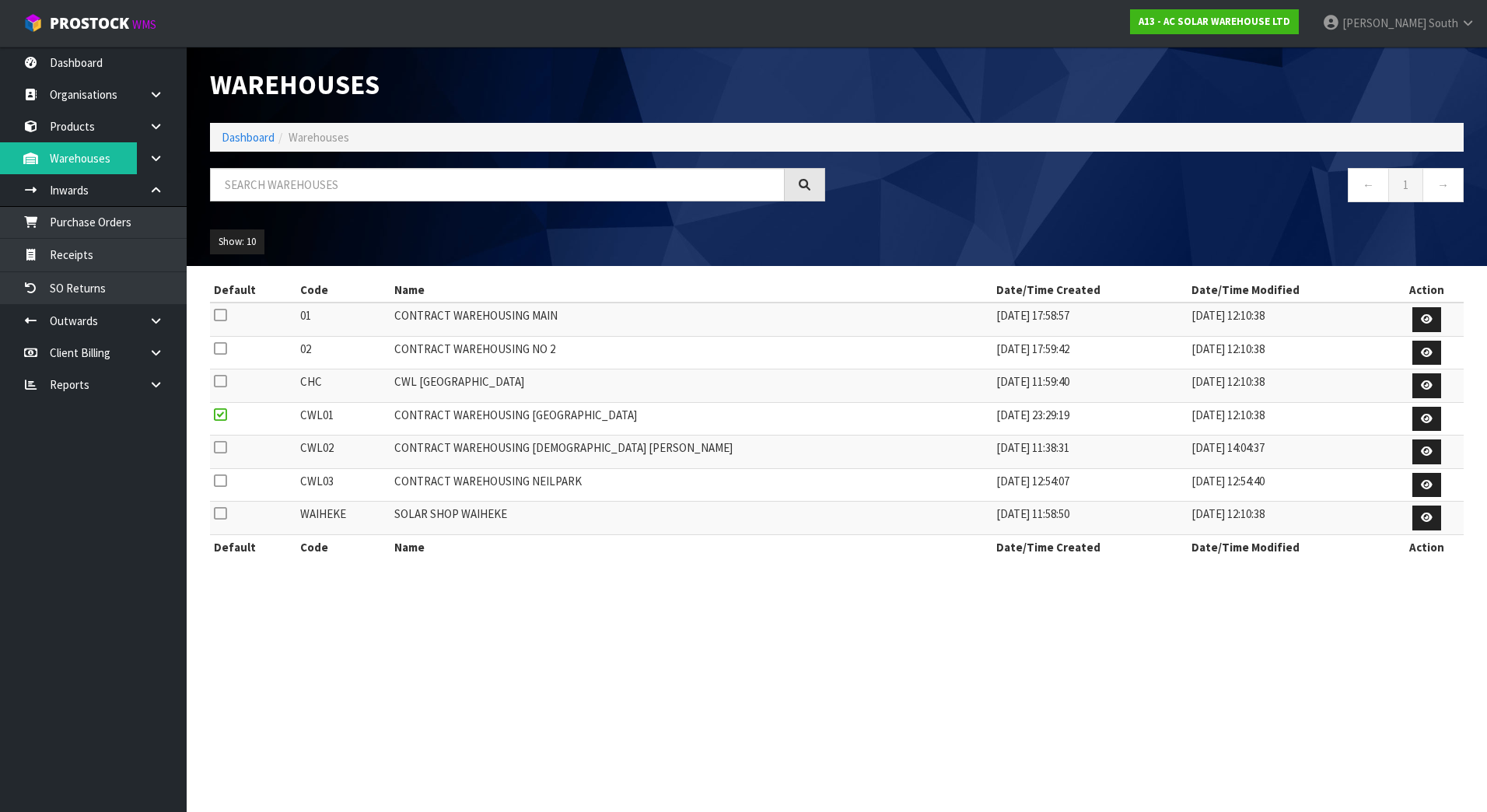
click at [0, 0] on input "checkbox" at bounding box center [0, 0] width 0 height 0
click at [129, 220] on link "Purchase Orders" at bounding box center [93, 222] width 187 height 32
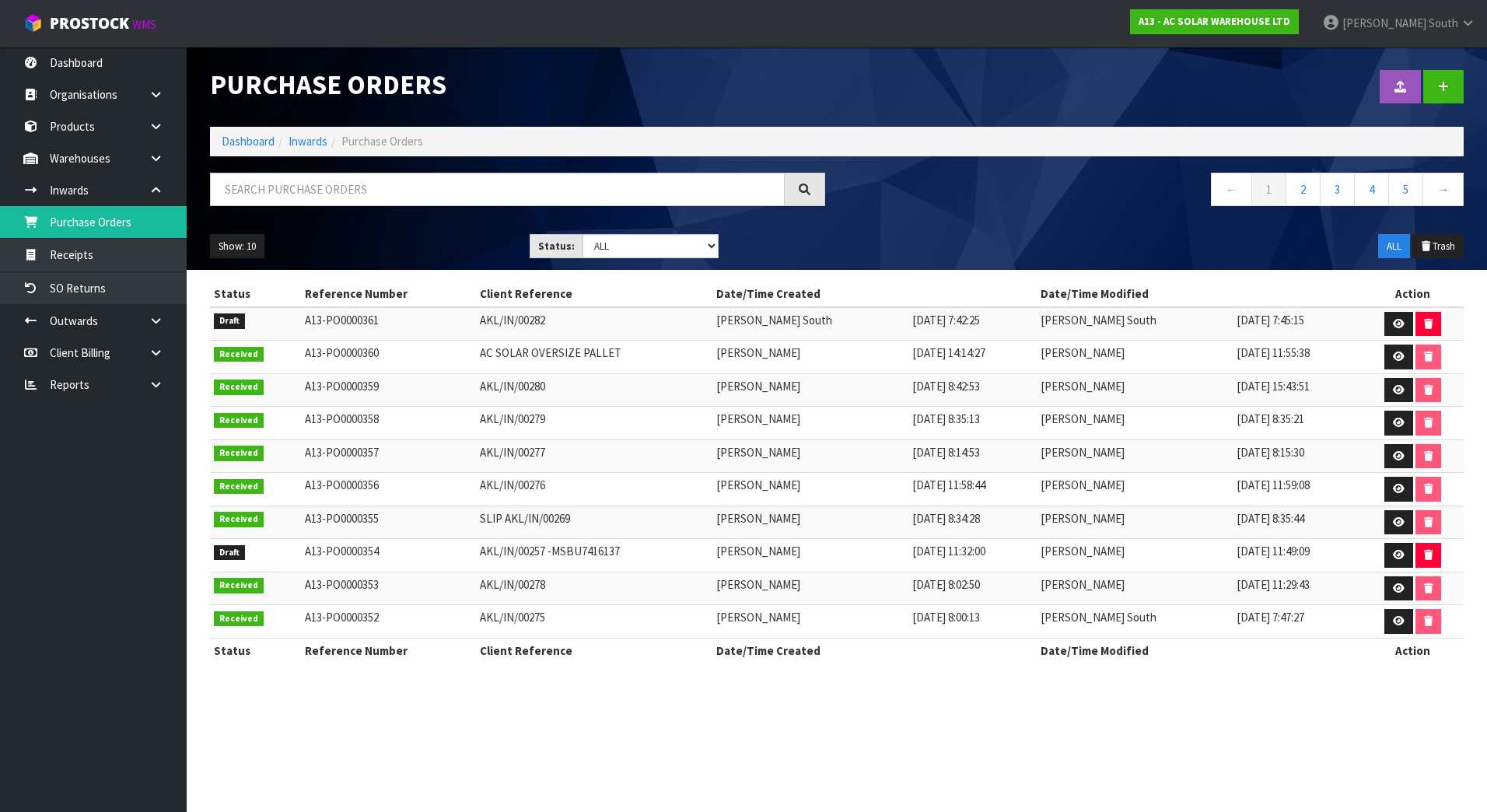
click at [128, 241] on div "Purchase Orders Import Purchase Orders Drop file here to import csv template Da…" at bounding box center [743, 345] width 1487 height 690
click at [123, 250] on link "Receipts" at bounding box center [93, 254] width 187 height 32
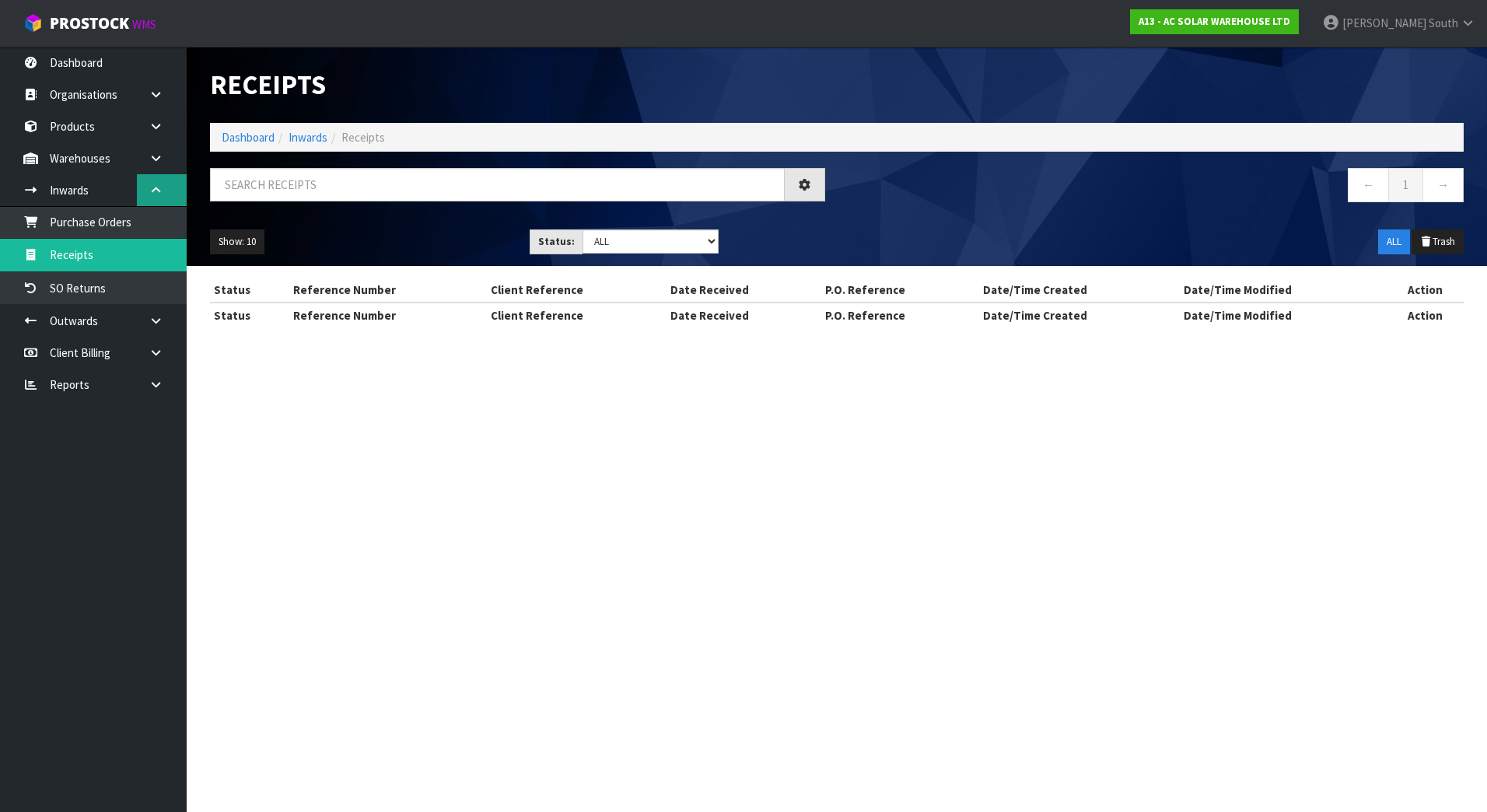
click at [147, 195] on div "Receipts Import Receipts Drop file here to import csv template Dashboard Inward…" at bounding box center [743, 178] width 1487 height 356
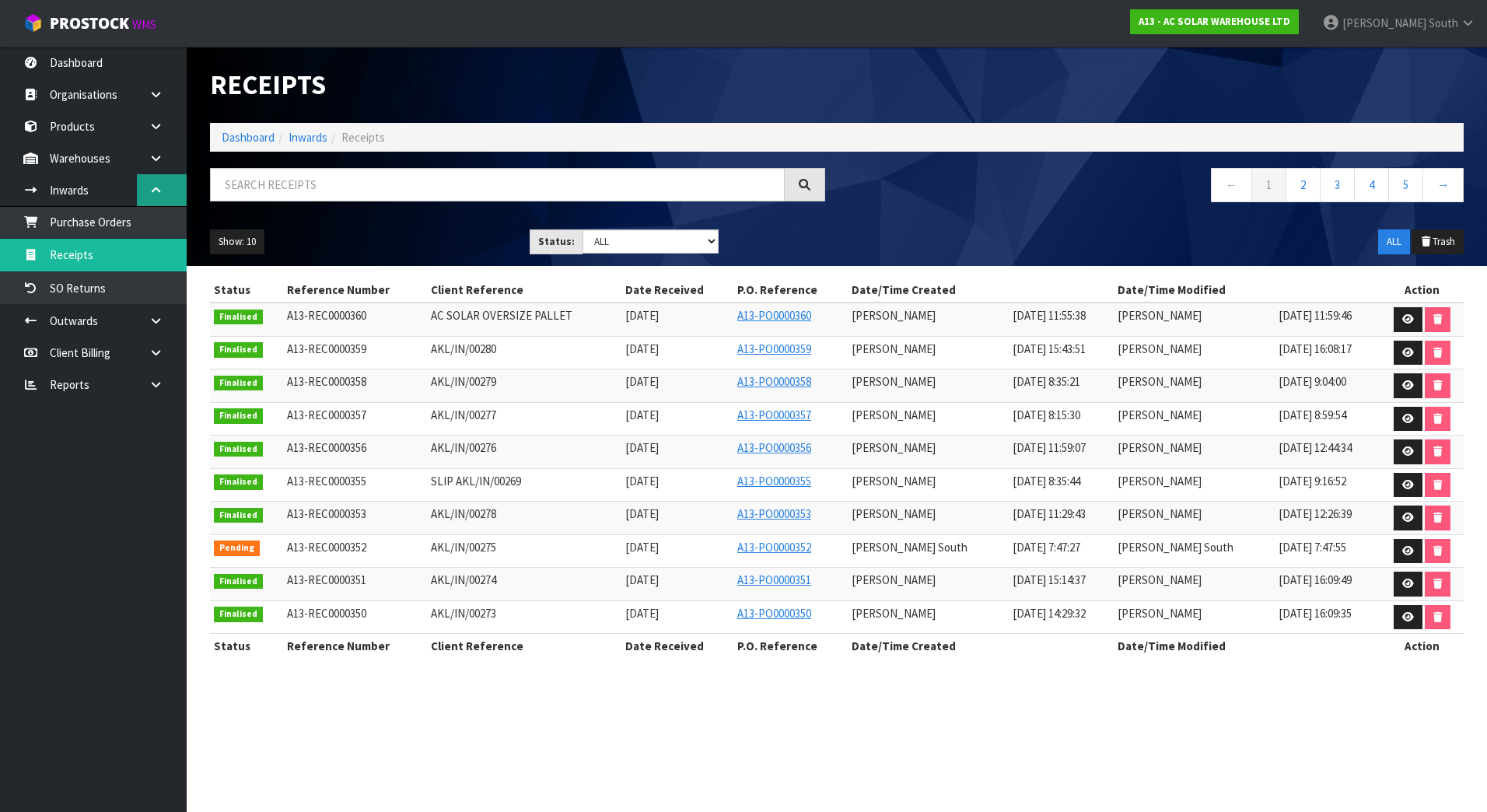
click at [151, 189] on icon at bounding box center [156, 190] width 15 height 12
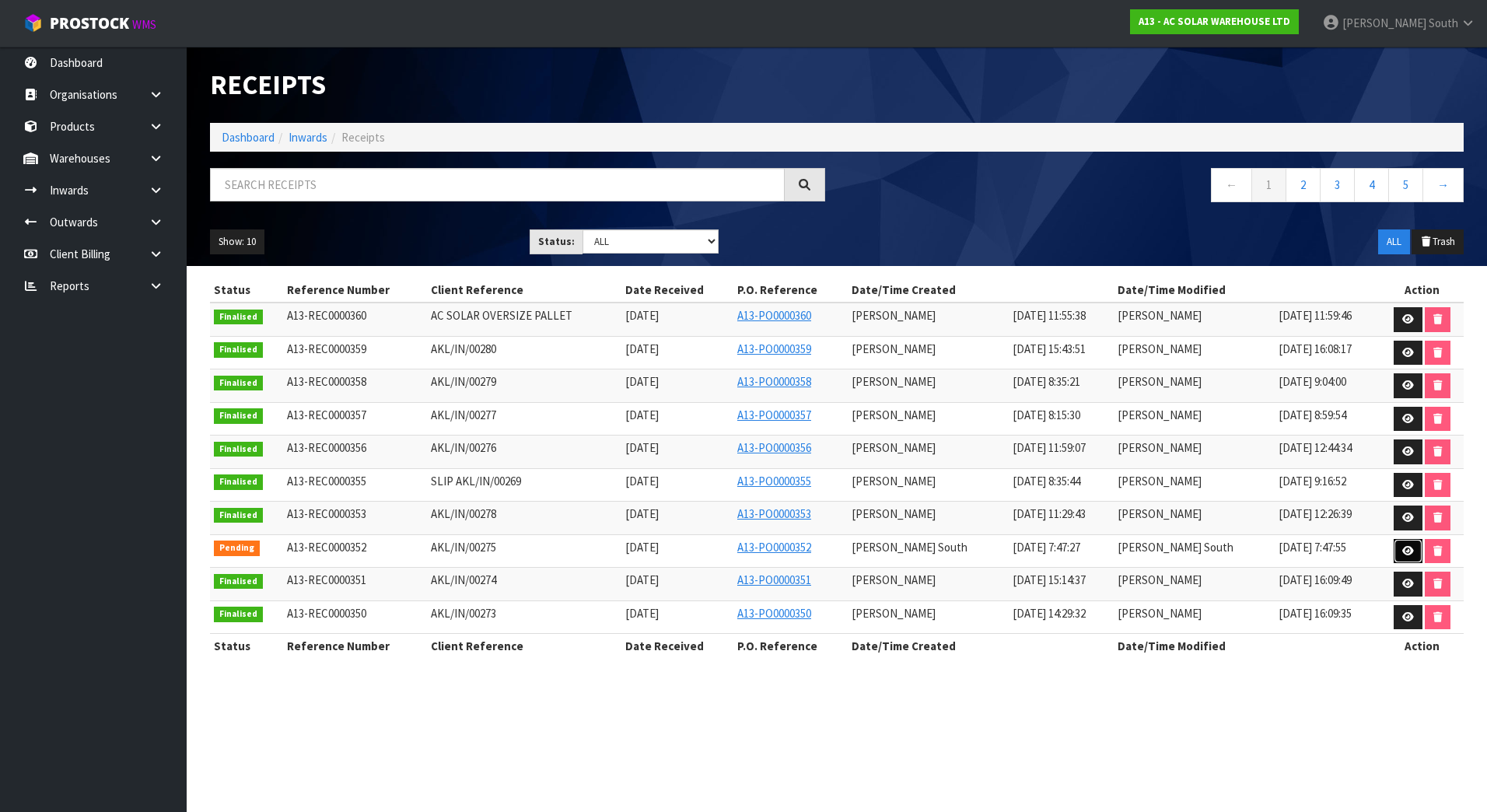
click at [1396, 548] on link at bounding box center [1408, 551] width 29 height 25
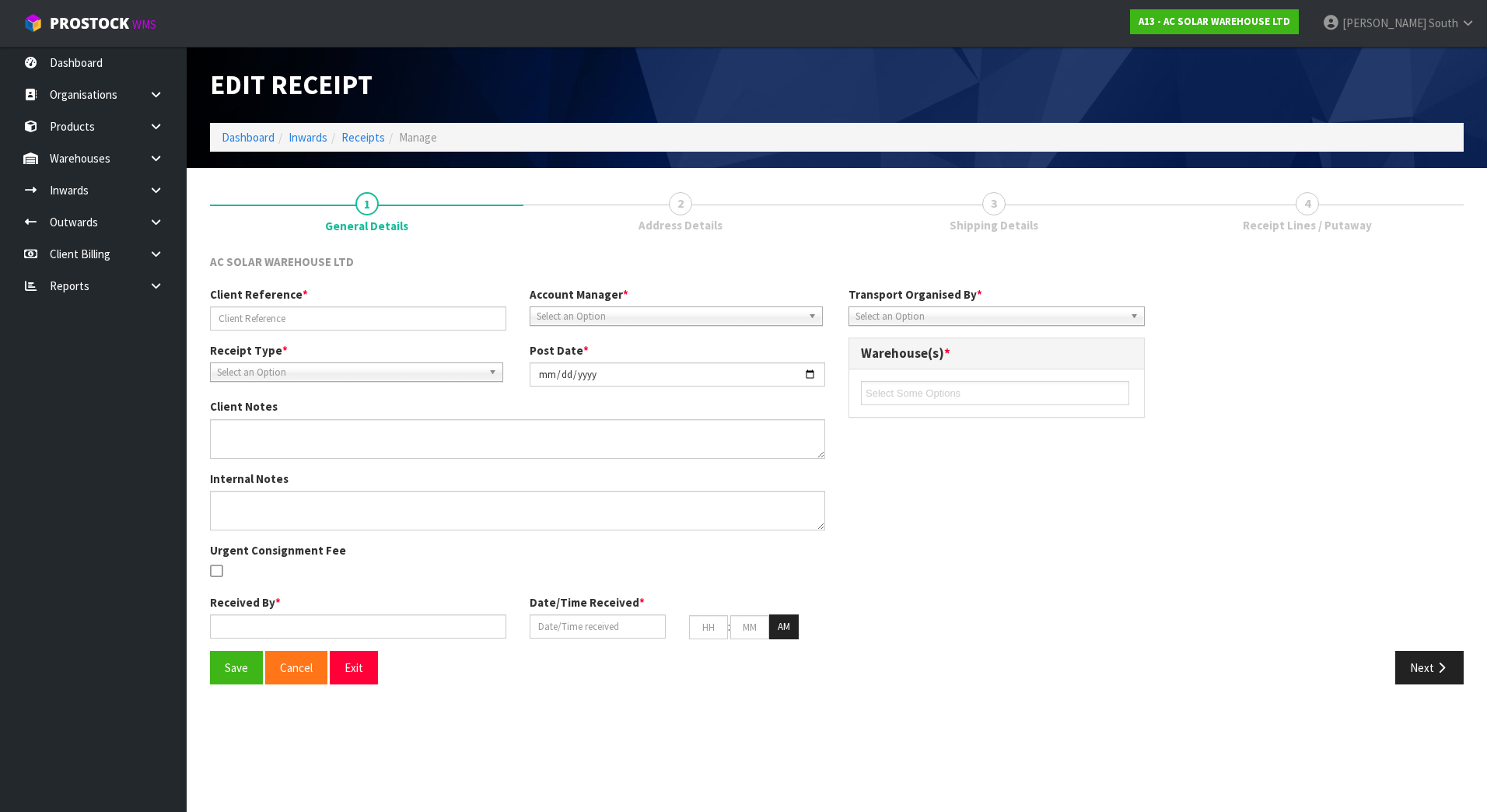
type input "AKL/IN/00275"
type input "[DATE]"
type input "[PERSON_NAME] South"
type input "[DATE]"
type input "07"
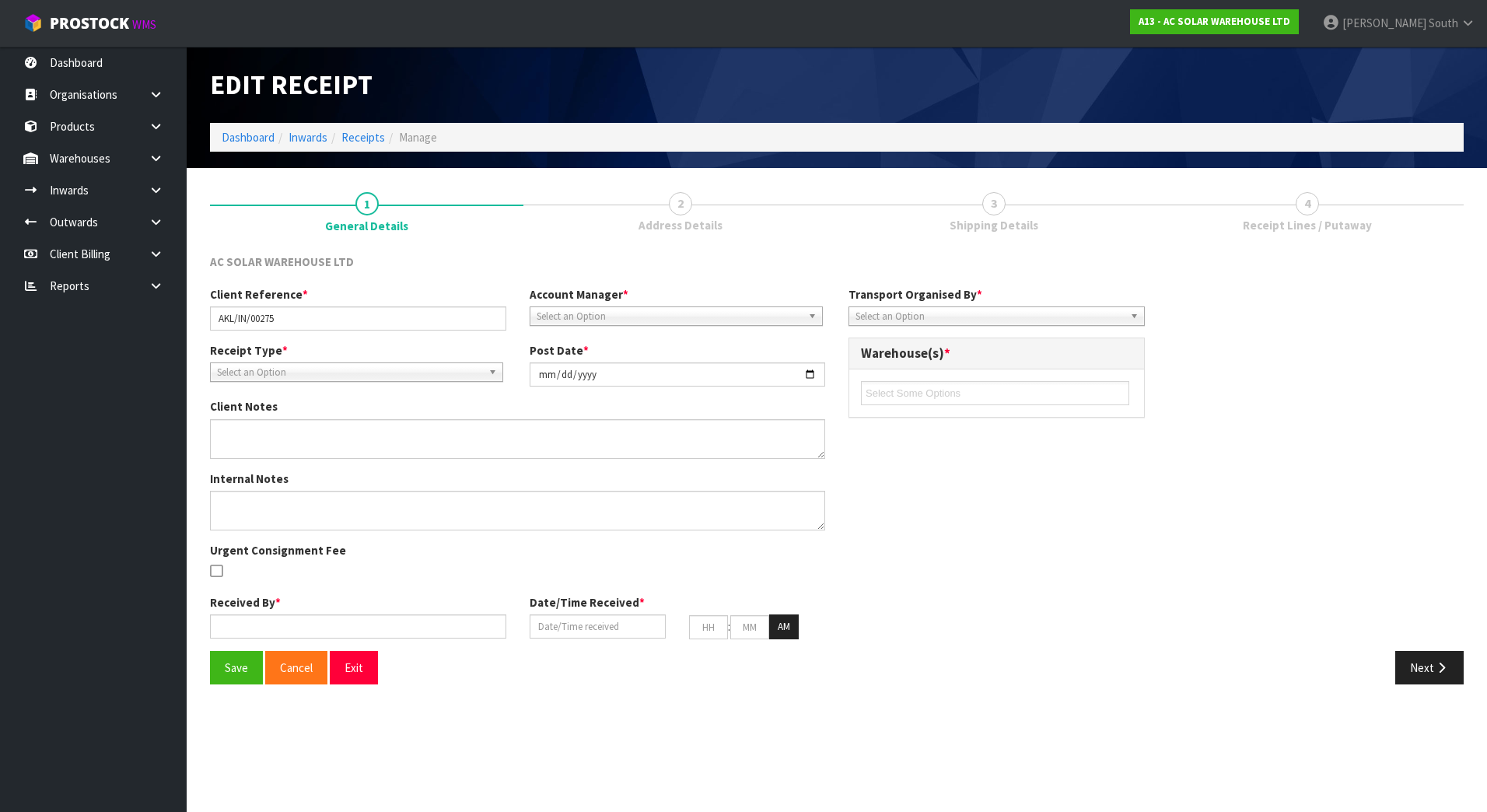
type input "47"
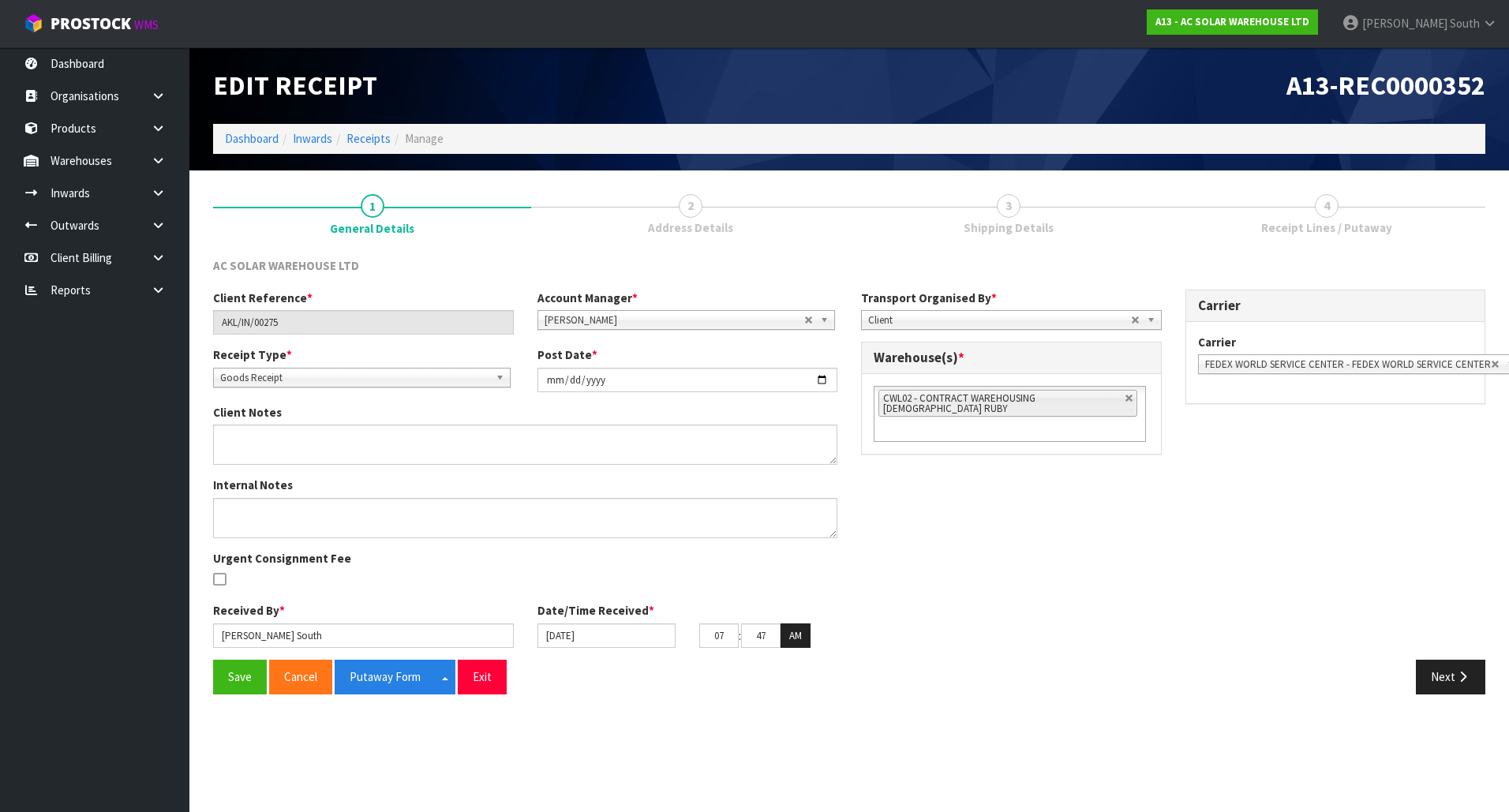
click at [1112, 566] on div "Client Reference * AKL/IN/00275 Account Manager * [PERSON_NAME] [PERSON_NAME] […" at bounding box center [849, 474] width 1296 height 370
click at [1434, 689] on button "Next" at bounding box center [1451, 677] width 69 height 34
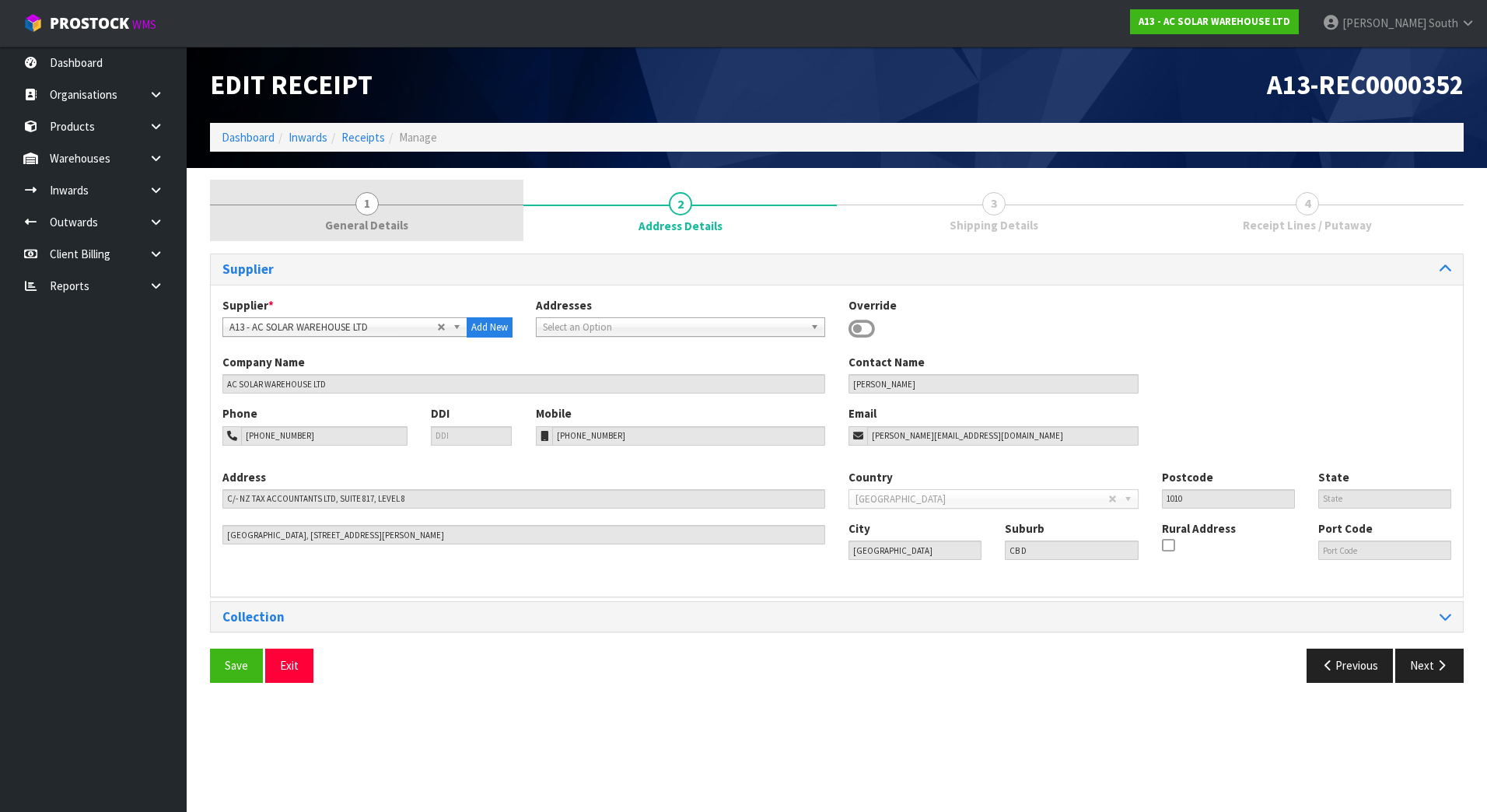
click at [303, 205] on link "1 General Details" at bounding box center [367, 210] width 314 height 62
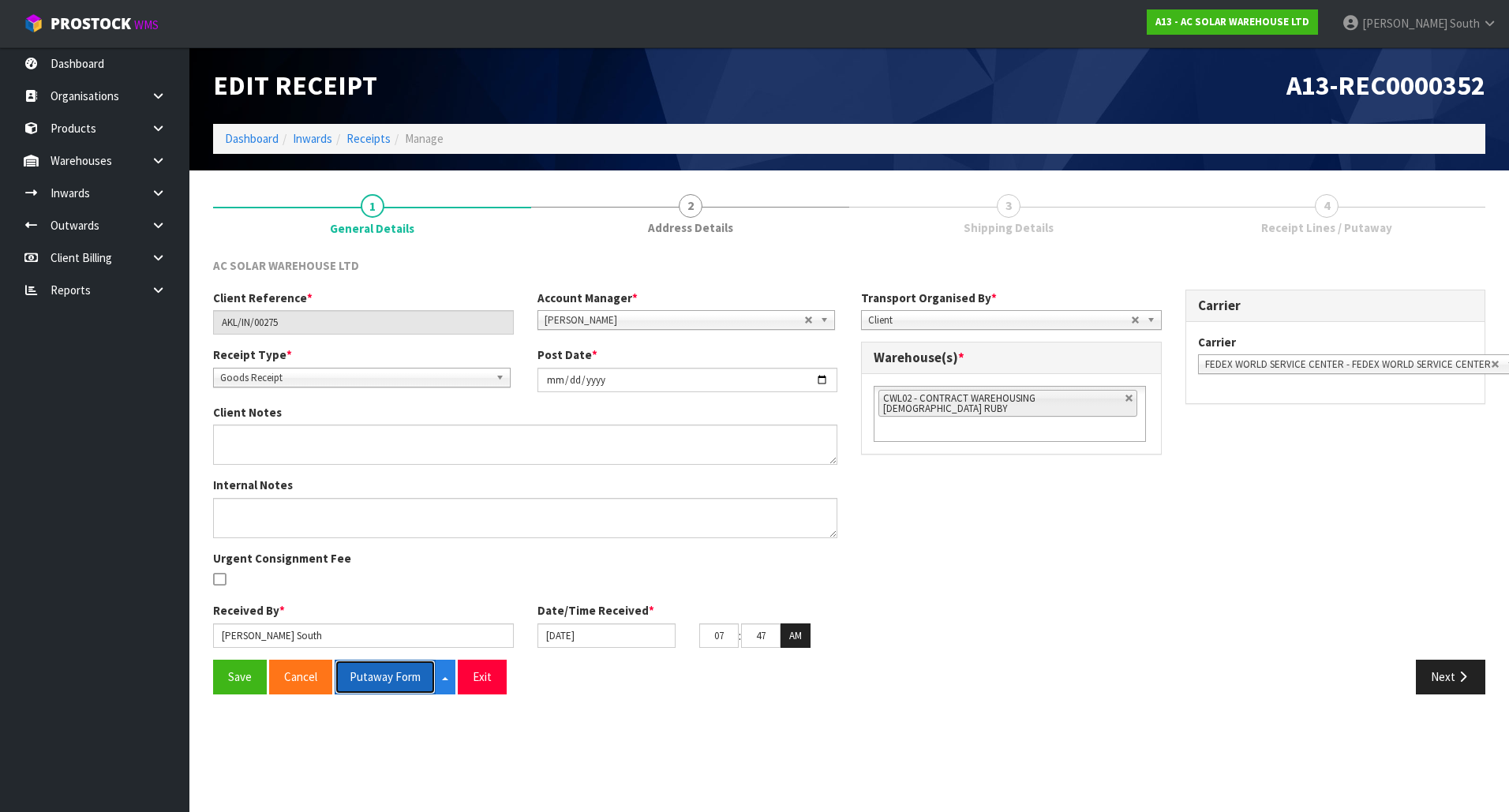
click at [380, 683] on button "Putaway Form" at bounding box center [384, 677] width 101 height 34
click at [1021, 672] on div "Next" at bounding box center [1173, 677] width 648 height 34
click at [1020, 644] on div "Client Reference * AKL/IN/00275 Account Manager * [PERSON_NAME] [PERSON_NAME] […" at bounding box center [849, 474] width 1296 height 370
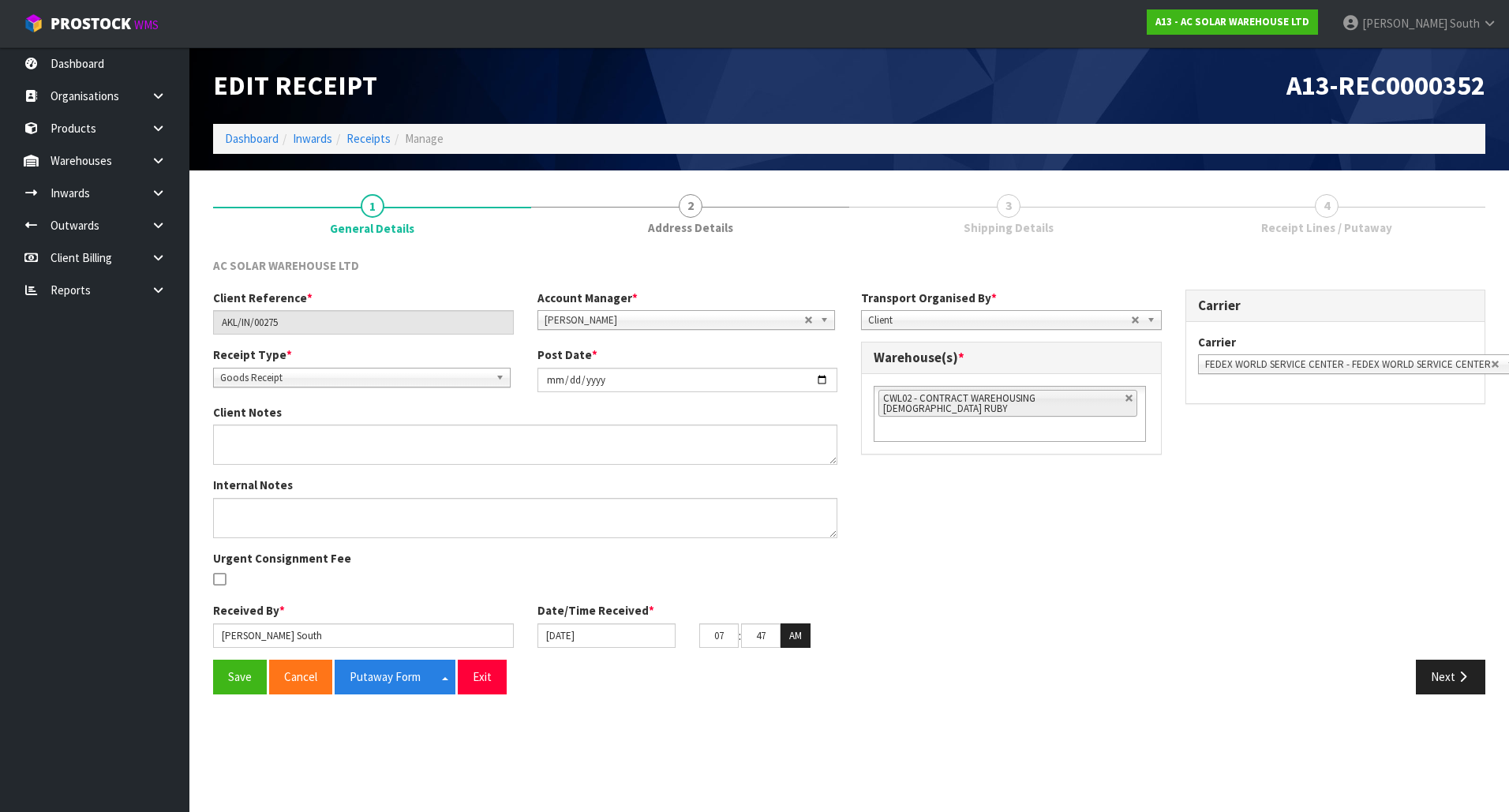
drag, startPoint x: 1020, startPoint y: 644, endPoint x: 989, endPoint y: 584, distance: 67.5
click at [989, 584] on div "Client Reference * AKL/IN/00275 Account Manager * [PERSON_NAME] [PERSON_NAME] […" at bounding box center [849, 474] width 1296 height 370
click at [168, 202] on link at bounding box center [164, 193] width 51 height 32
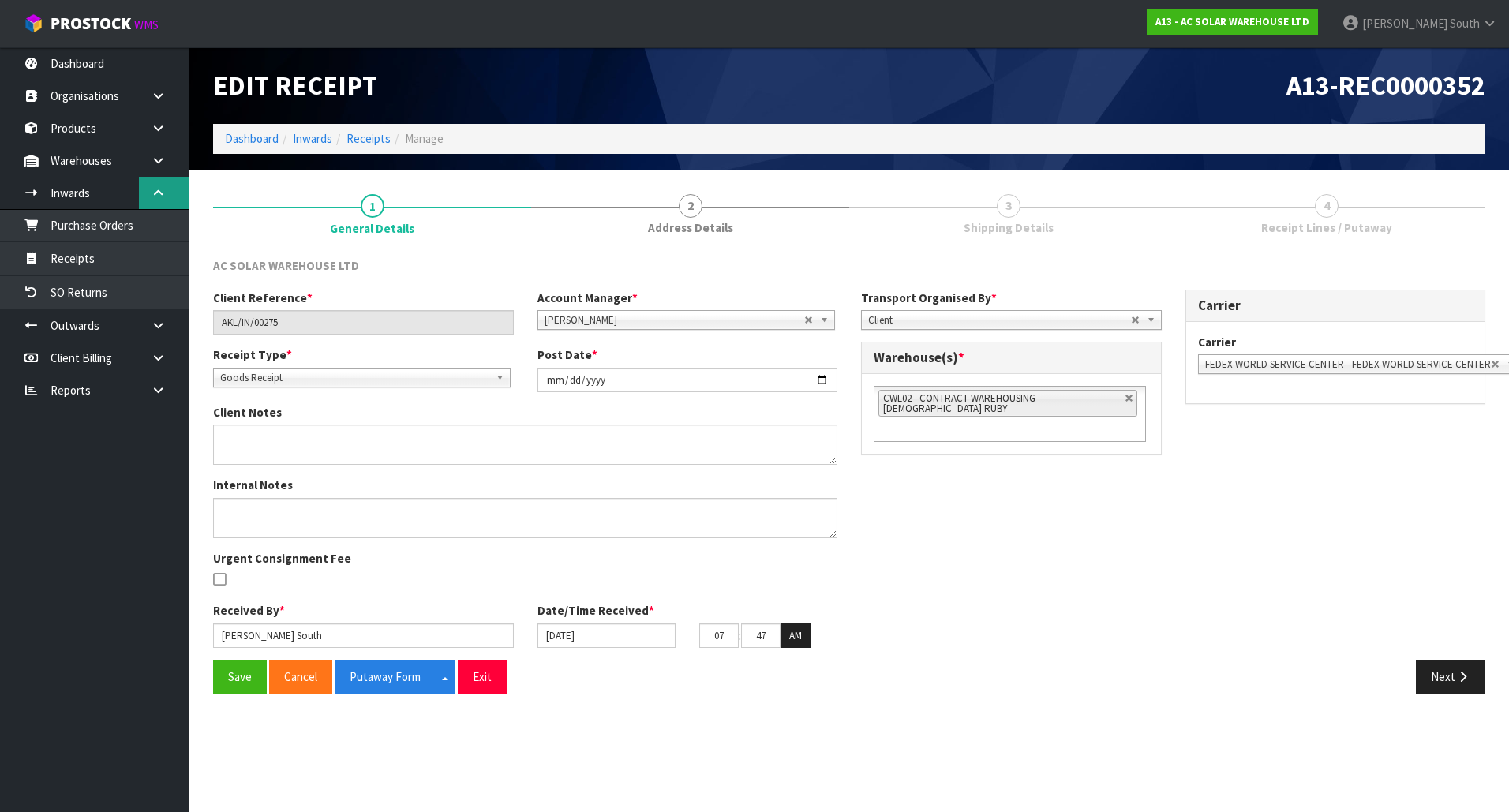
click at [168, 202] on link at bounding box center [164, 193] width 51 height 32
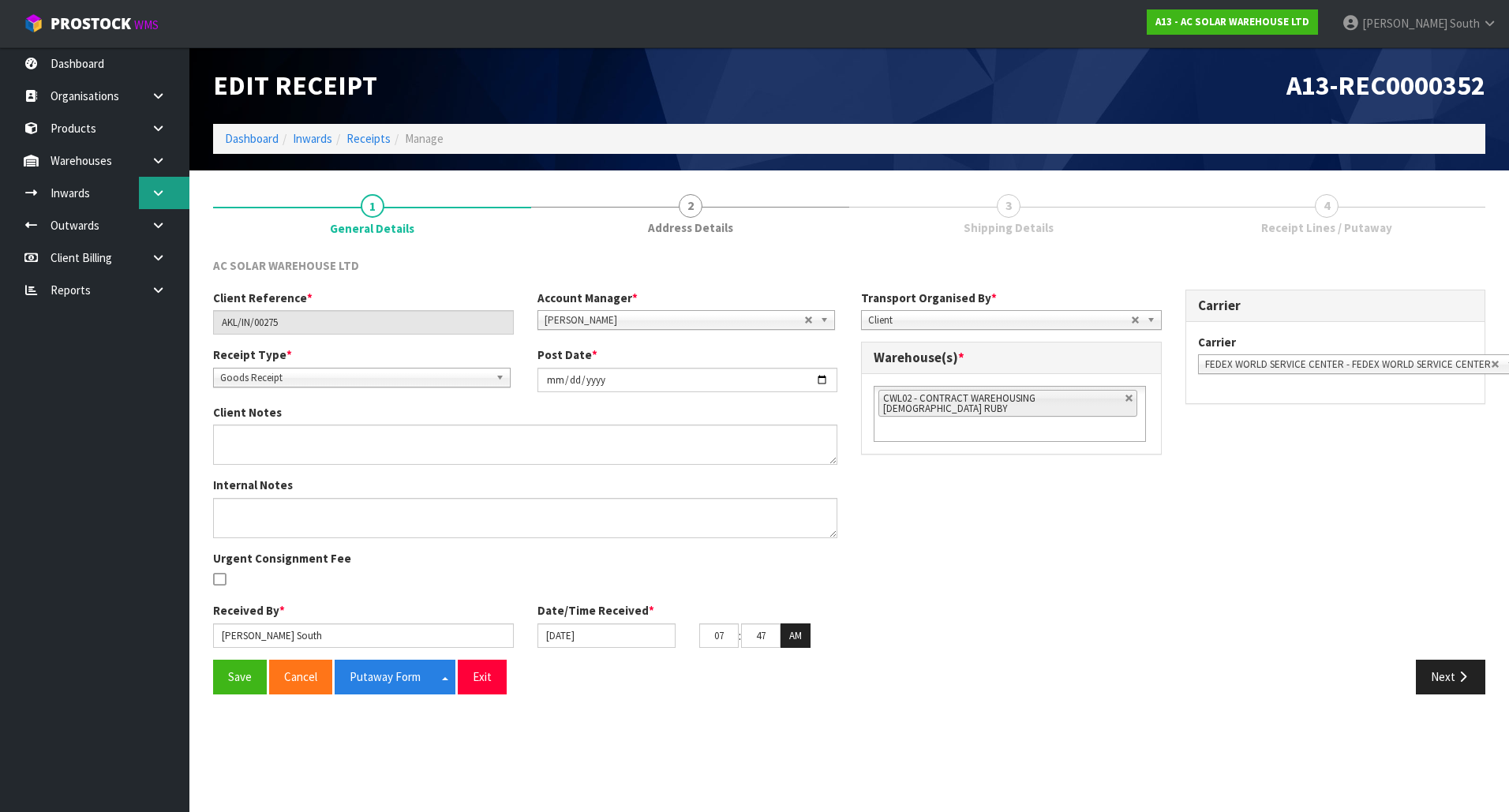
click at [168, 202] on link at bounding box center [164, 193] width 51 height 32
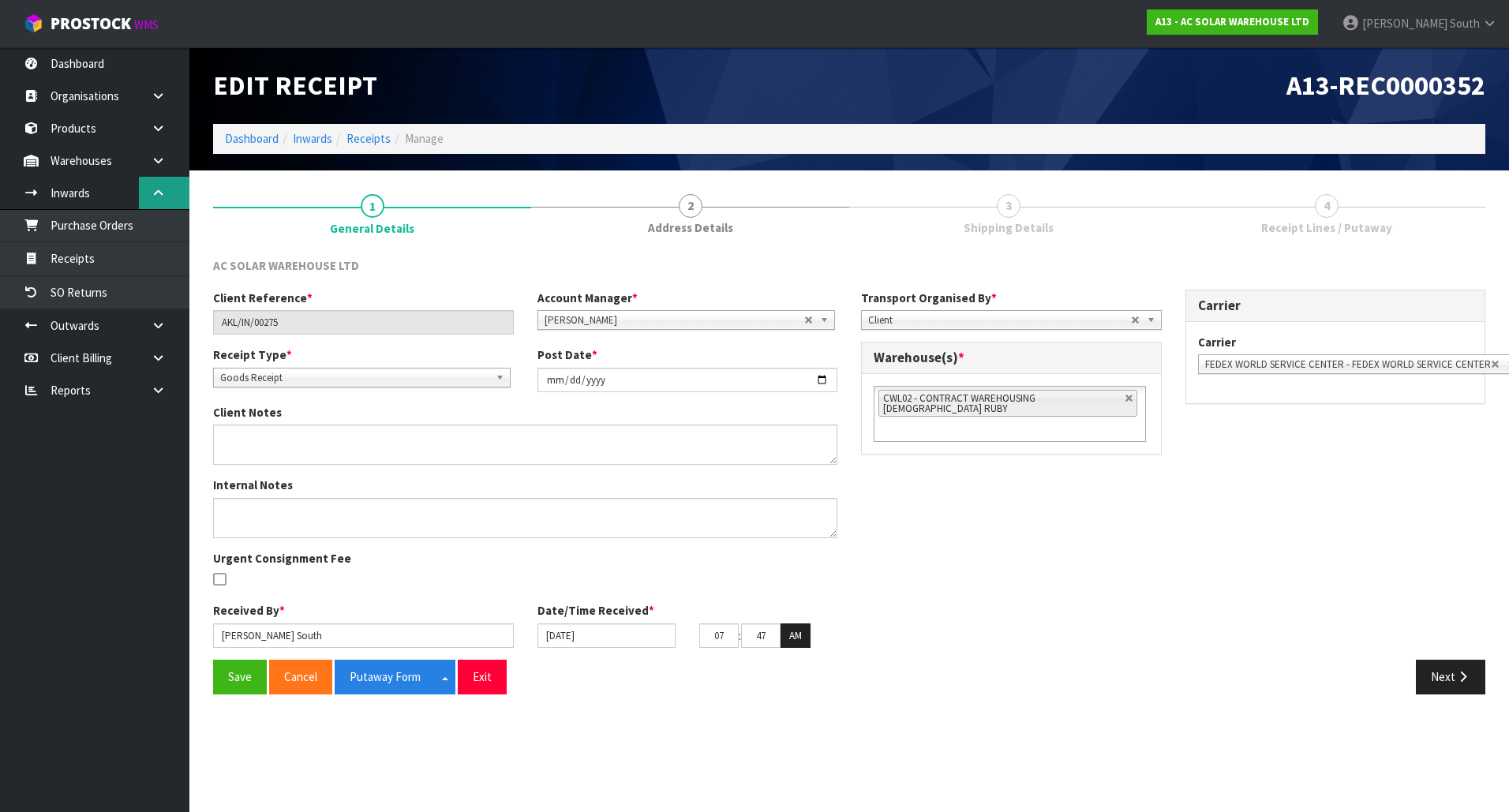
click at [168, 202] on link at bounding box center [164, 193] width 51 height 32
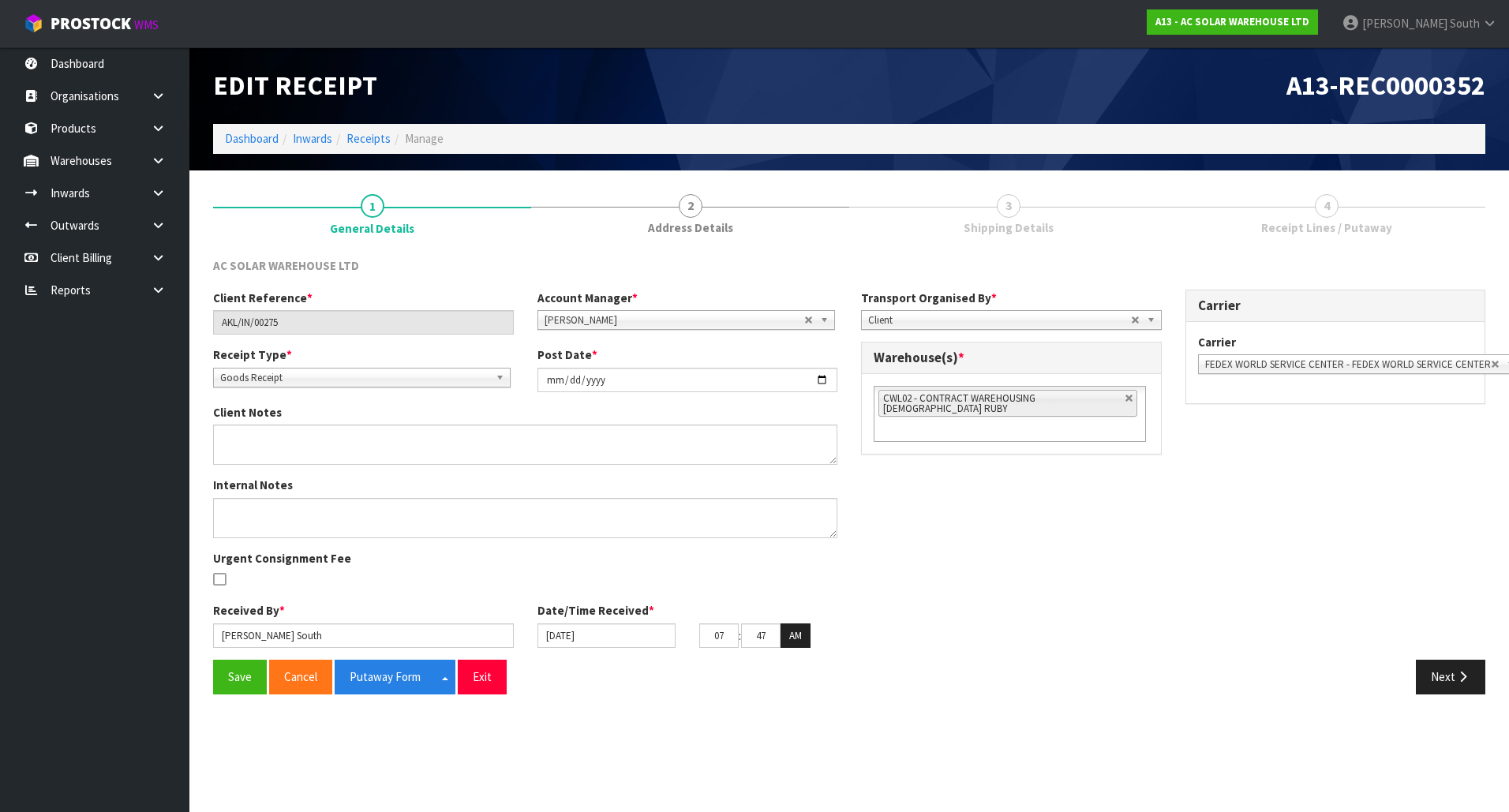
click at [1057, 615] on div "Client Reference * AKL/IN/00275 Account Manager * [PERSON_NAME] [PERSON_NAME] […" at bounding box center [849, 474] width 1296 height 370
